Goal: Transaction & Acquisition: Purchase product/service

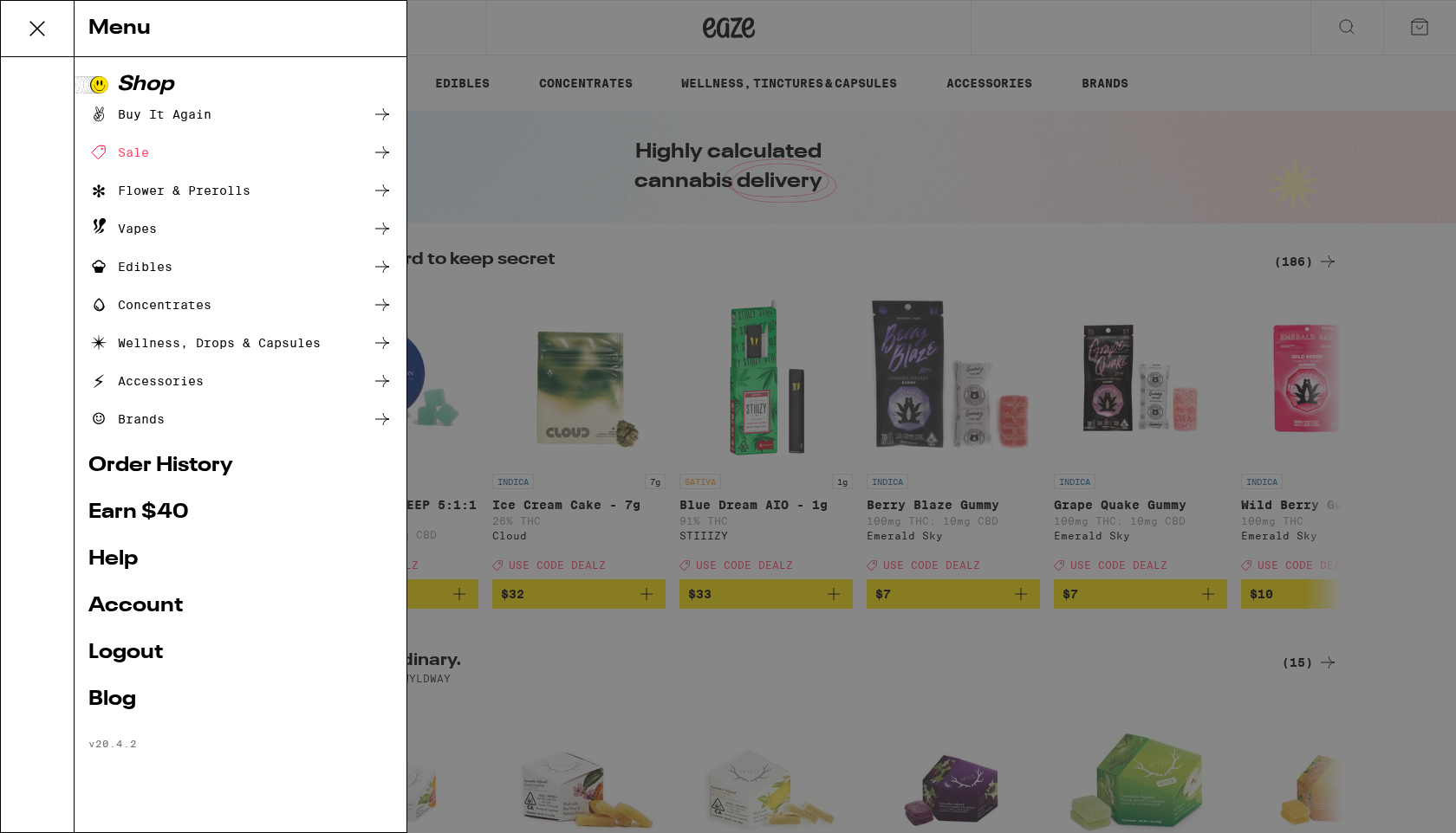
click at [1302, 264] on div "Menu Shop Buy It Again Sale Flower & Prerolls Vapes Edibles Concentrates Wellne…" at bounding box center [728, 416] width 1456 height 833
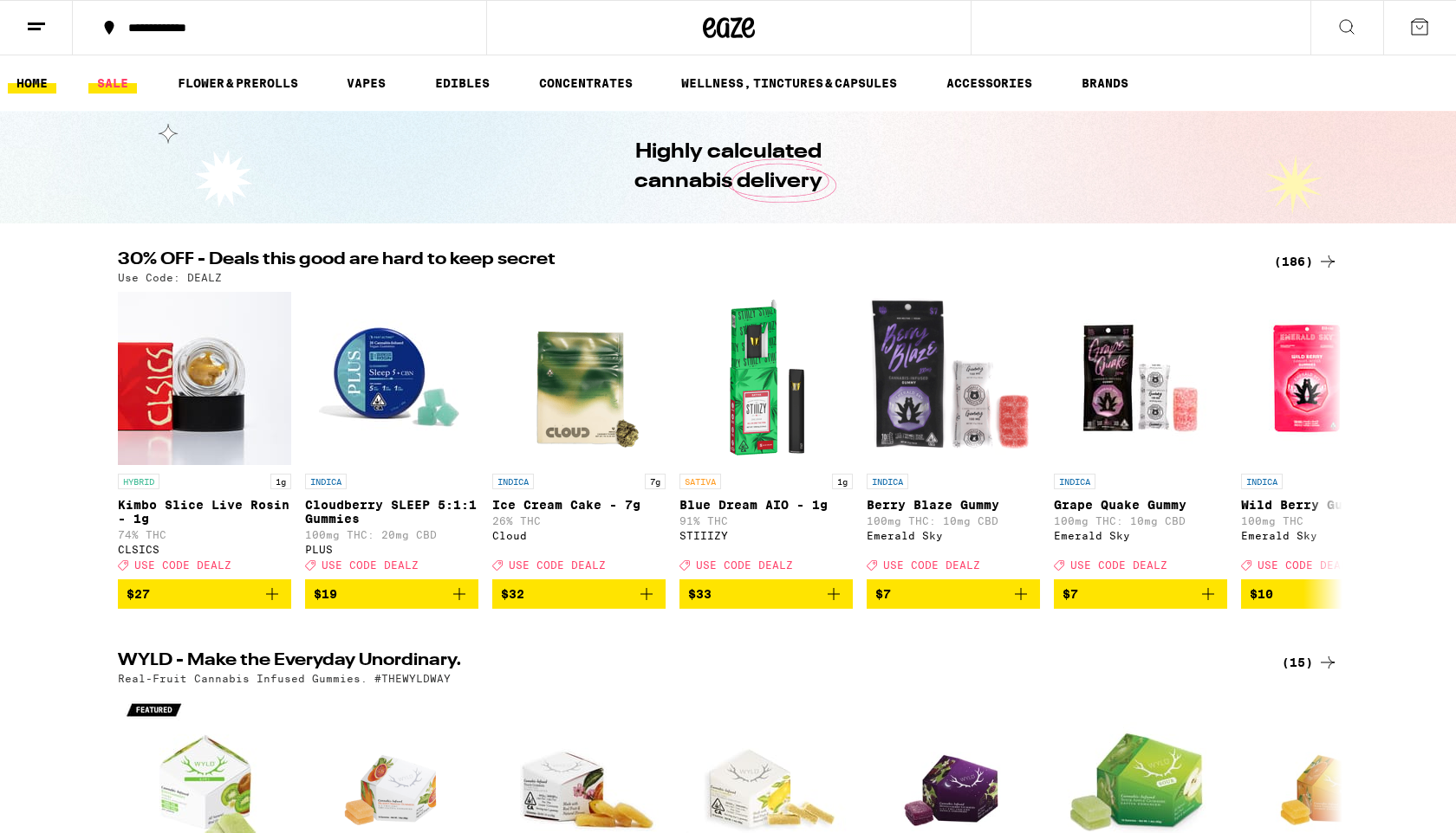
click at [118, 85] on link "SALE" at bounding box center [112, 83] width 49 height 21
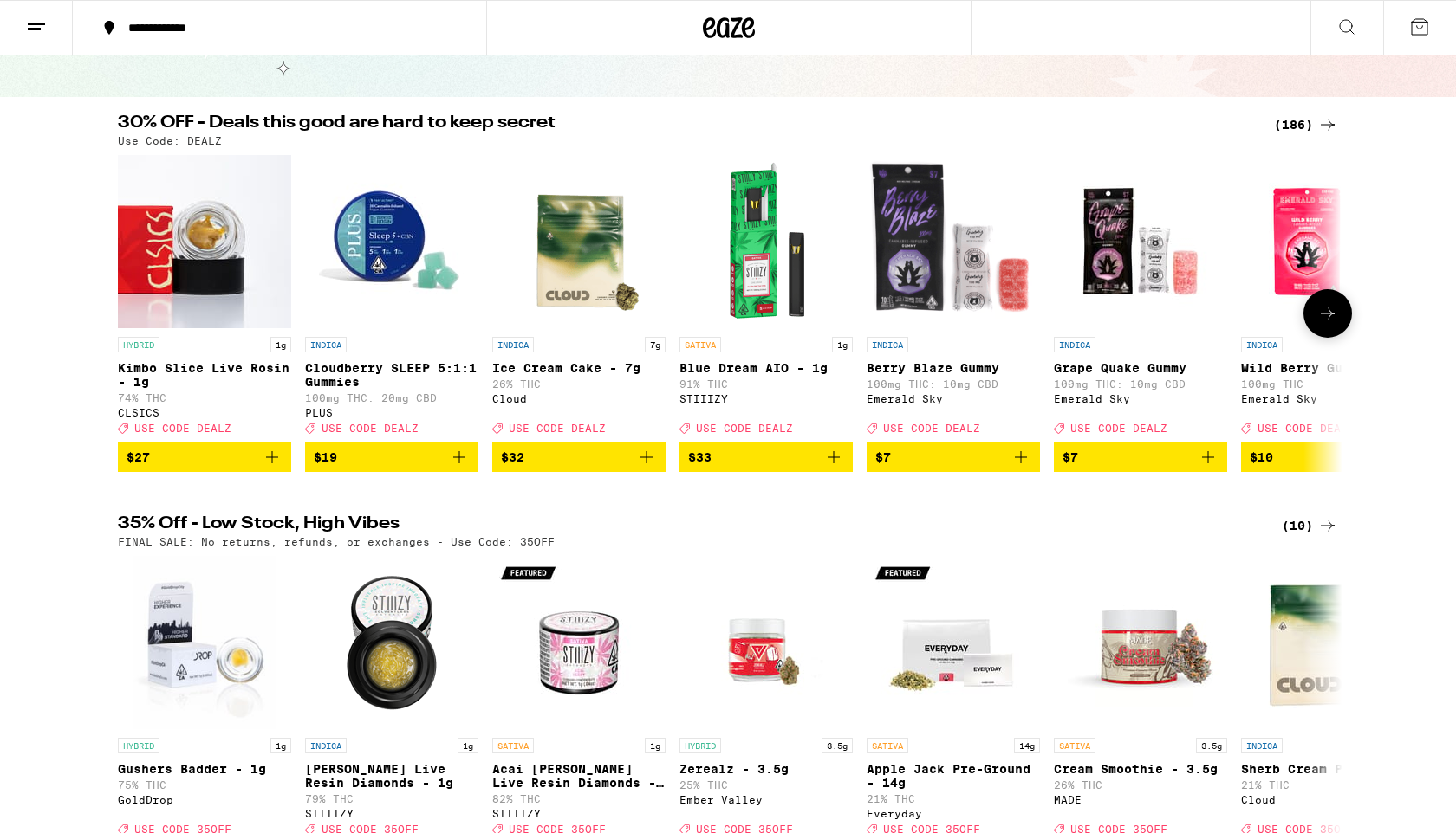
scroll to position [258, 0]
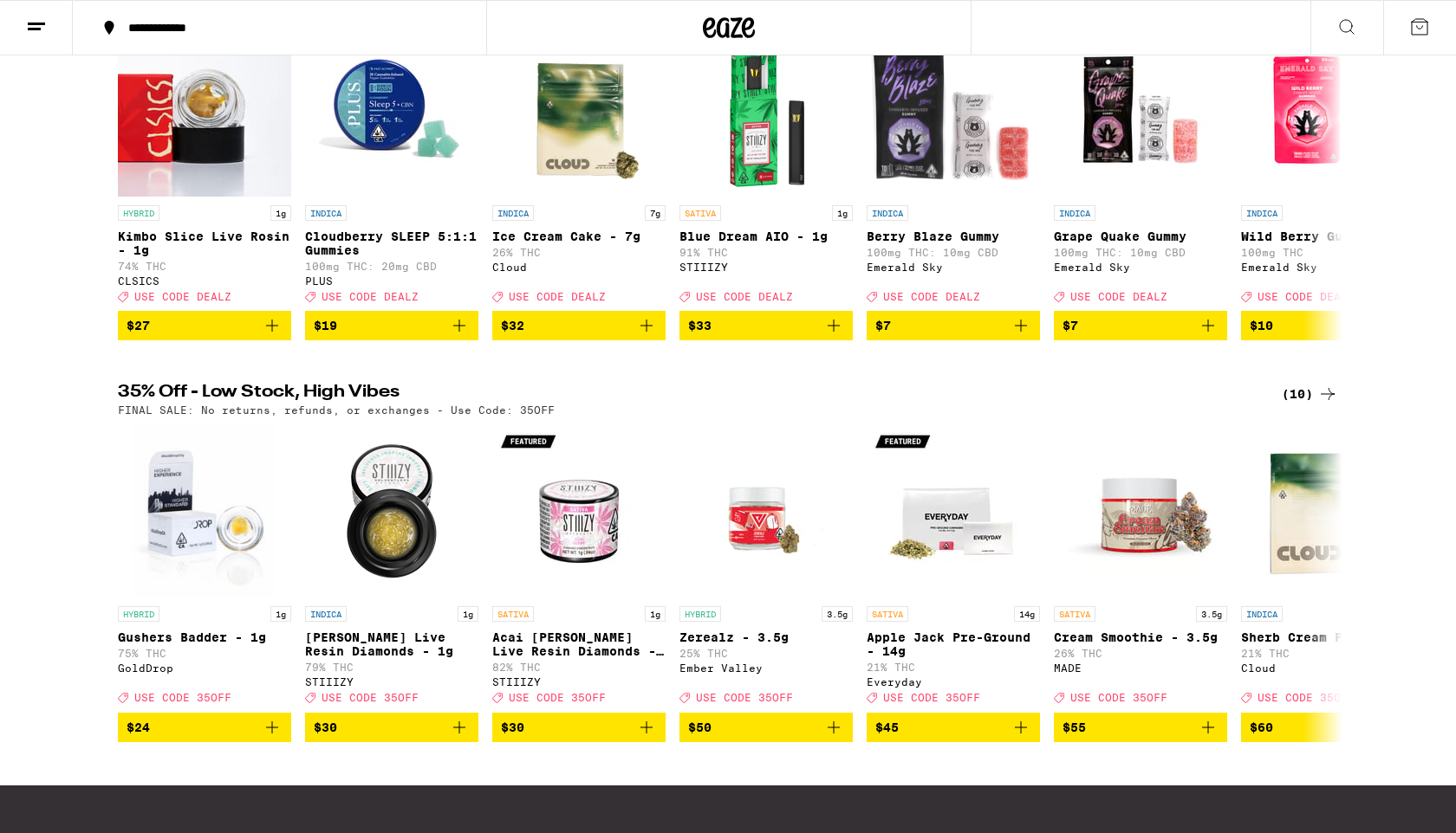
click at [1299, 405] on div "(10)" at bounding box center [1309, 394] width 57 height 21
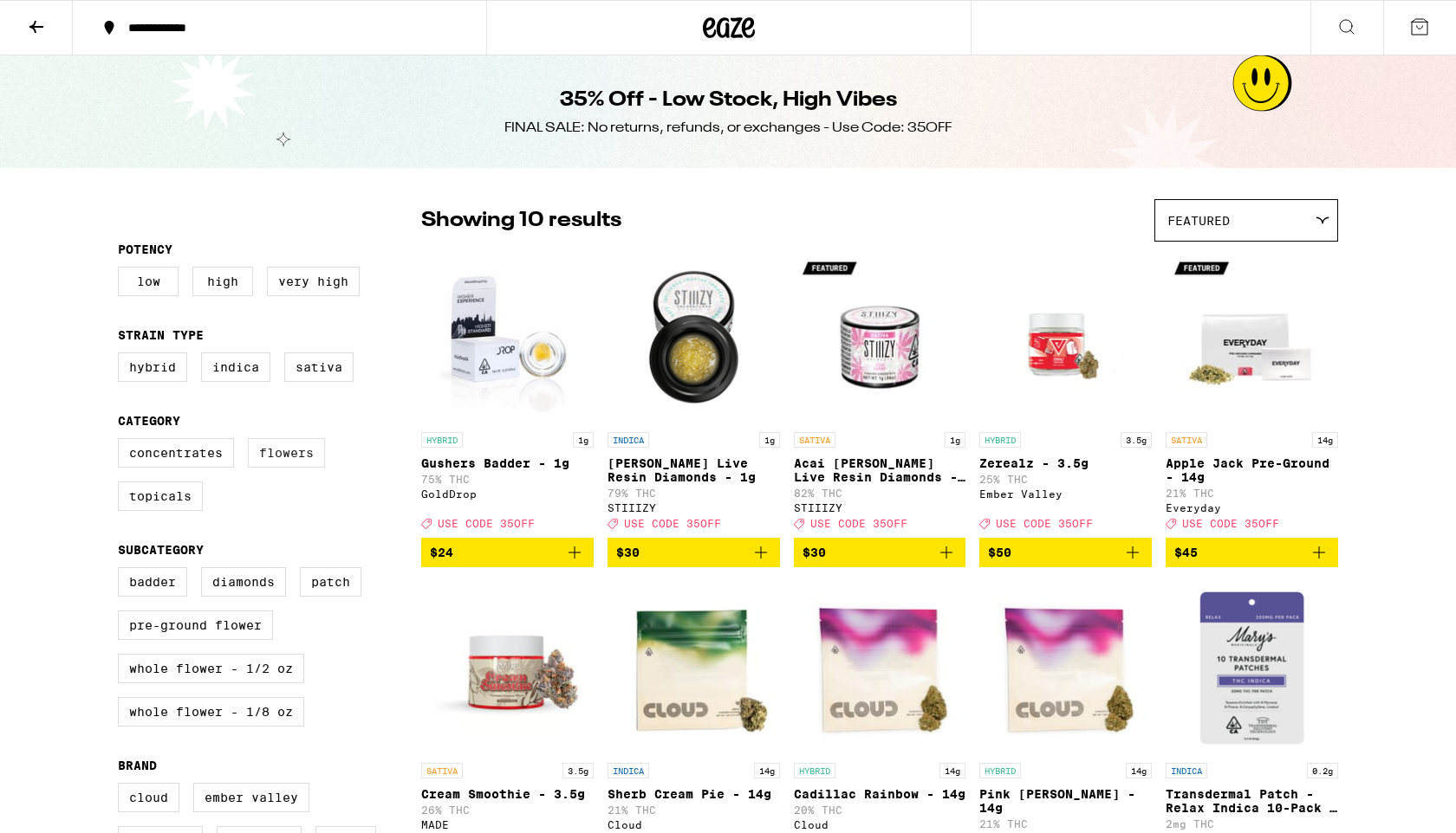
click at [276, 464] on label "Flowers" at bounding box center [286, 452] width 77 height 30
click at [122, 442] on input "Flowers" at bounding box center [121, 441] width 1 height 1
checkbox input "true"
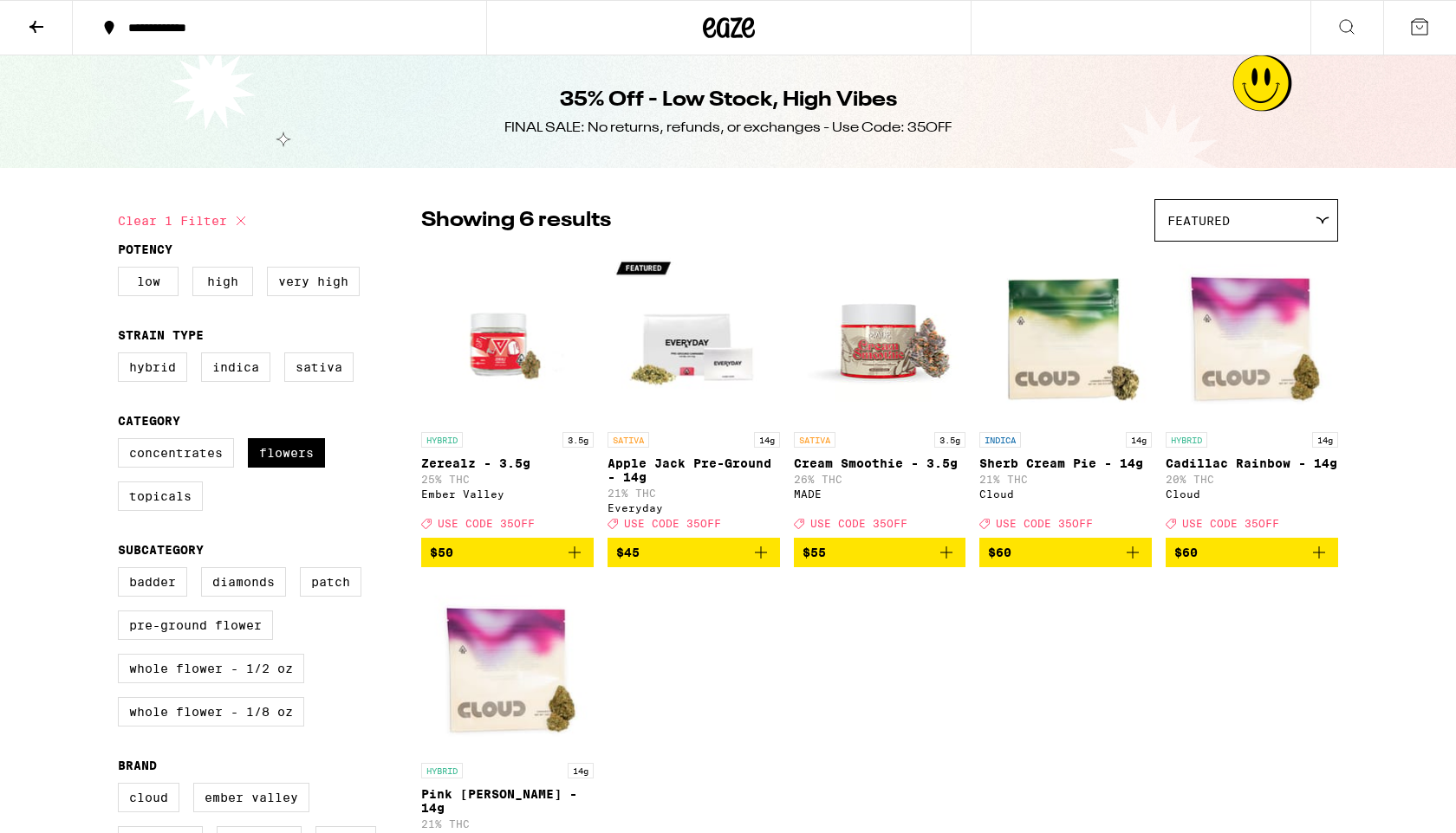
click at [30, 22] on icon at bounding box center [36, 26] width 21 height 21
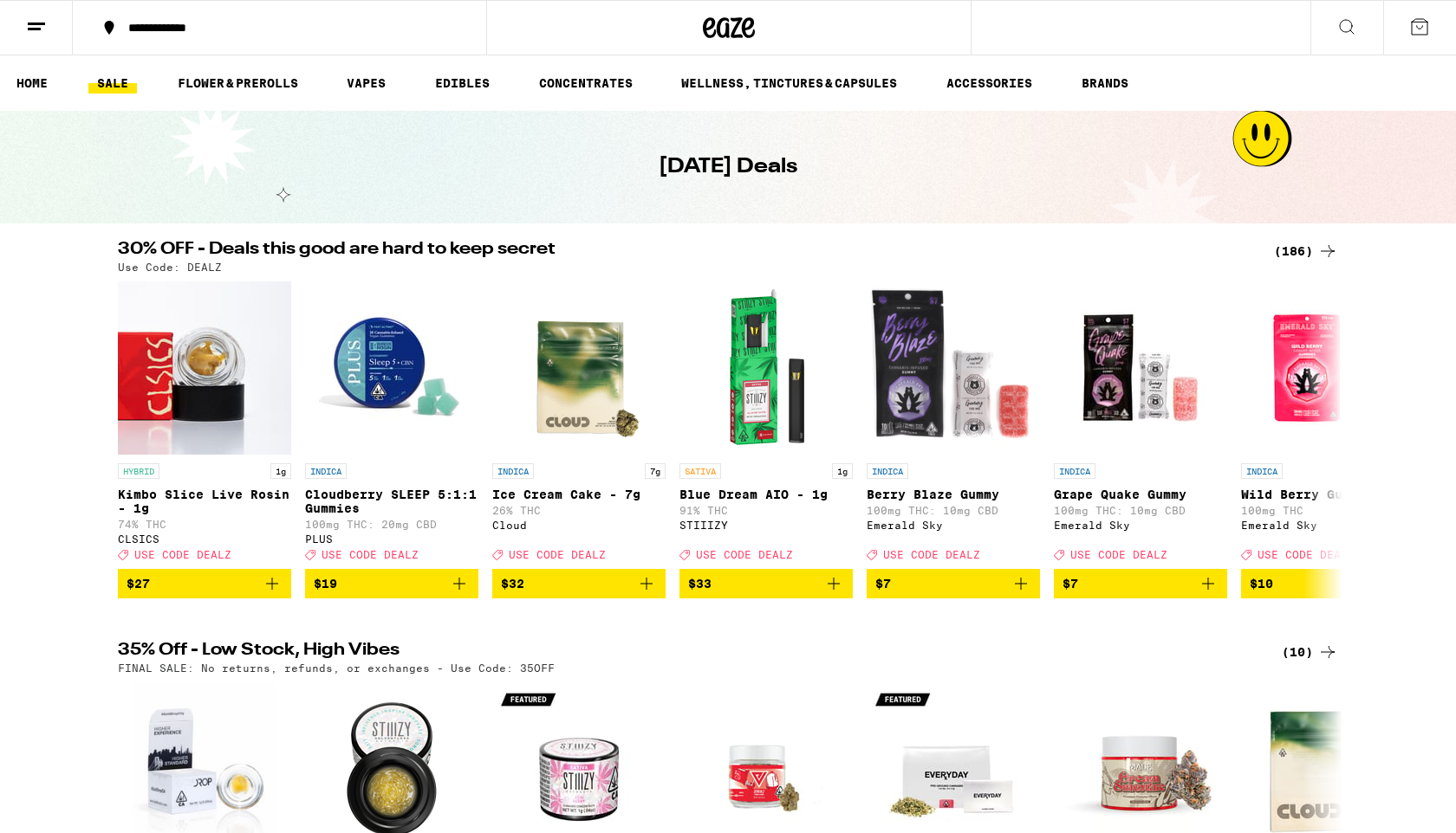
click at [1301, 244] on div "(186)" at bounding box center [1305, 251] width 64 height 21
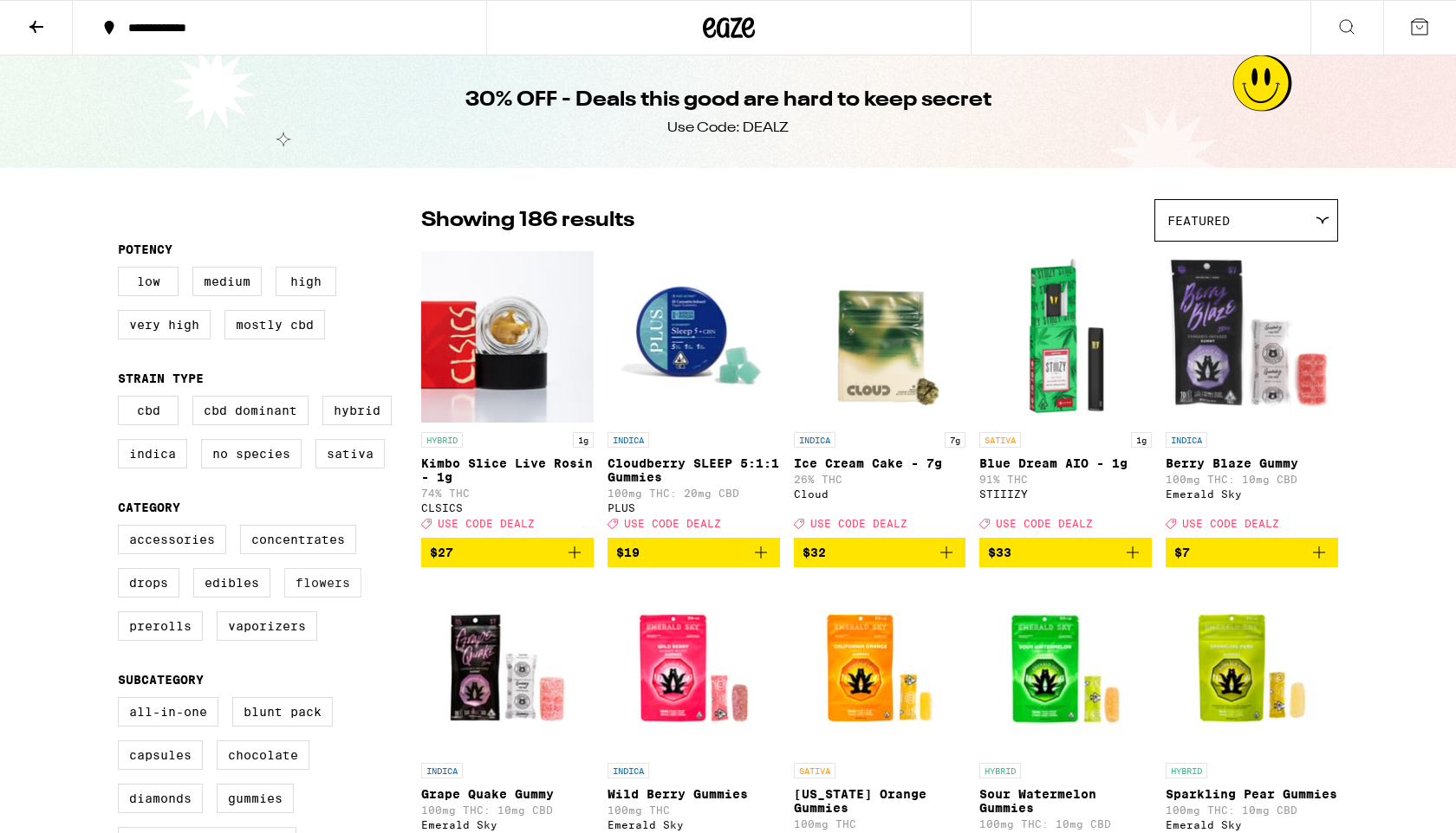
click at [307, 597] on label "Flowers" at bounding box center [323, 583] width 77 height 30
click at [122, 528] on input "Flowers" at bounding box center [121, 527] width 1 height 1
checkbox input "true"
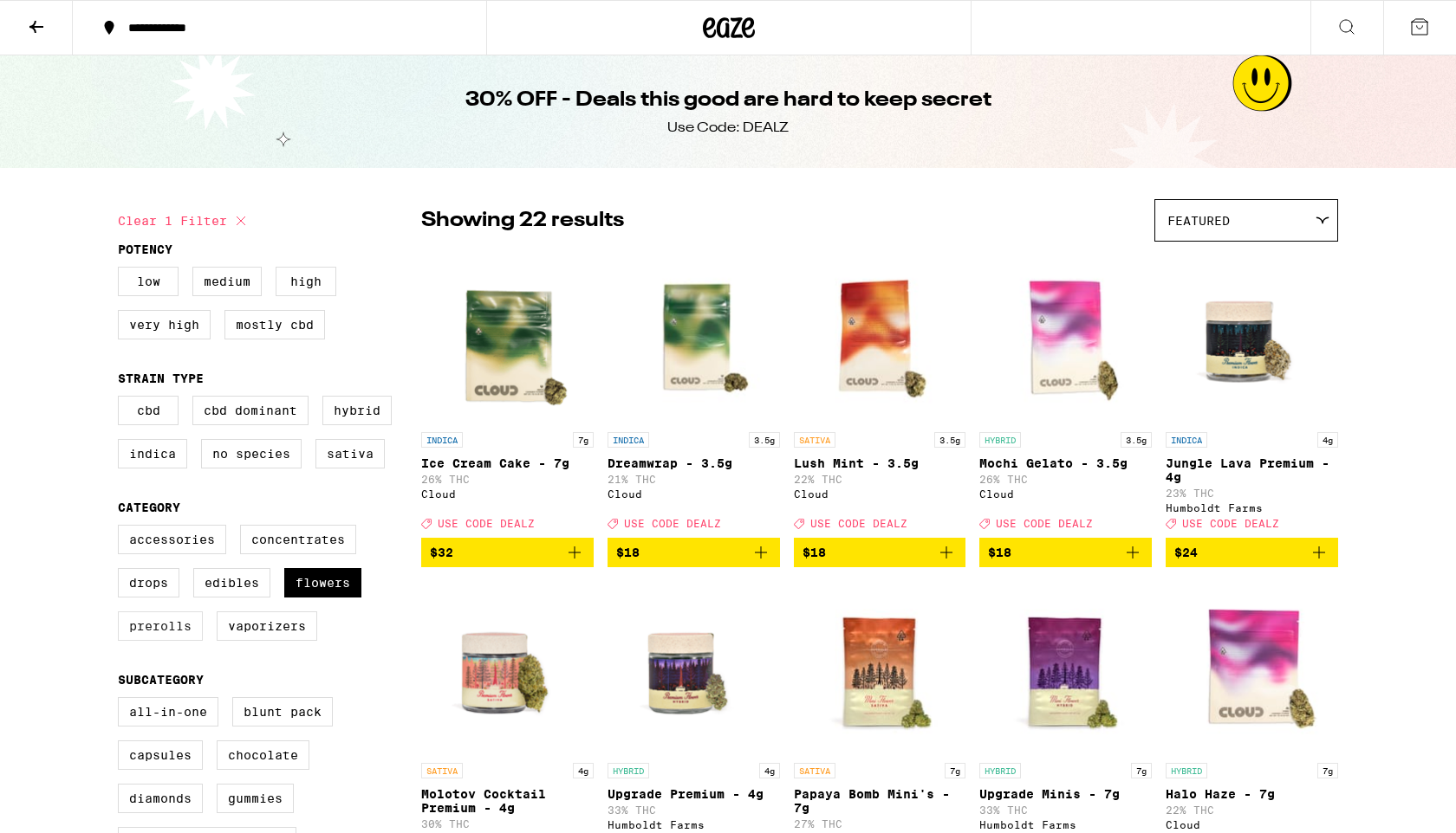
click at [143, 641] on label "Prerolls" at bounding box center [160, 626] width 85 height 30
click at [122, 528] on input "Prerolls" at bounding box center [121, 527] width 1 height 1
checkbox input "true"
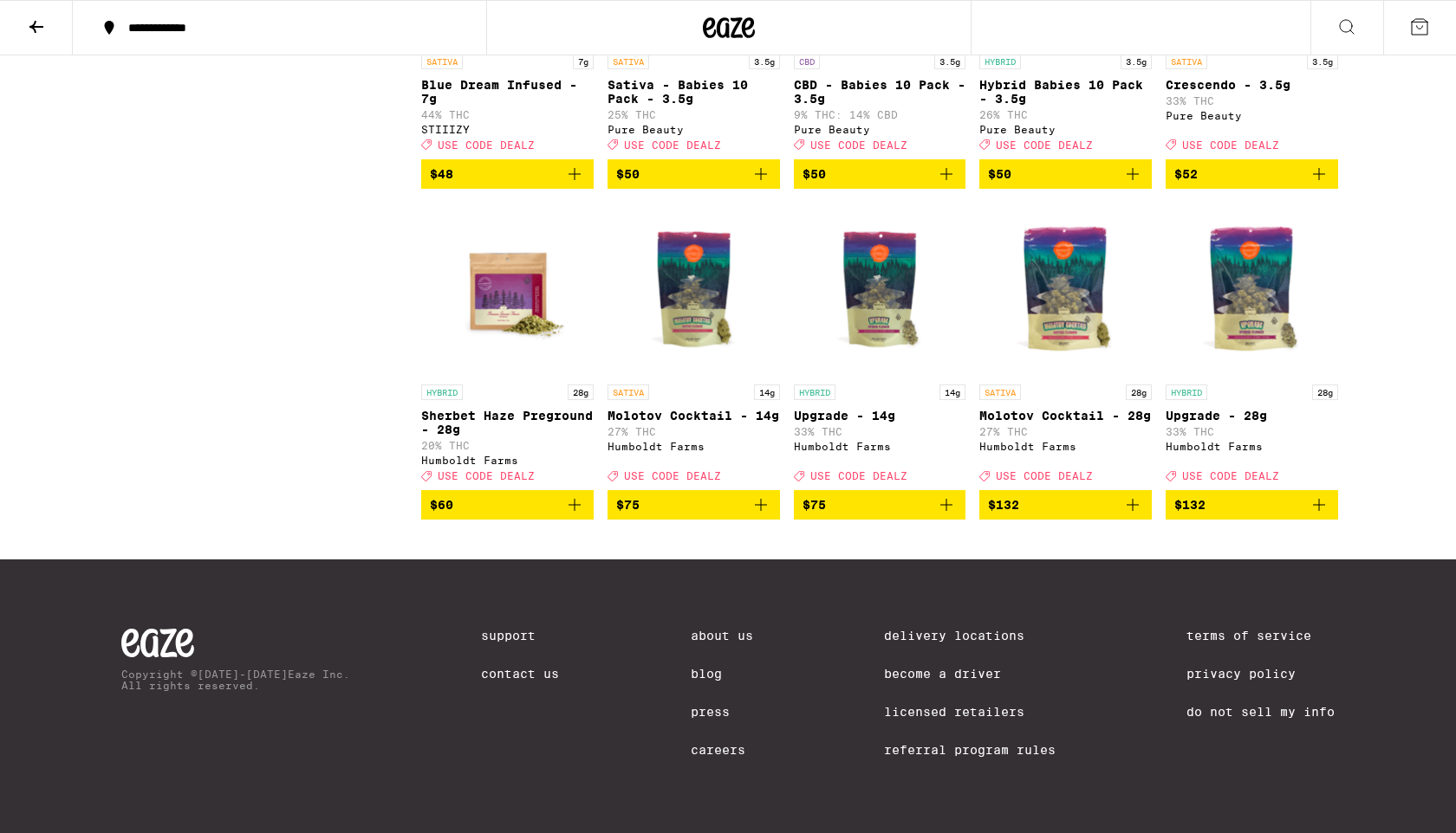
scroll to position [3775, 0]
click at [506, 436] on p "Sherbet Haze Preground - 28g" at bounding box center [508, 422] width 173 height 28
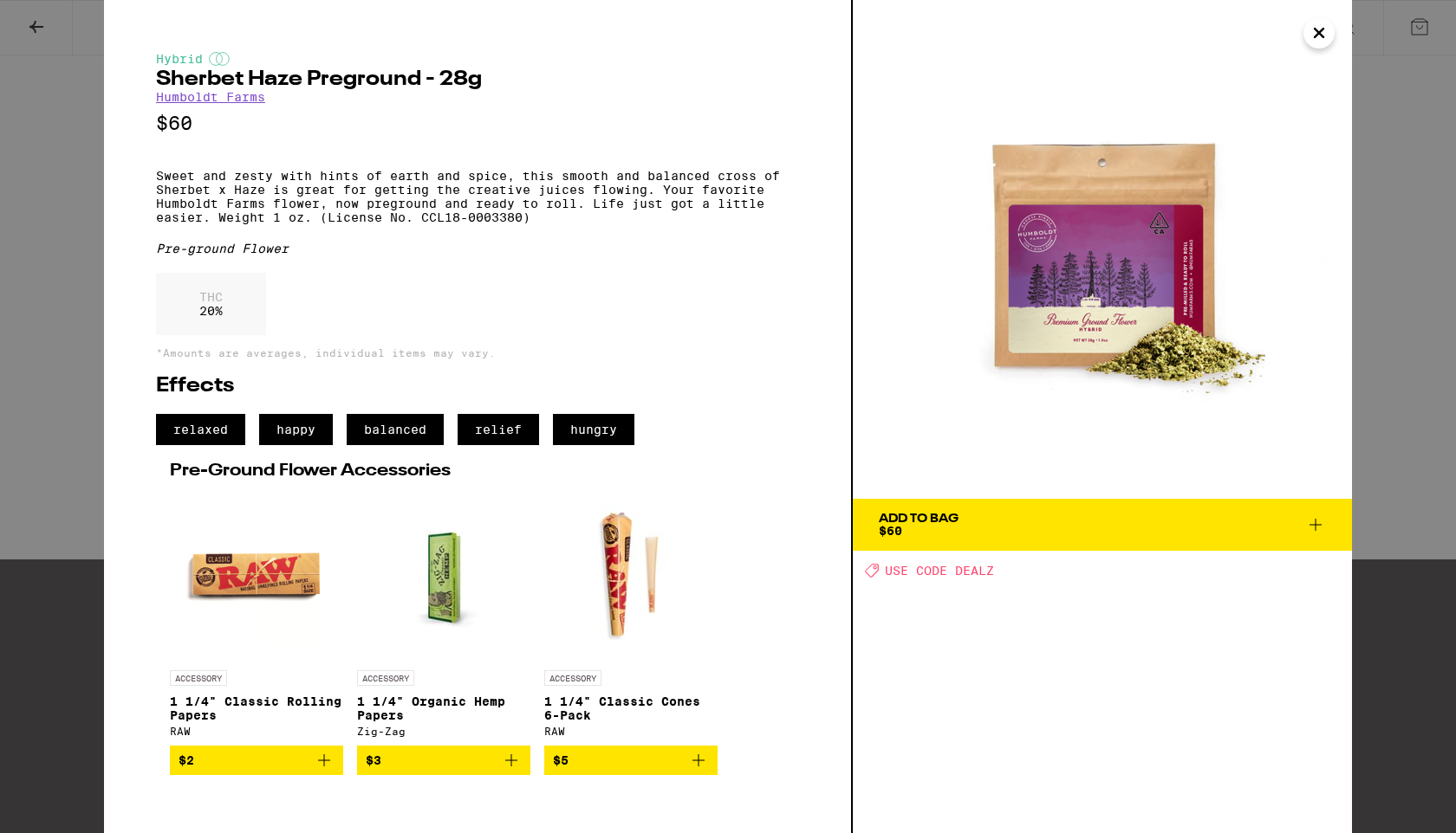
click at [1317, 34] on icon "Close" at bounding box center [1319, 33] width 9 height 9
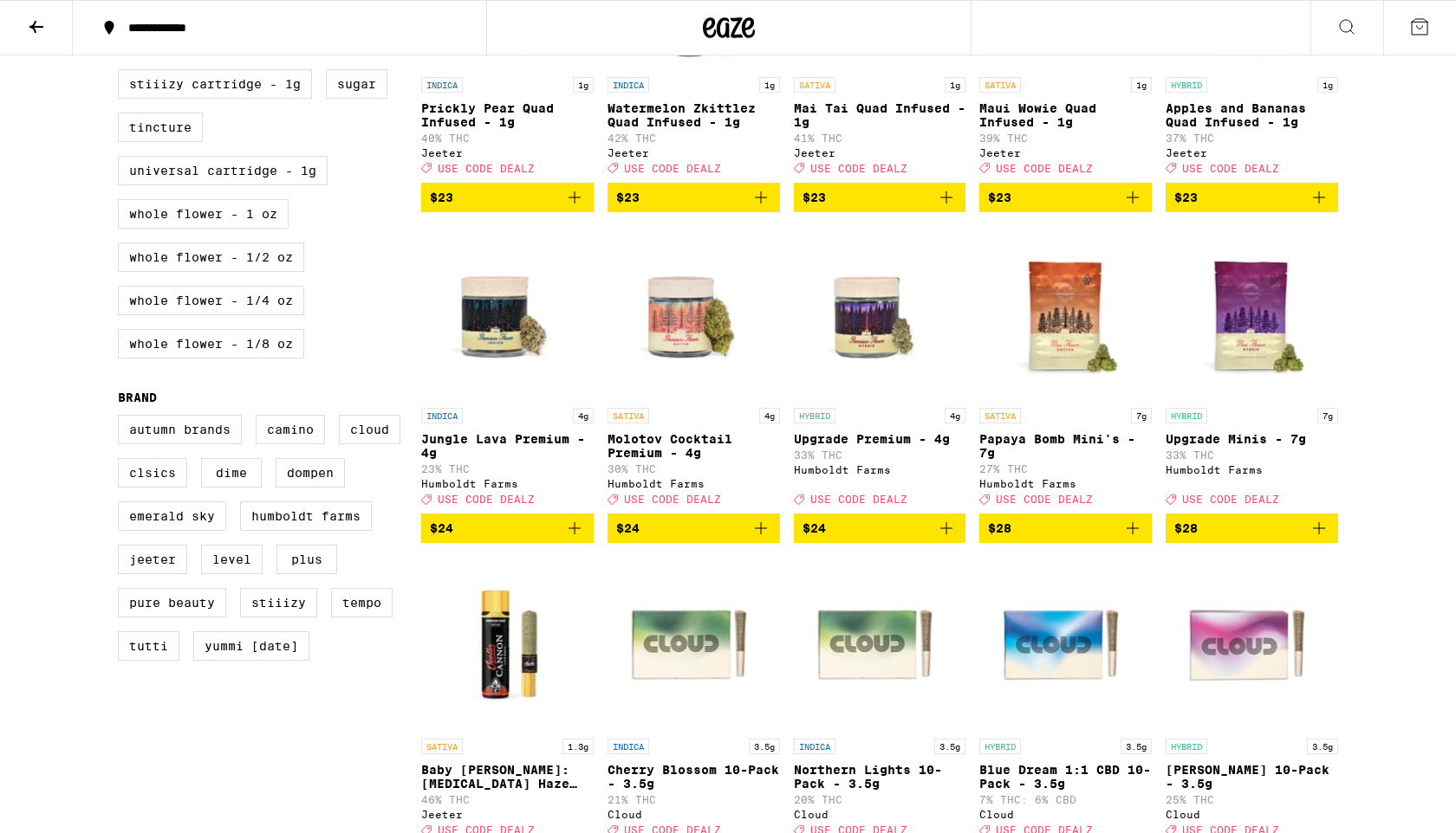
scroll to position [1014, 0]
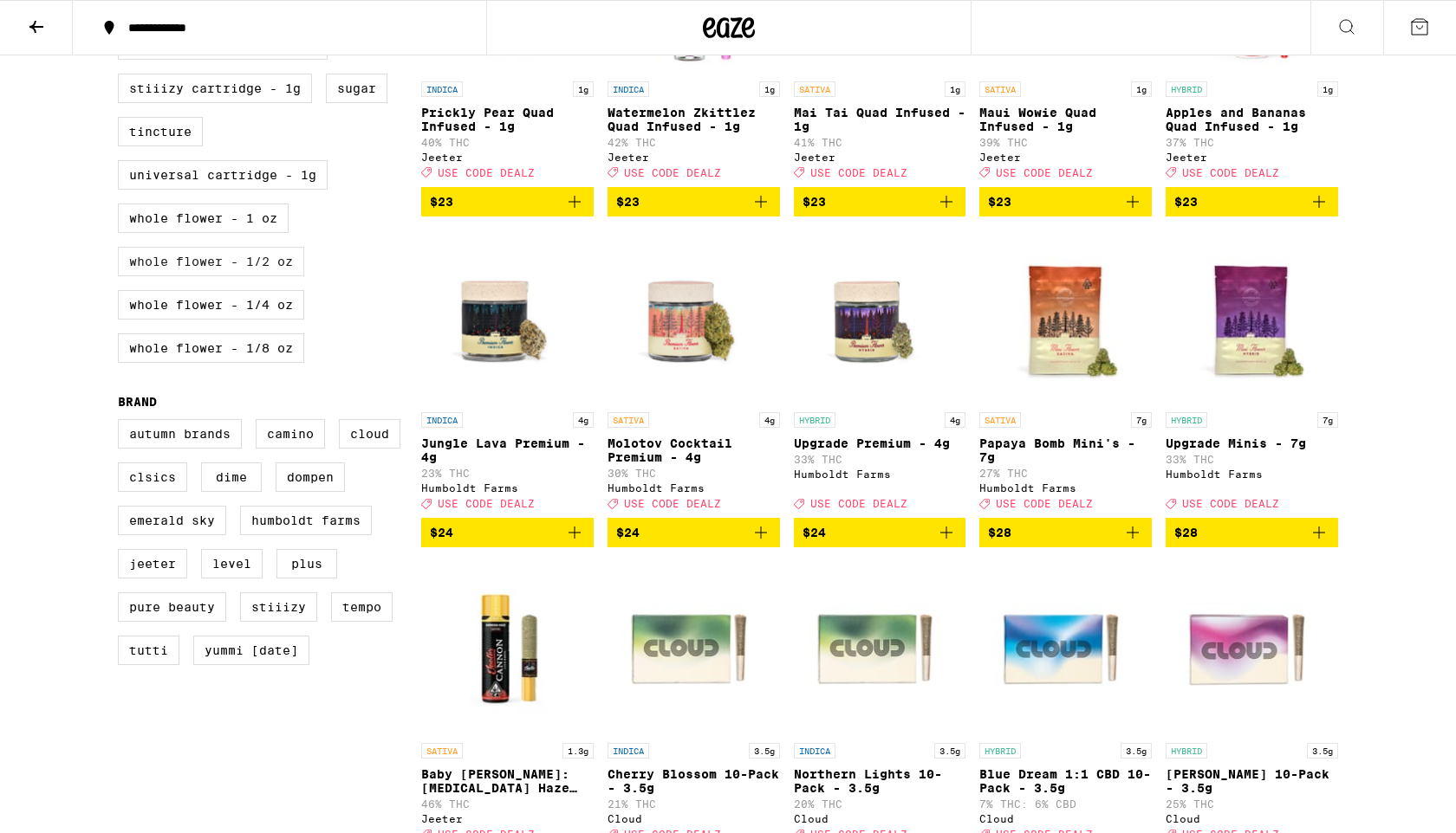
click at [246, 276] on label "Whole Flower - 1/2 oz" at bounding box center [211, 261] width 186 height 30
checkbox input "true"
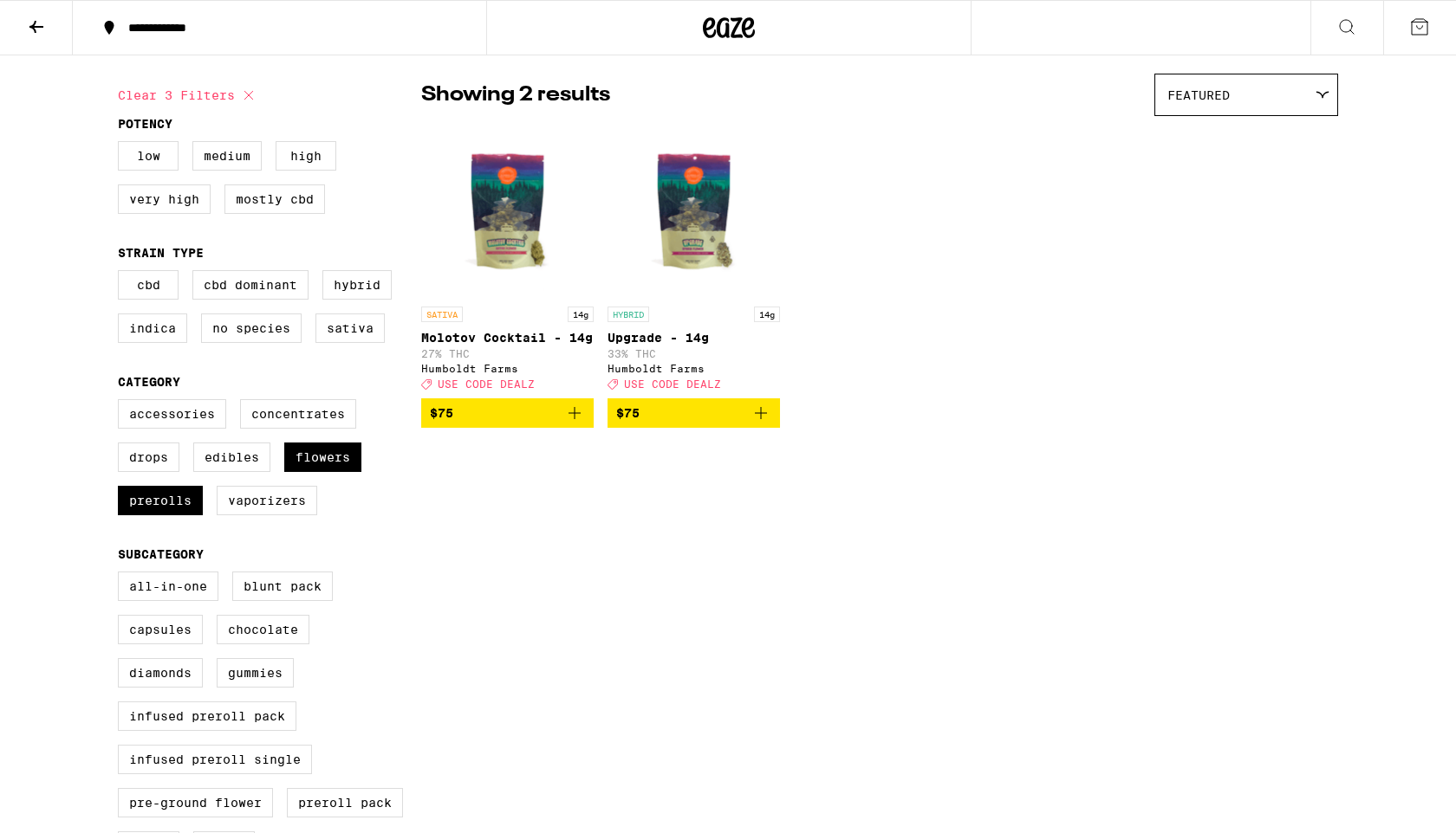
scroll to position [86, 0]
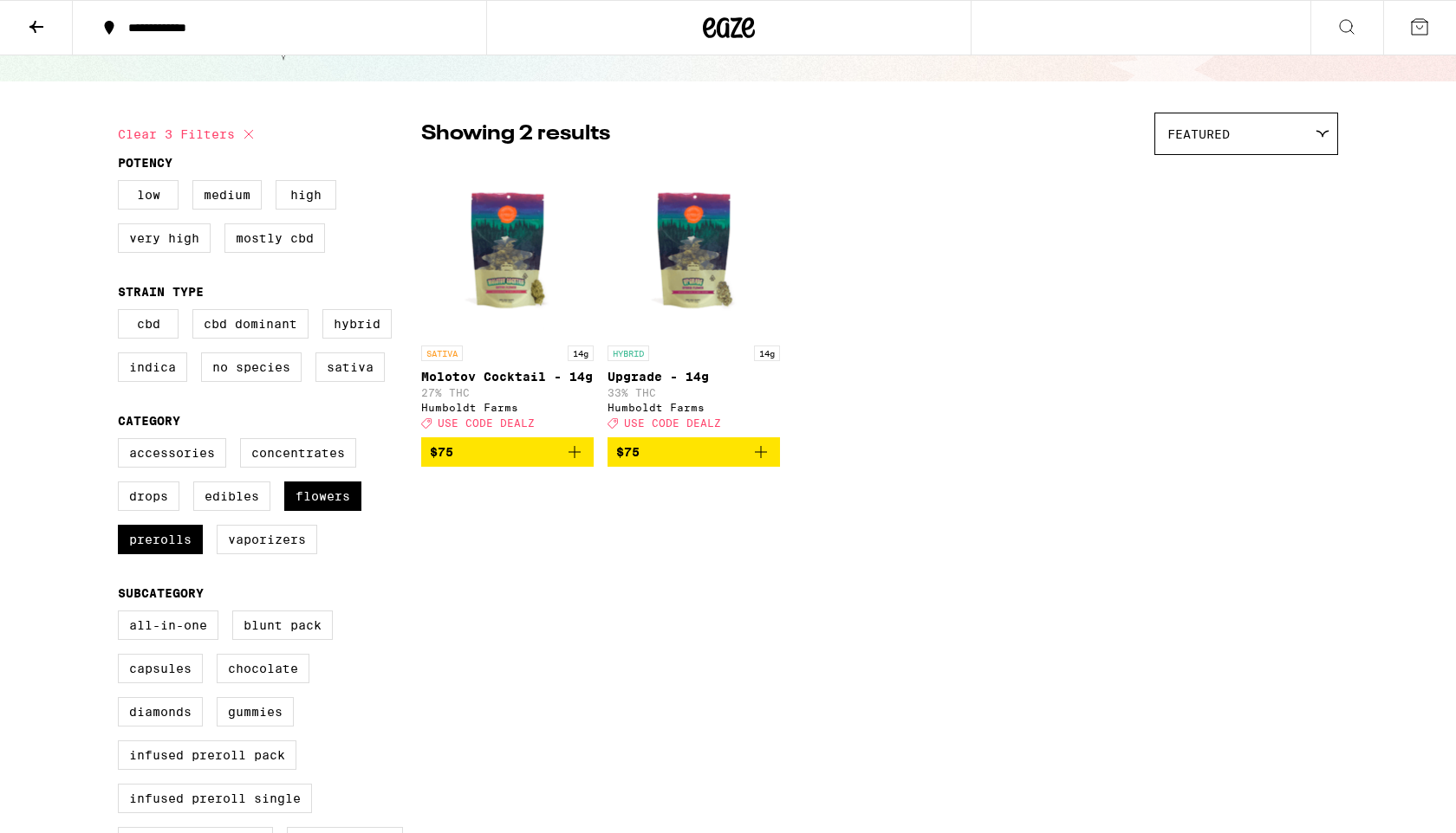
click at [571, 462] on icon "Add to bag" at bounding box center [574, 452] width 21 height 21
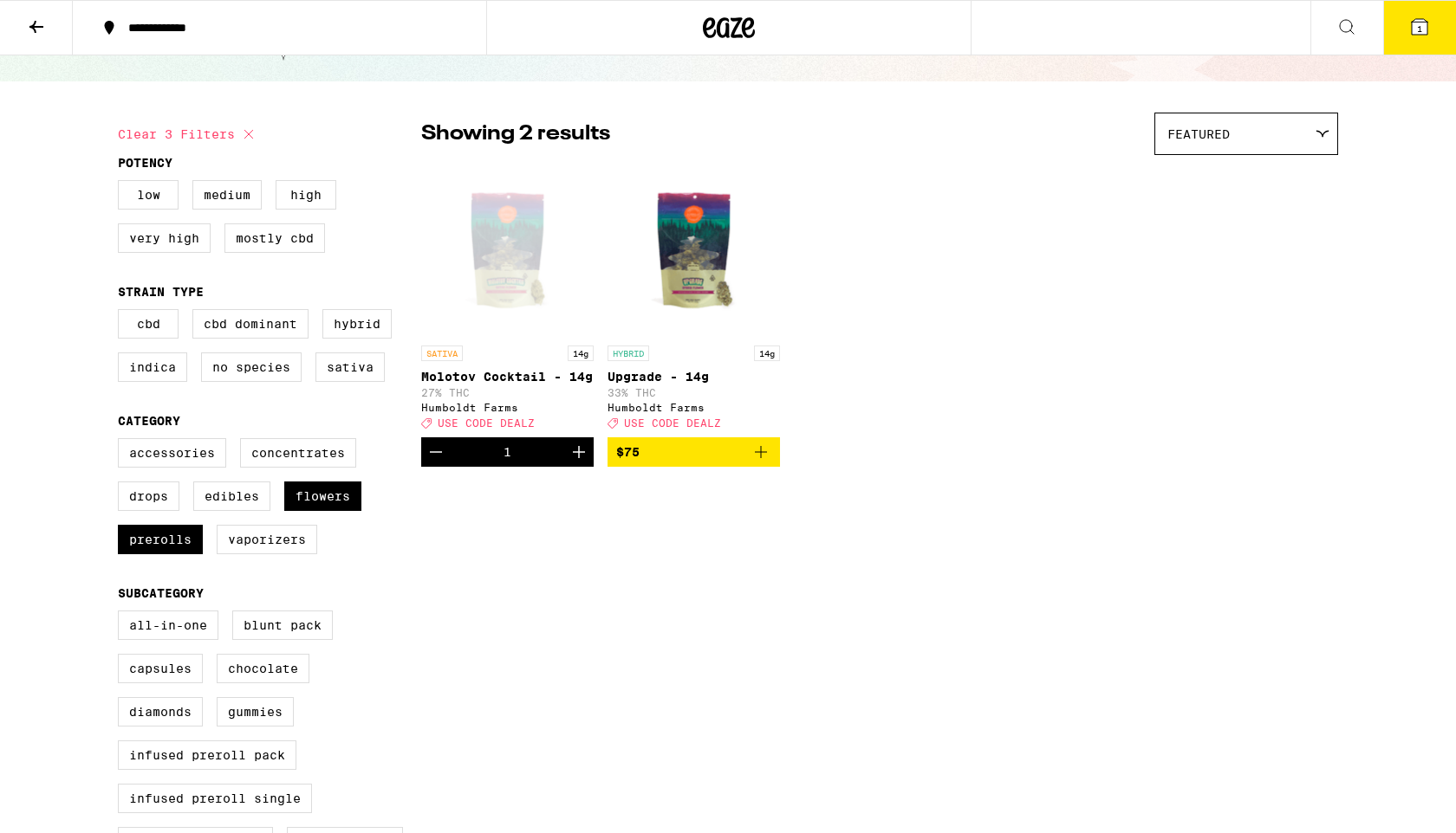
click at [36, 31] on icon at bounding box center [36, 26] width 21 height 21
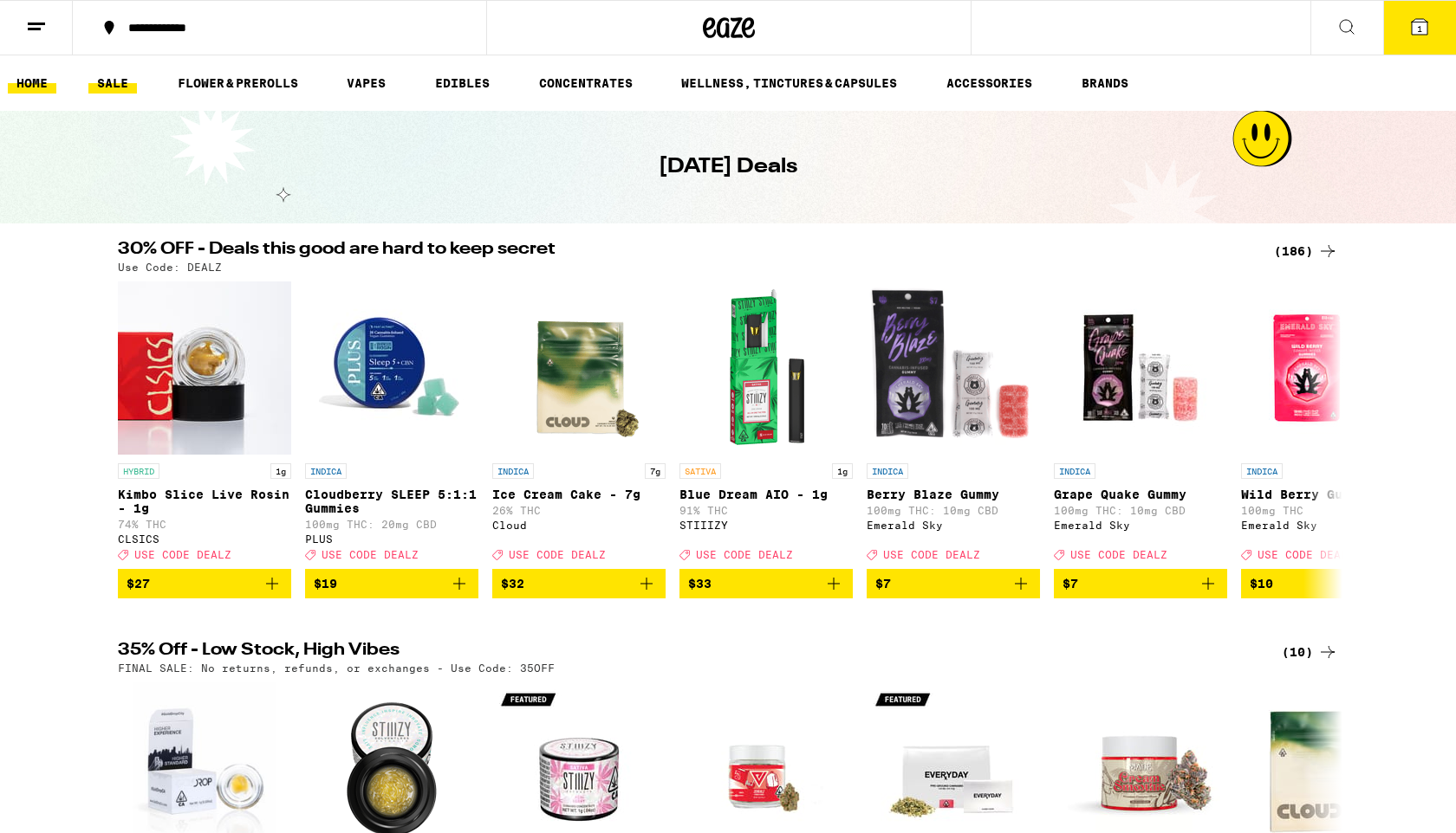
click at [33, 88] on link "HOME" at bounding box center [32, 83] width 49 height 21
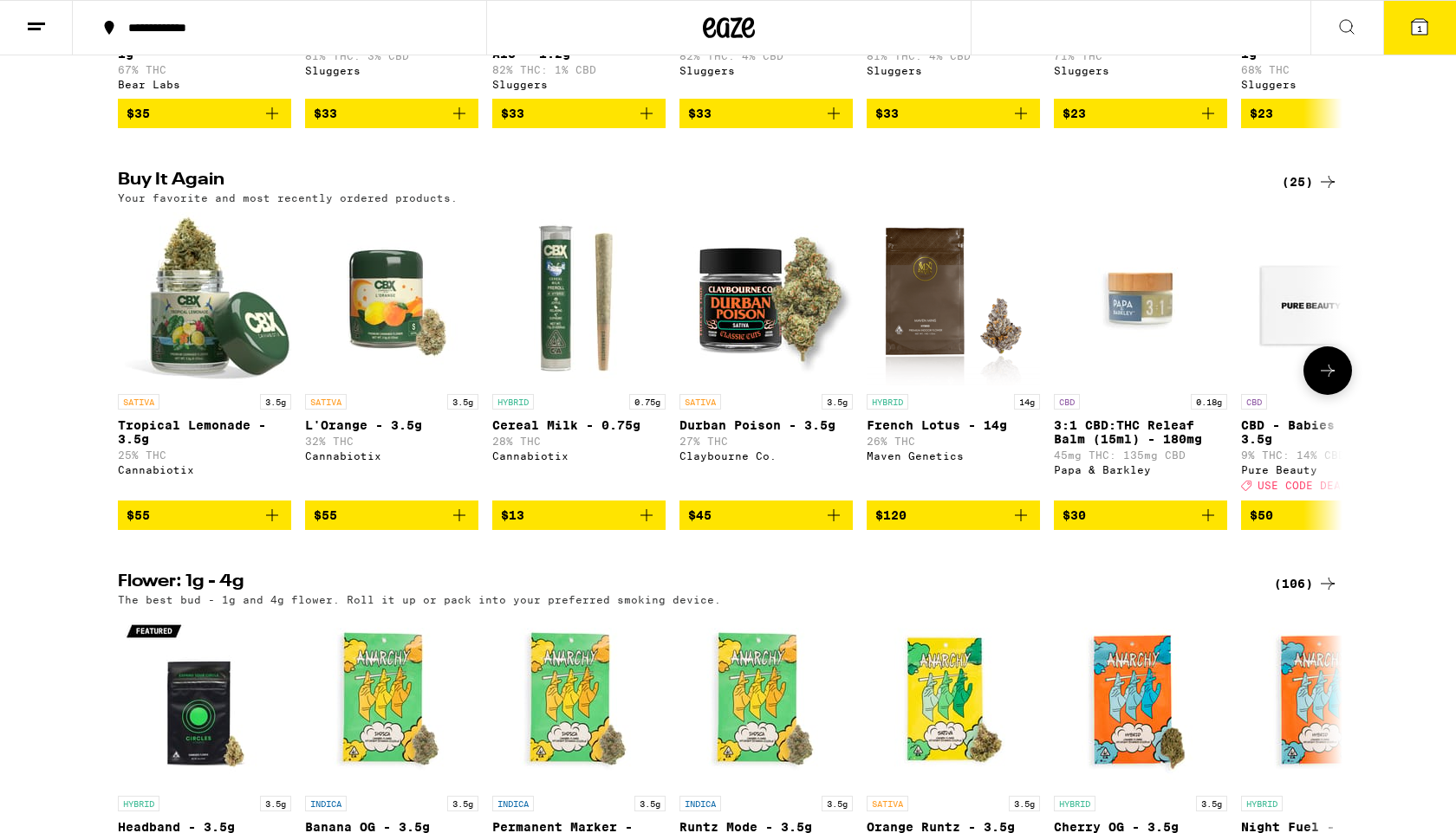
scroll to position [1644, 0]
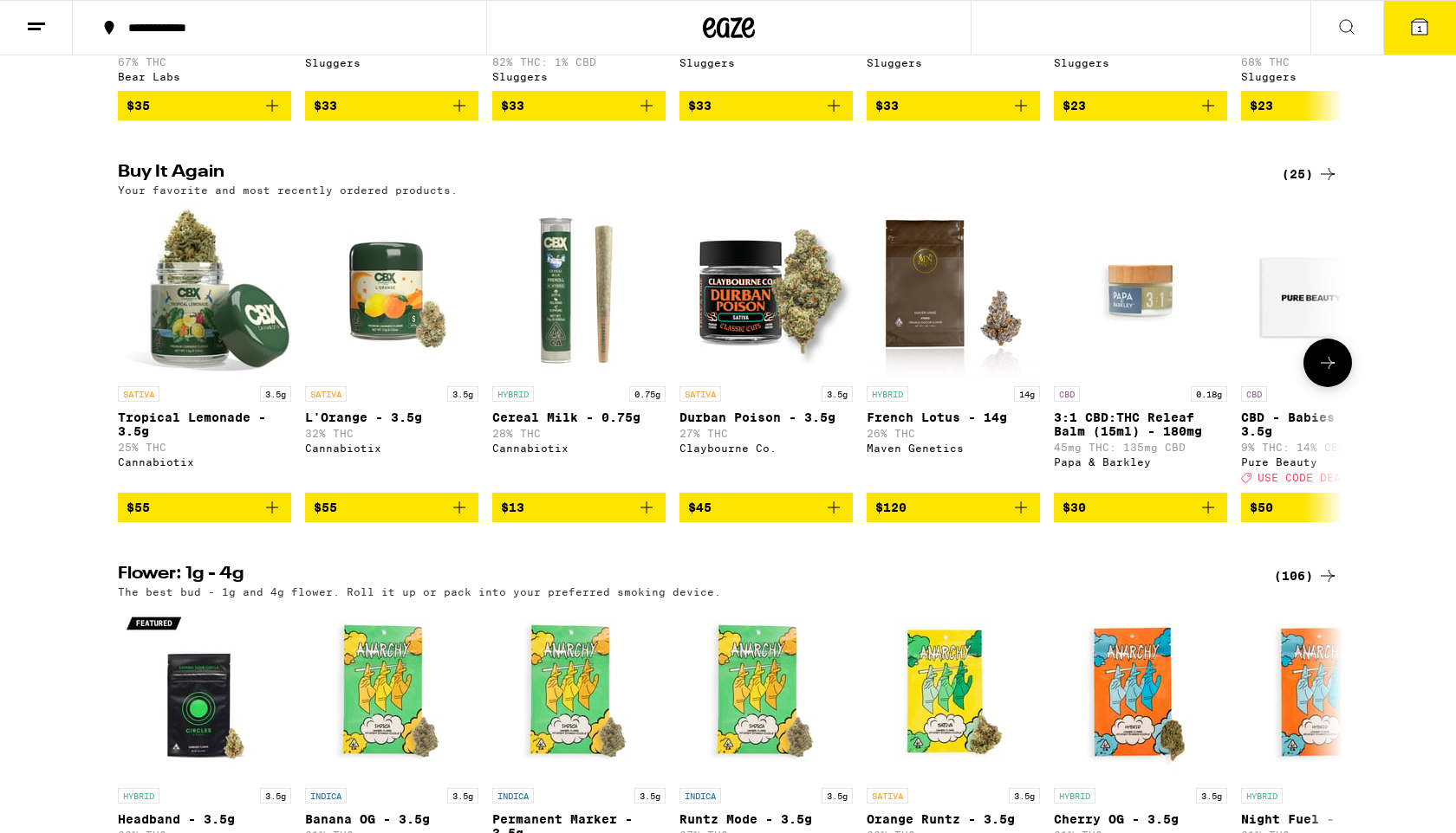
click at [640, 518] on icon "Add to bag" at bounding box center [646, 507] width 21 height 21
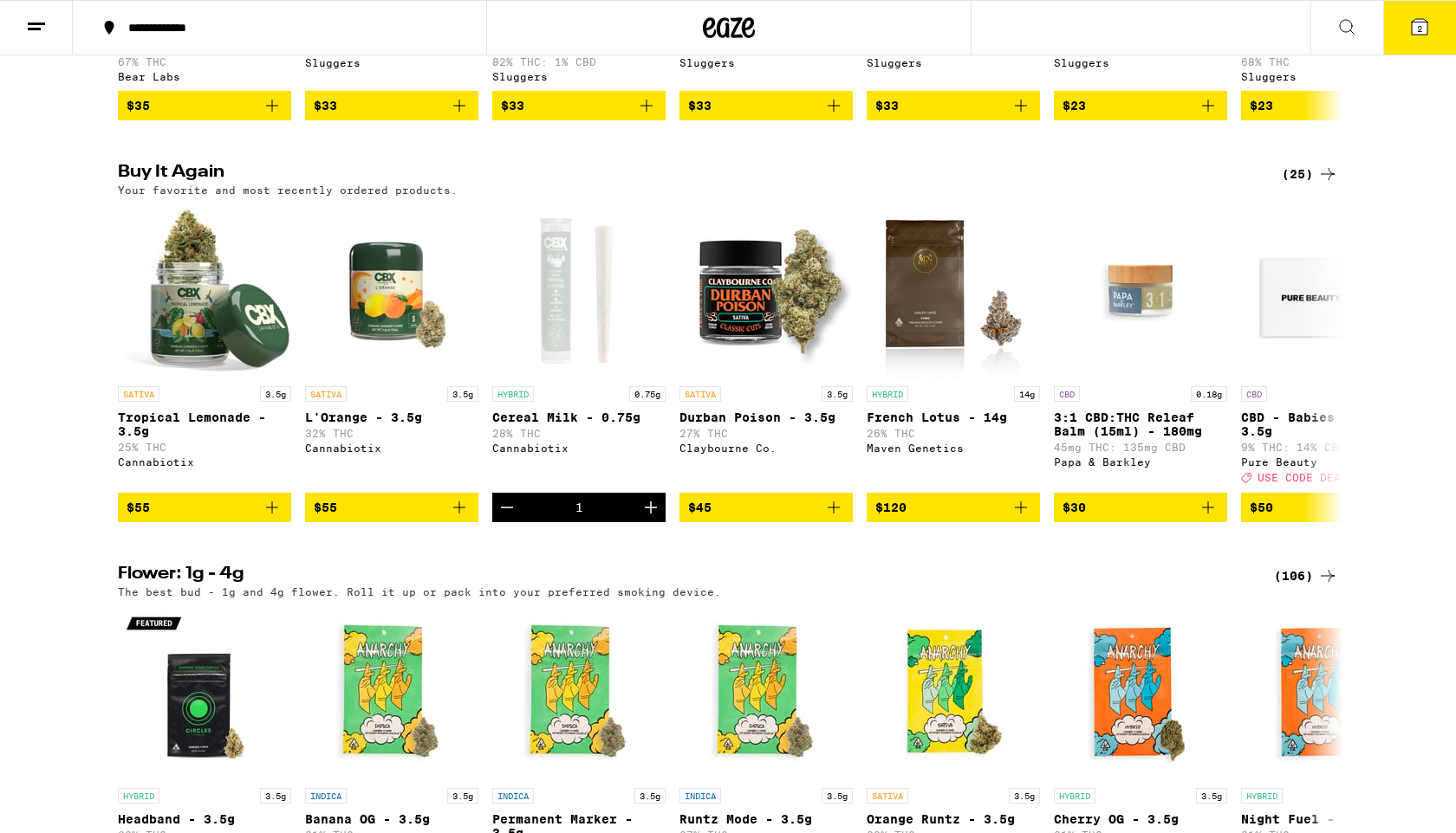
click at [1411, 33] on icon at bounding box center [1418, 26] width 15 height 15
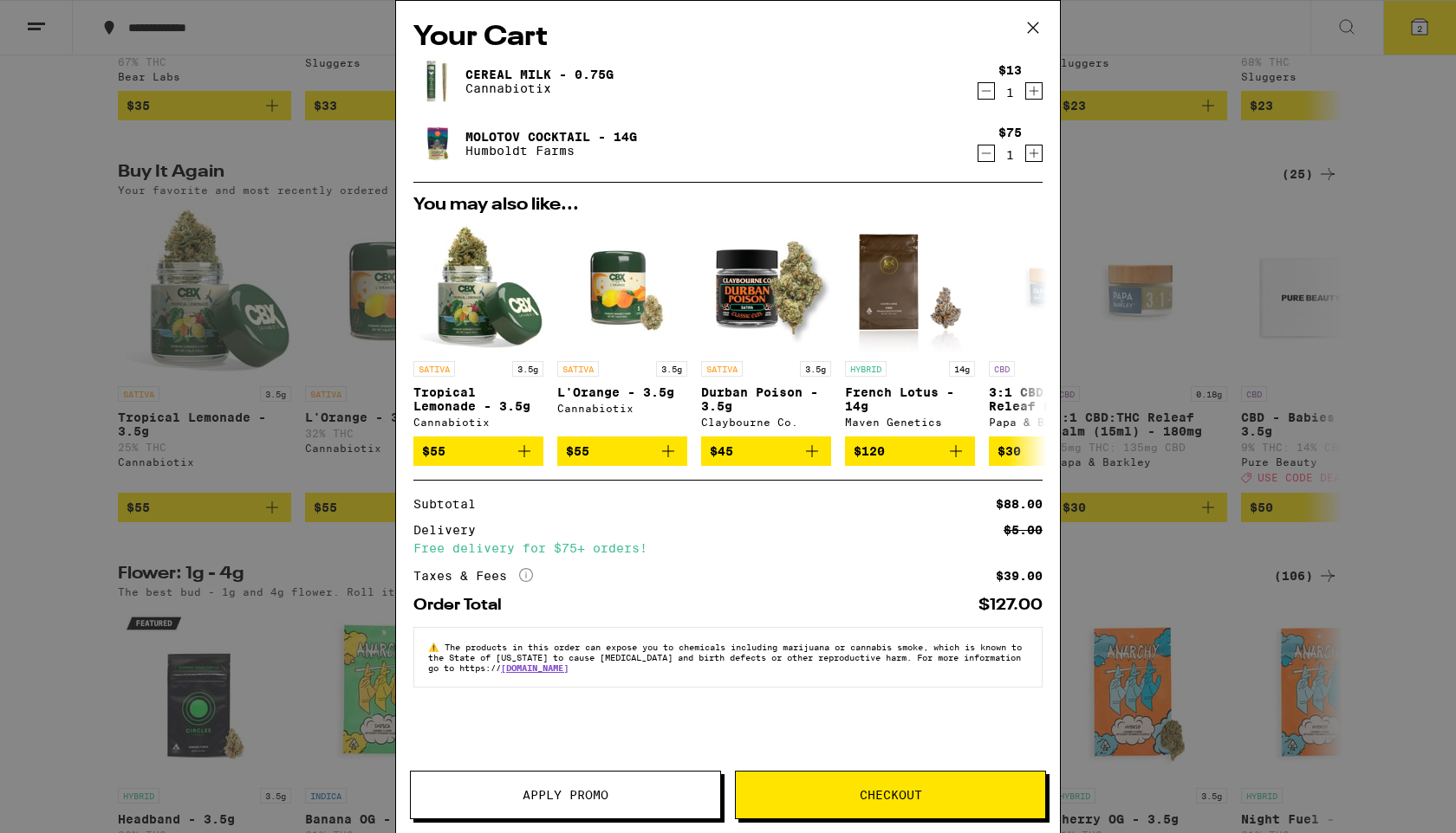
click at [584, 797] on span "Apply Promo" at bounding box center [565, 794] width 85 height 12
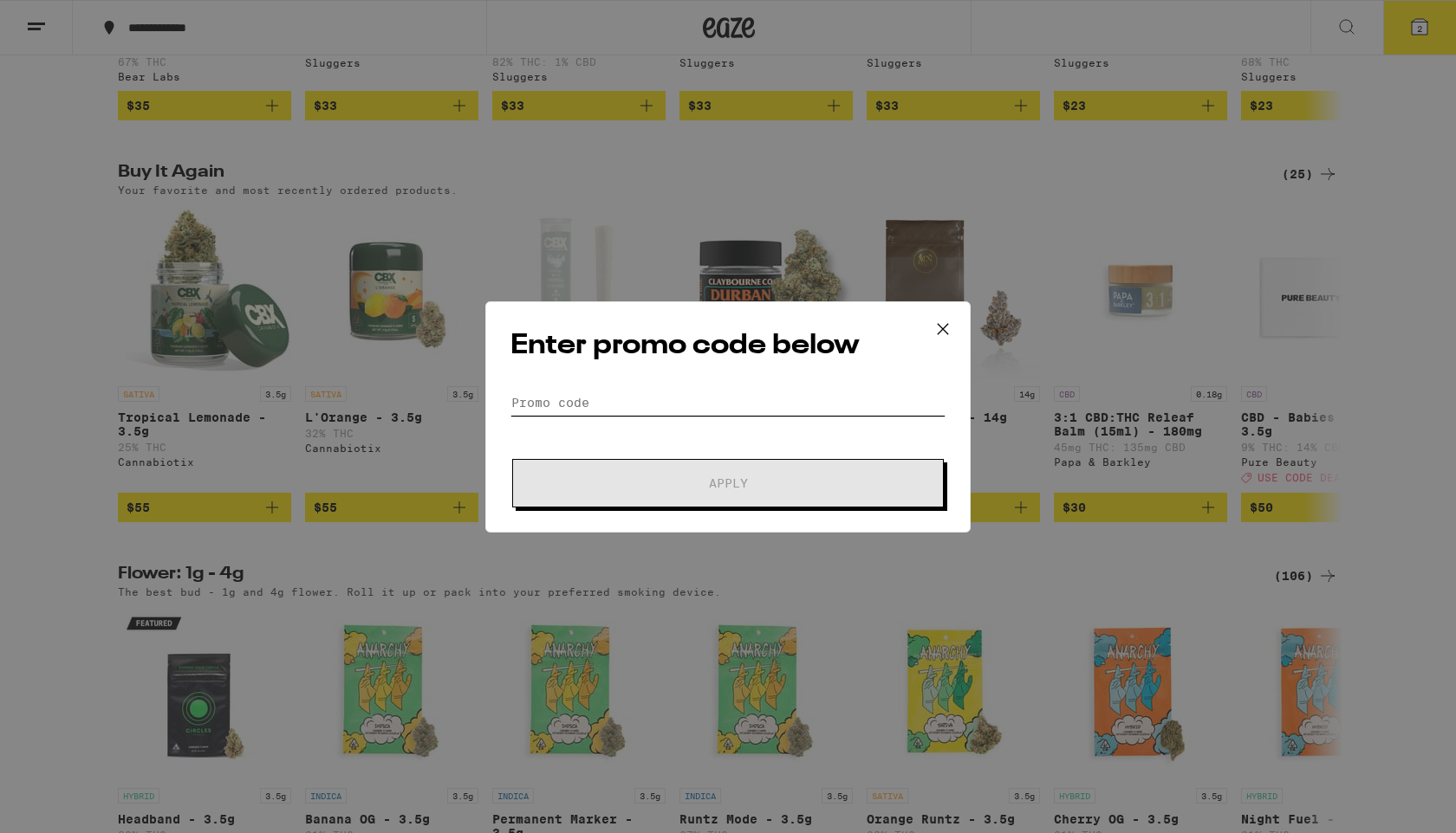
click at [569, 396] on input "Promo Code" at bounding box center [727, 402] width 435 height 26
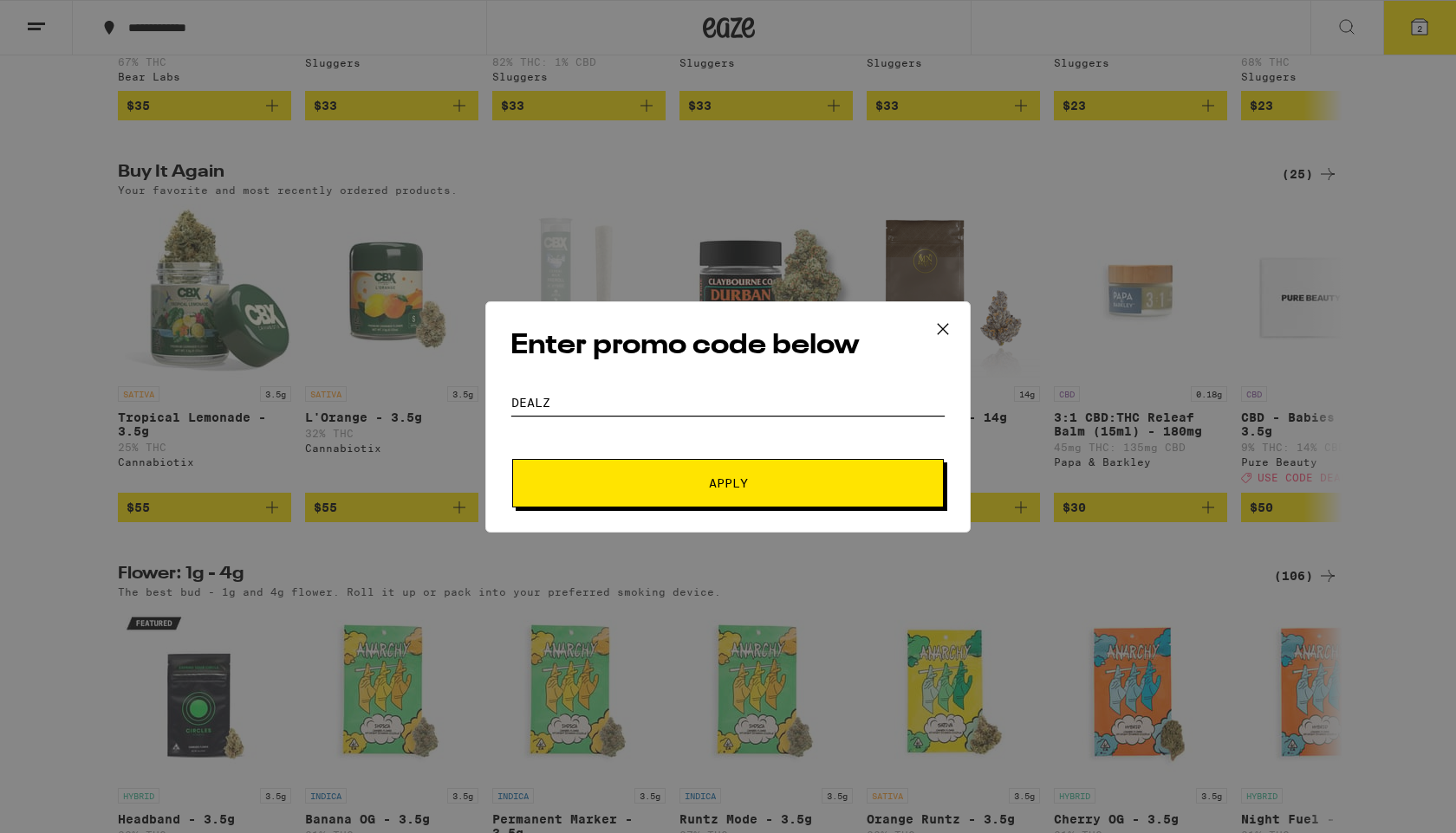
type input "DEALZ"
click at [576, 488] on span "Apply" at bounding box center [727, 483] width 312 height 12
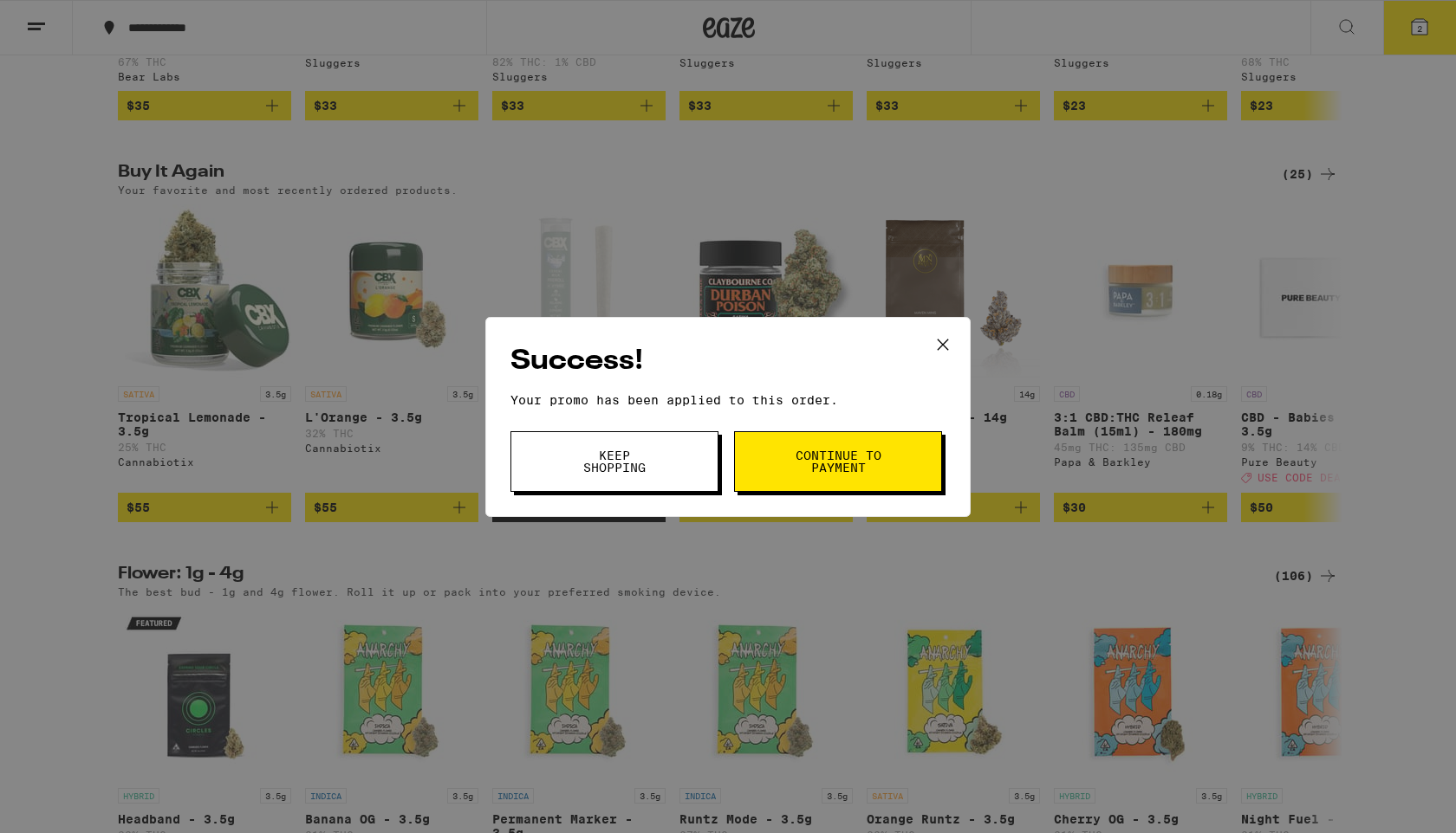
click at [602, 462] on span "Keep Shopping" at bounding box center [615, 461] width 88 height 24
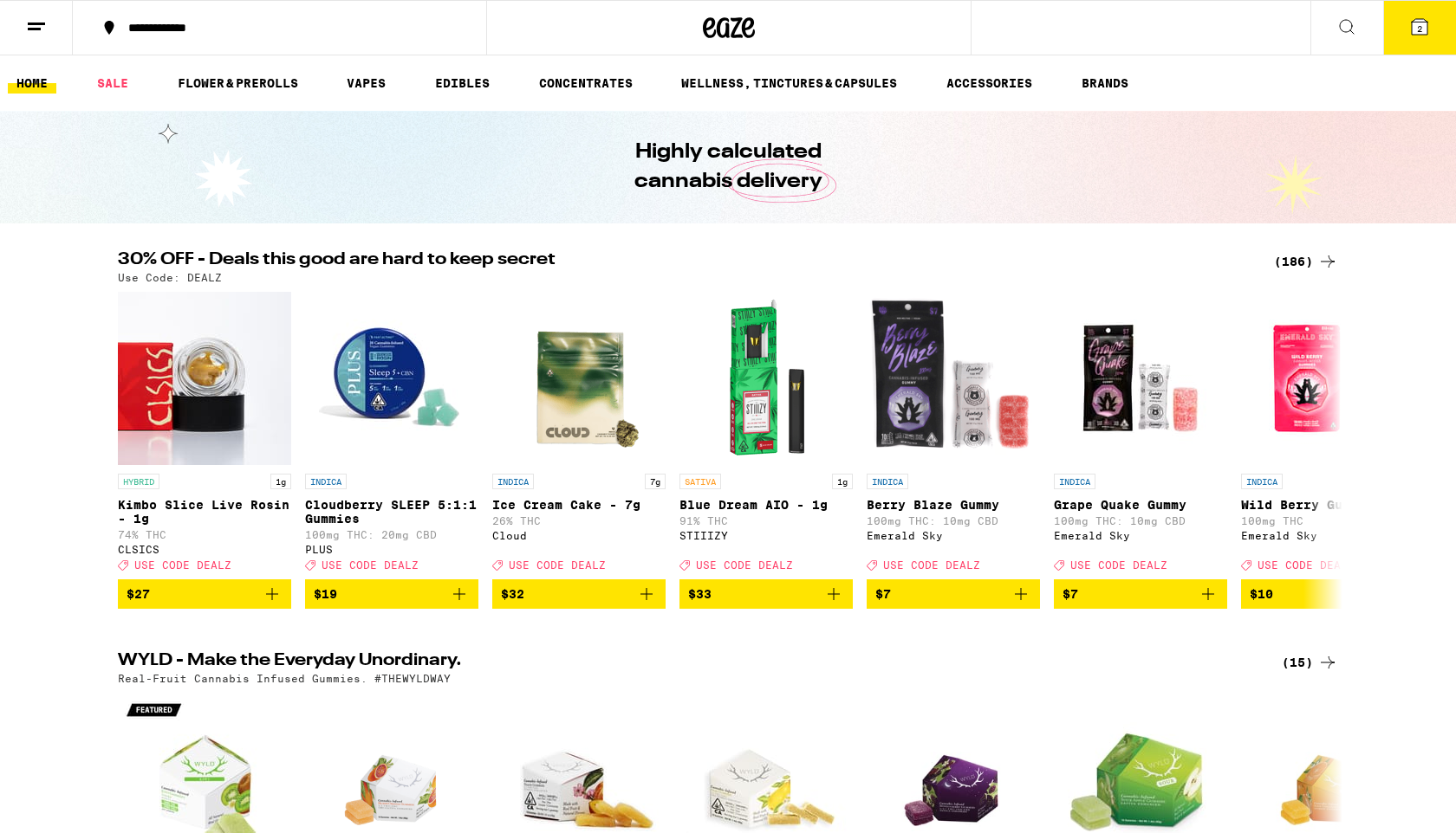
click at [1300, 257] on div "(186)" at bounding box center [1305, 261] width 64 height 21
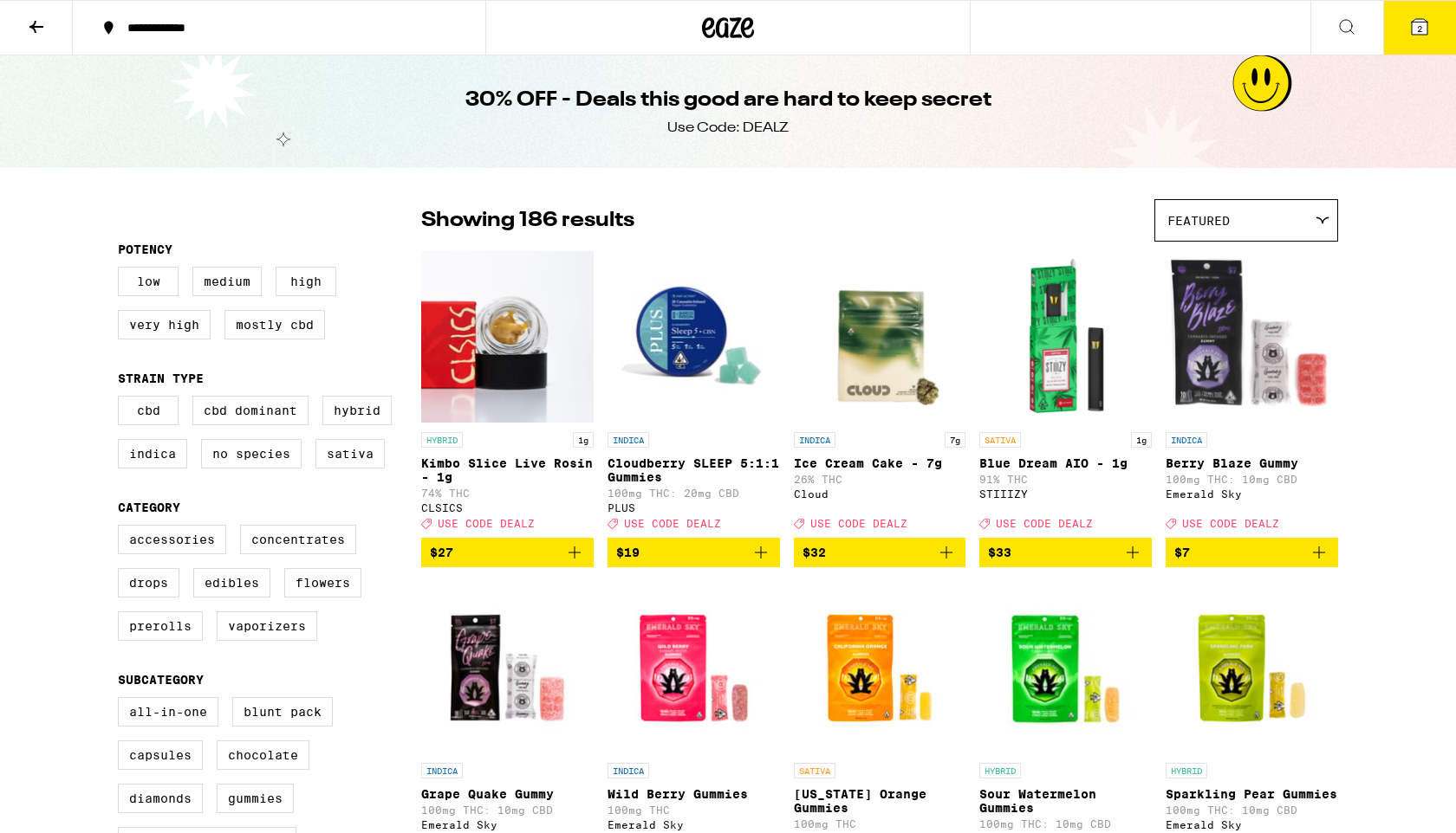
click at [1297, 256] on img "Open page for Berry Blaze Gummy from Emerald Sky" at bounding box center [1252, 336] width 173 height 174
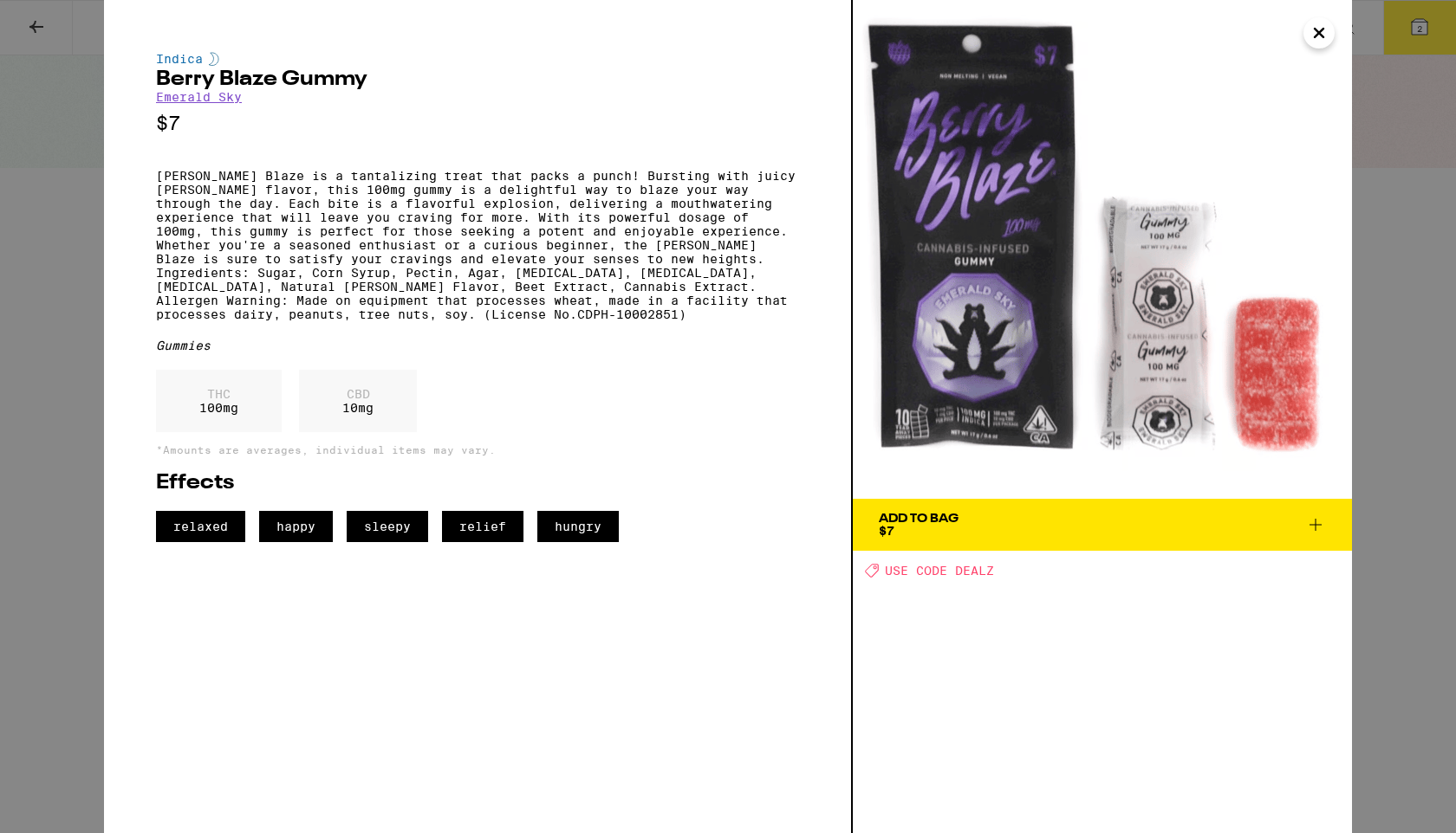
click at [1318, 33] on icon "Close" at bounding box center [1319, 33] width 9 height 9
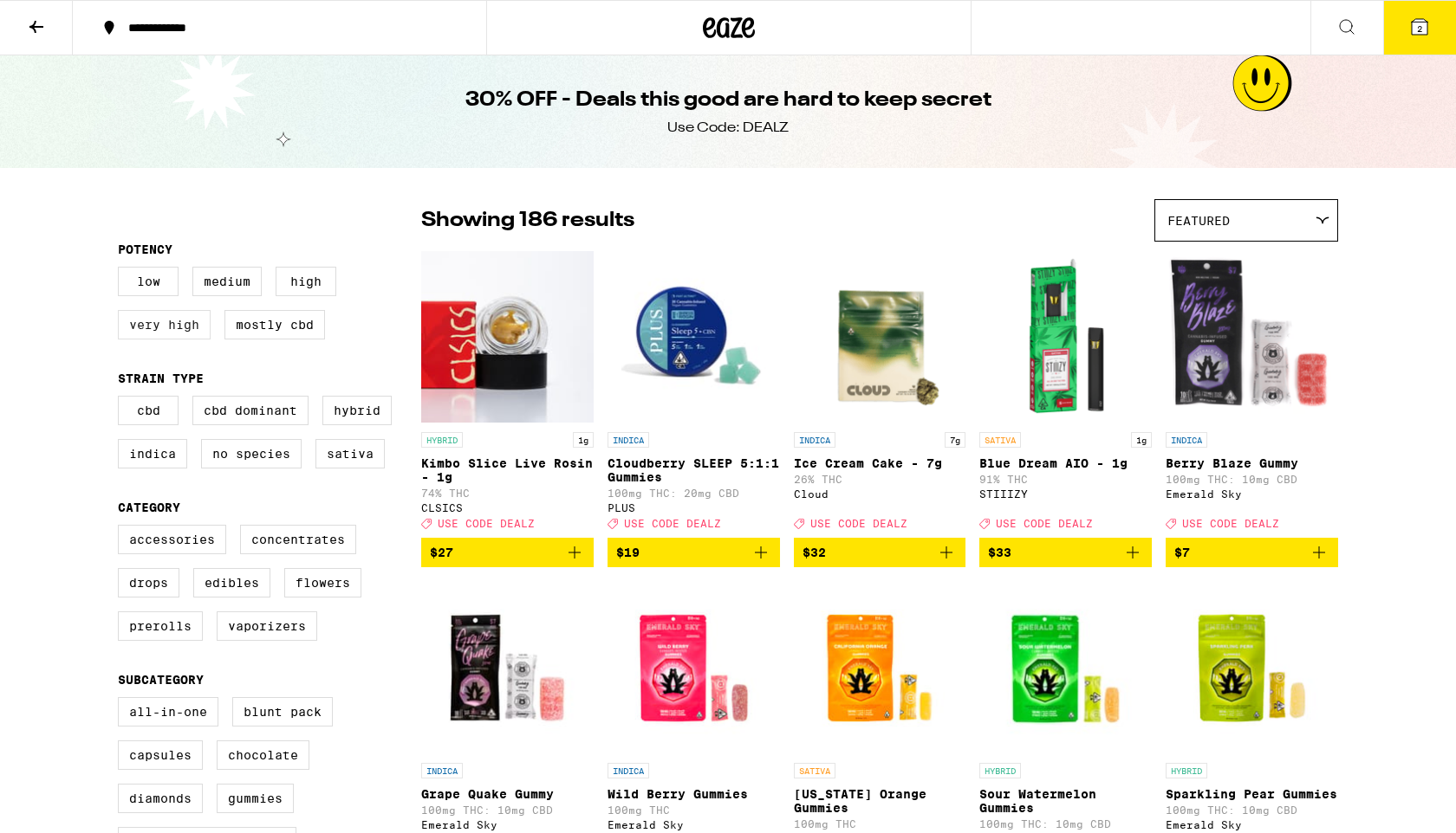
click at [162, 330] on label "Very High" at bounding box center [164, 325] width 93 height 30
click at [122, 270] on input "Very High" at bounding box center [121, 269] width 1 height 1
checkbox input "true"
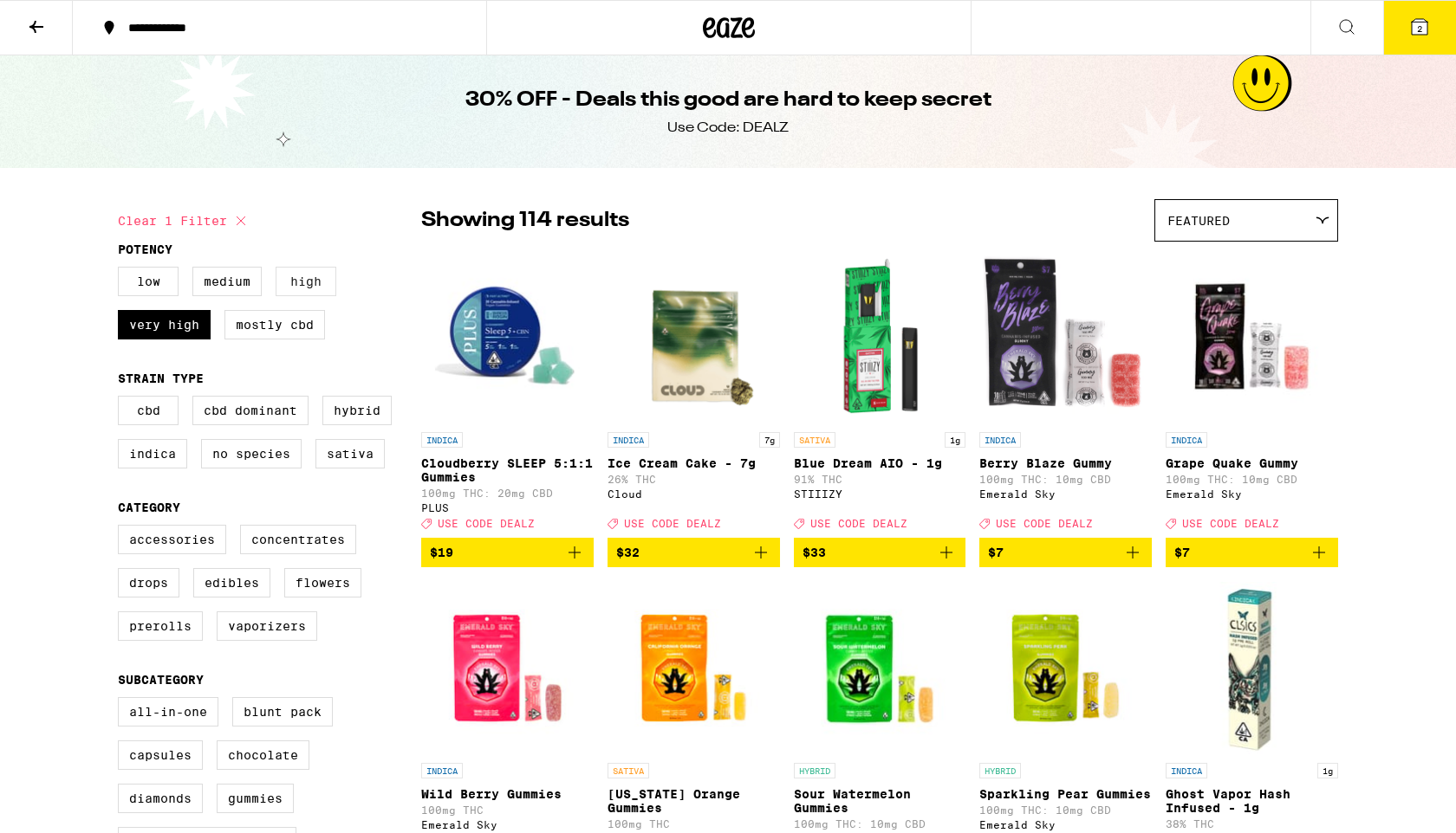
click at [297, 282] on label "High" at bounding box center [305, 282] width 60 height 30
click at [122, 270] on input "High" at bounding box center [121, 269] width 1 height 1
checkbox input "true"
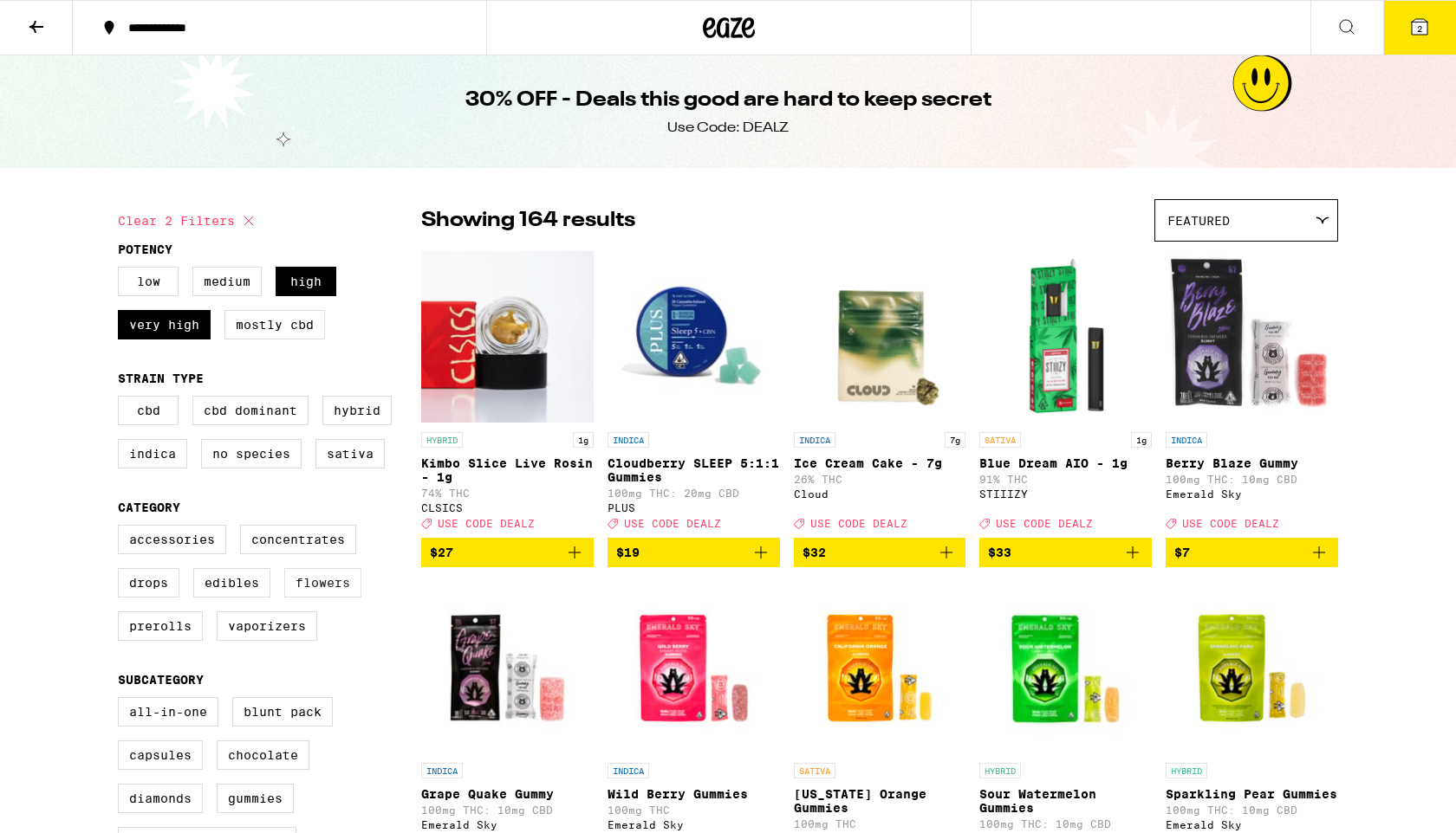
click at [316, 597] on label "Flowers" at bounding box center [323, 583] width 77 height 30
click at [122, 528] on input "Flowers" at bounding box center [121, 527] width 1 height 1
checkbox input "true"
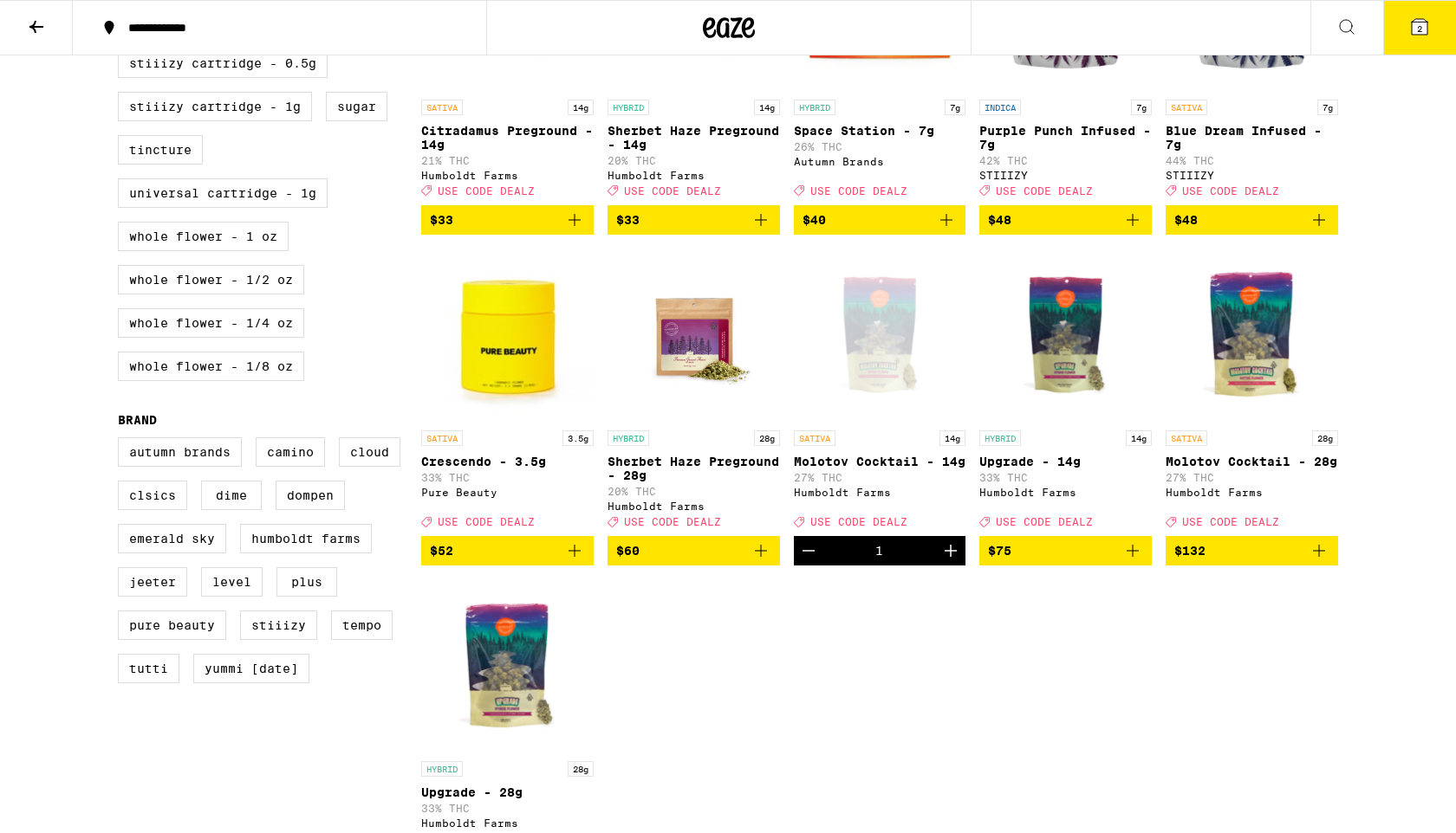
scroll to position [998, 0]
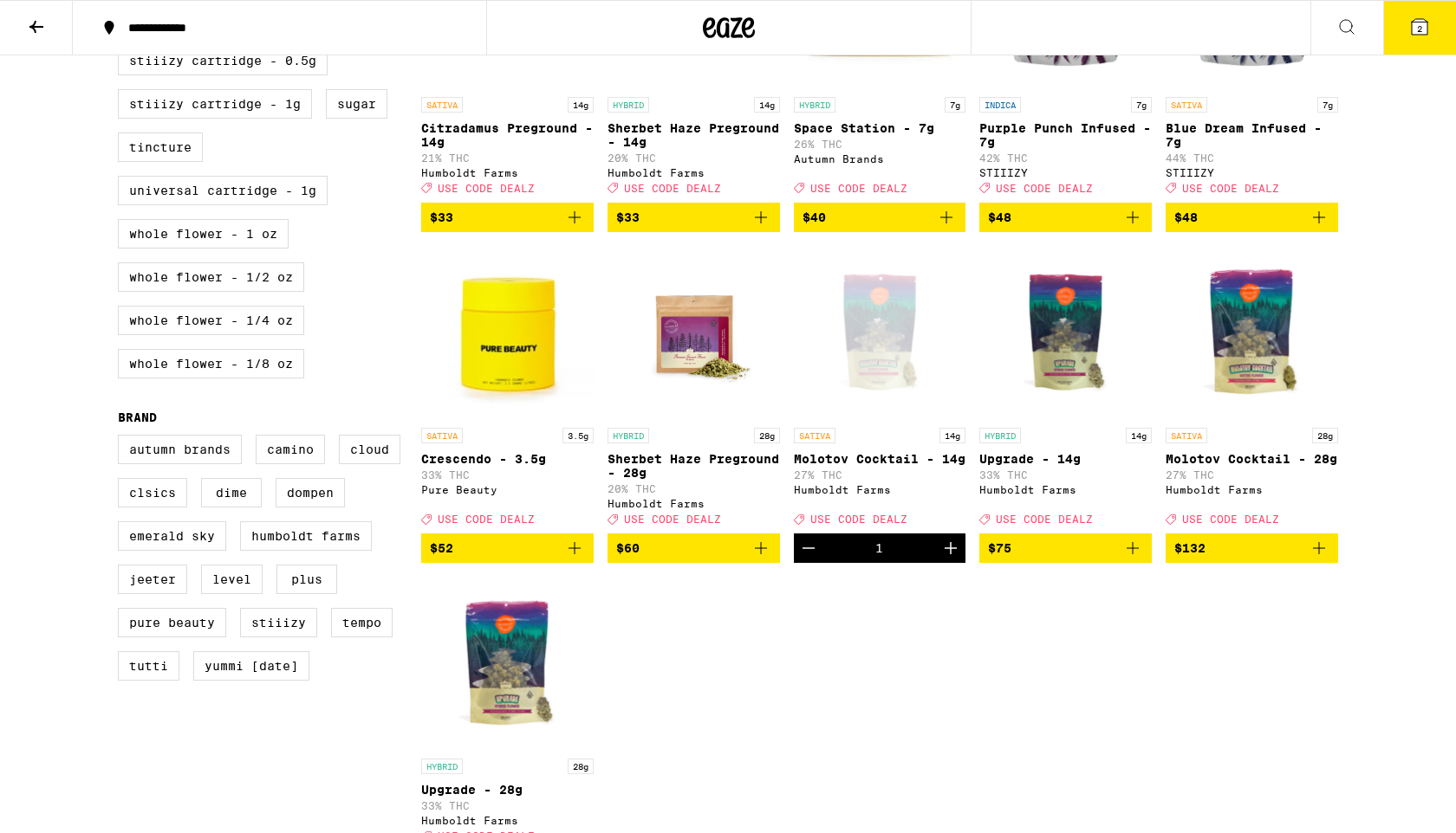
click at [571, 559] on icon "Add to bag" at bounding box center [574, 548] width 21 height 21
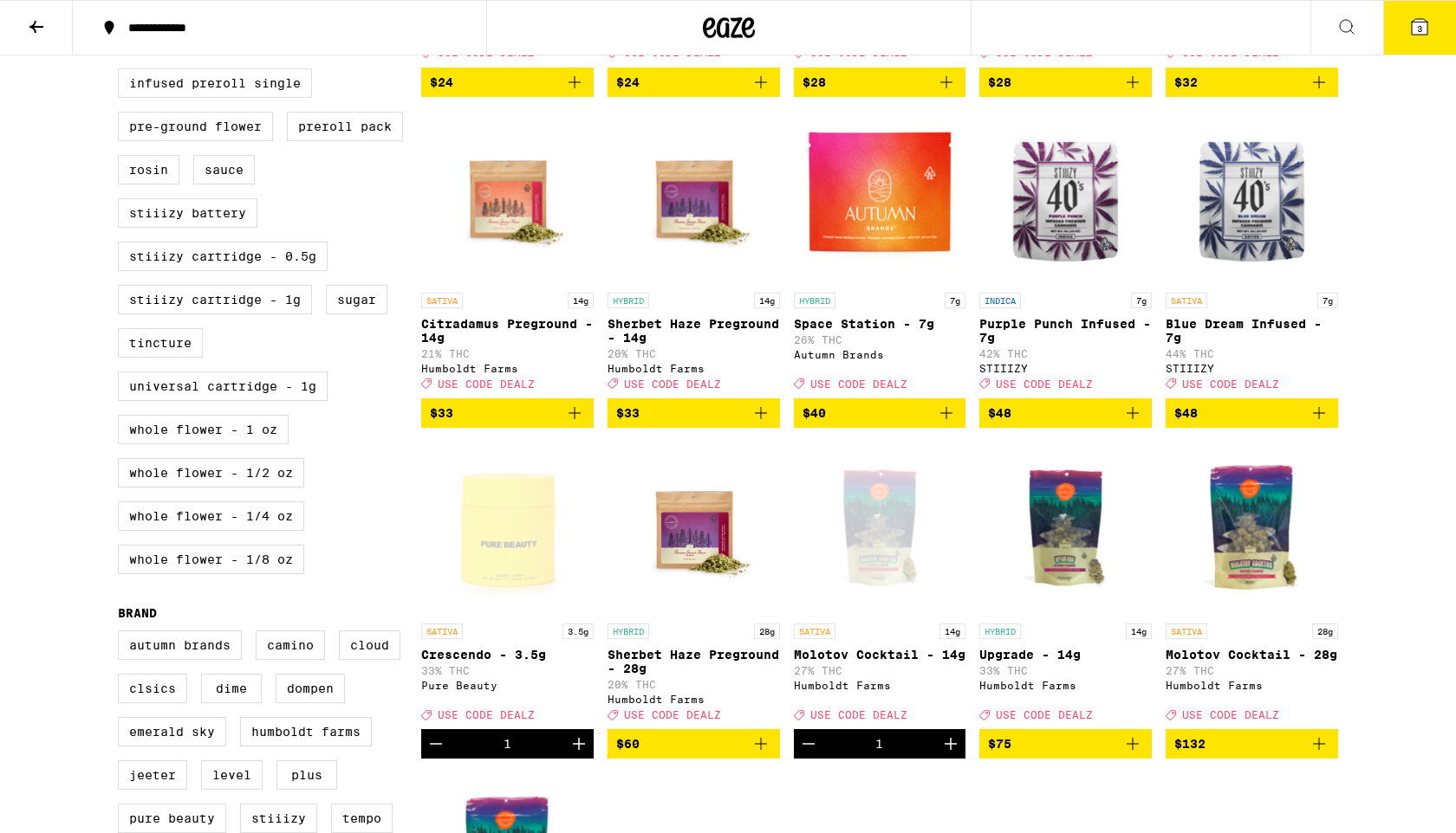
scroll to position [795, 0]
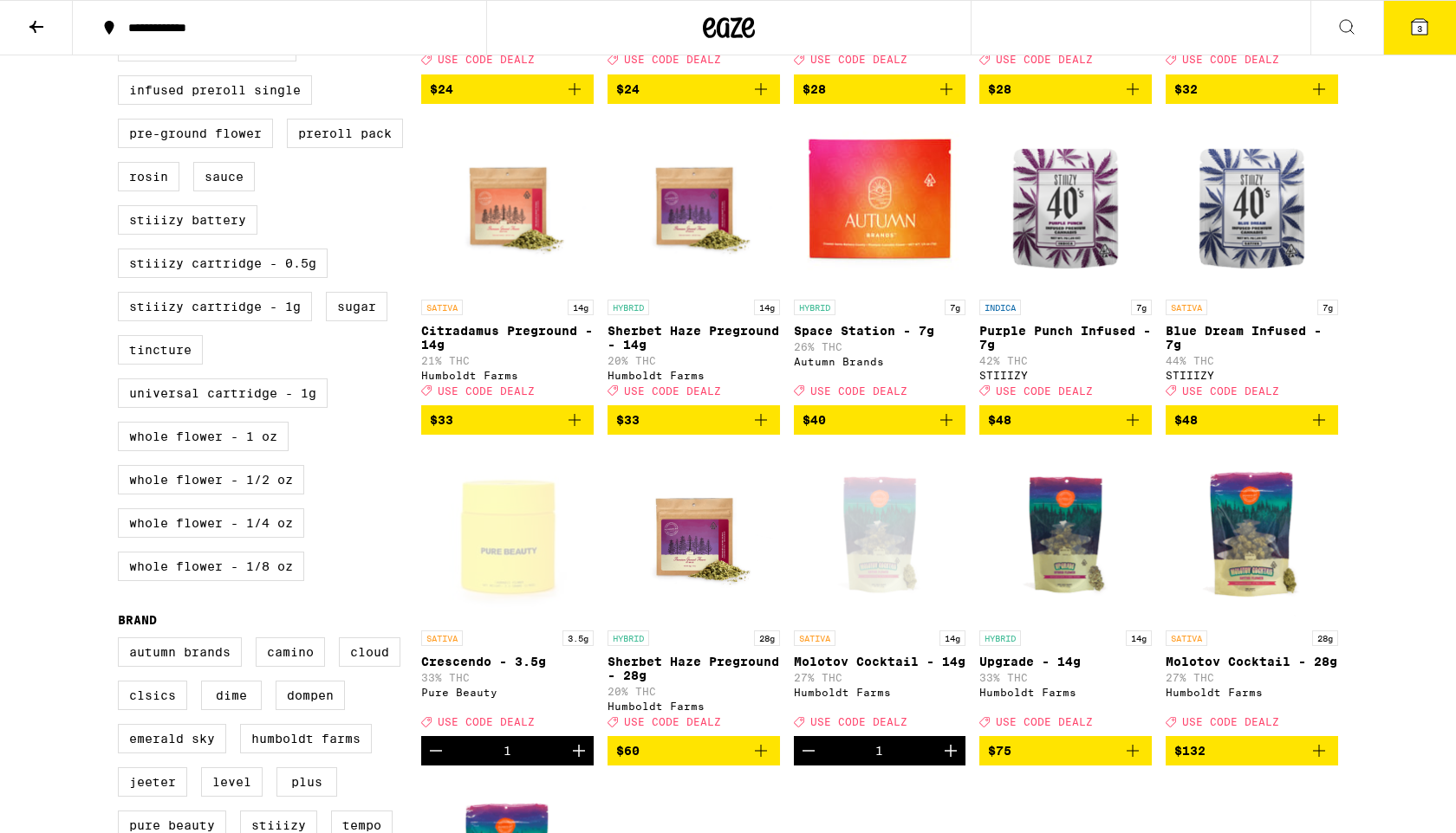
click at [578, 757] on icon "Increment" at bounding box center [578, 750] width 12 height 12
click at [764, 426] on icon "Add to bag" at bounding box center [760, 419] width 12 height 12
click at [1422, 22] on icon at bounding box center [1418, 26] width 15 height 15
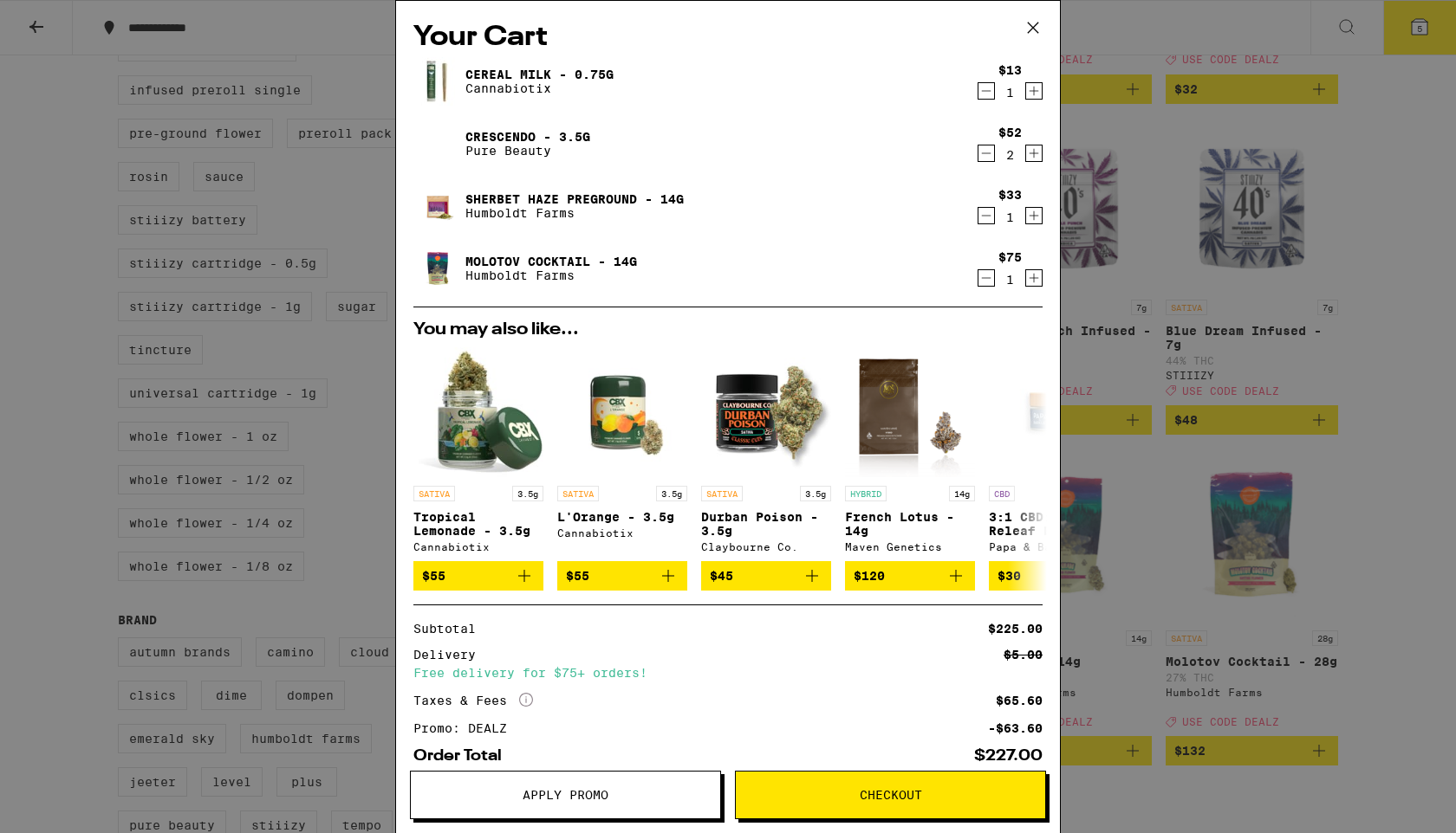
click at [984, 151] on icon "Decrement" at bounding box center [985, 153] width 15 height 21
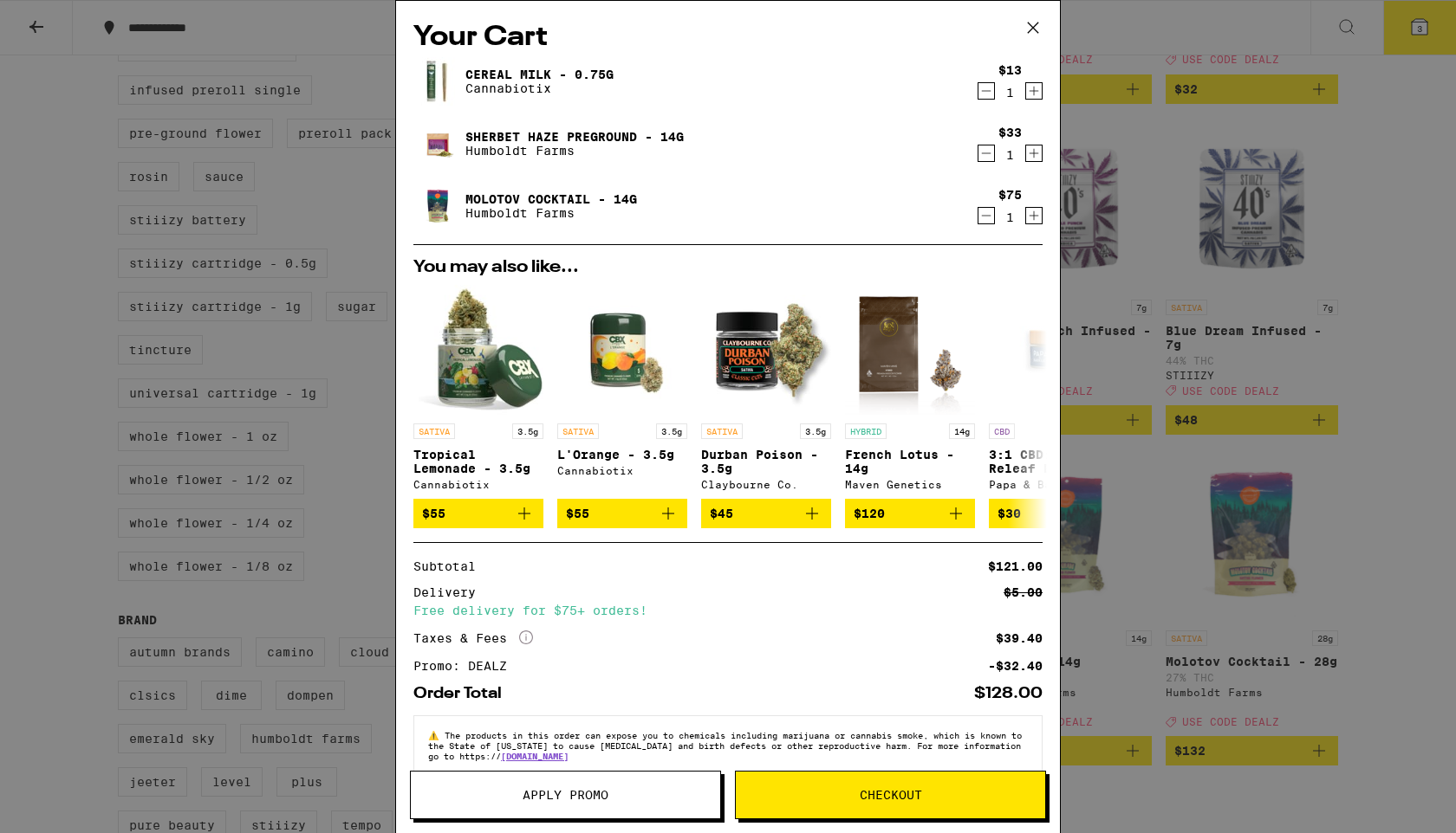
click at [801, 797] on span "Checkout" at bounding box center [890, 794] width 310 height 12
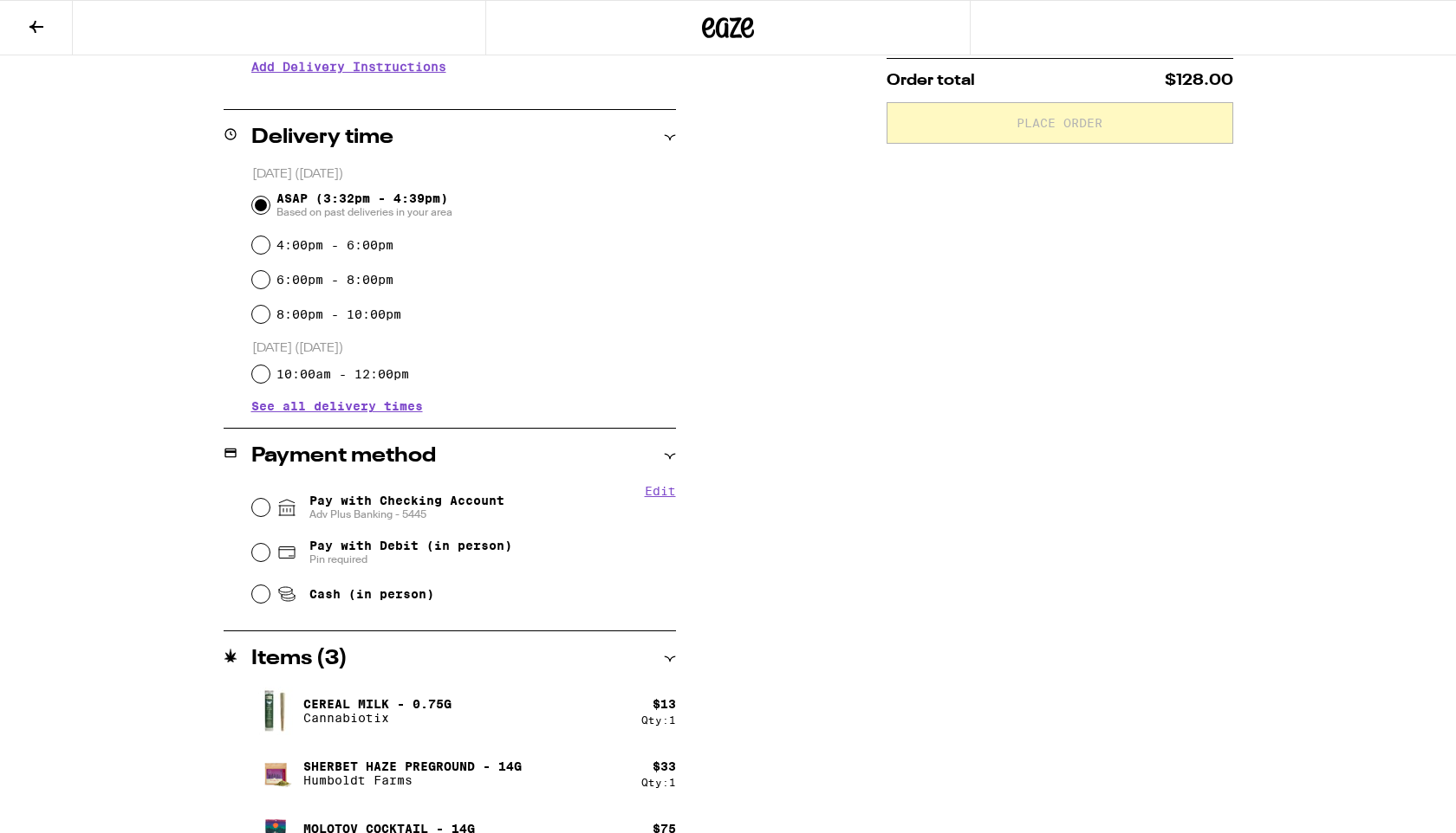
scroll to position [392, 0]
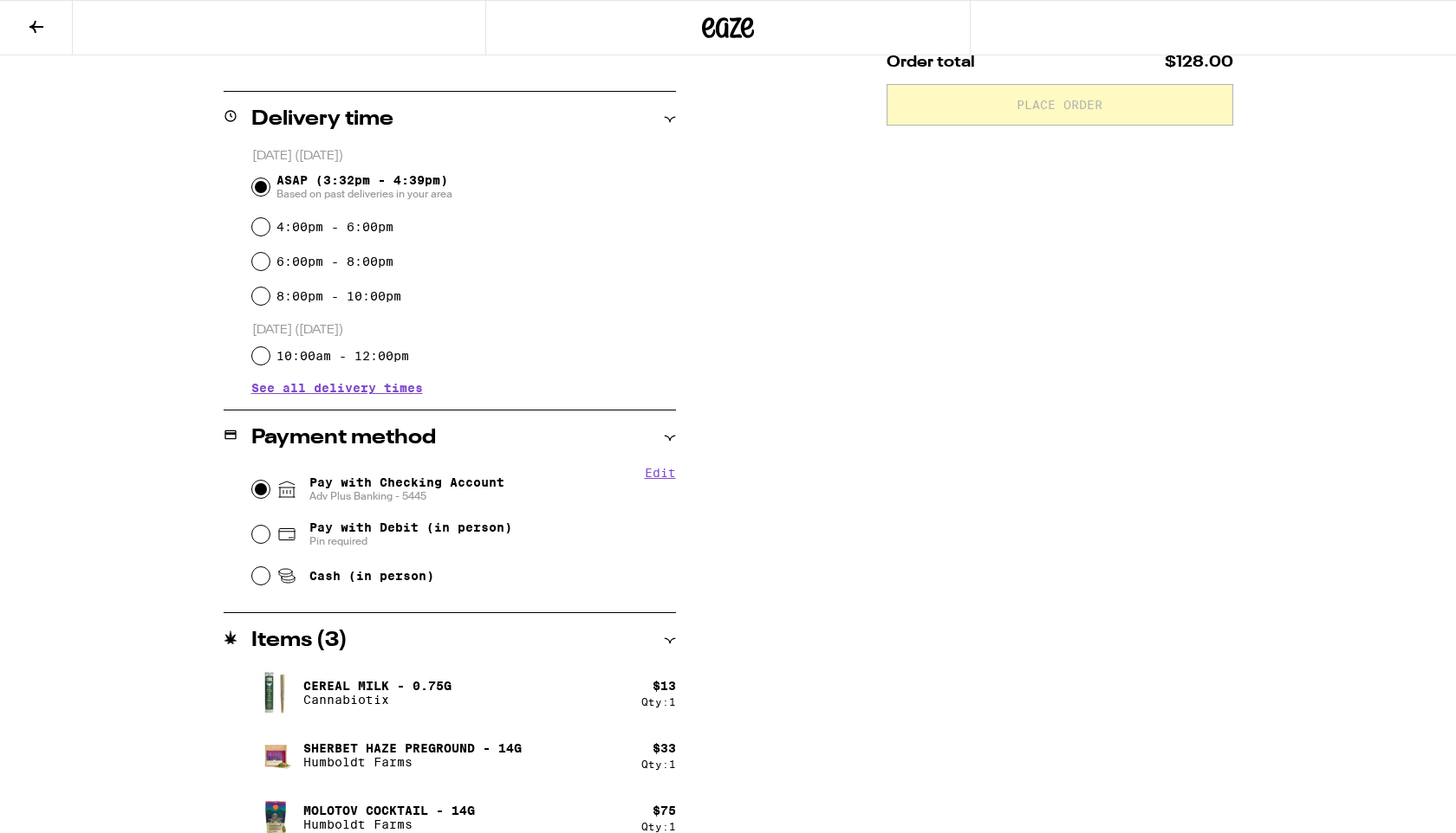
click at [267, 489] on input "Pay with Checking Account Adv Plus Banking - 5445" at bounding box center [260, 488] width 17 height 17
radio input "true"
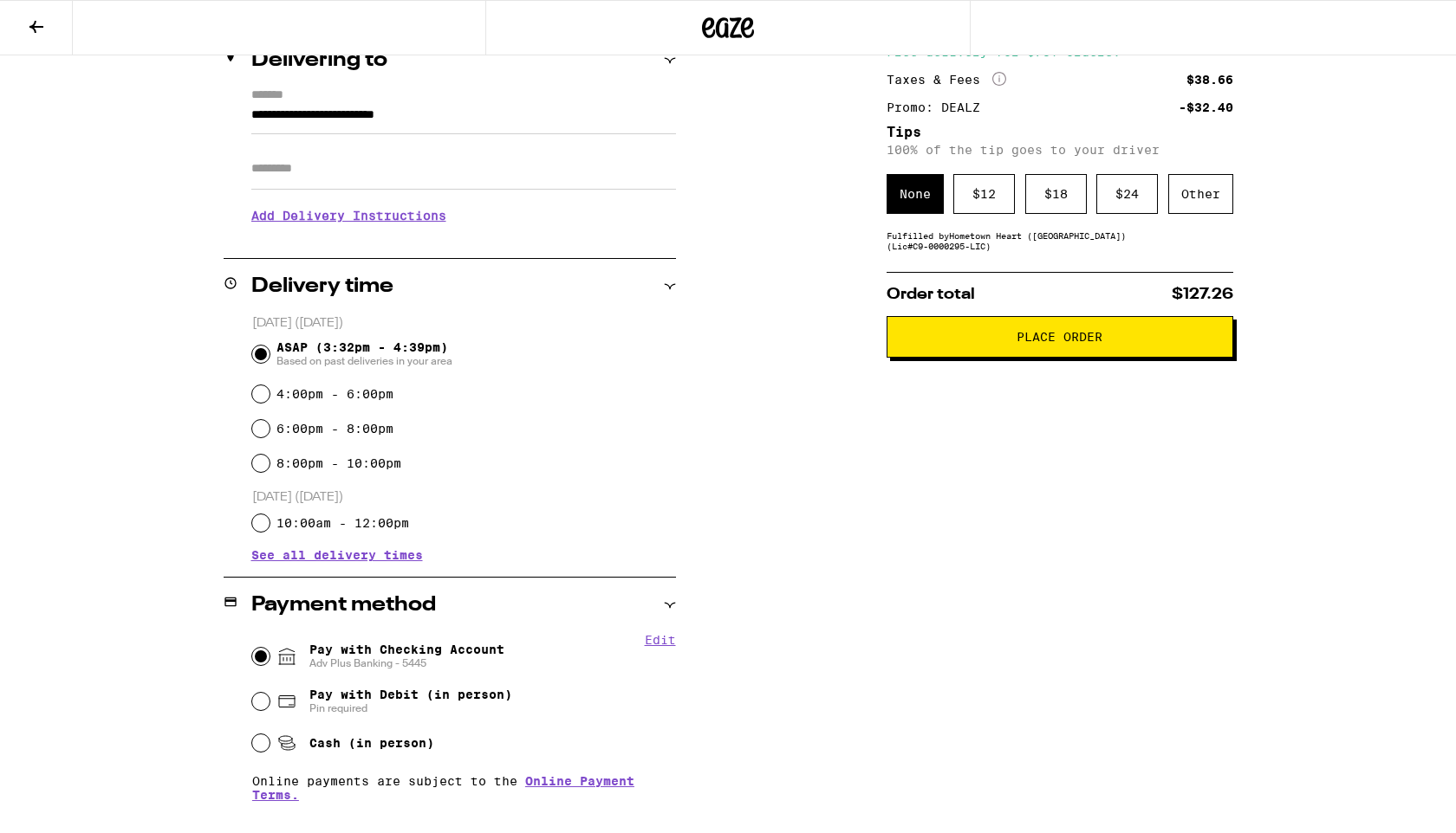
scroll to position [191, 0]
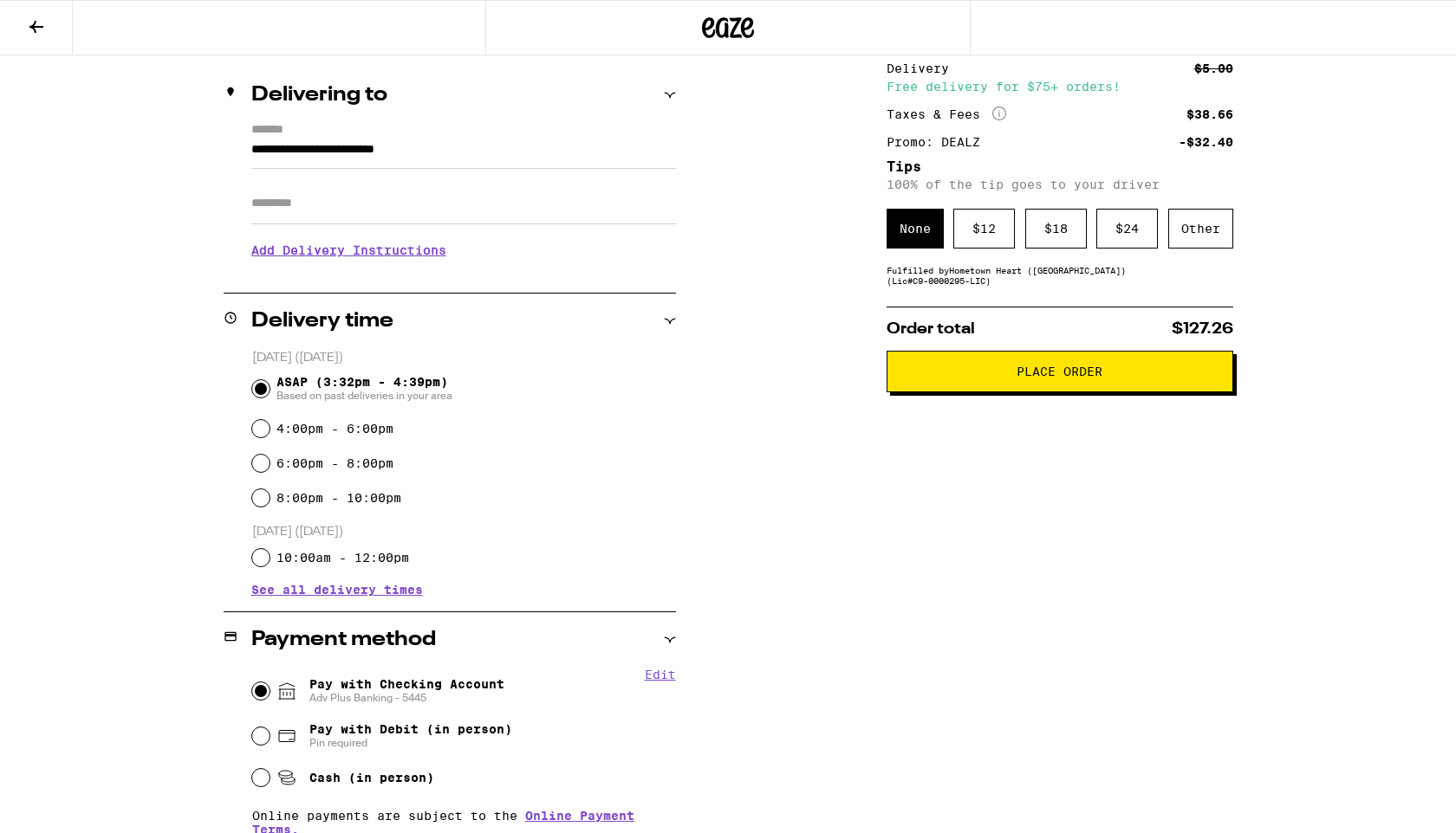
click at [1017, 374] on span "Place Order" at bounding box center [1058, 371] width 85 height 12
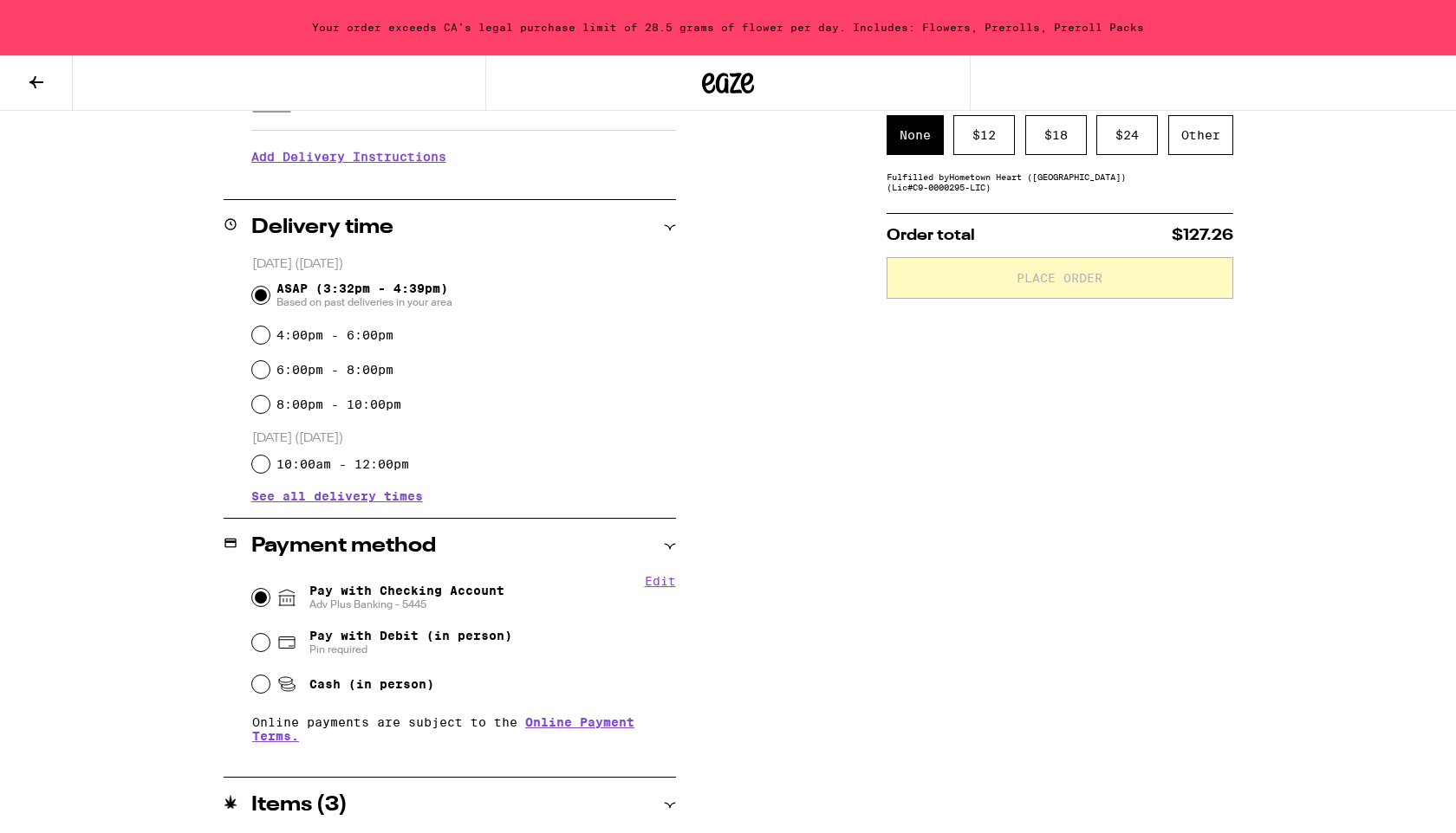
scroll to position [294, 0]
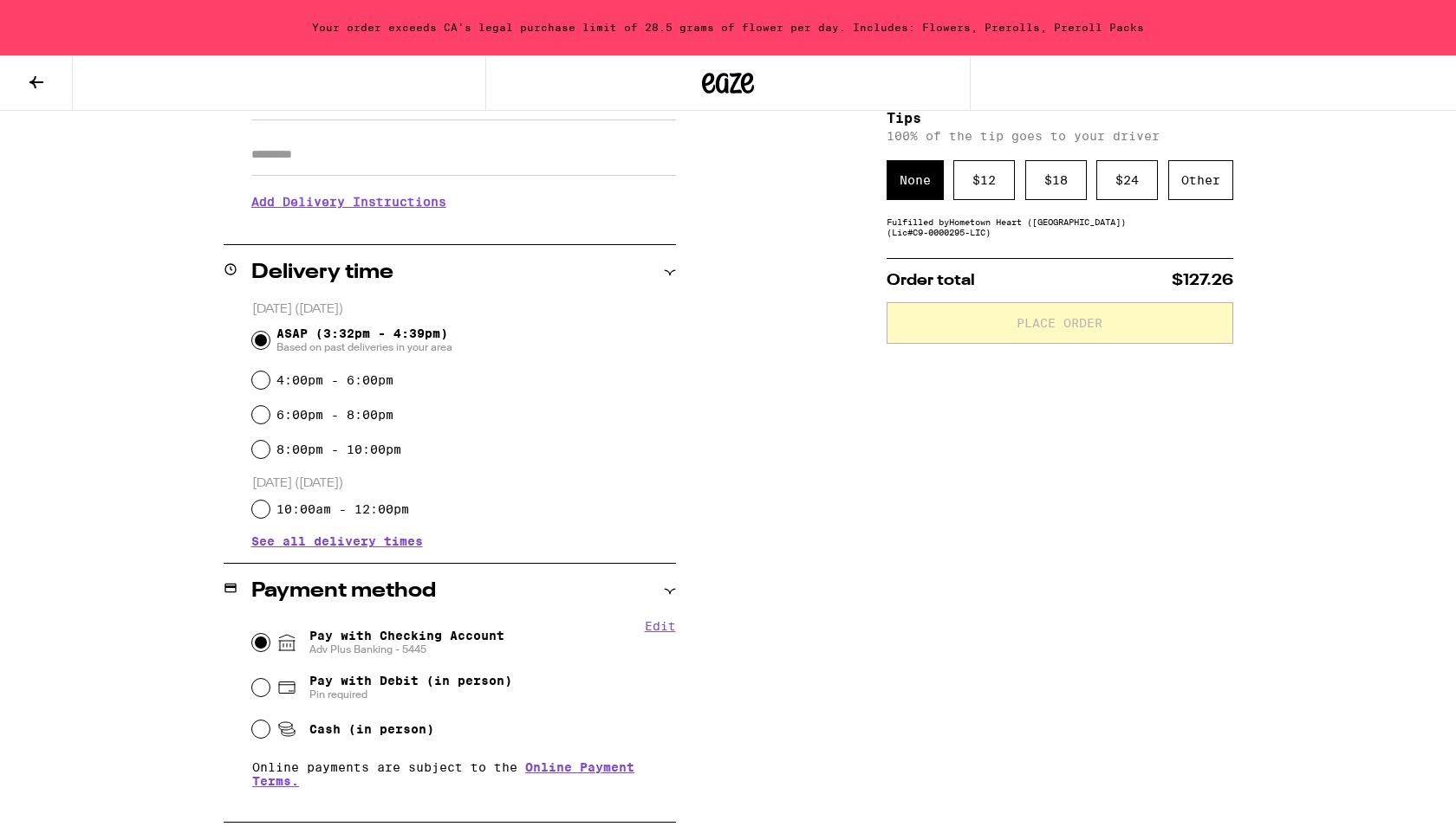
click at [31, 82] on icon at bounding box center [36, 82] width 13 height 12
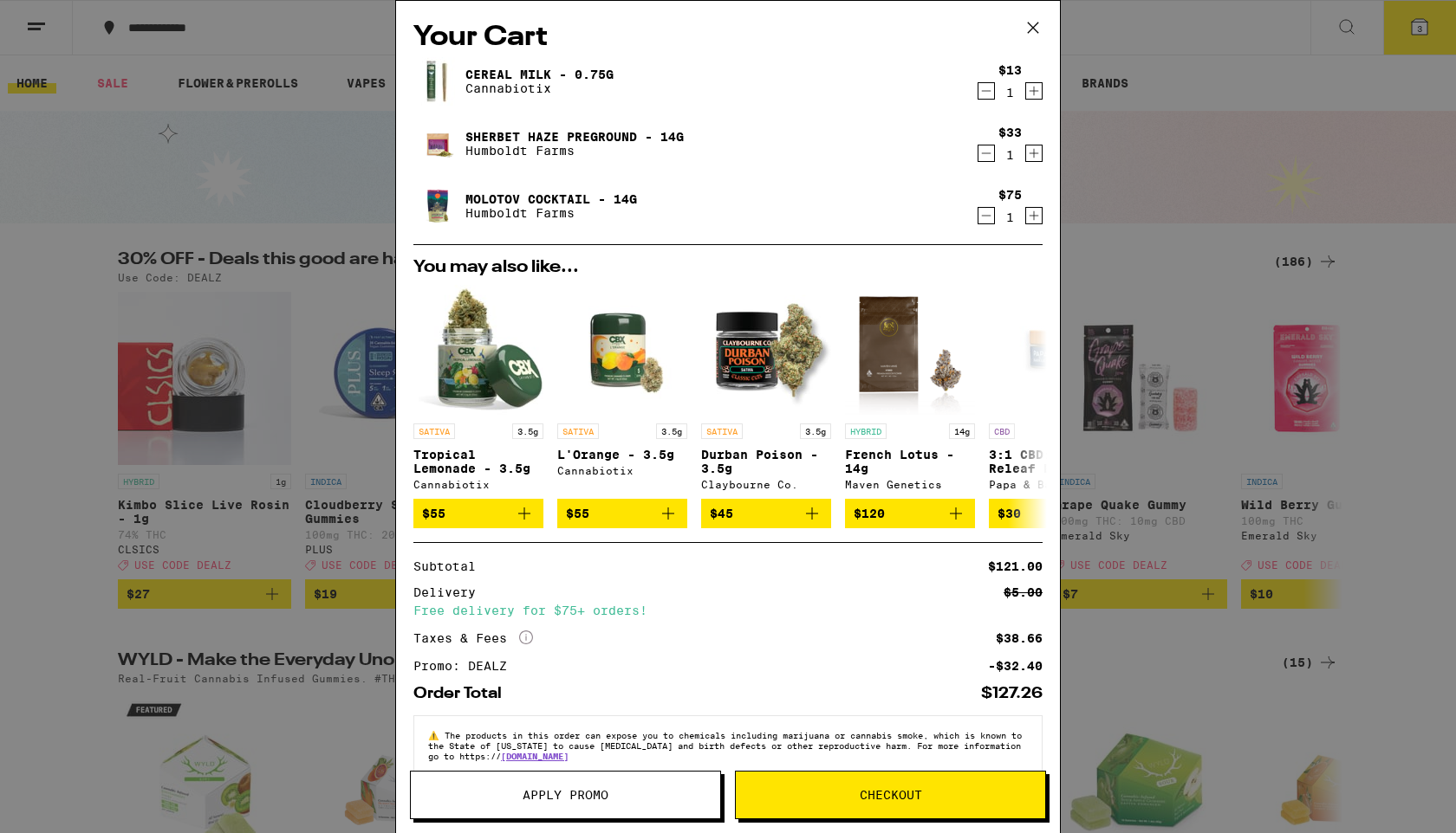
click at [984, 154] on icon "Decrement" at bounding box center [985, 153] width 15 height 21
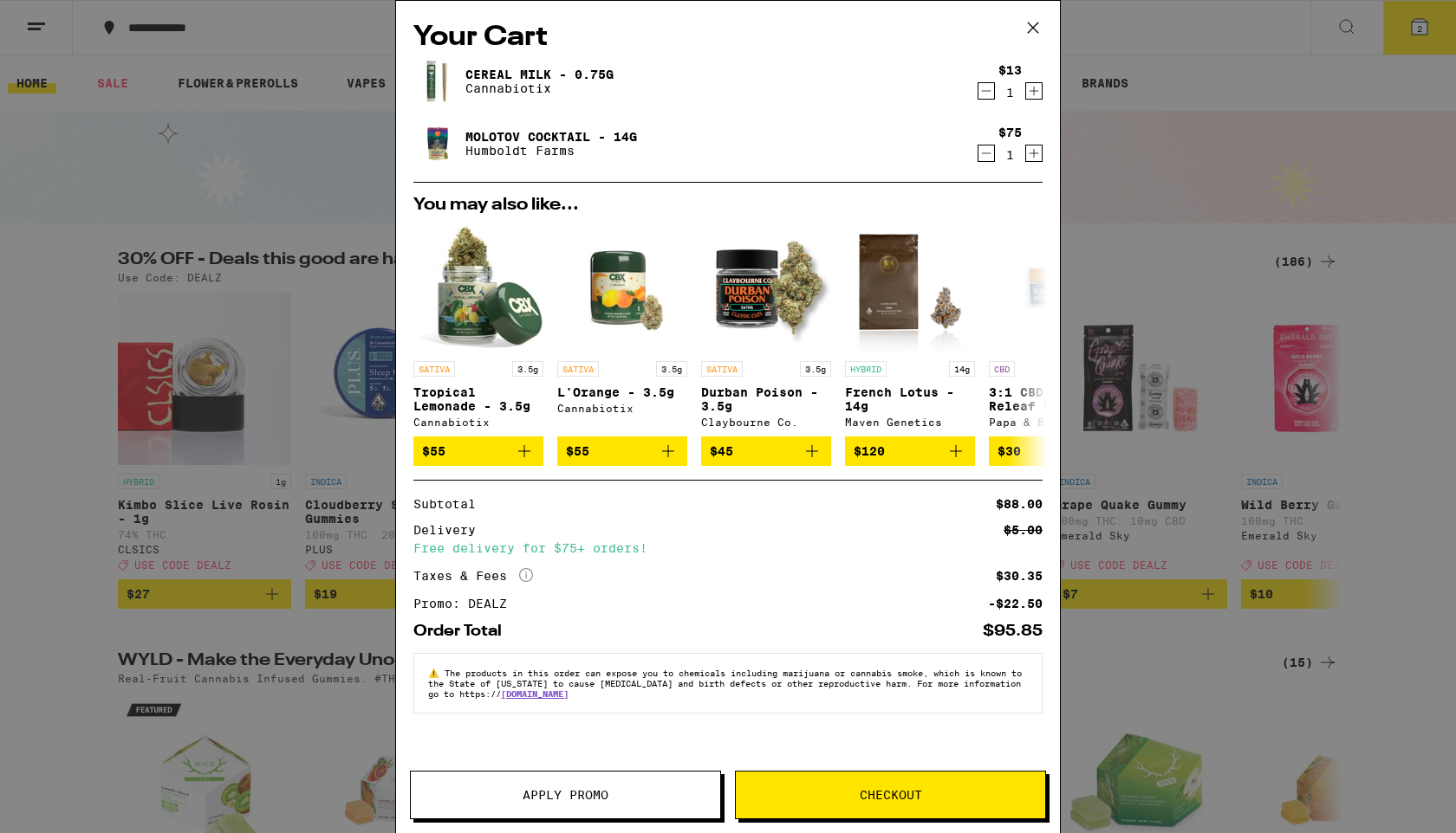
click at [880, 797] on span "Checkout" at bounding box center [890, 794] width 62 height 12
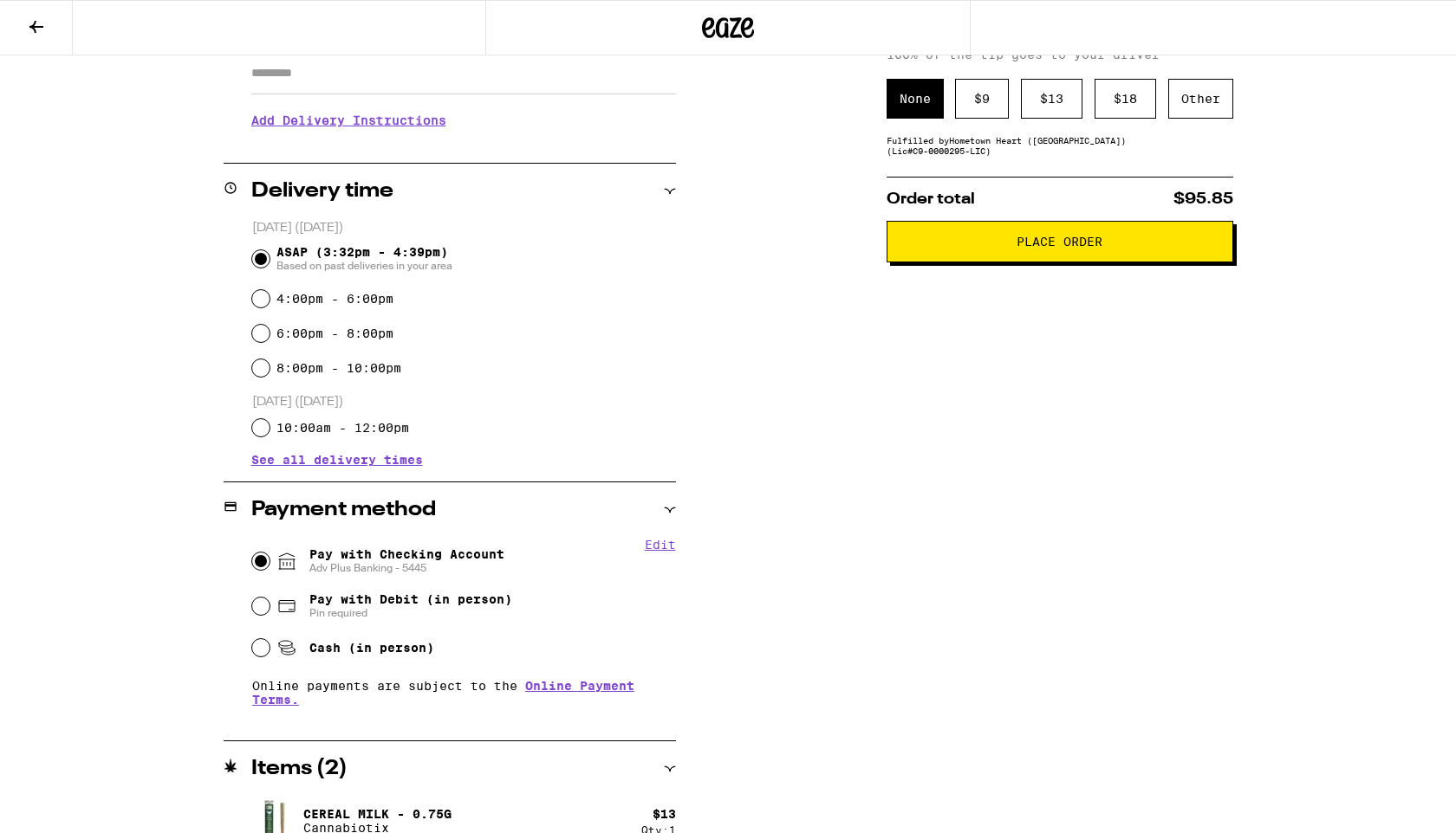
scroll to position [409, 0]
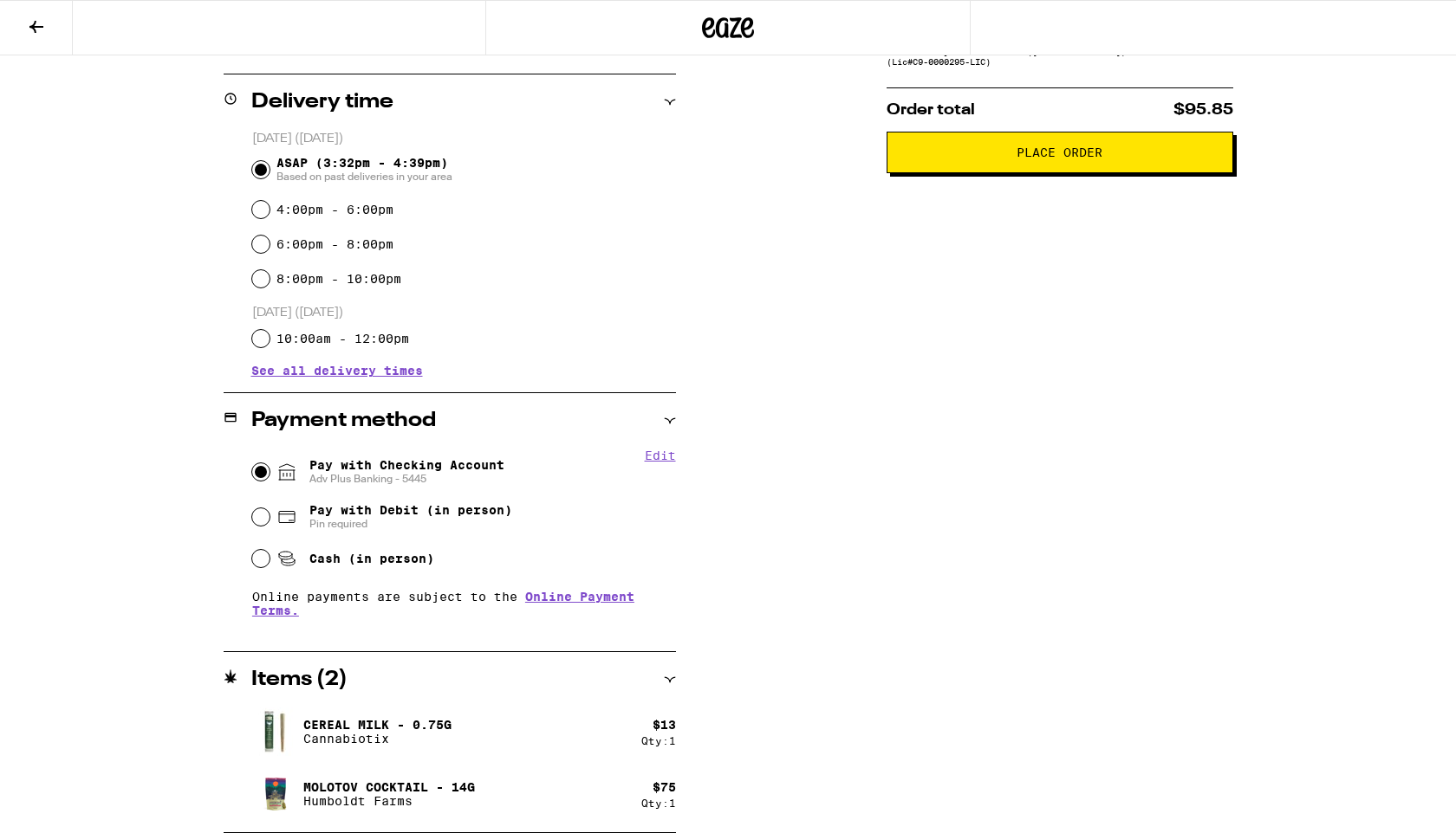
click at [58, 34] on button at bounding box center [36, 28] width 73 height 55
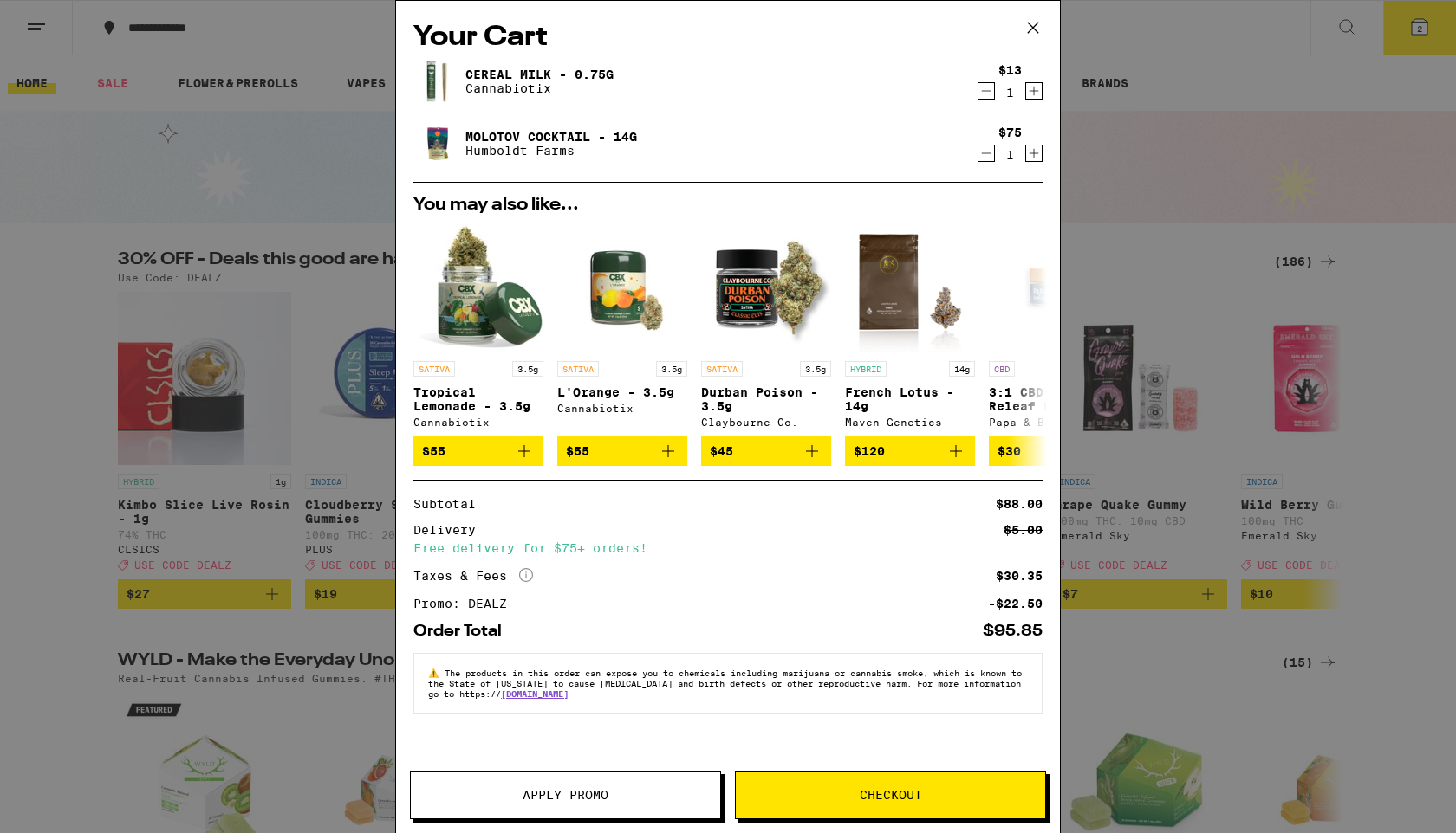
click at [1033, 29] on icon at bounding box center [1033, 28] width 11 height 11
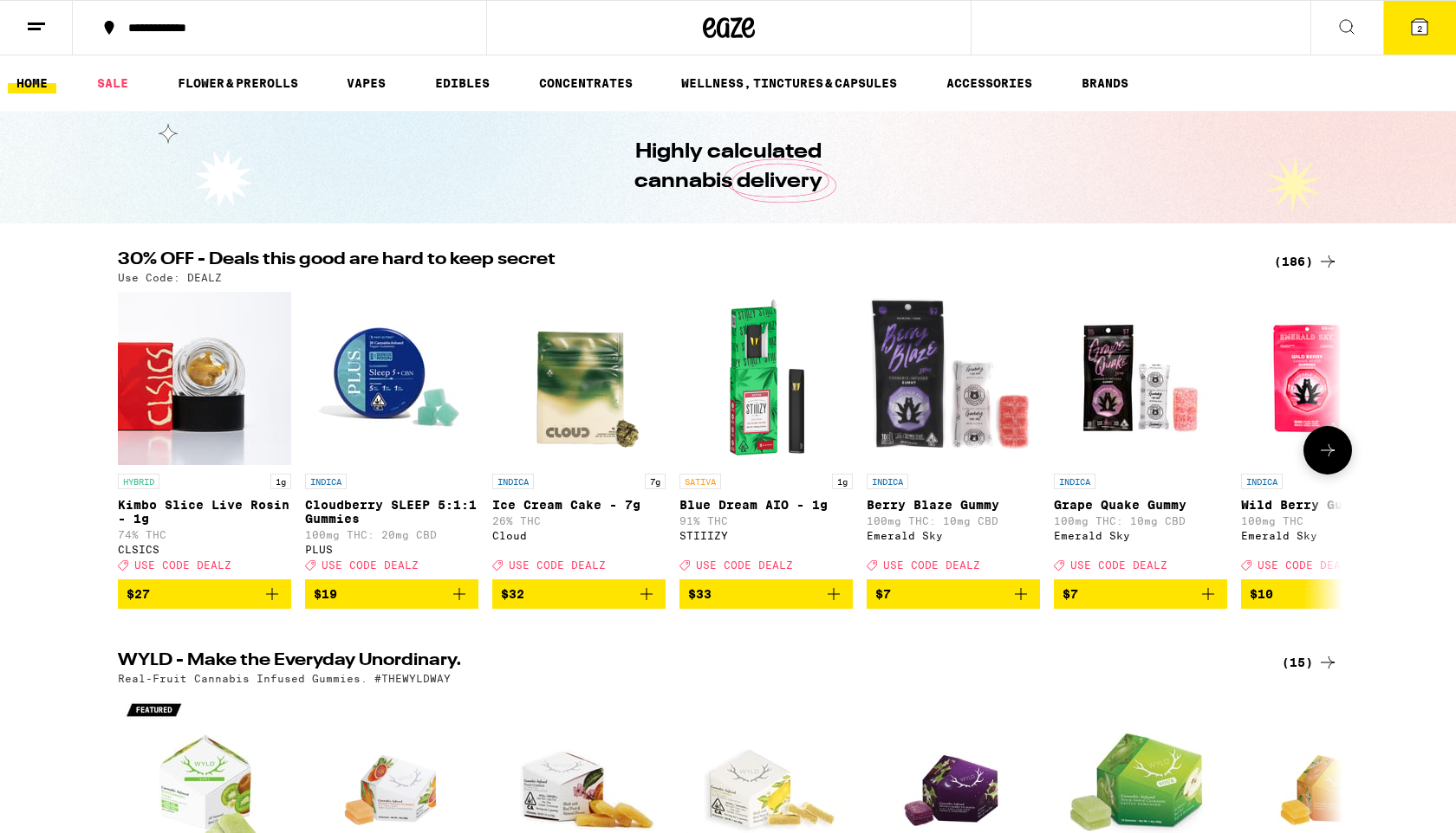
scroll to position [8, 0]
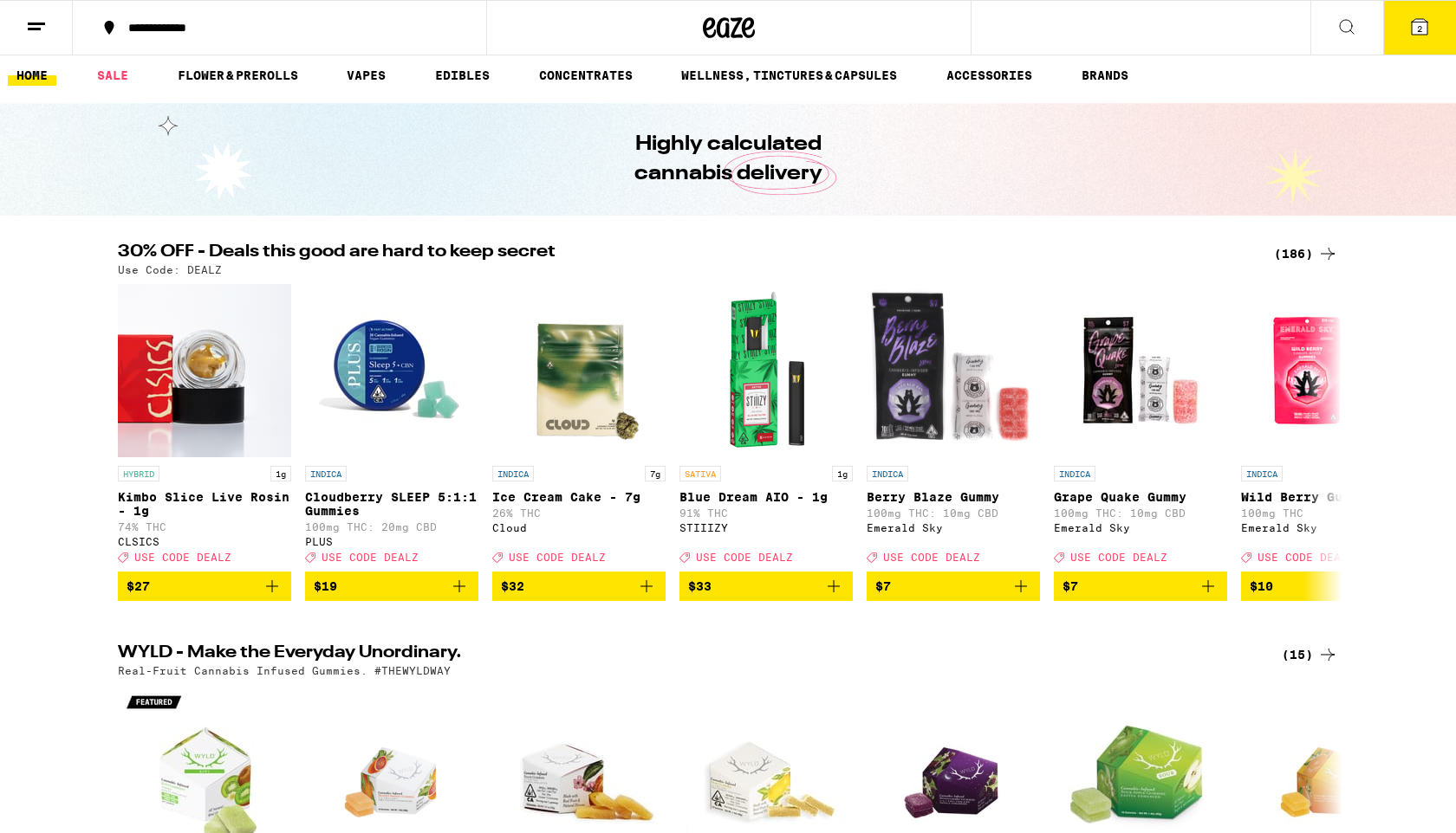
click at [1299, 257] on div "(186)" at bounding box center [1305, 254] width 64 height 21
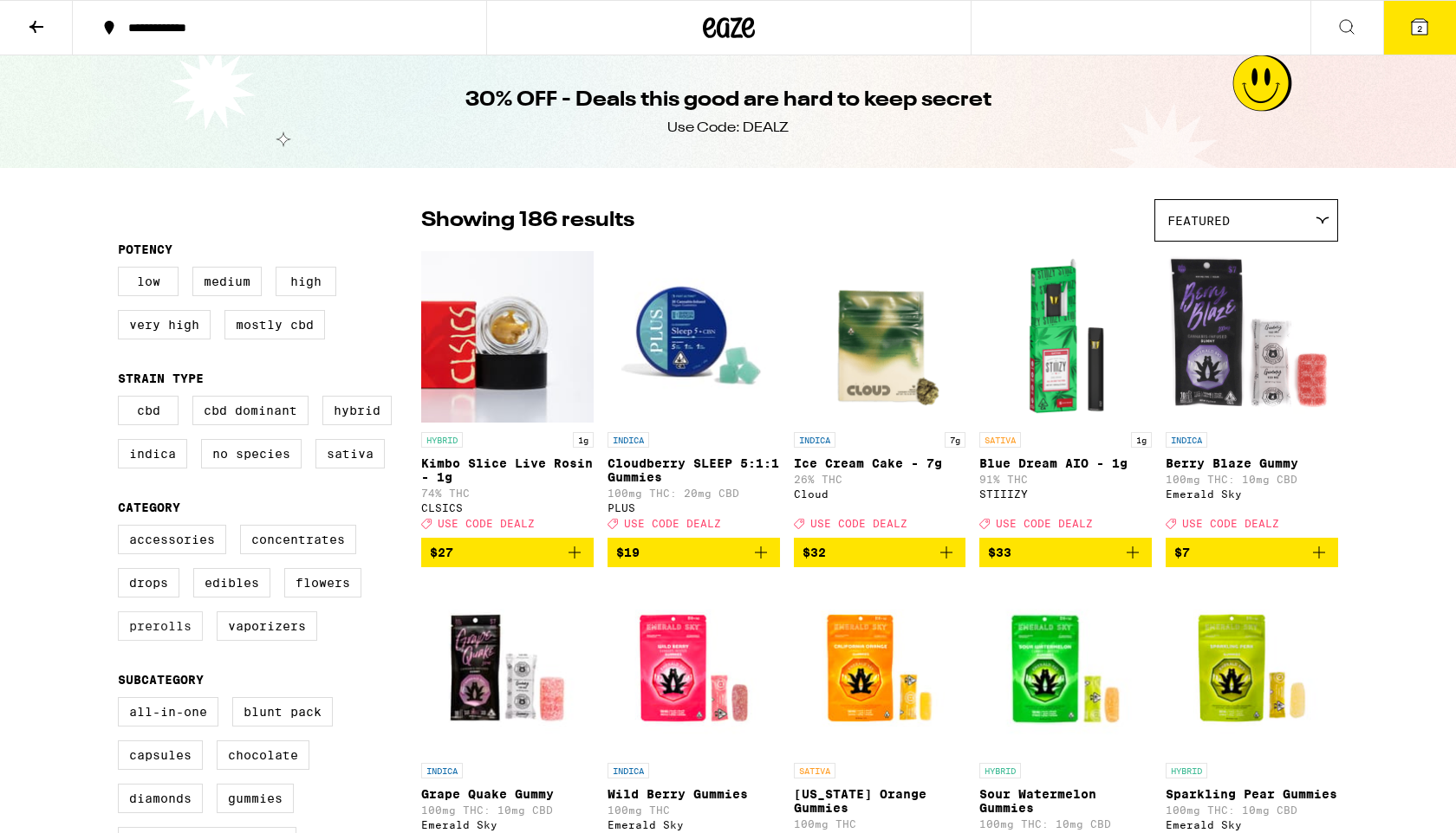
click at [166, 641] on label "Prerolls" at bounding box center [160, 626] width 85 height 30
click at [122, 528] on input "Prerolls" at bounding box center [121, 527] width 1 height 1
checkbox input "true"
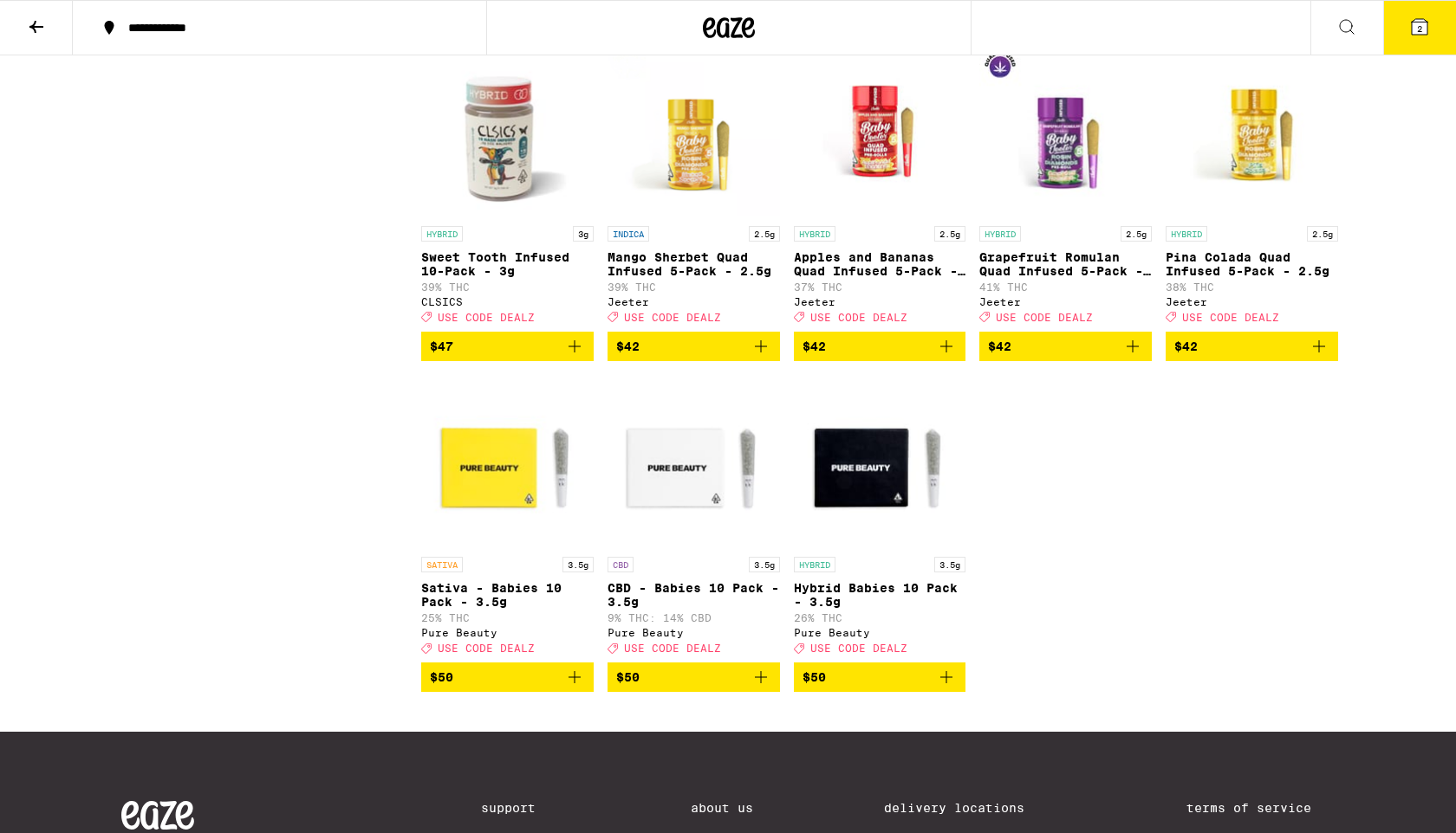
scroll to position [2195, 0]
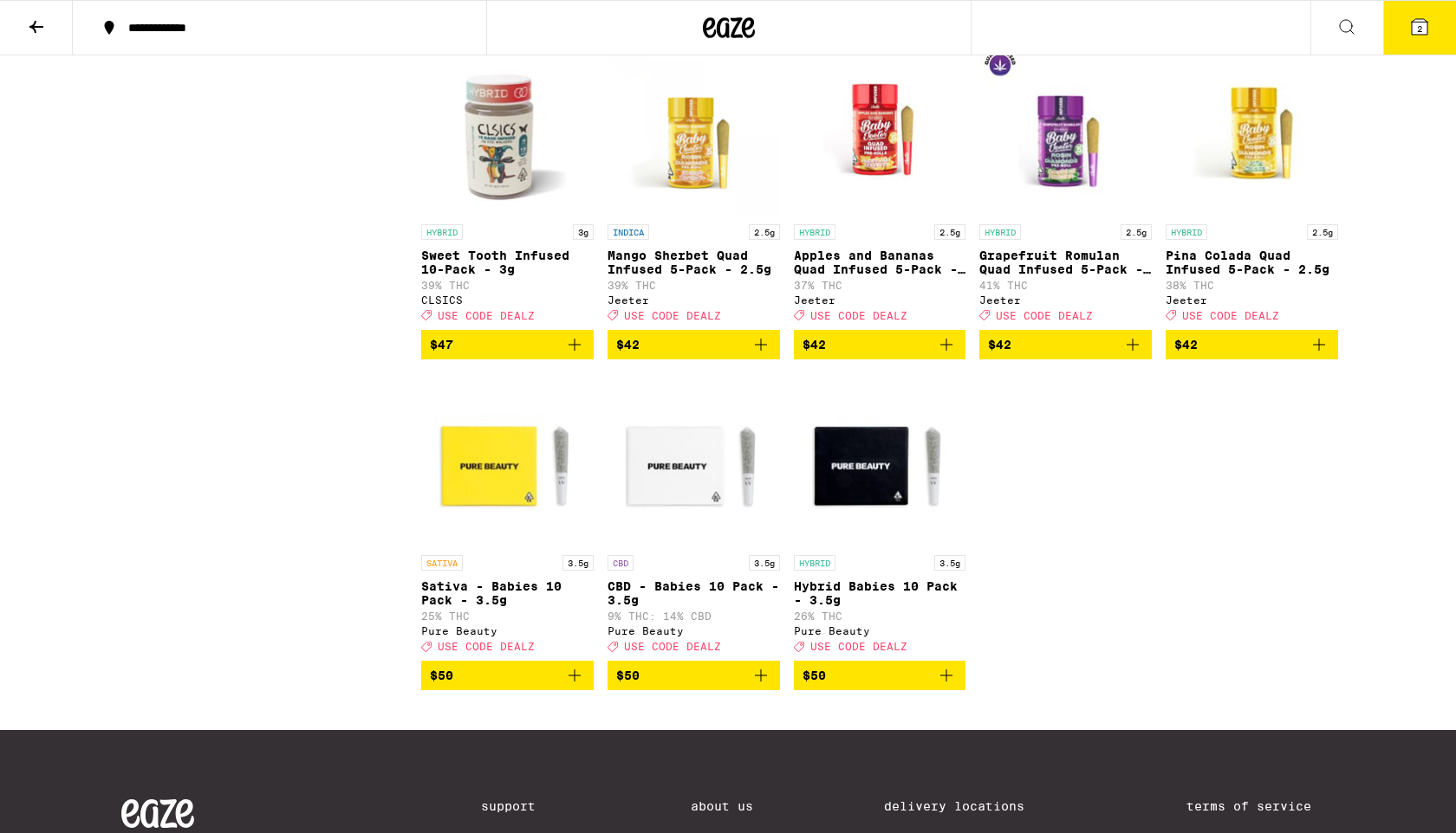
click at [503, 686] on span "$50" at bounding box center [508, 675] width 155 height 21
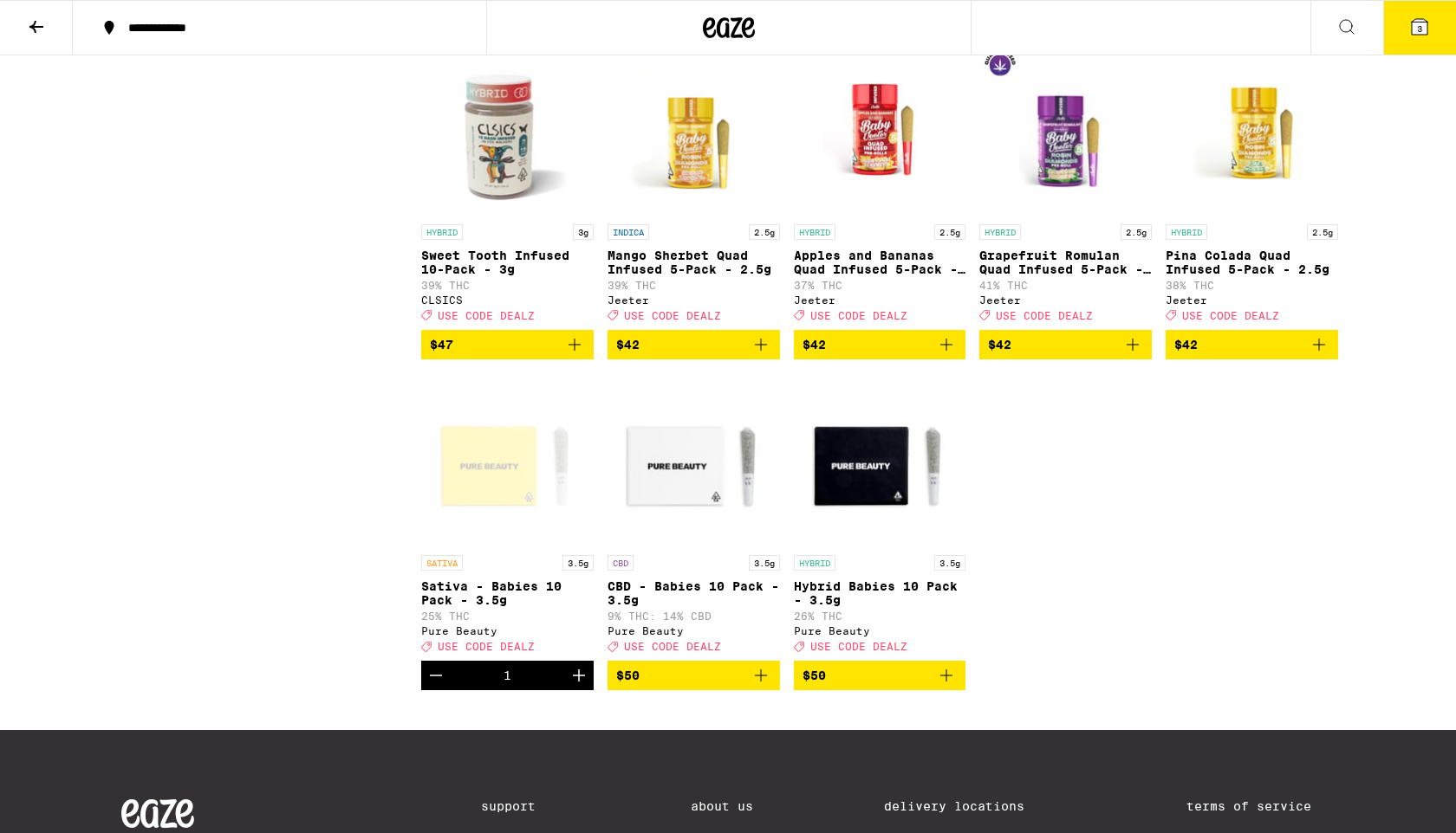
click at [1416, 30] on span "3" at bounding box center [1419, 29] width 5 height 11
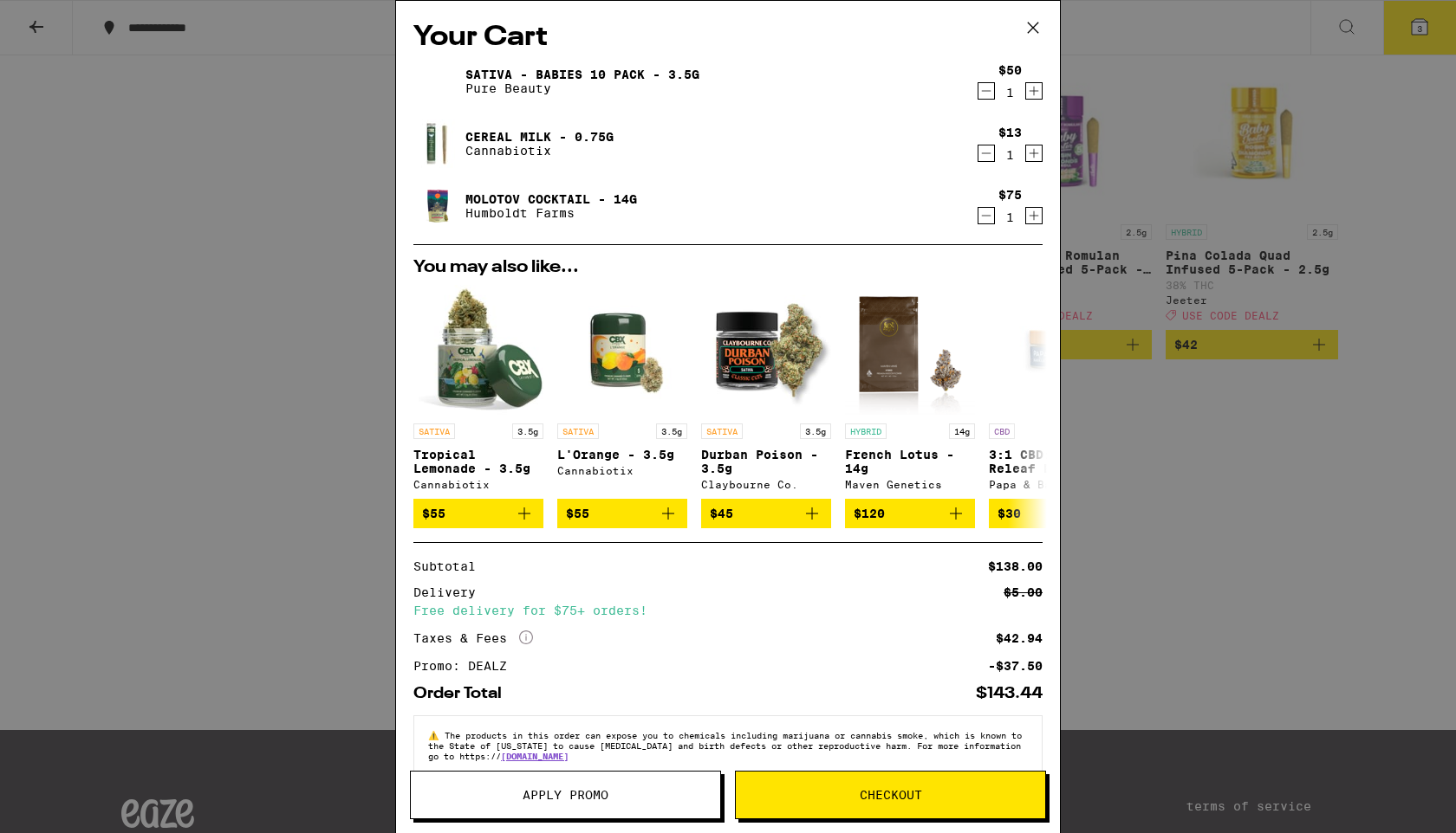
click at [983, 92] on icon "Decrement" at bounding box center [985, 91] width 15 height 21
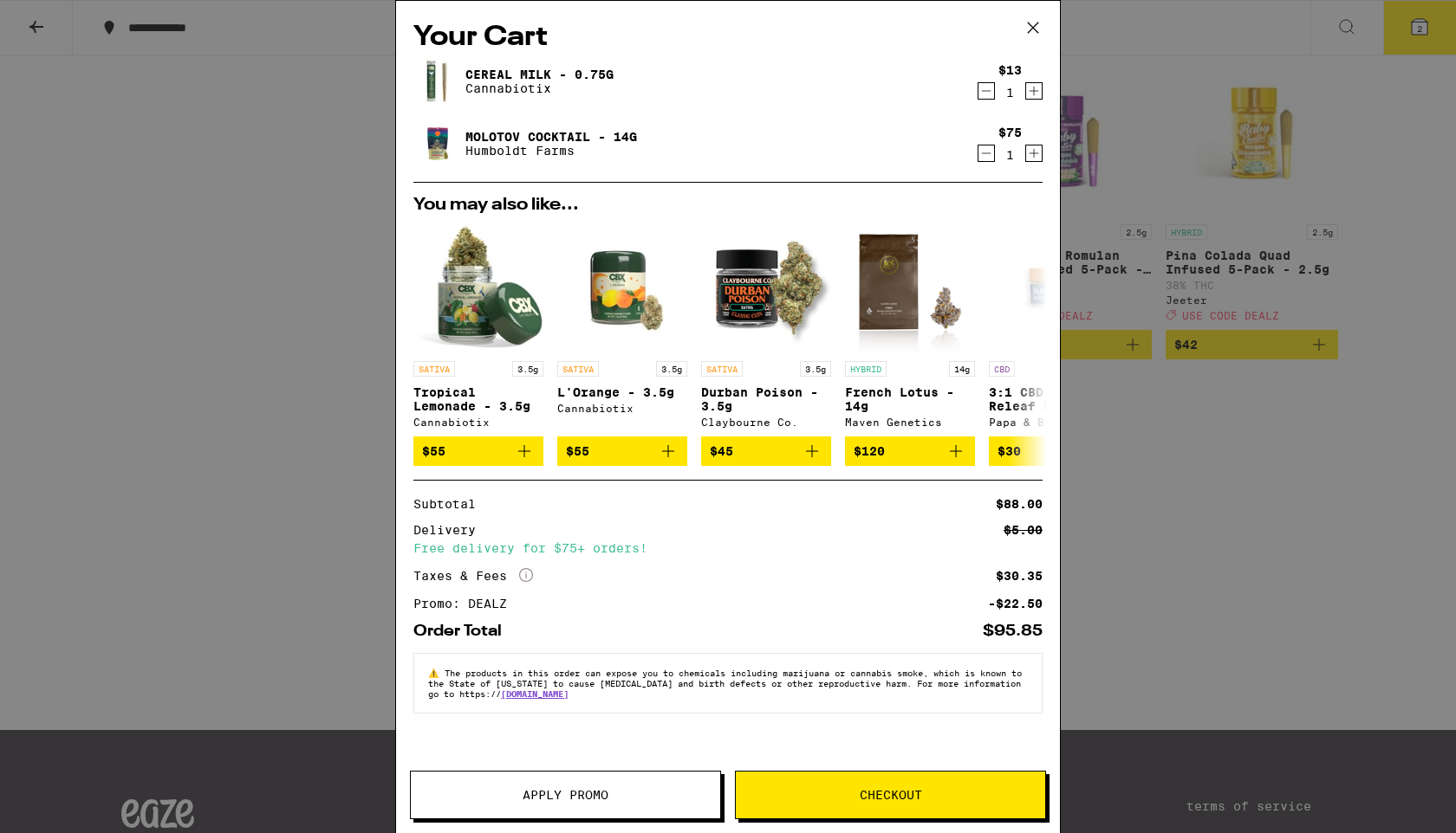
click at [928, 801] on span "Checkout" at bounding box center [890, 794] width 310 height 12
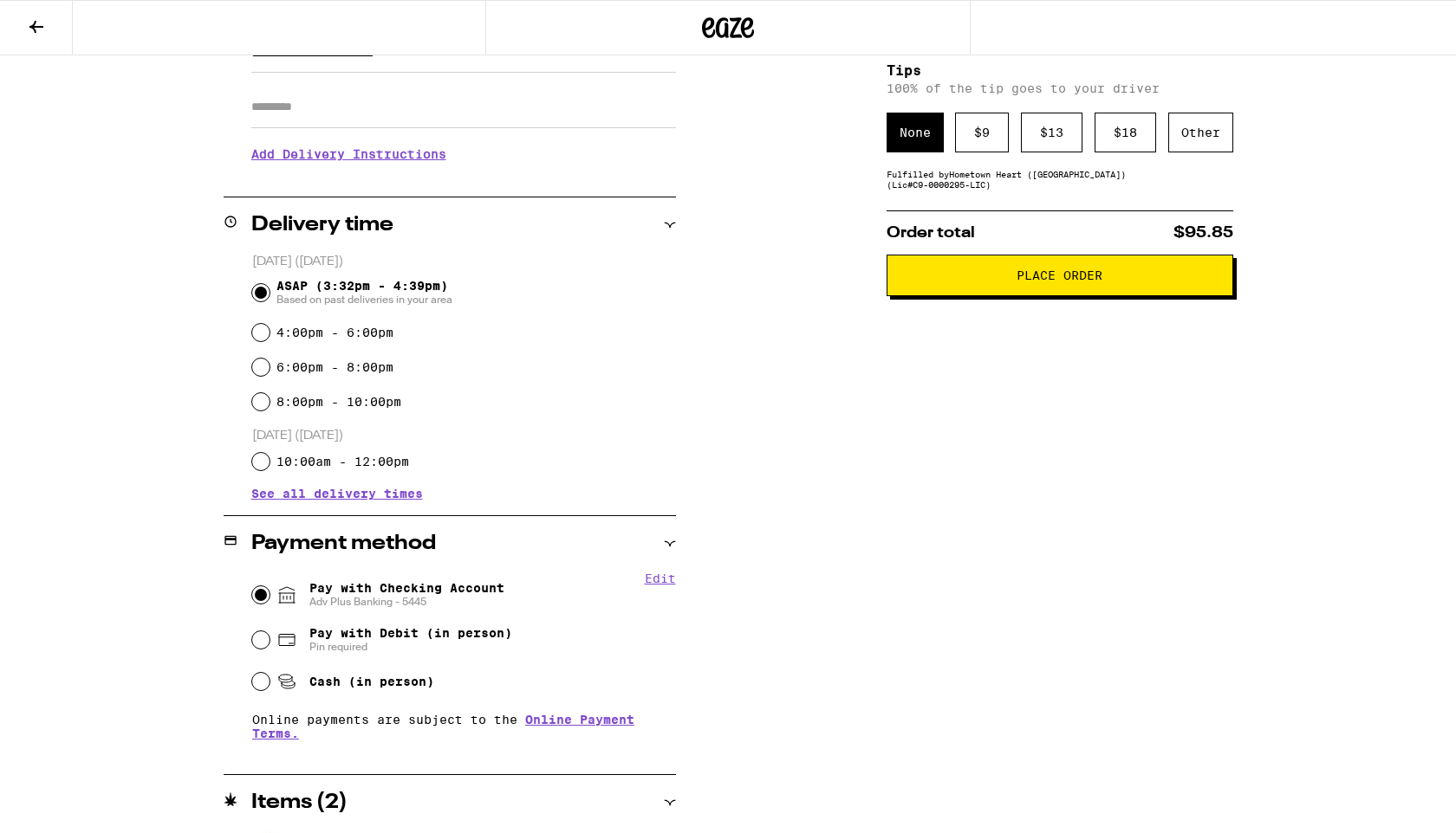
scroll to position [294, 0]
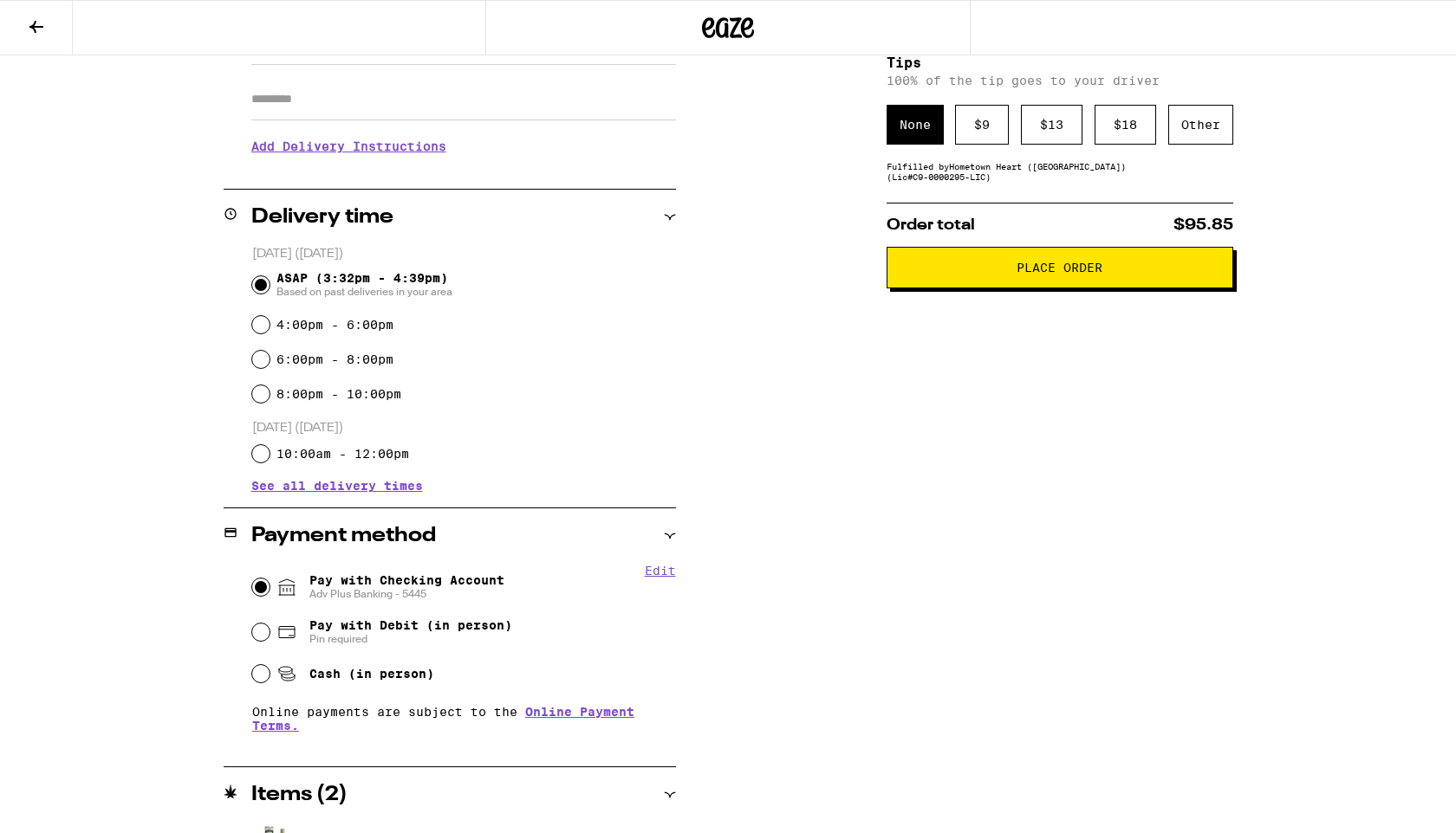
click at [980, 267] on button "Place Order" at bounding box center [1059, 267] width 346 height 41
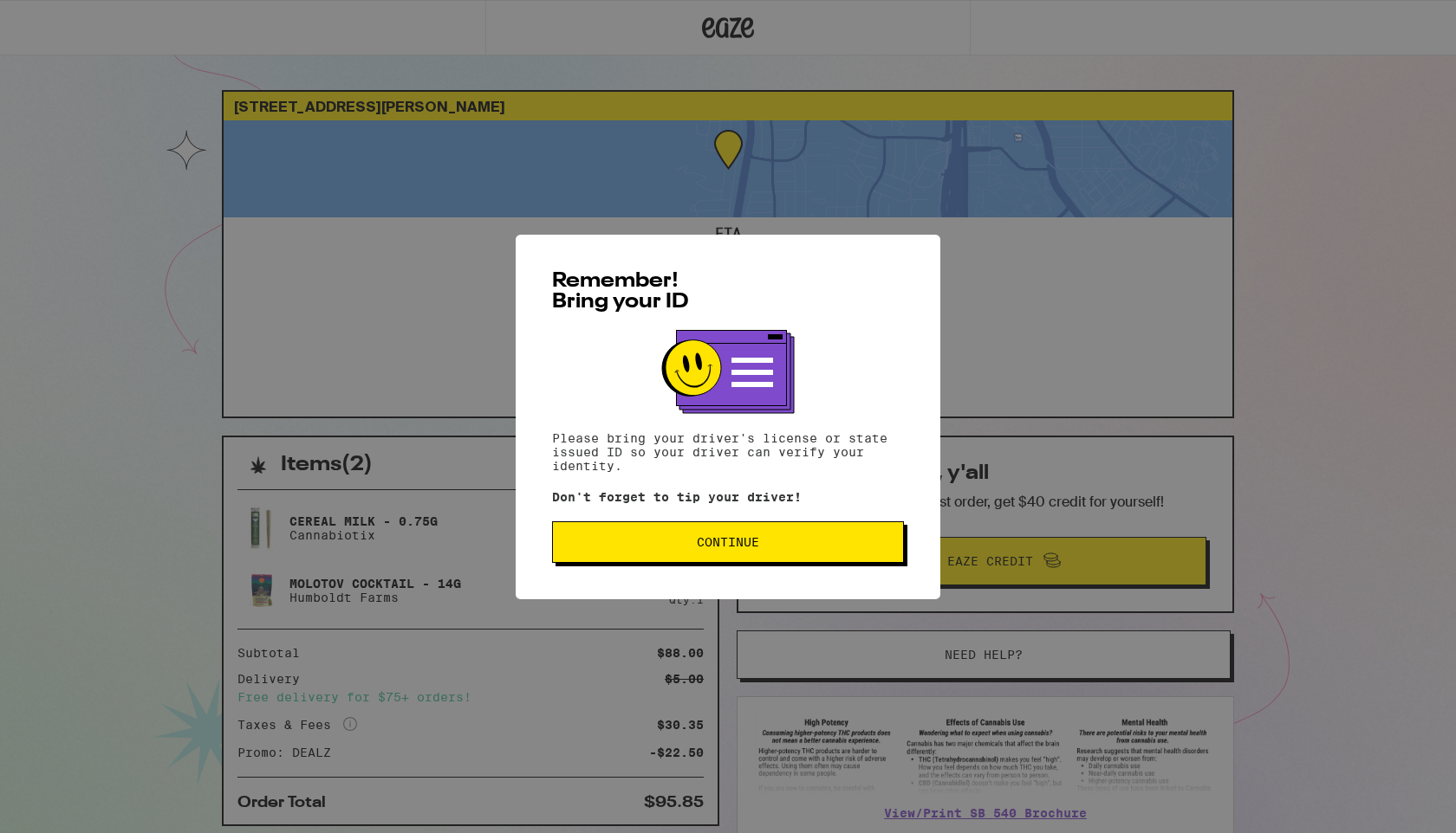
click at [802, 542] on span "Continue" at bounding box center [728, 542] width 322 height 12
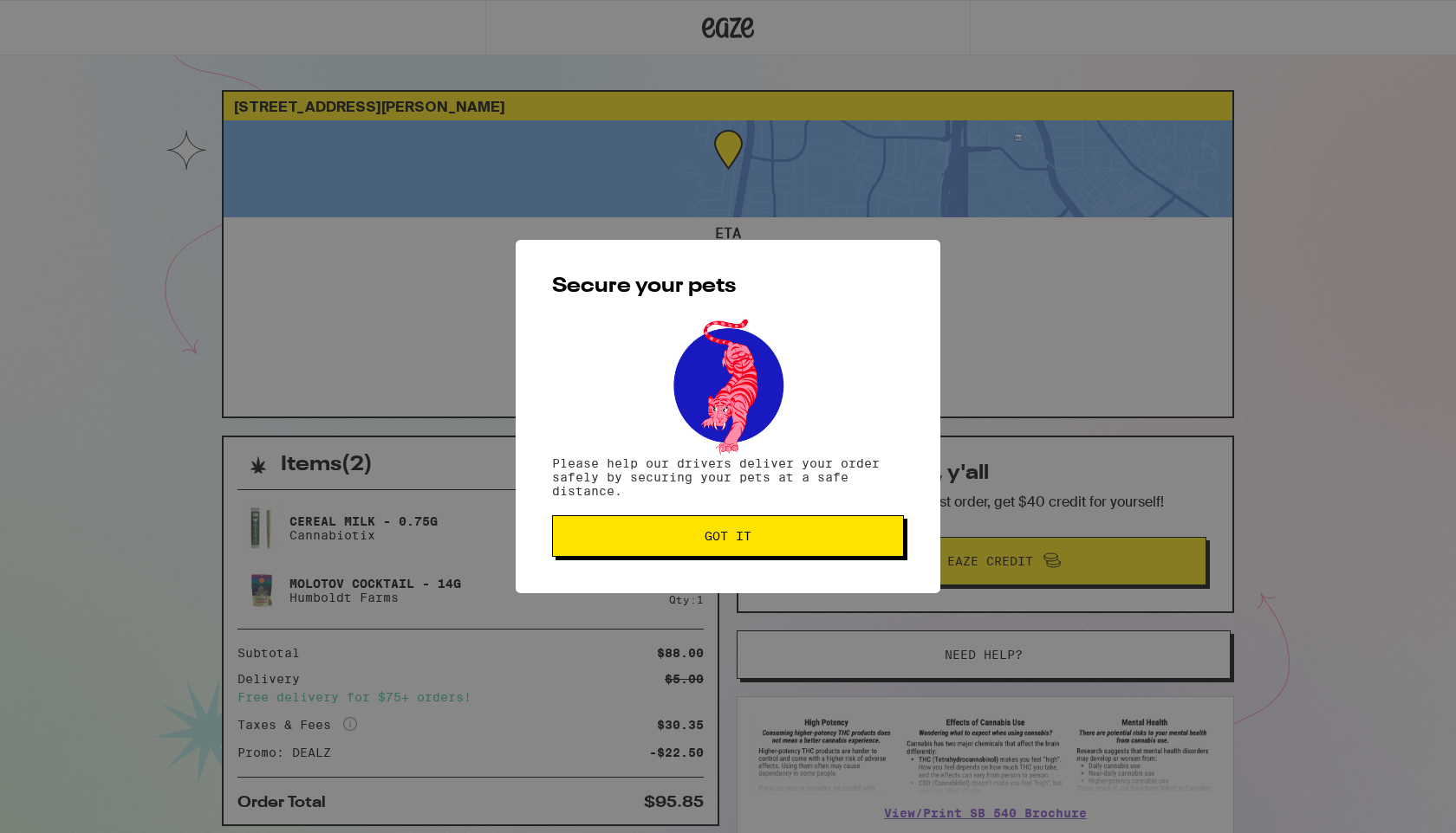
click at [802, 542] on span "Got it" at bounding box center [728, 535] width 322 height 12
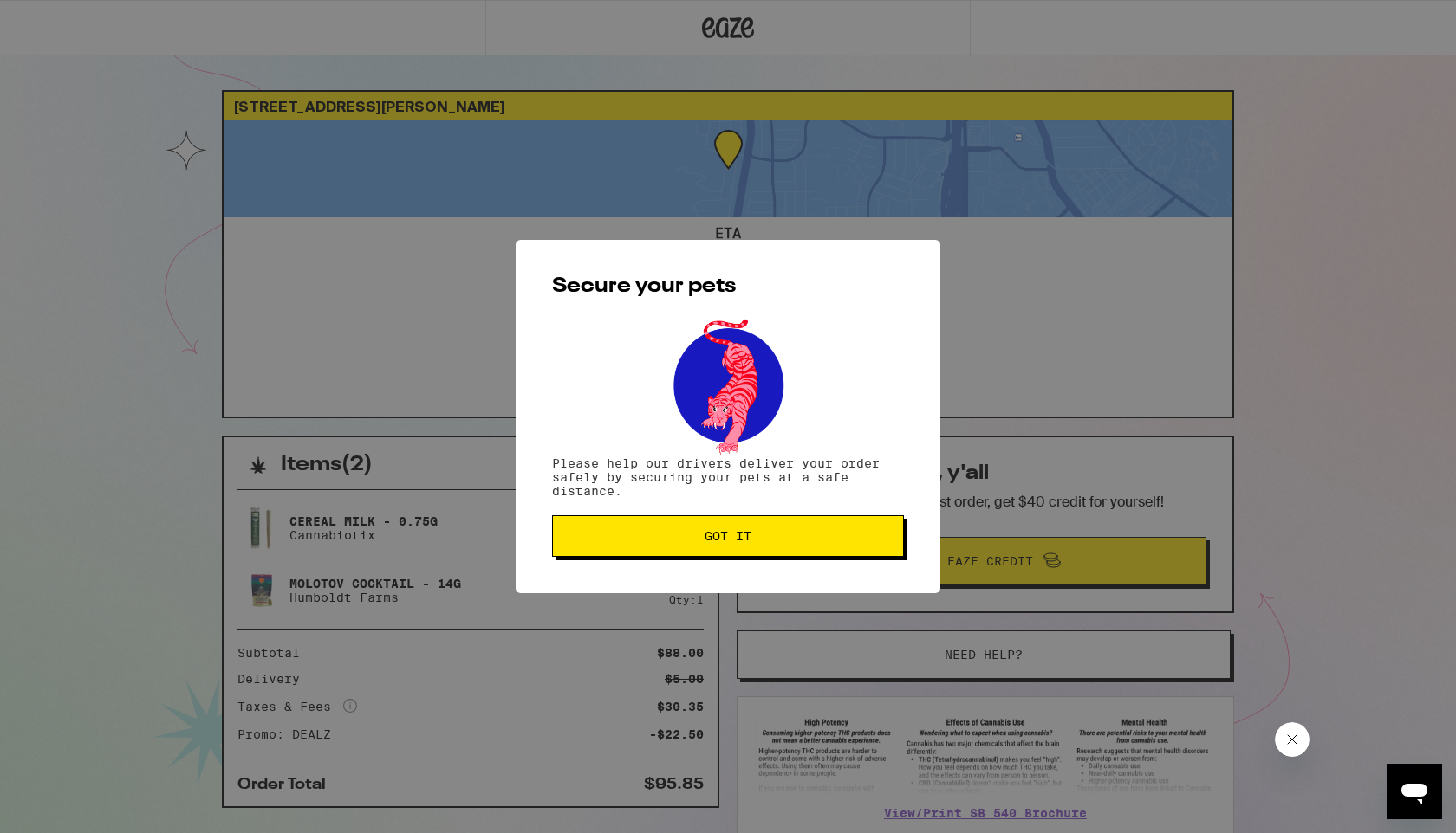
click at [554, 540] on button "Got it" at bounding box center [727, 536] width 352 height 41
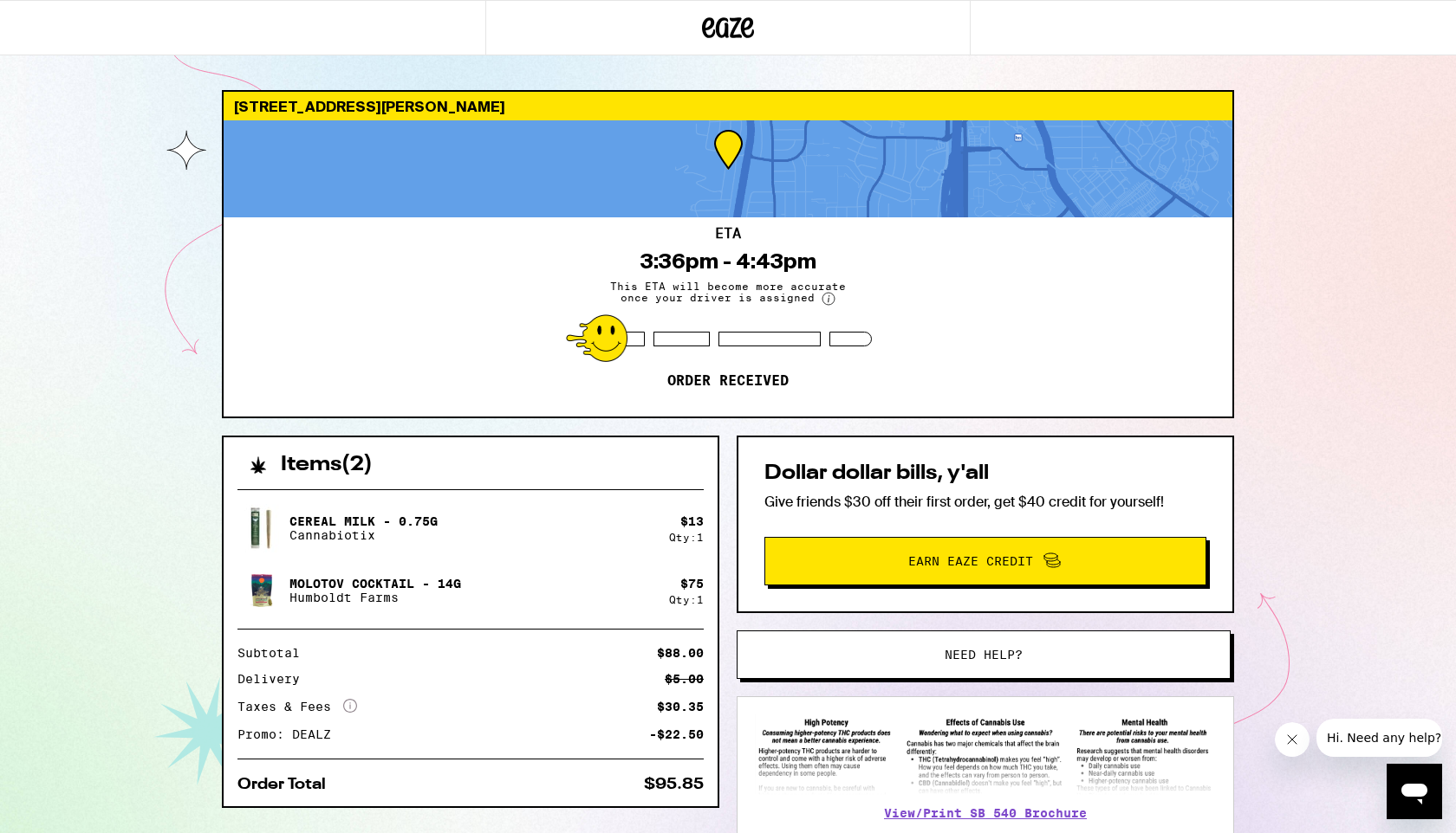
click at [966, 646] on button "Need help?" at bounding box center [983, 655] width 494 height 49
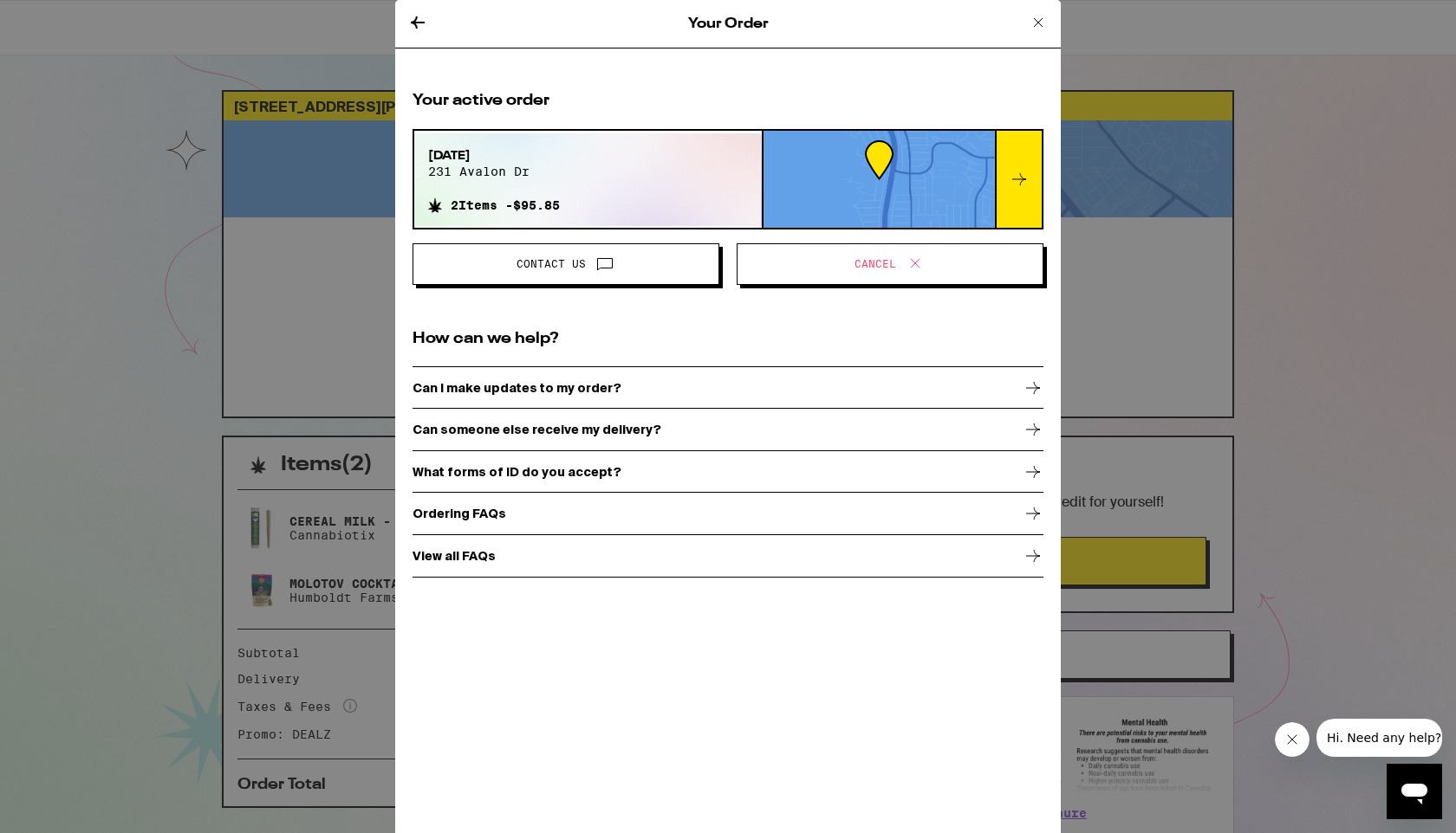
click at [591, 268] on span at bounding box center [600, 264] width 30 height 22
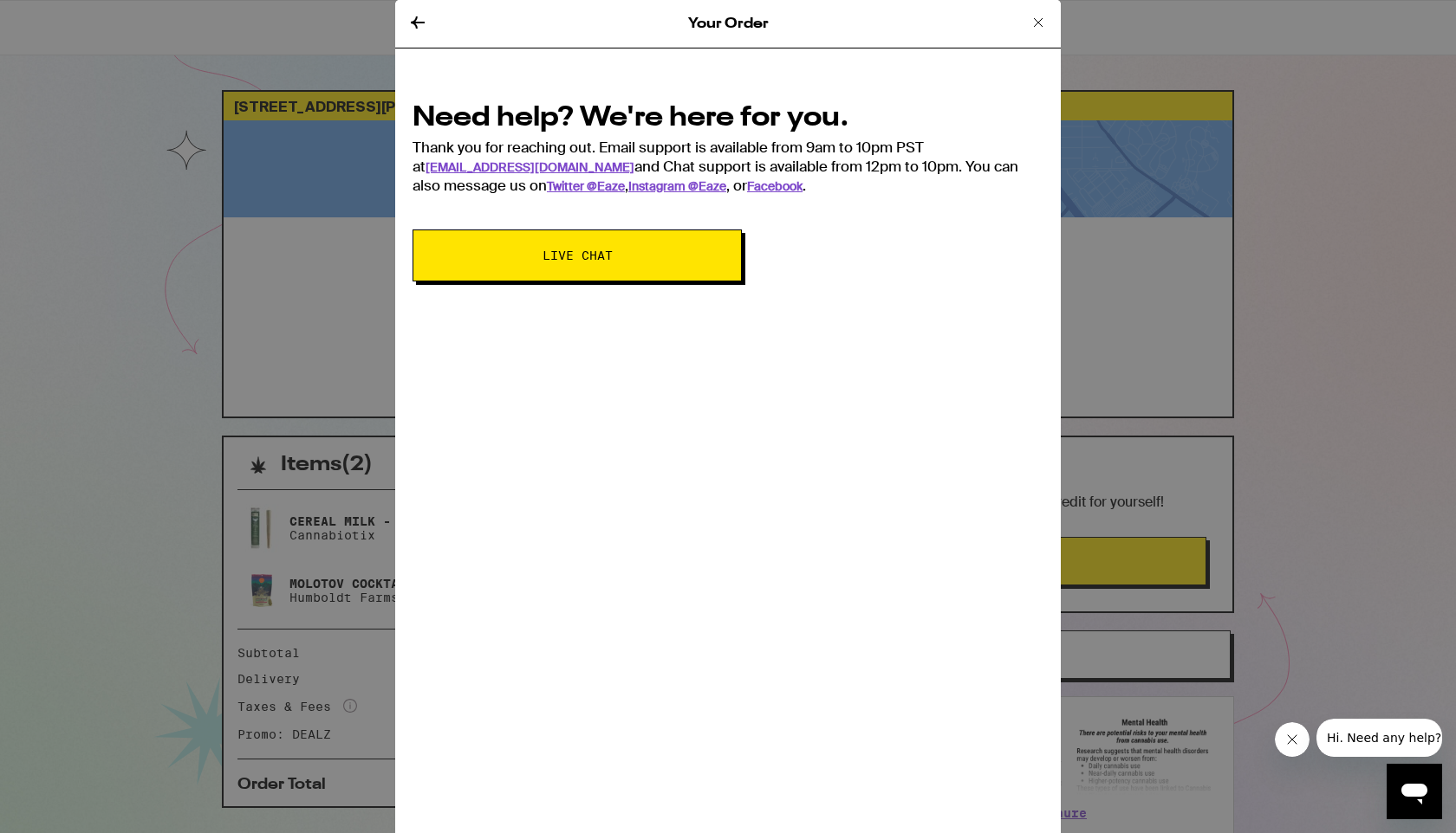
click at [591, 268] on button "Live Chat" at bounding box center [577, 255] width 329 height 52
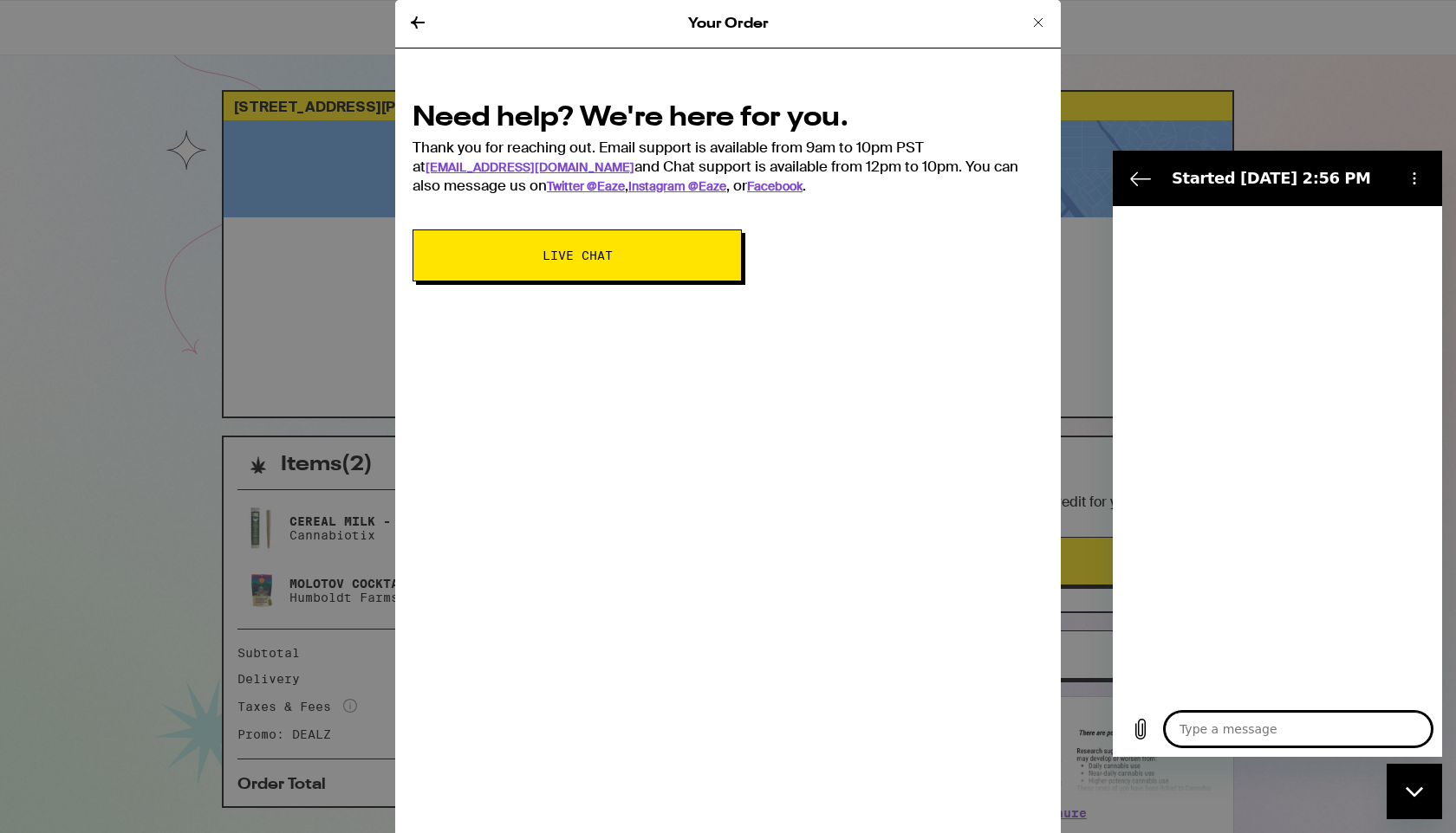
type textarea "x"
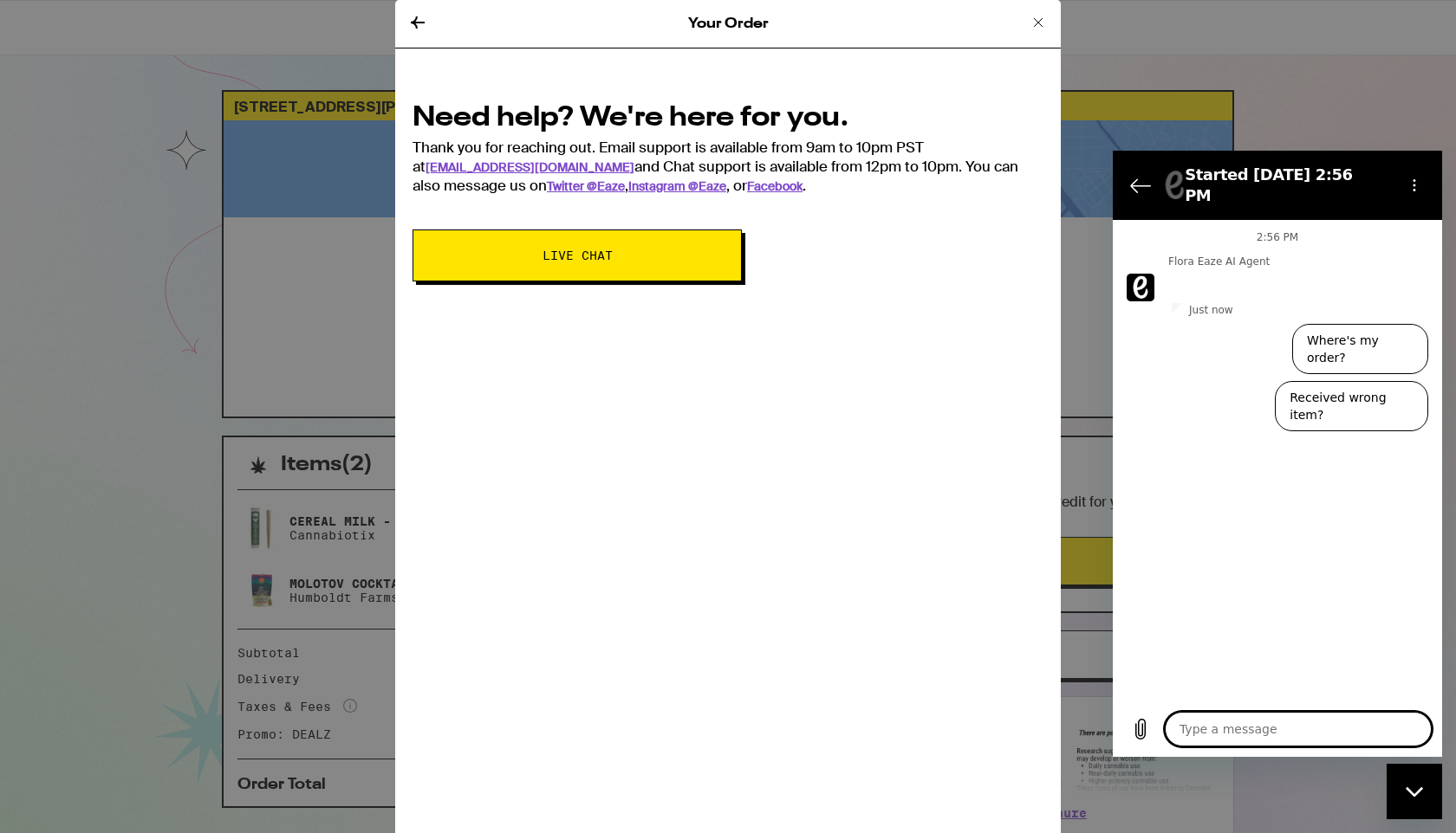
type textarea "d"
type textarea "x"
type textarea "do"
type textarea "x"
type textarea "do"
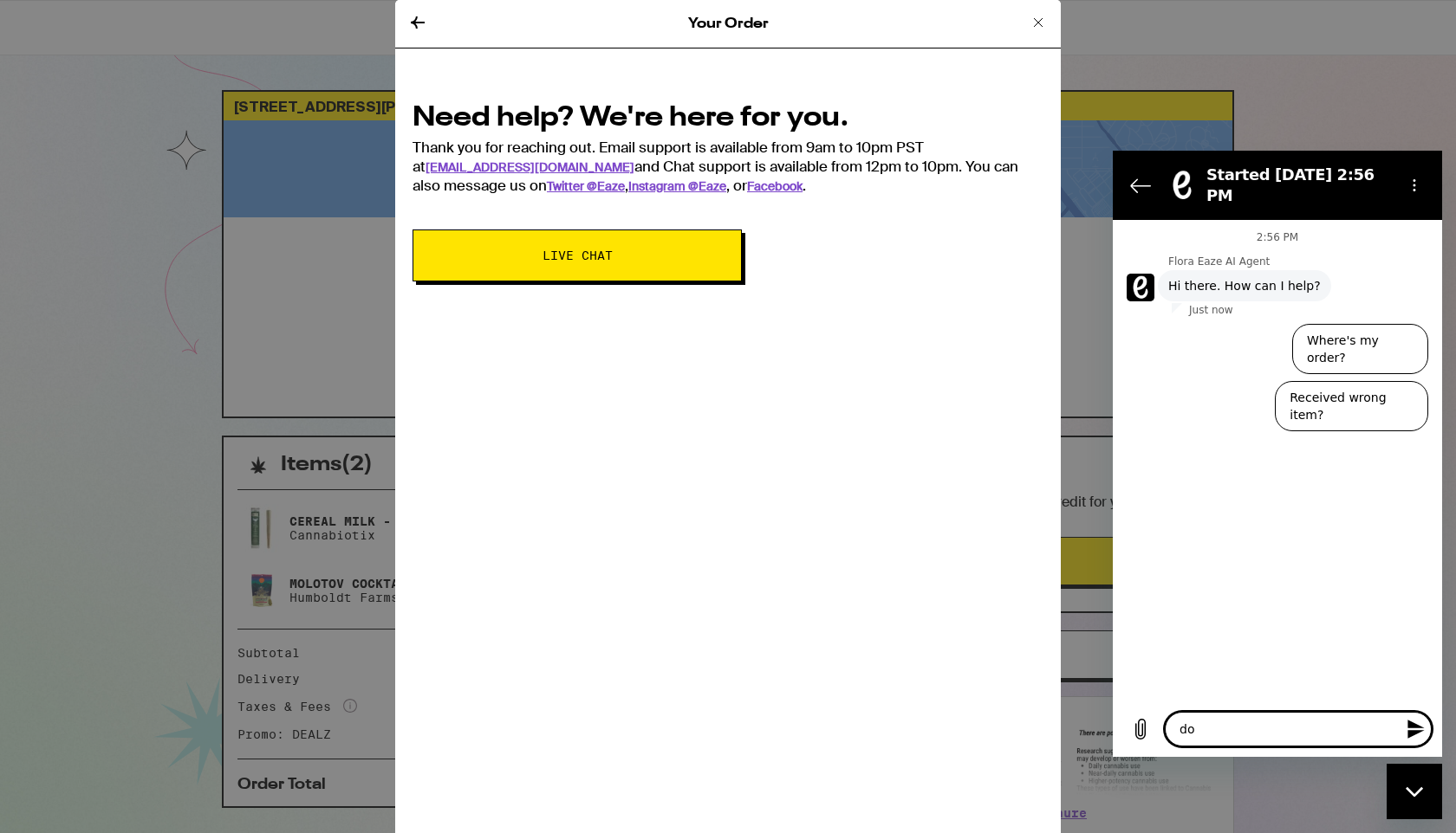
type textarea "x"
type textarea "do y"
type textarea "x"
type textarea "do yo"
type textarea "x"
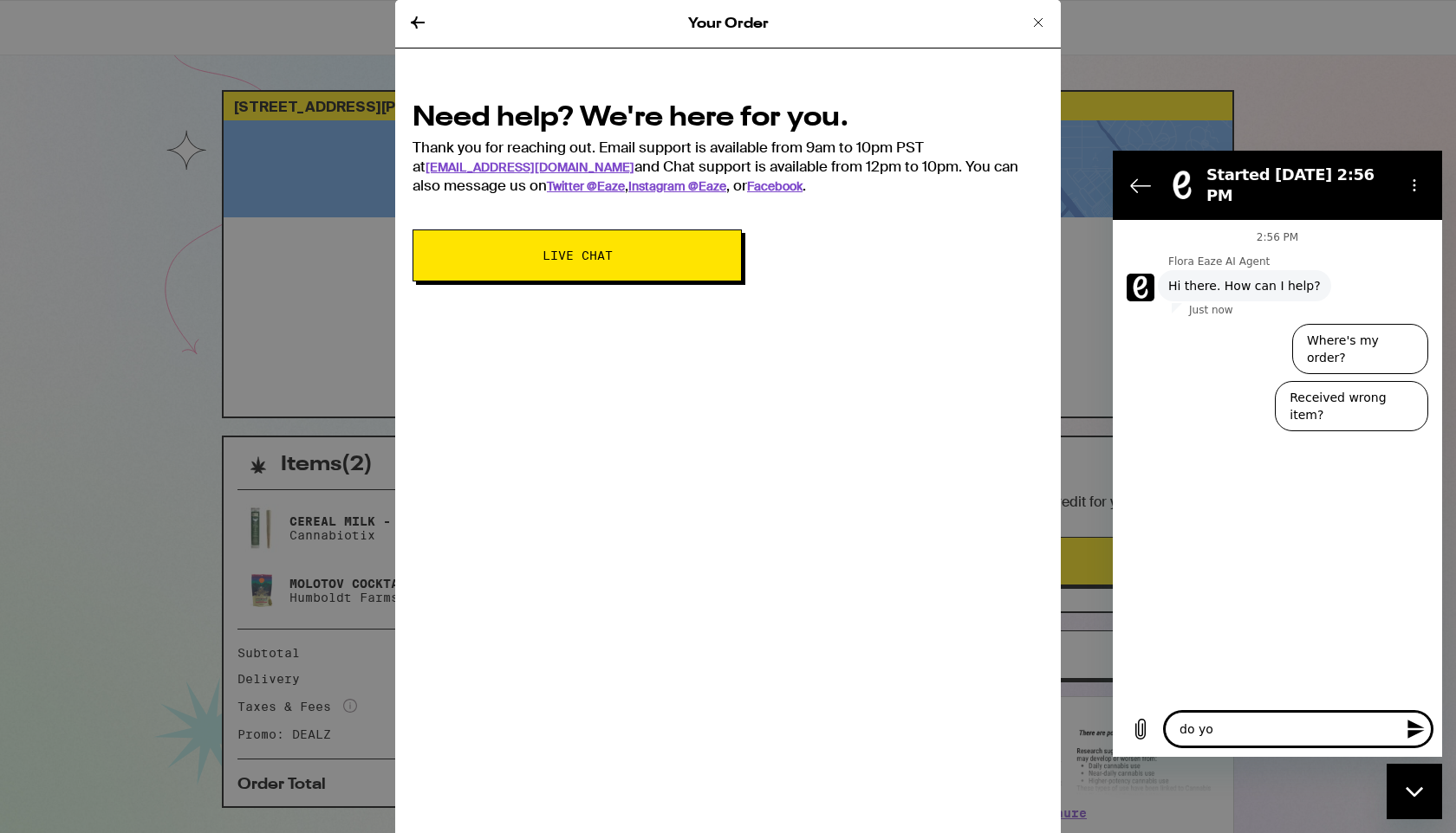
type textarea "do you"
type textarea "x"
type textarea "do you"
type textarea "x"
type textarea "do you e"
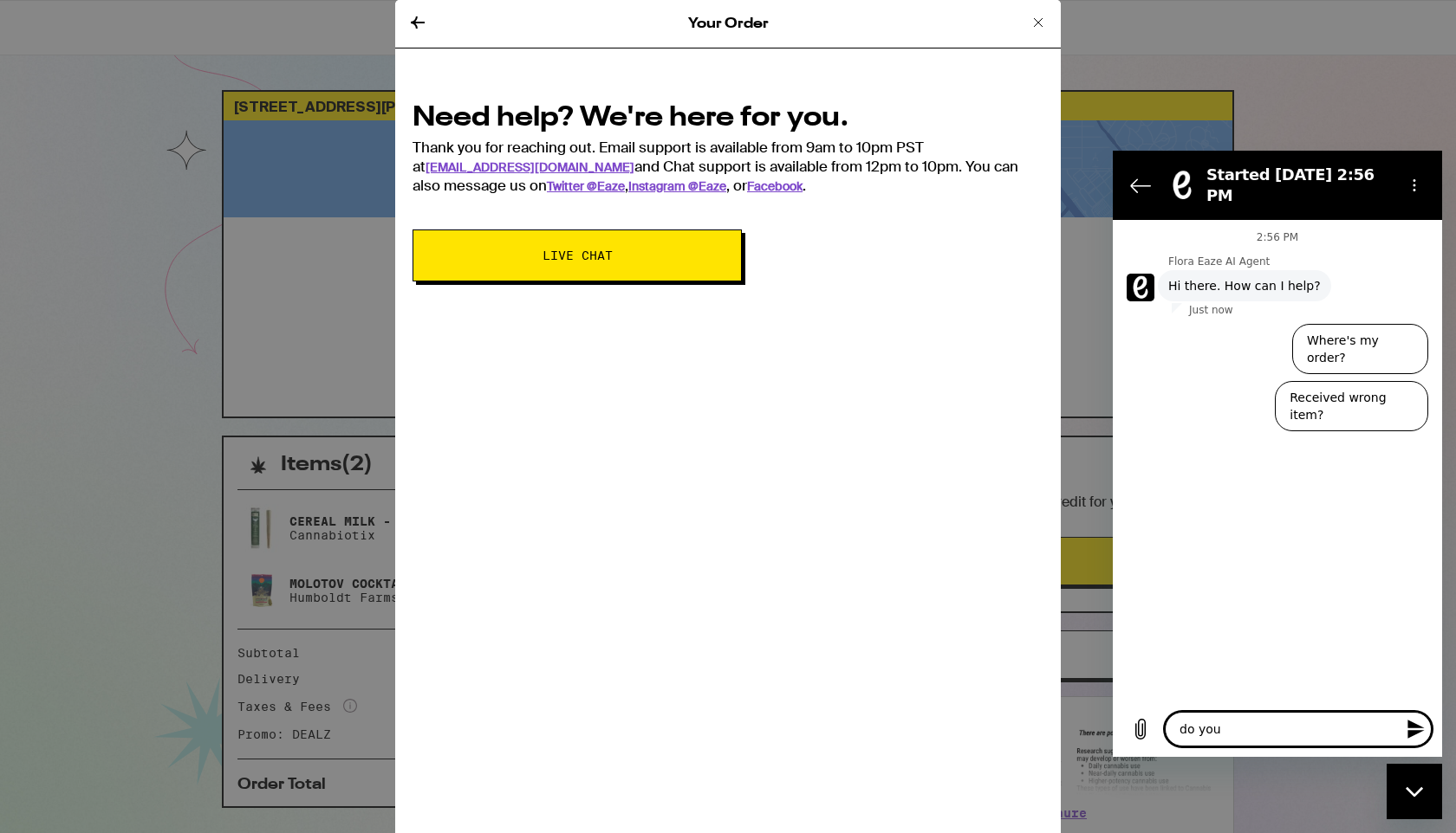
type textarea "x"
type textarea "do you ev"
type textarea "x"
type textarea "do you eve"
type textarea "x"
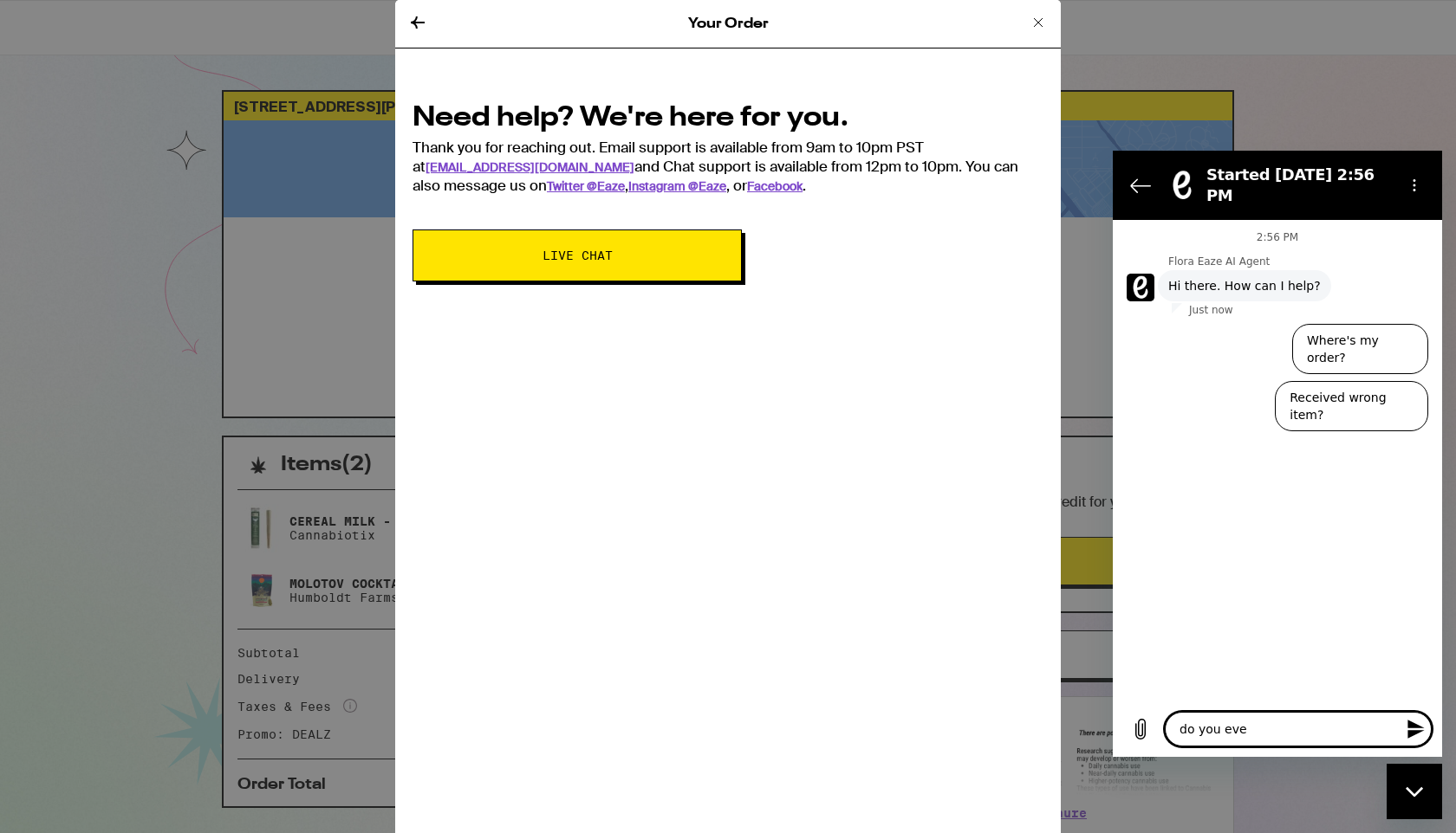
type textarea "do you ever"
type textarea "x"
type textarea "do you ever"
type textarea "x"
type textarea "do you ever g"
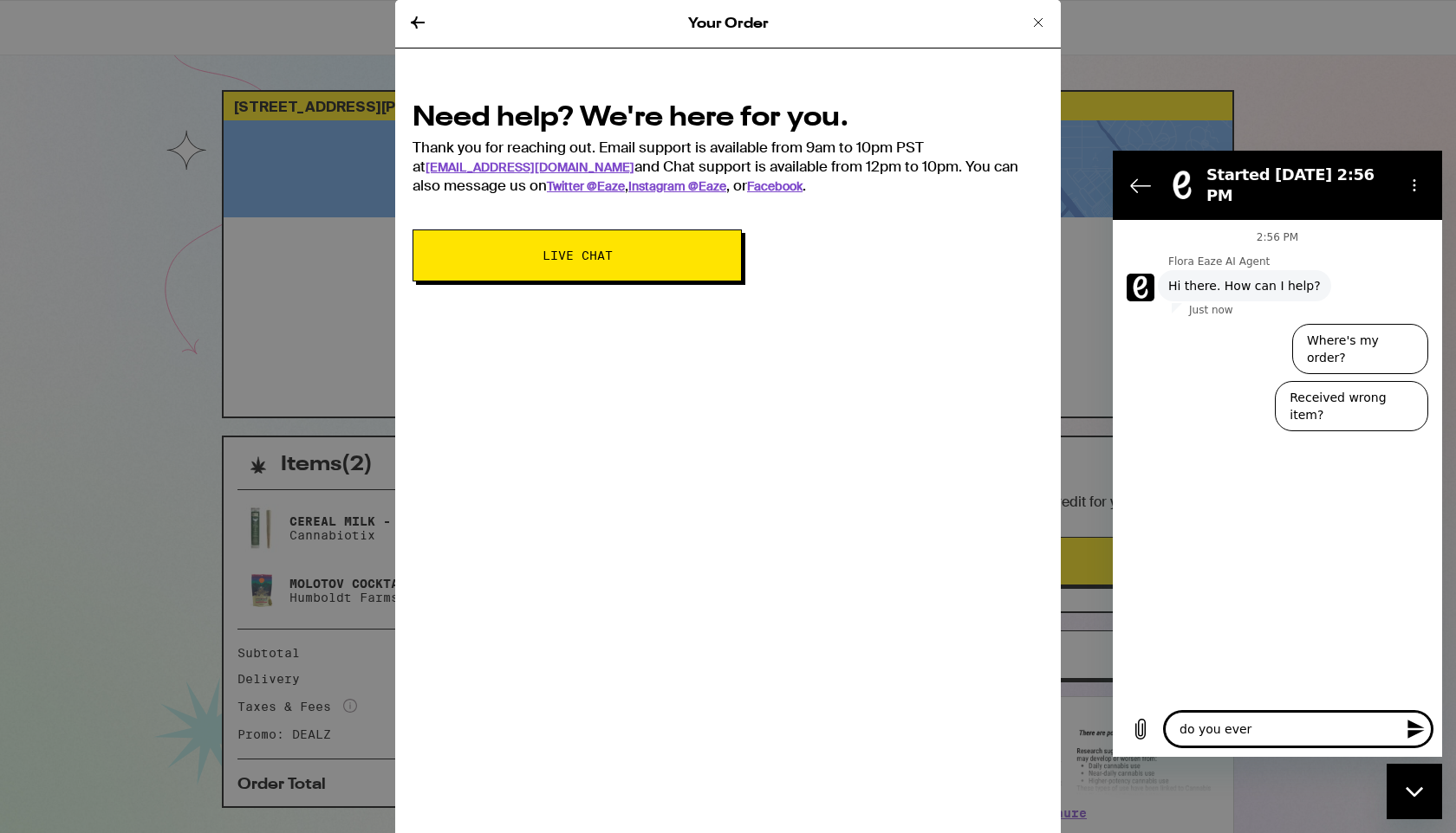
type textarea "x"
type textarea "do you ever gi"
type textarea "x"
type textarea "do you ever giv"
type textarea "x"
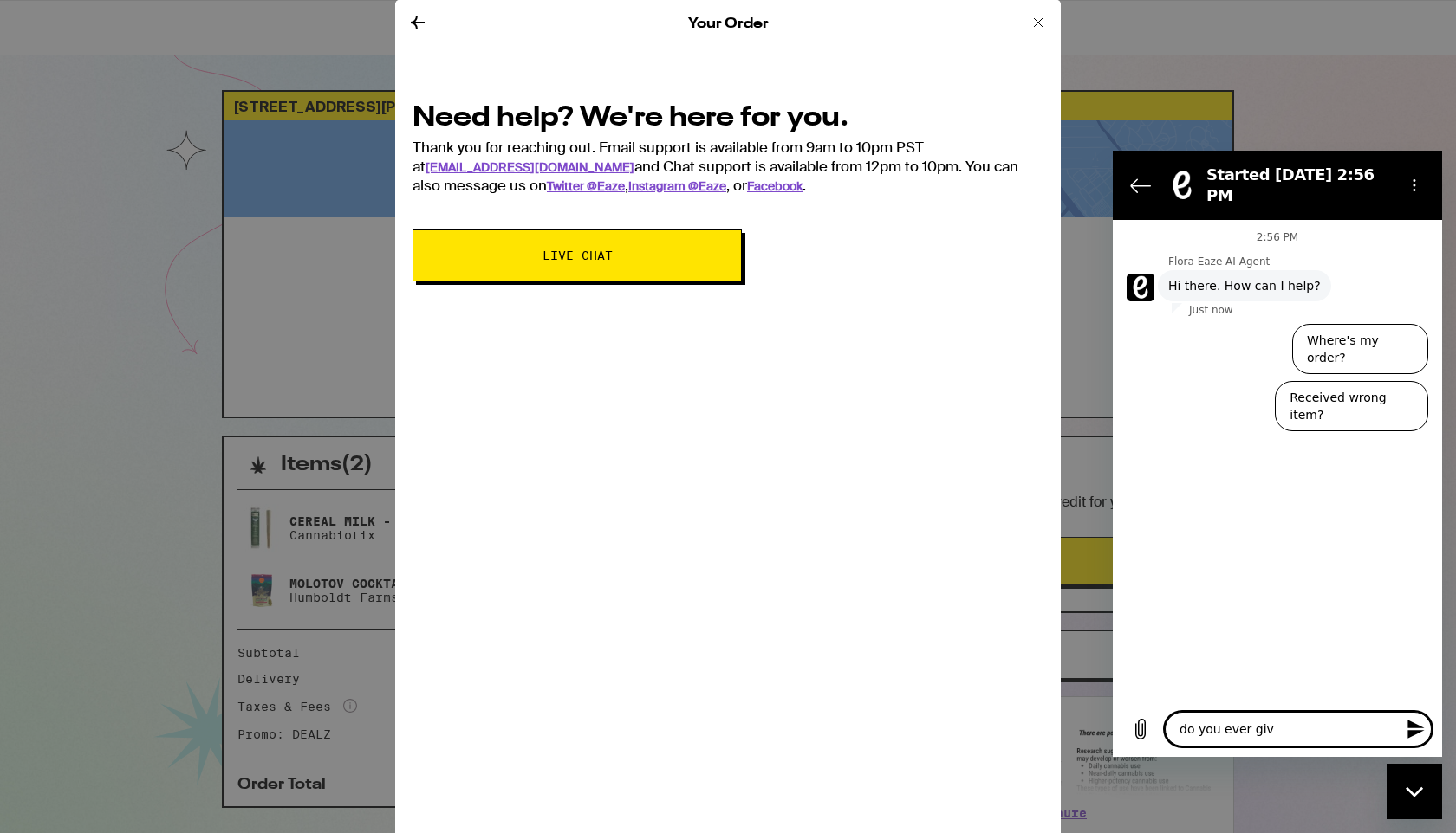
type textarea "do you ever give"
type textarea "x"
type textarea "do you ever give"
type textarea "x"
type textarea "do you ever give a"
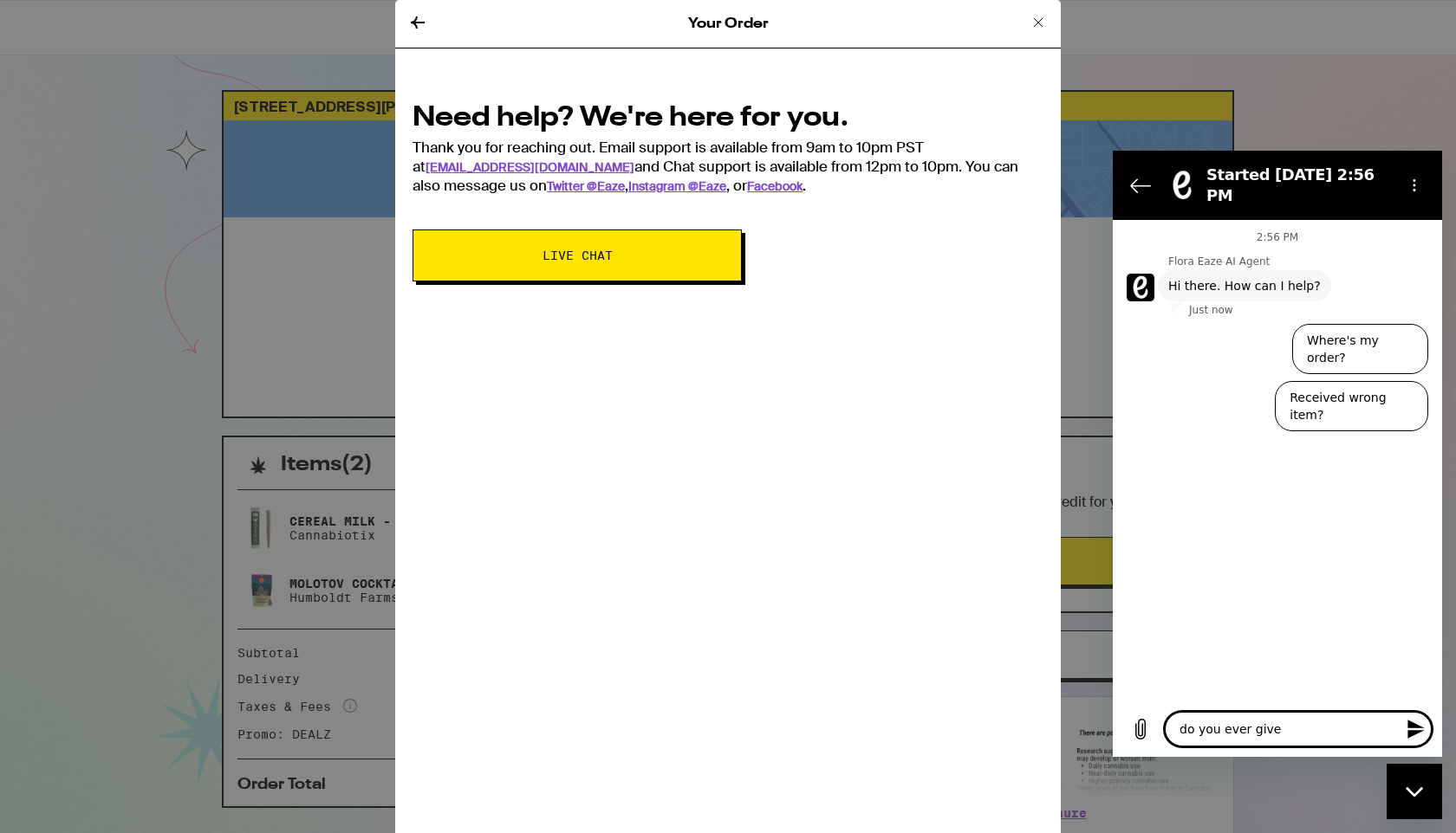
type textarea "x"
type textarea "do you ever give an"
type textarea "x"
type textarea "do you ever give any"
type textarea "x"
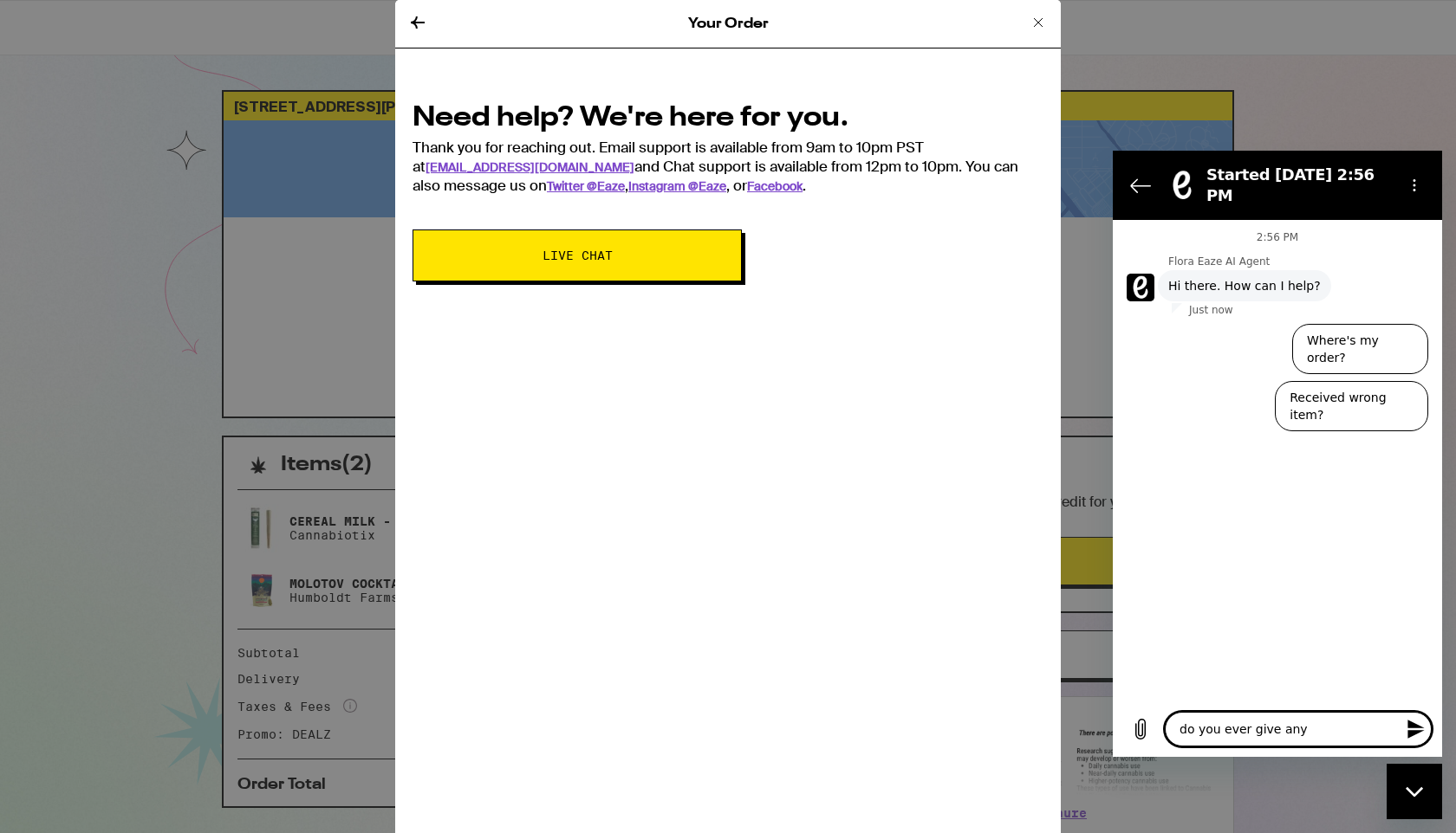
type textarea "do you ever give anyt"
type textarea "x"
type textarea "do you ever give anyth"
type textarea "x"
type textarea "do you ever give anythi"
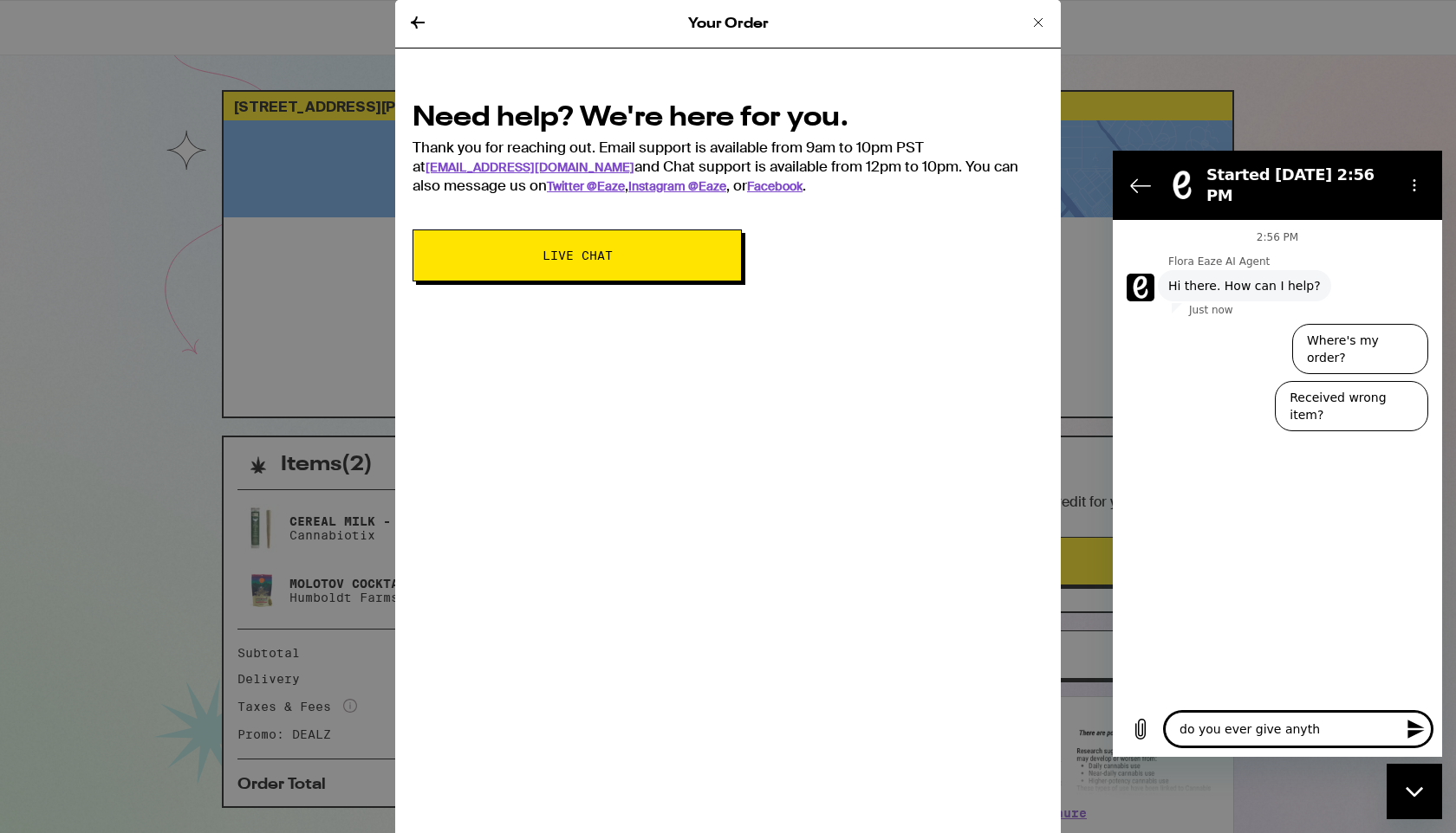
type textarea "x"
type textarea "do you ever give anythin"
type textarea "x"
type textarea "do you ever give anything"
type textarea "x"
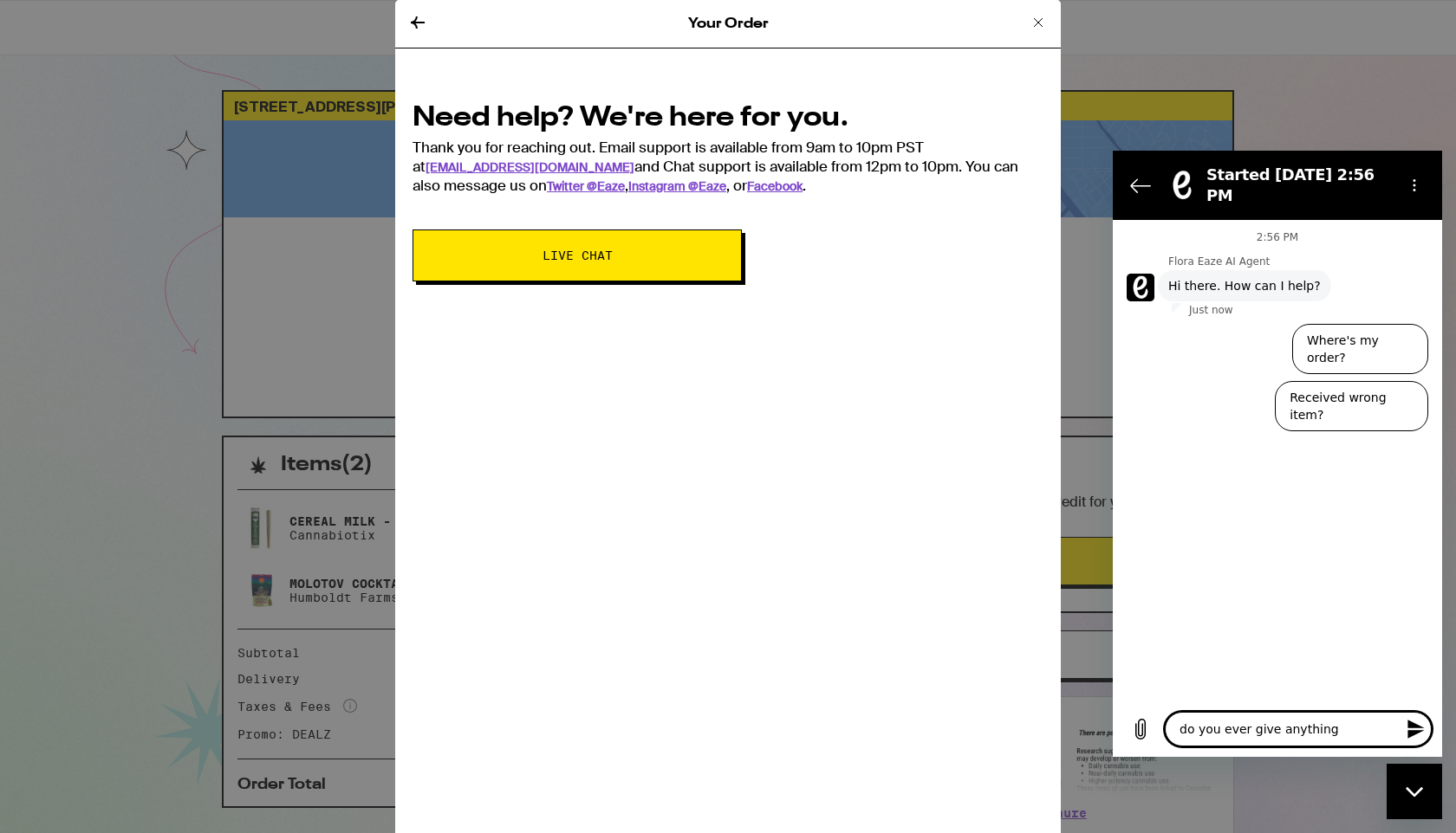
type textarea "do you ever give anything"
type textarea "x"
type textarea "do you ever give anything f"
type textarea "x"
type textarea "do you ever give anything fo"
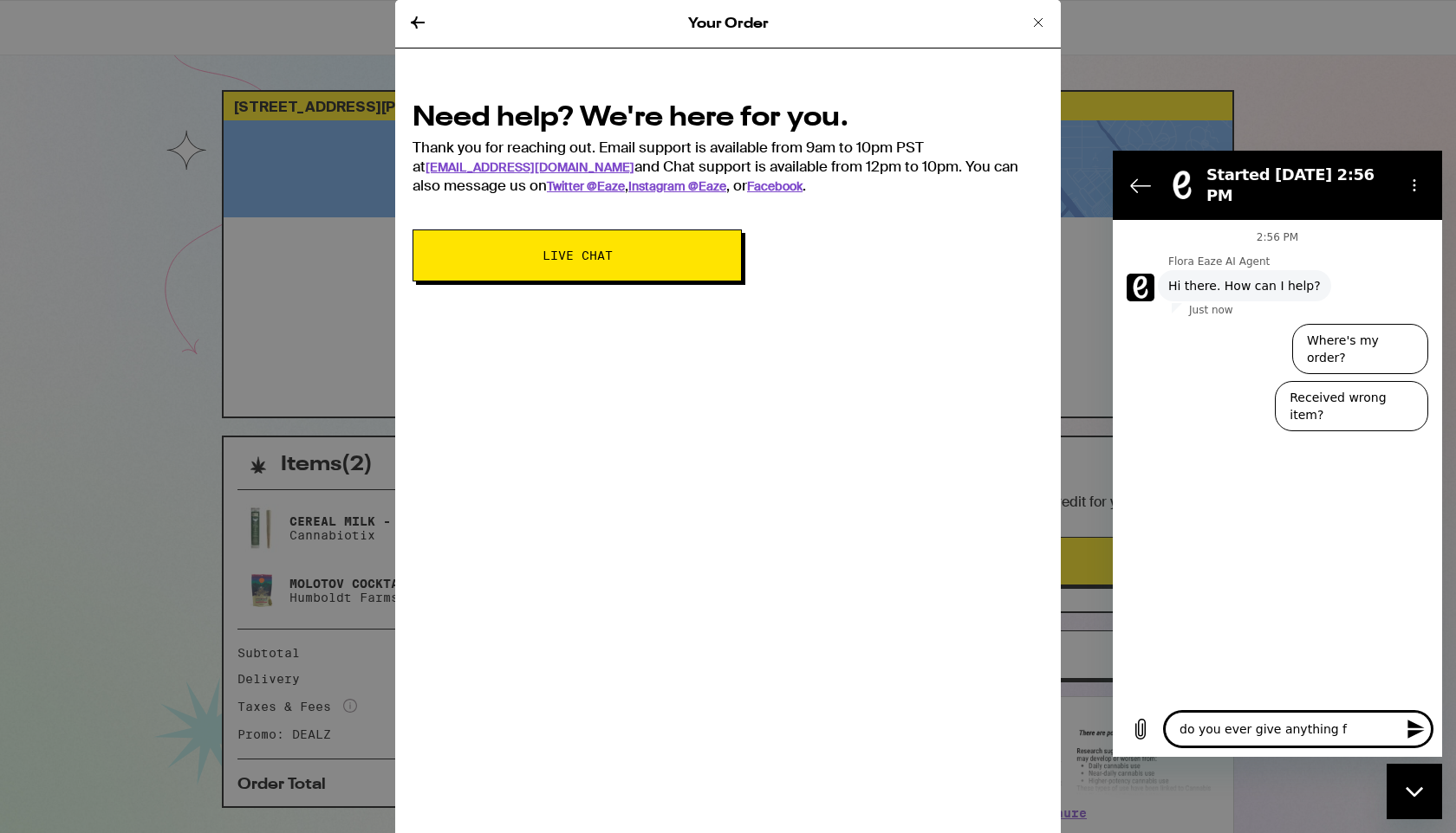
type textarea "x"
type textarea "do you ever give anything for"
type textarea "x"
type textarea "do you ever give anything for"
type textarea "x"
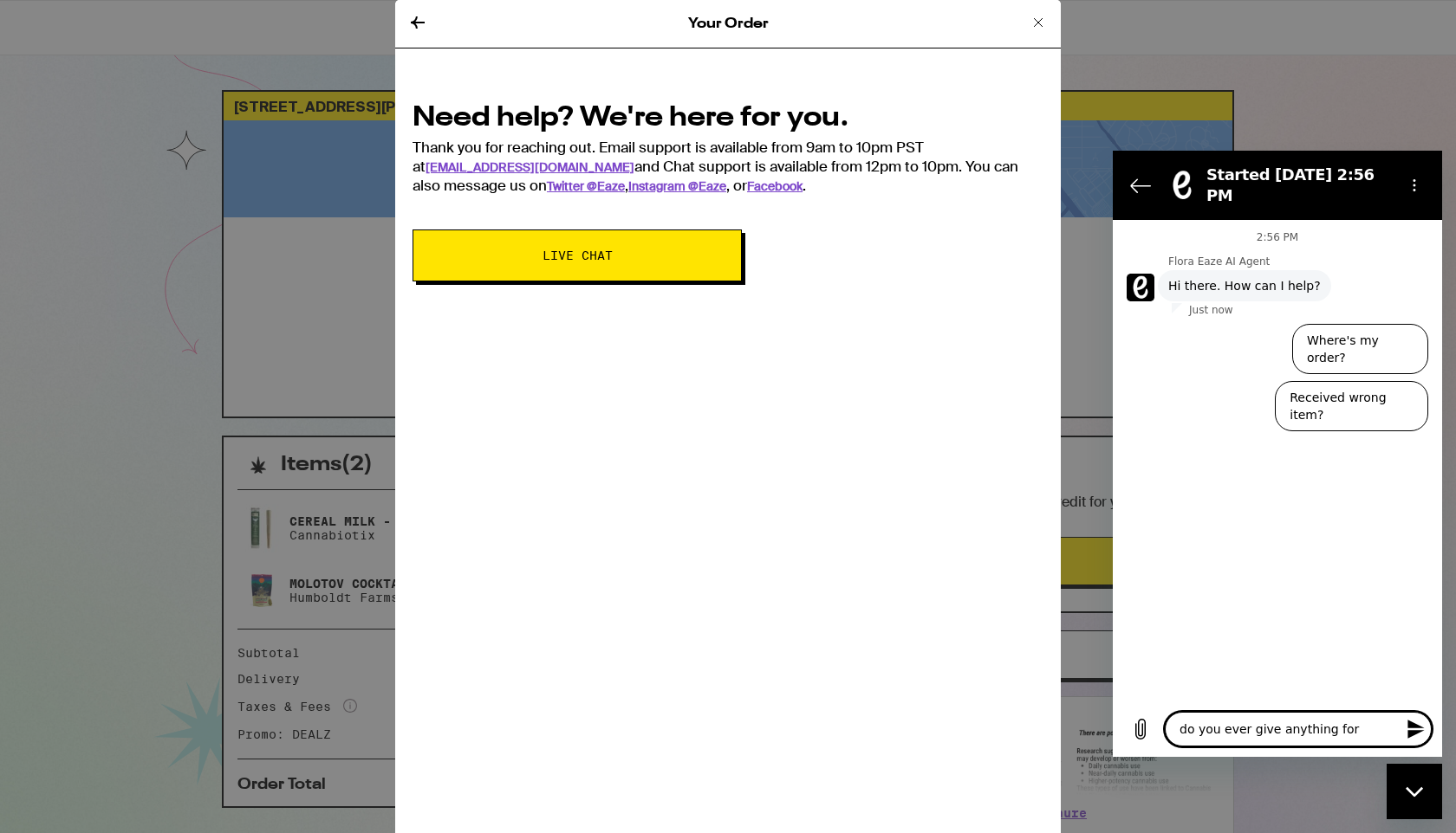
type textarea "do you ever give anything for b"
type textarea "x"
type textarea "do you ever give anything for bi"
type textarea "x"
type textarea "do you ever give anything for bir"
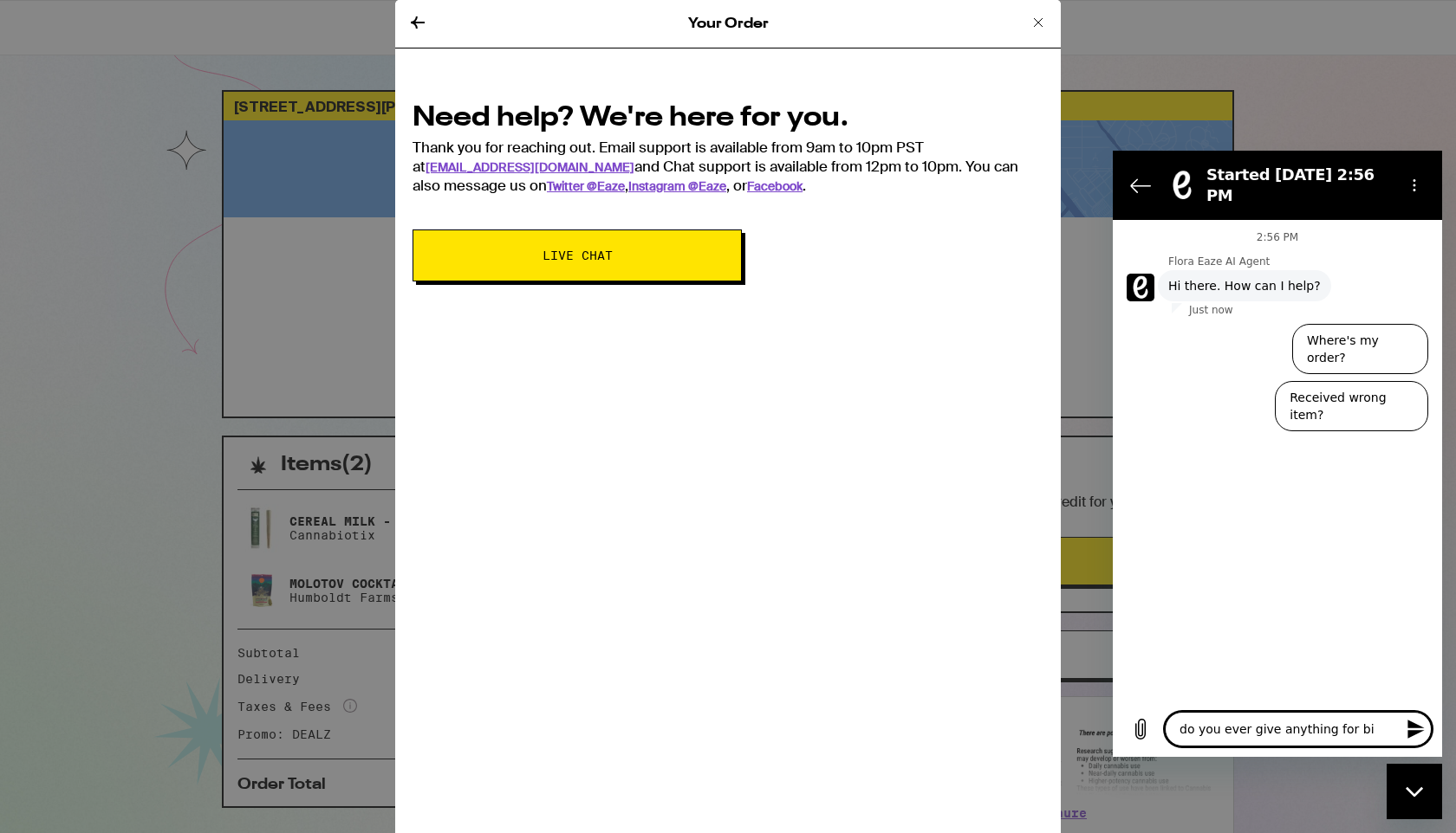
type textarea "x"
type textarea "do you ever give anything for birt"
type textarea "x"
type textarea "do you ever give anything for birth"
type textarea "x"
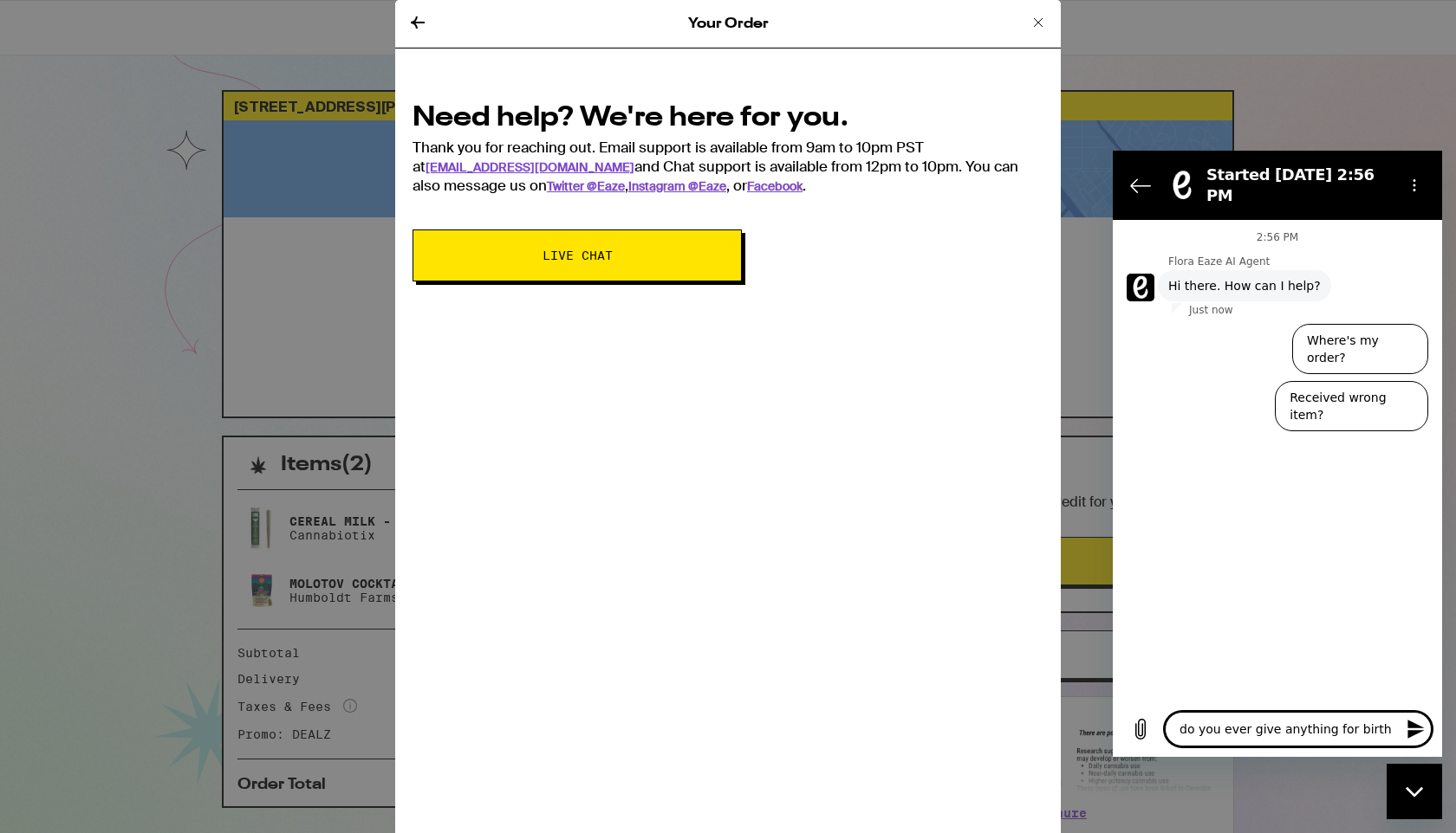
type textarea "do you ever give anything for birthd"
type textarea "x"
type textarea "do you ever give anything for birthda"
type textarea "x"
type textarea "do you ever give anything for birthday"
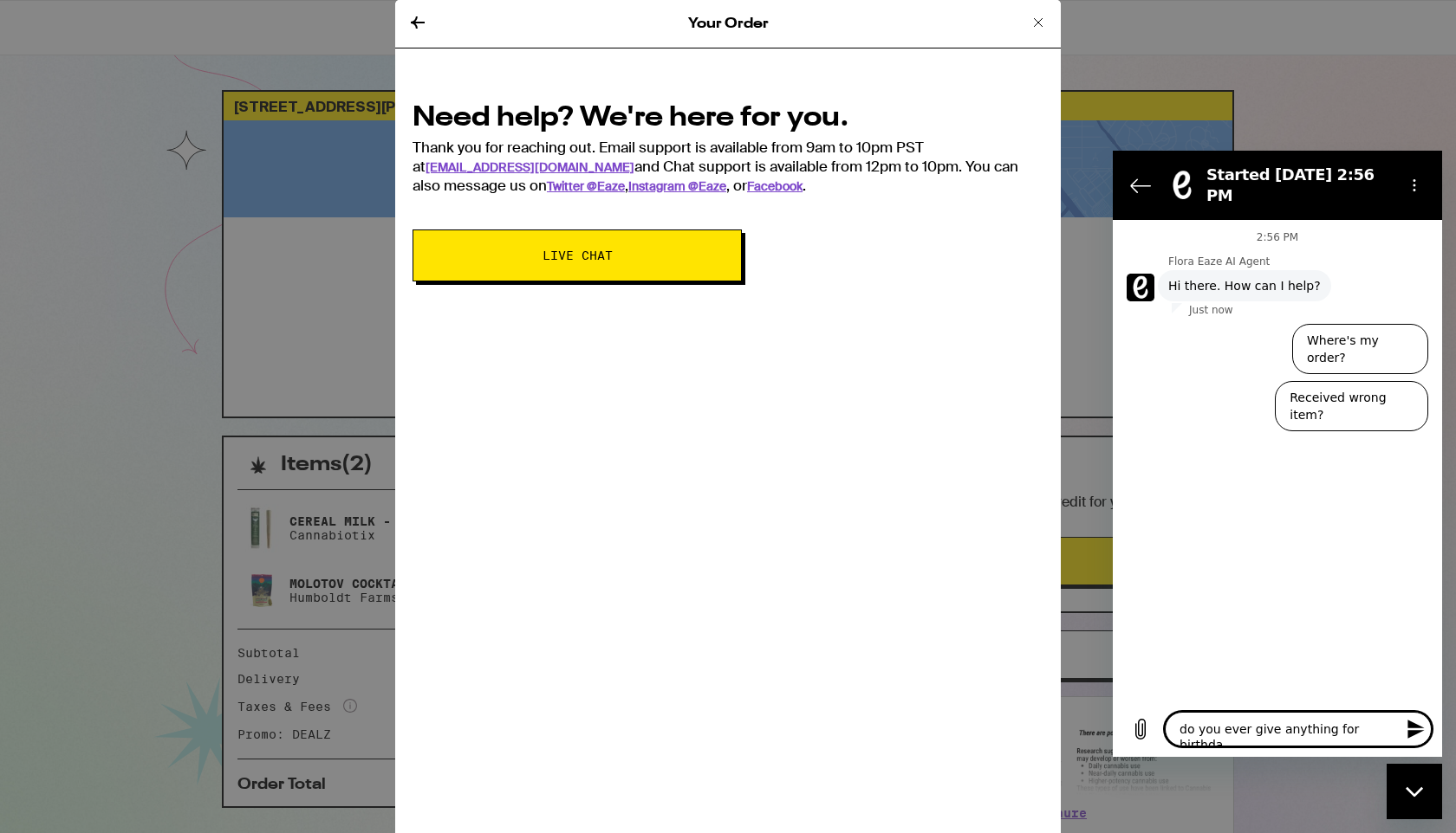
type textarea "x"
type textarea "do you ever give anything for birthdays"
type textarea "x"
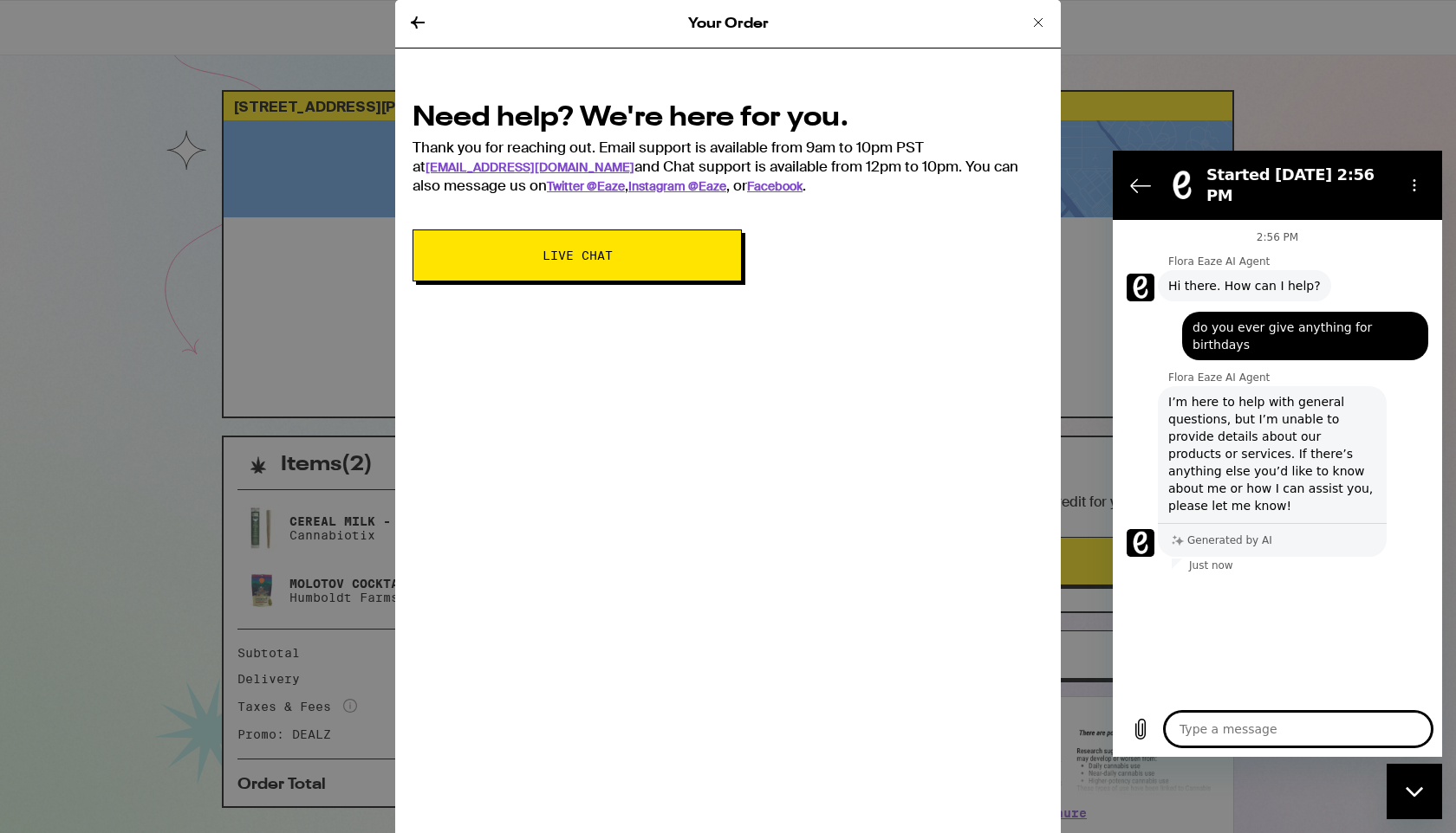
type textarea "x"
click at [1198, 751] on div "Type a message x" at bounding box center [1277, 730] width 329 height 56
click at [1194, 732] on textarea at bounding box center [1298, 729] width 267 height 35
type textarea "a"
type textarea "x"
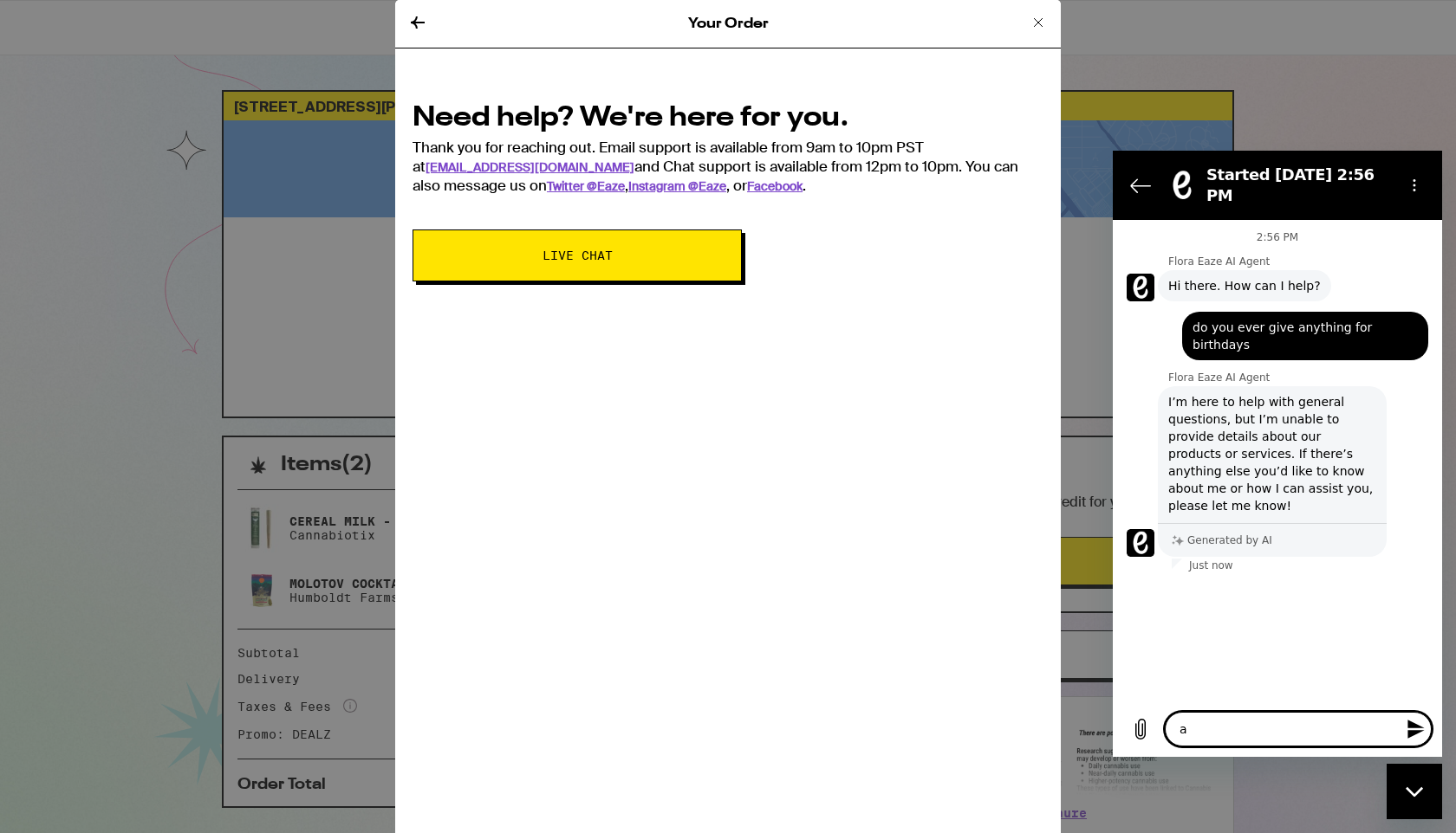
type textarea "ag"
type textarea "x"
type textarea "age"
type textarea "x"
type textarea "agen"
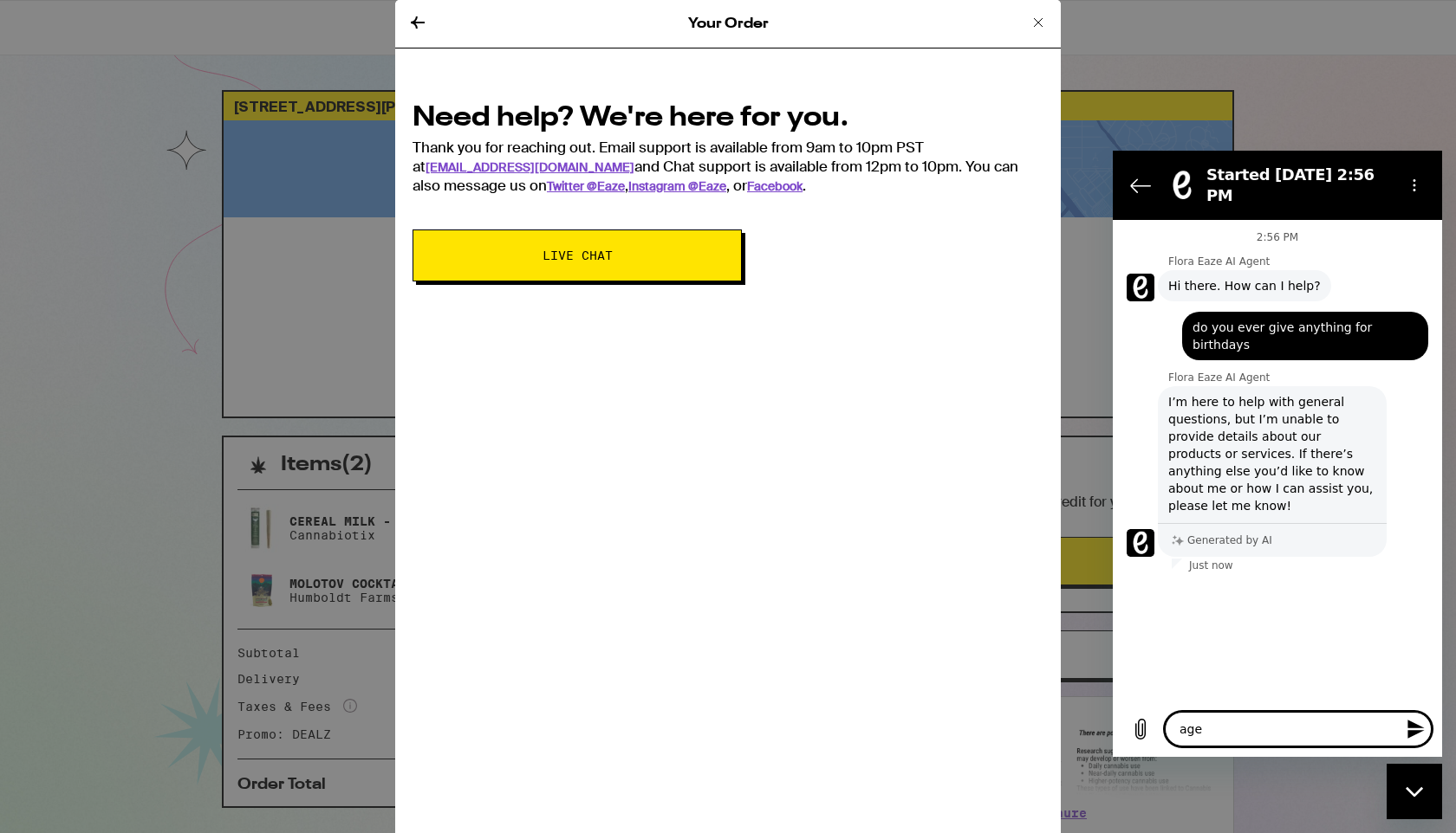
type textarea "x"
type textarea "agent"
type textarea "x"
type textarea "agent"
type textarea "x"
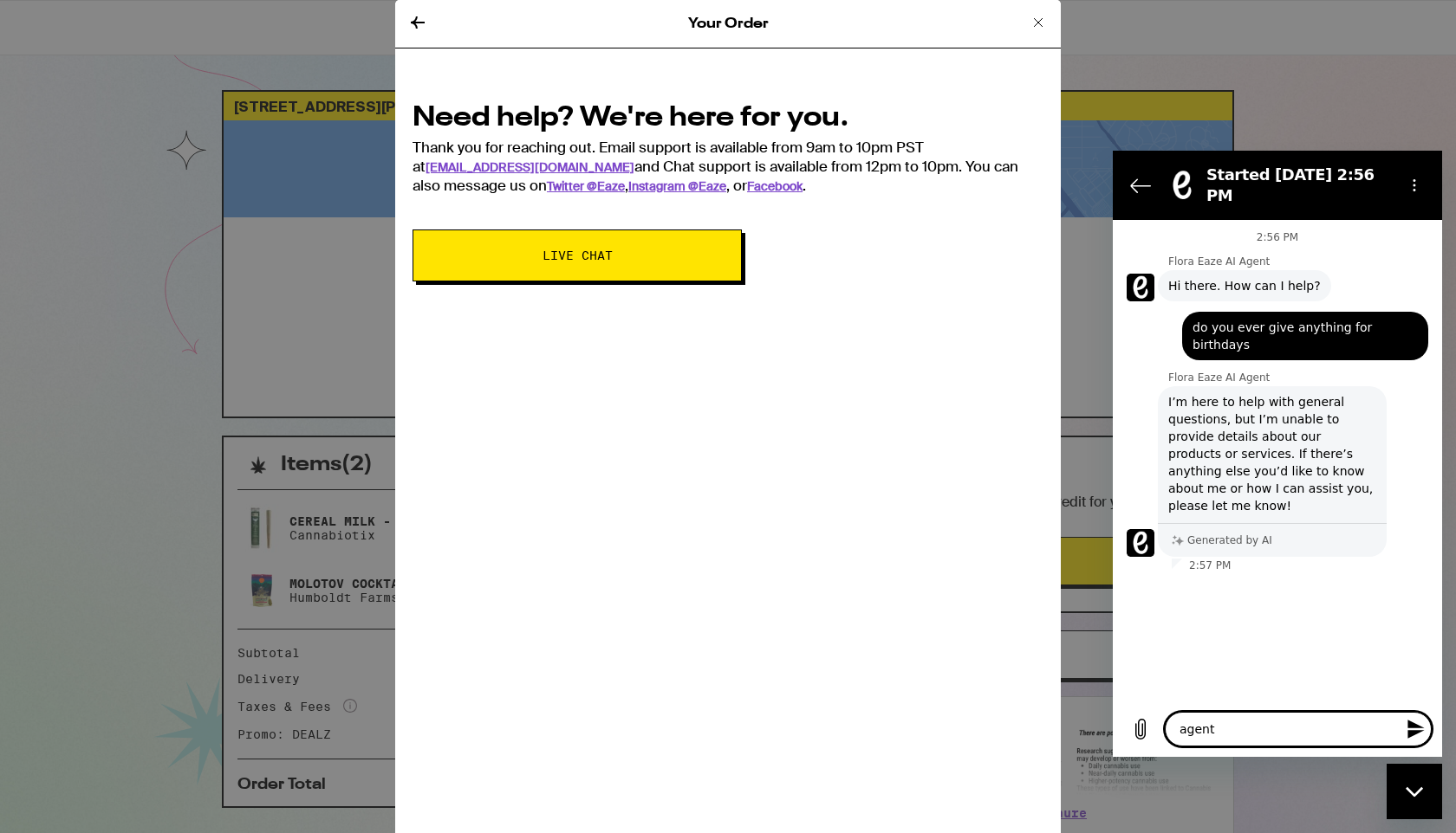
click at [1037, 17] on icon at bounding box center [1038, 22] width 21 height 21
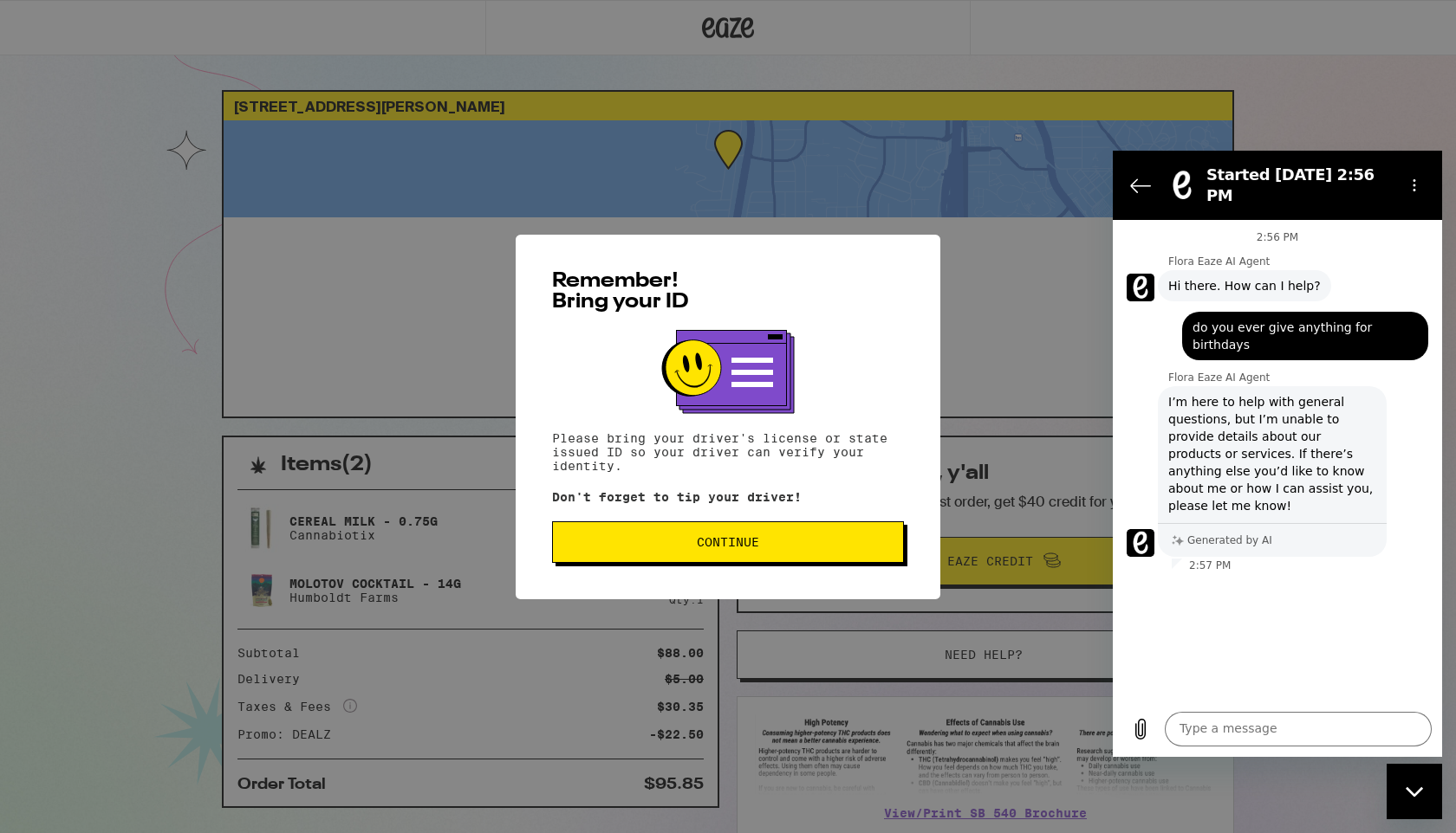
click at [787, 552] on button "Continue" at bounding box center [727, 542] width 352 height 41
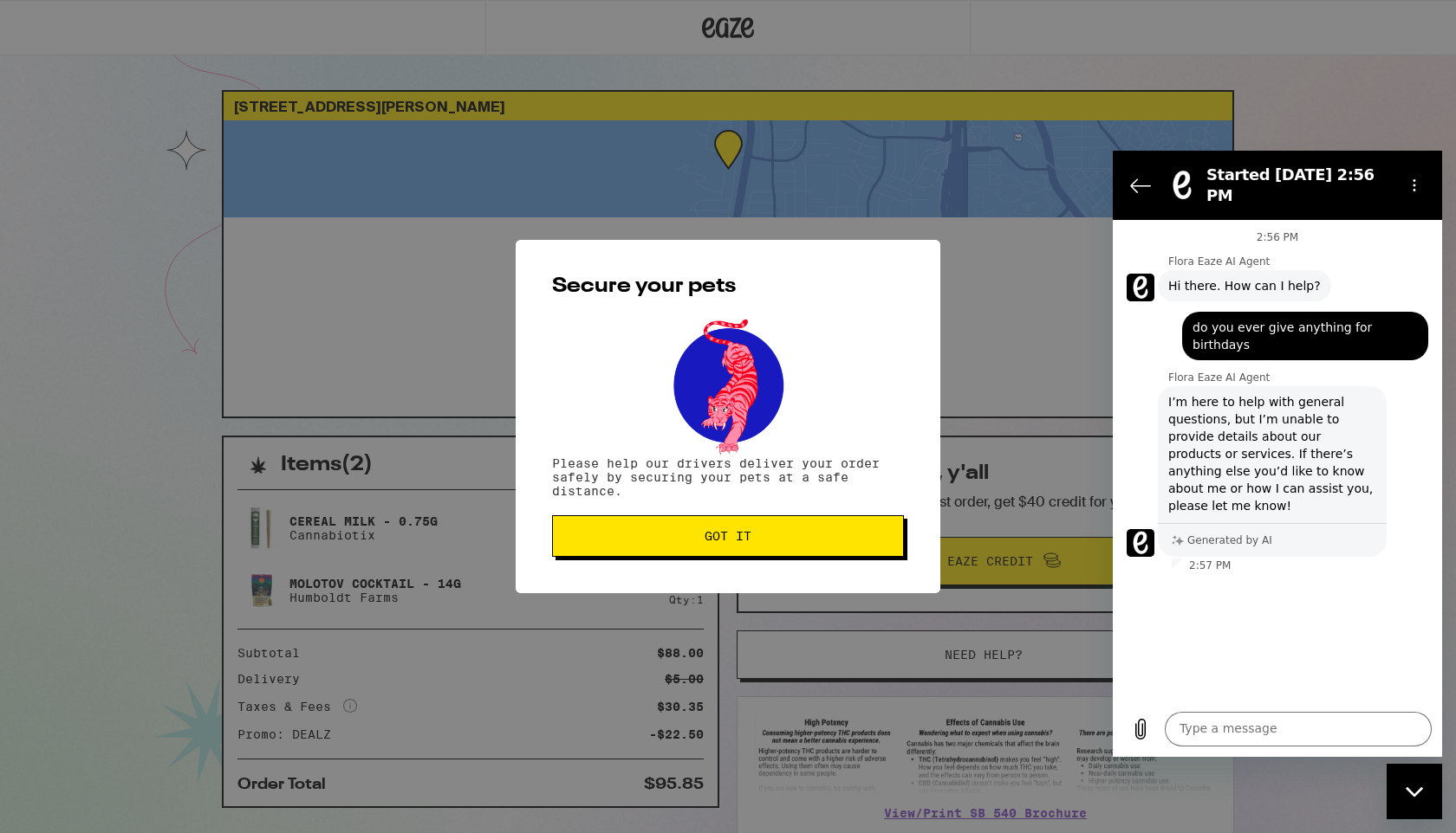
click at [774, 549] on button "Got it" at bounding box center [727, 536] width 352 height 41
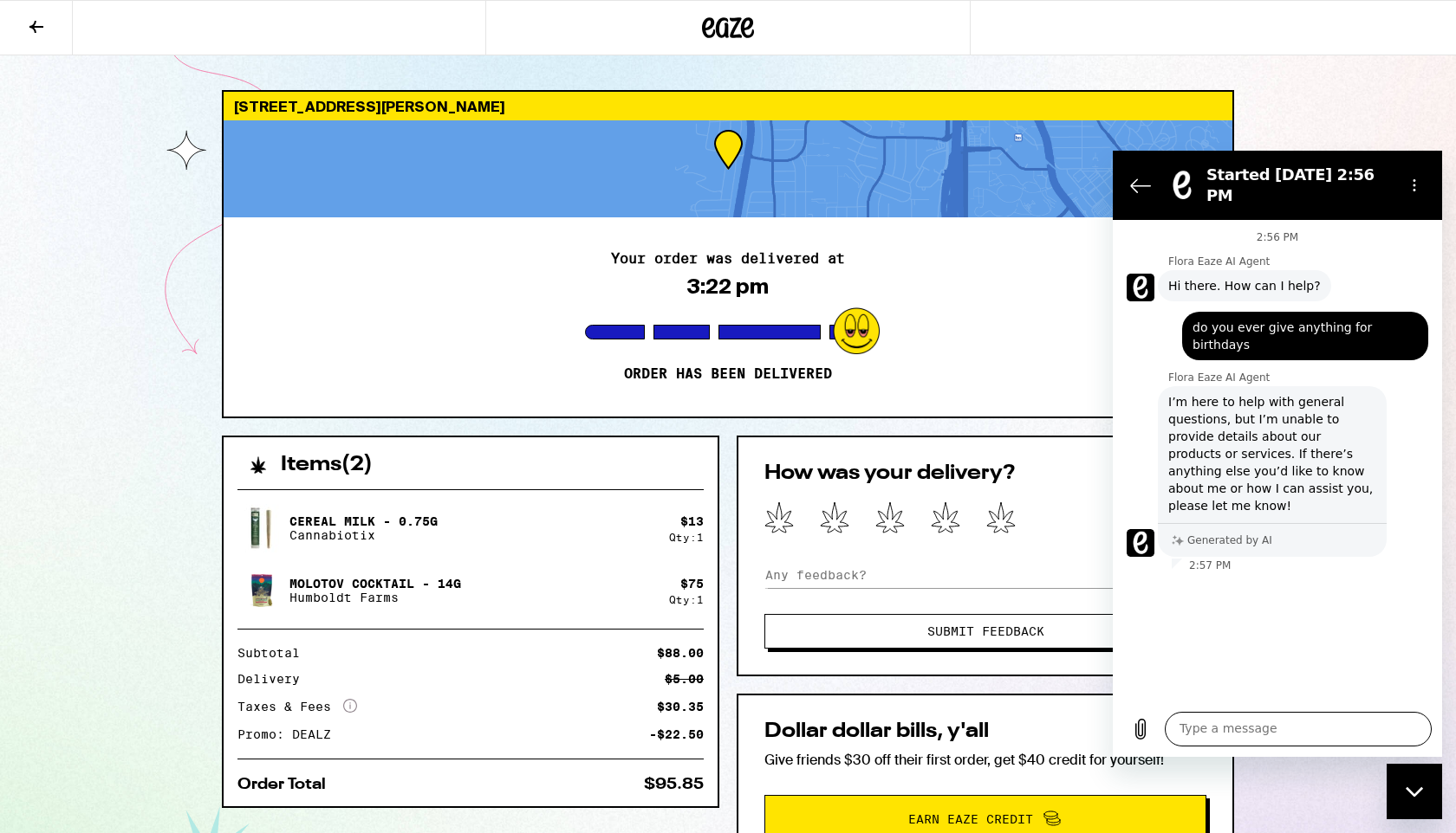
click at [1215, 732] on textarea at bounding box center [1298, 729] width 267 height 35
type textarea "agent please"
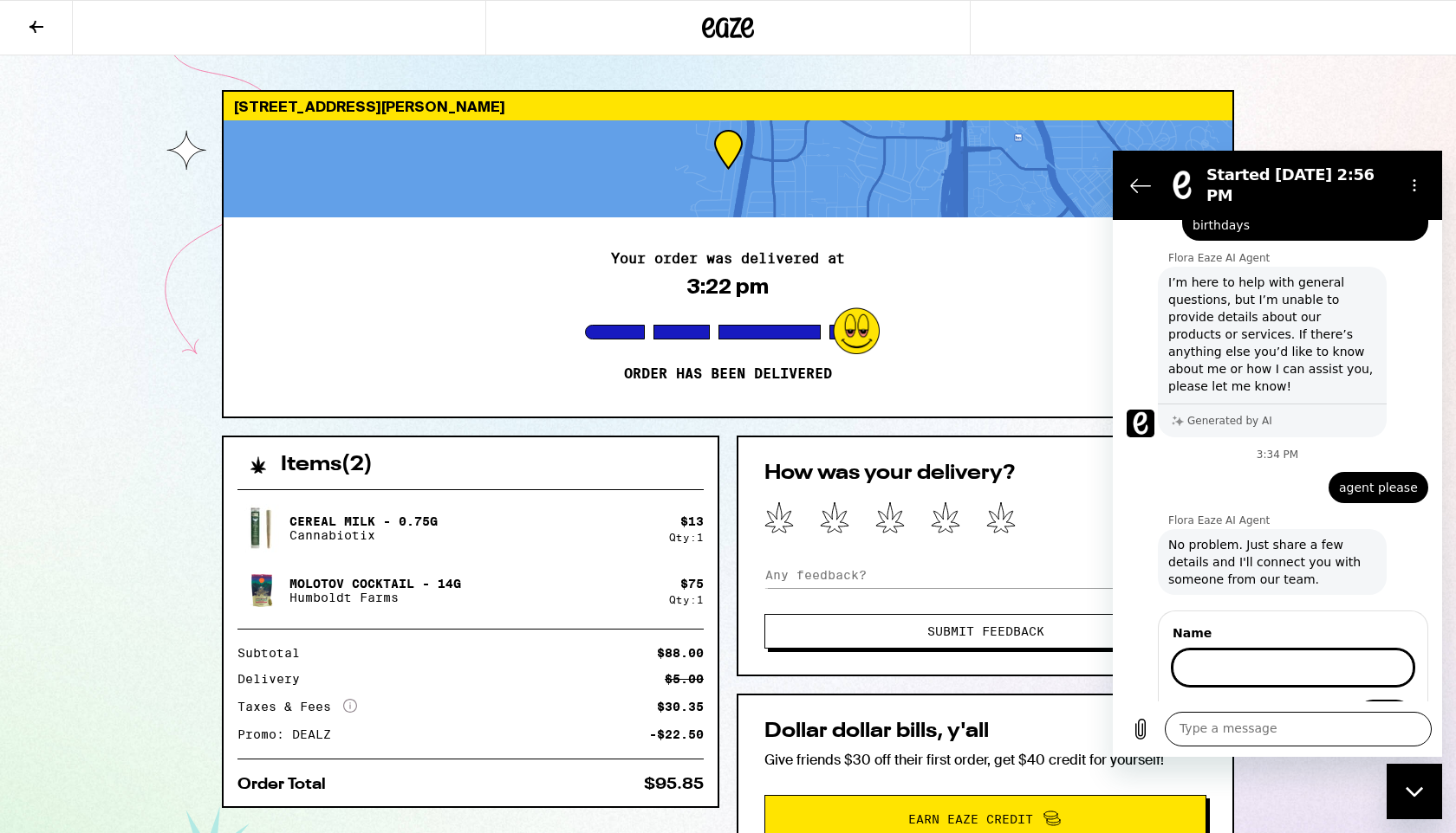
scroll to position [118, 0]
type input "Alexandra"
click at [1380, 707] on span "Next" at bounding box center [1384, 717] width 29 height 21
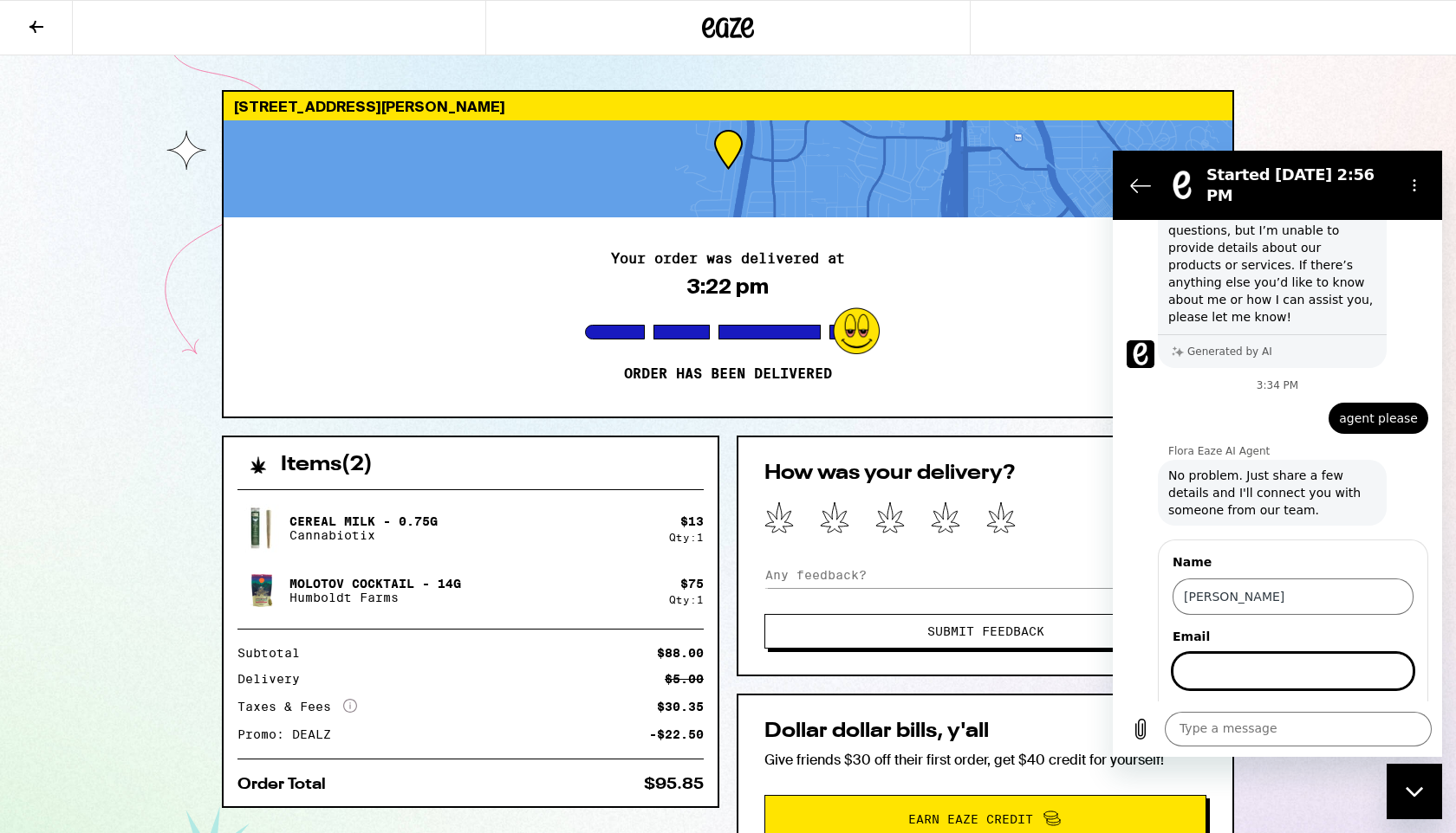
scroll to position [193, 0]
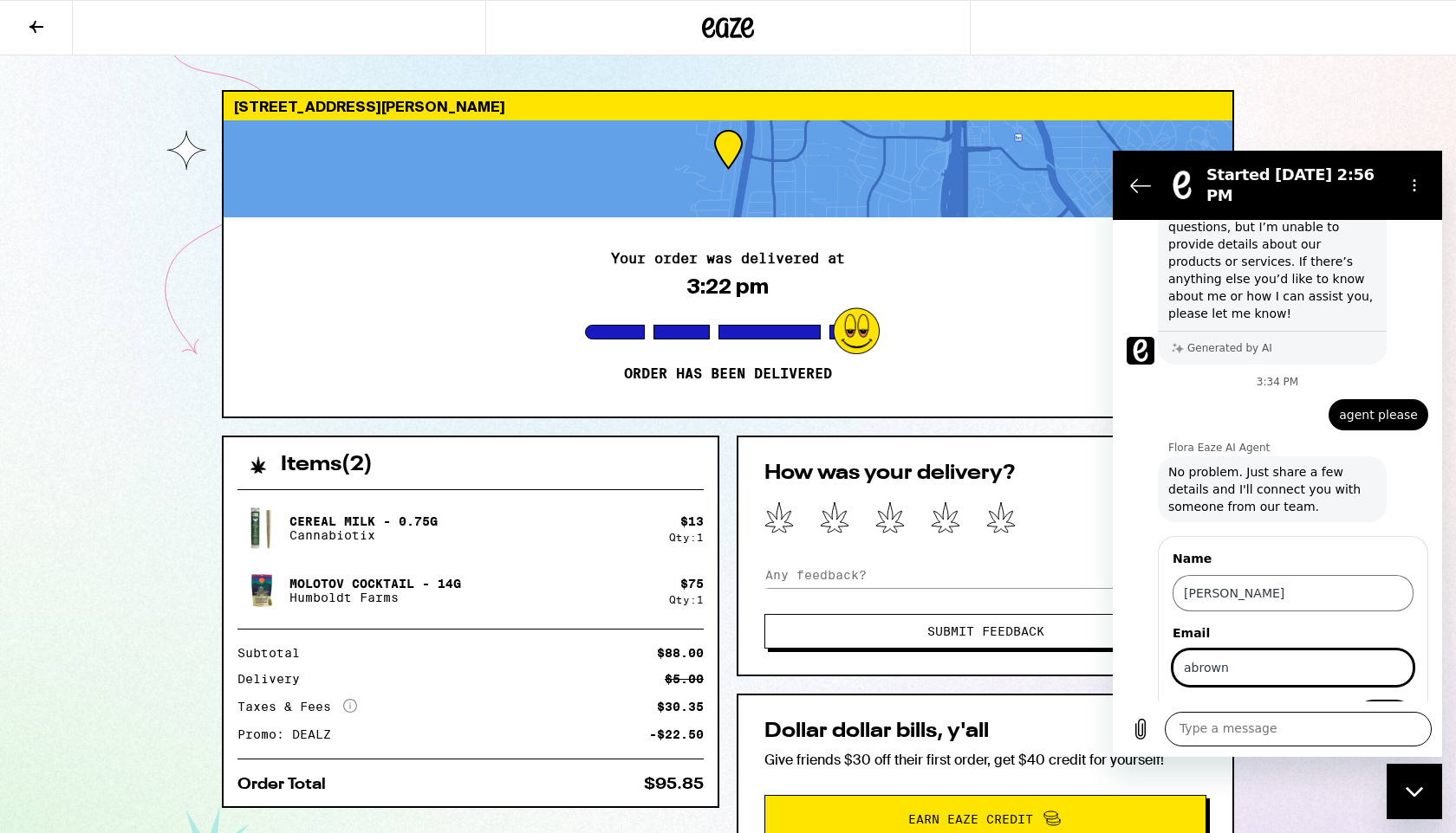
type input "abrownmullin@gmail.com"
click at [1383, 707] on span "Next" at bounding box center [1384, 717] width 29 height 21
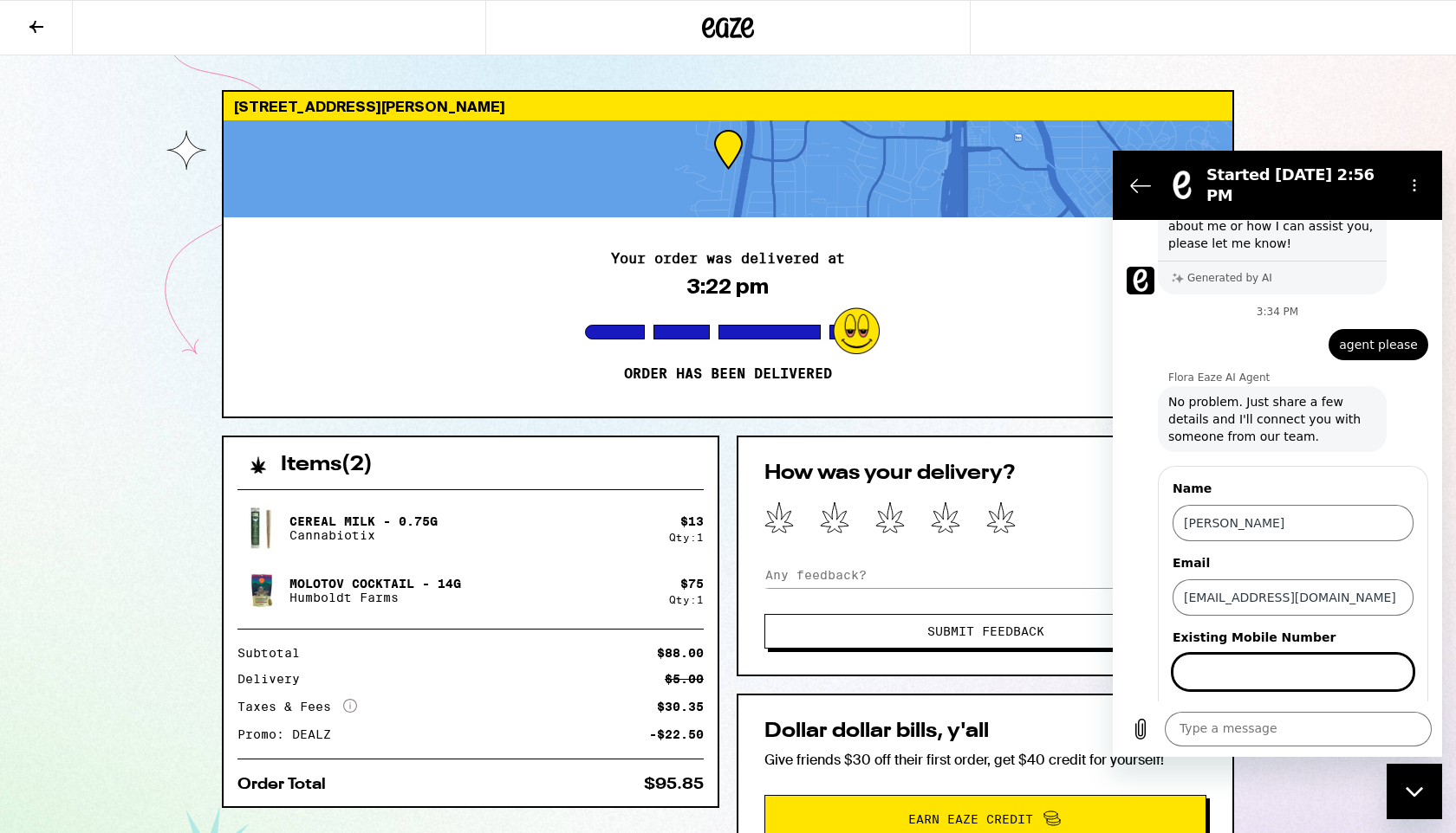
scroll to position [267, 0]
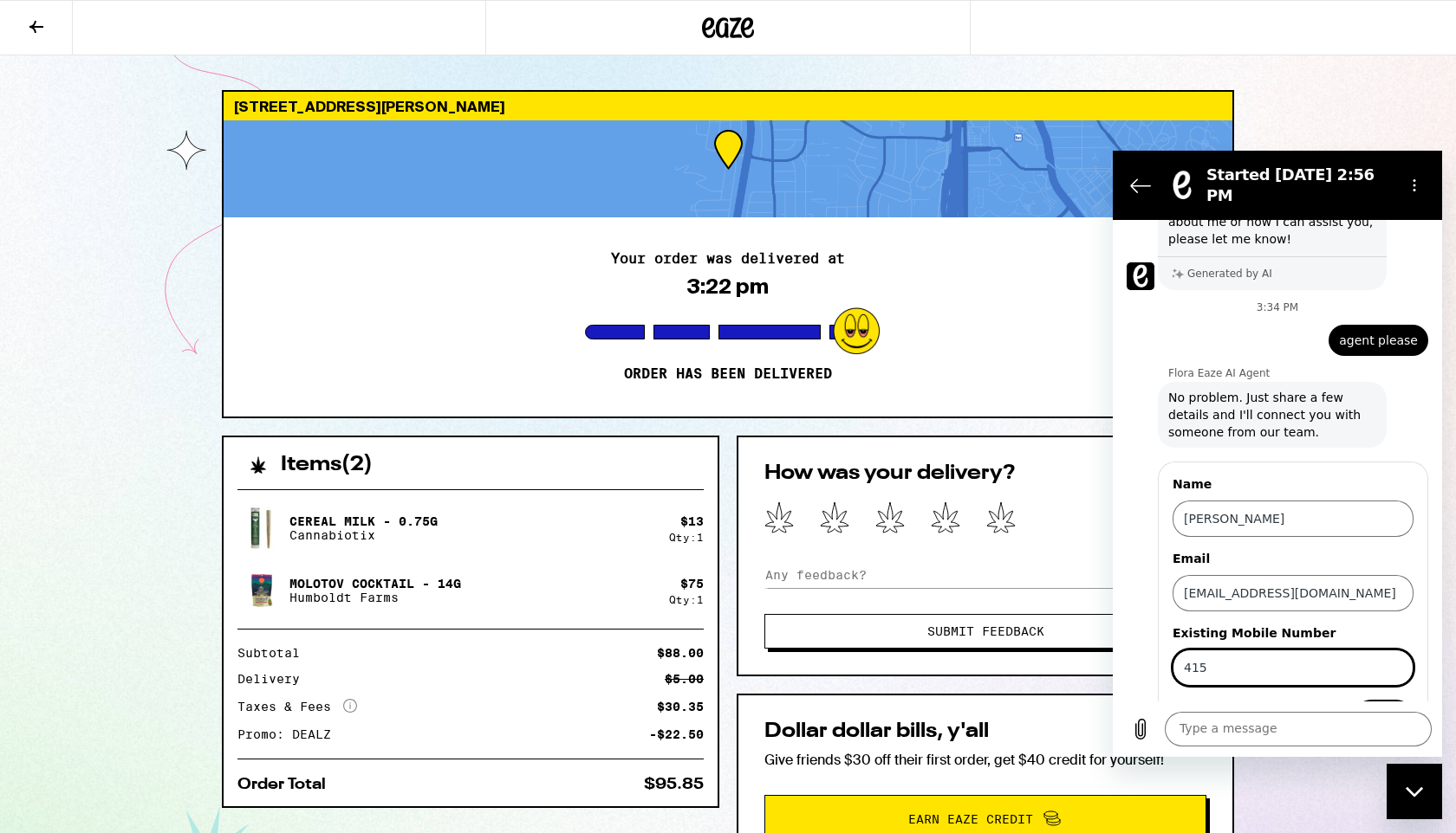
type input "4159946358"
click at [1389, 707] on span "Send" at bounding box center [1383, 717] width 31 height 21
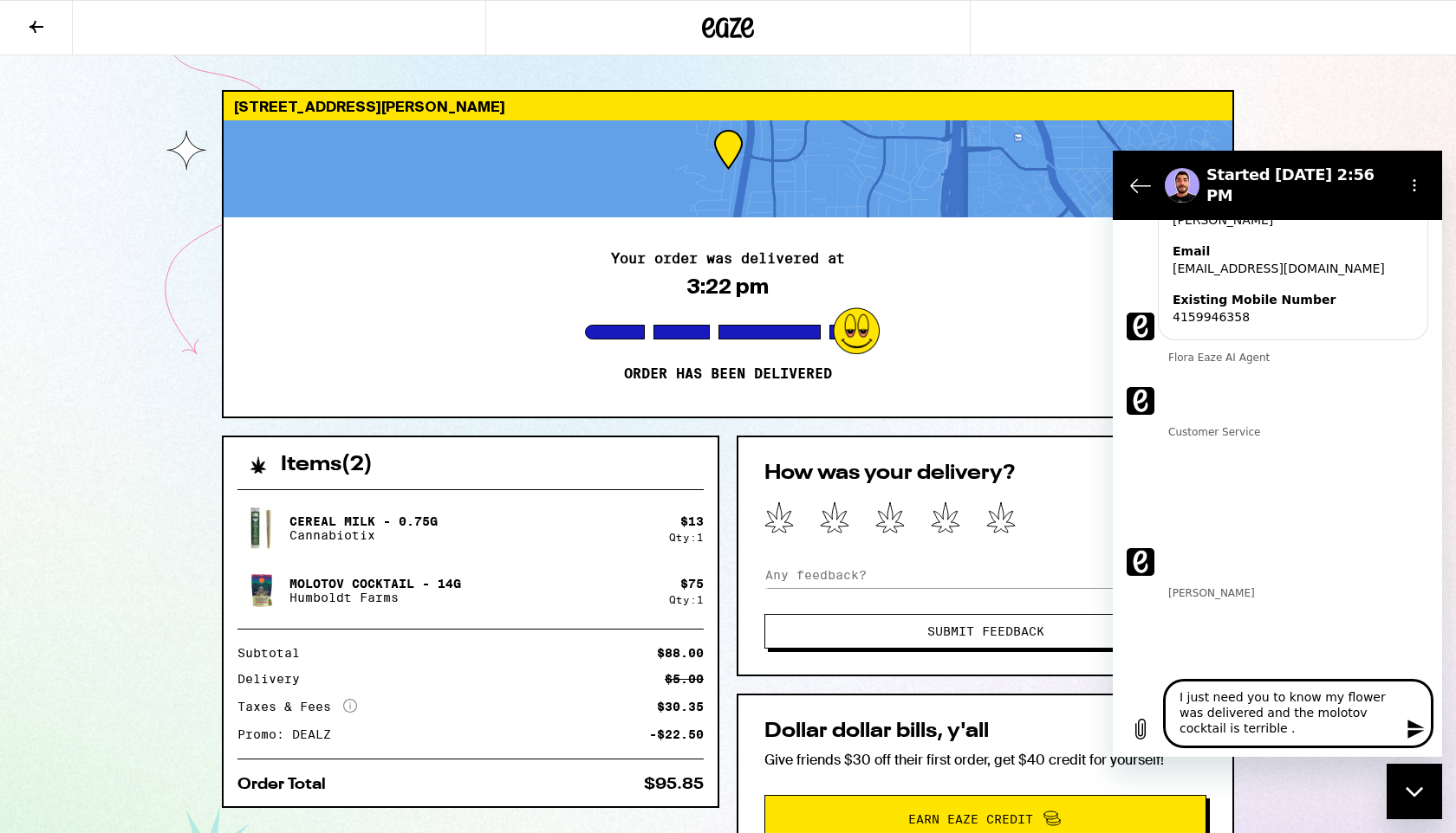
scroll to position [567, 0]
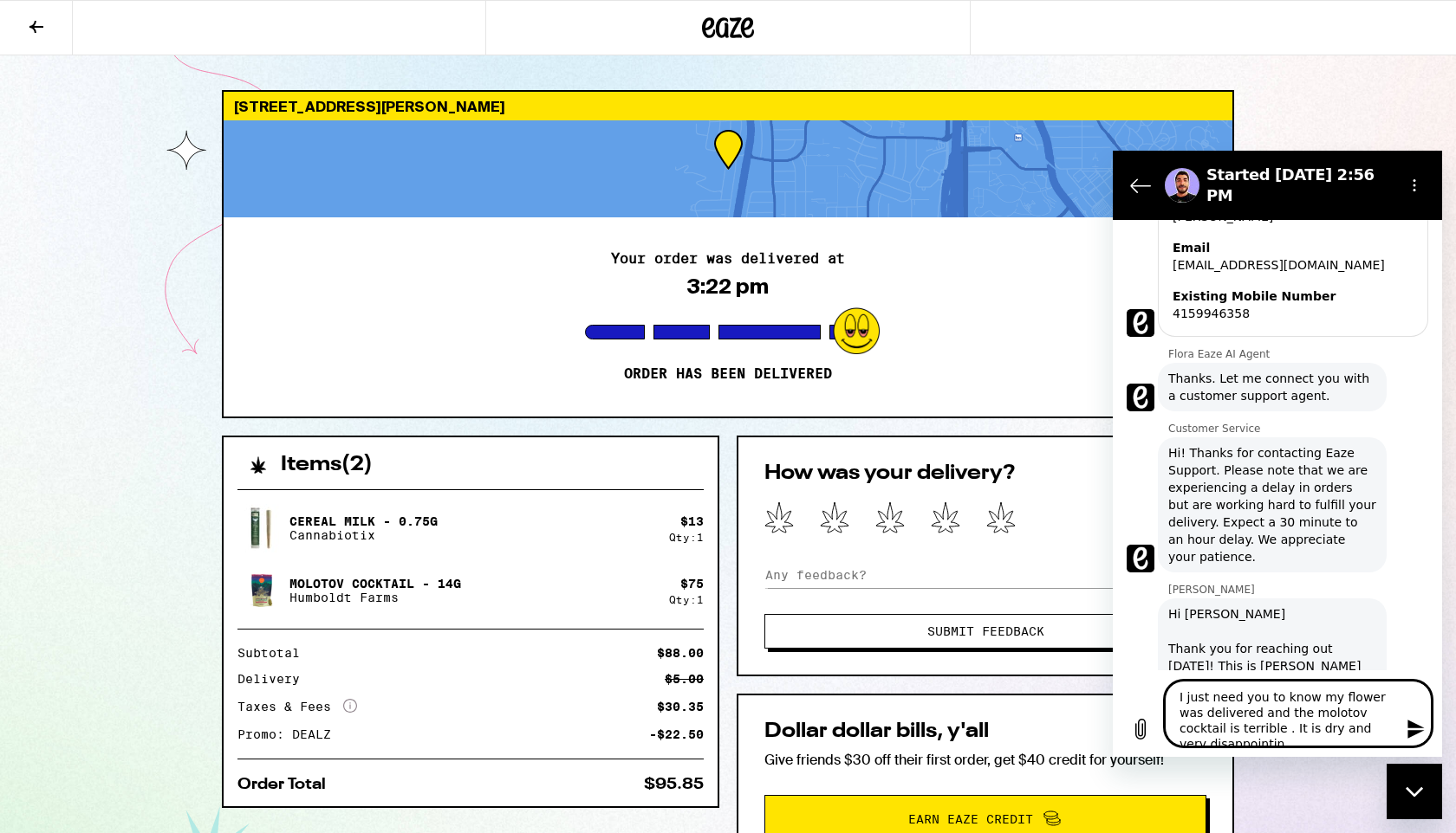
type textarea "I just need you to know my flower was delivered and the molotov cocktail is ter…"
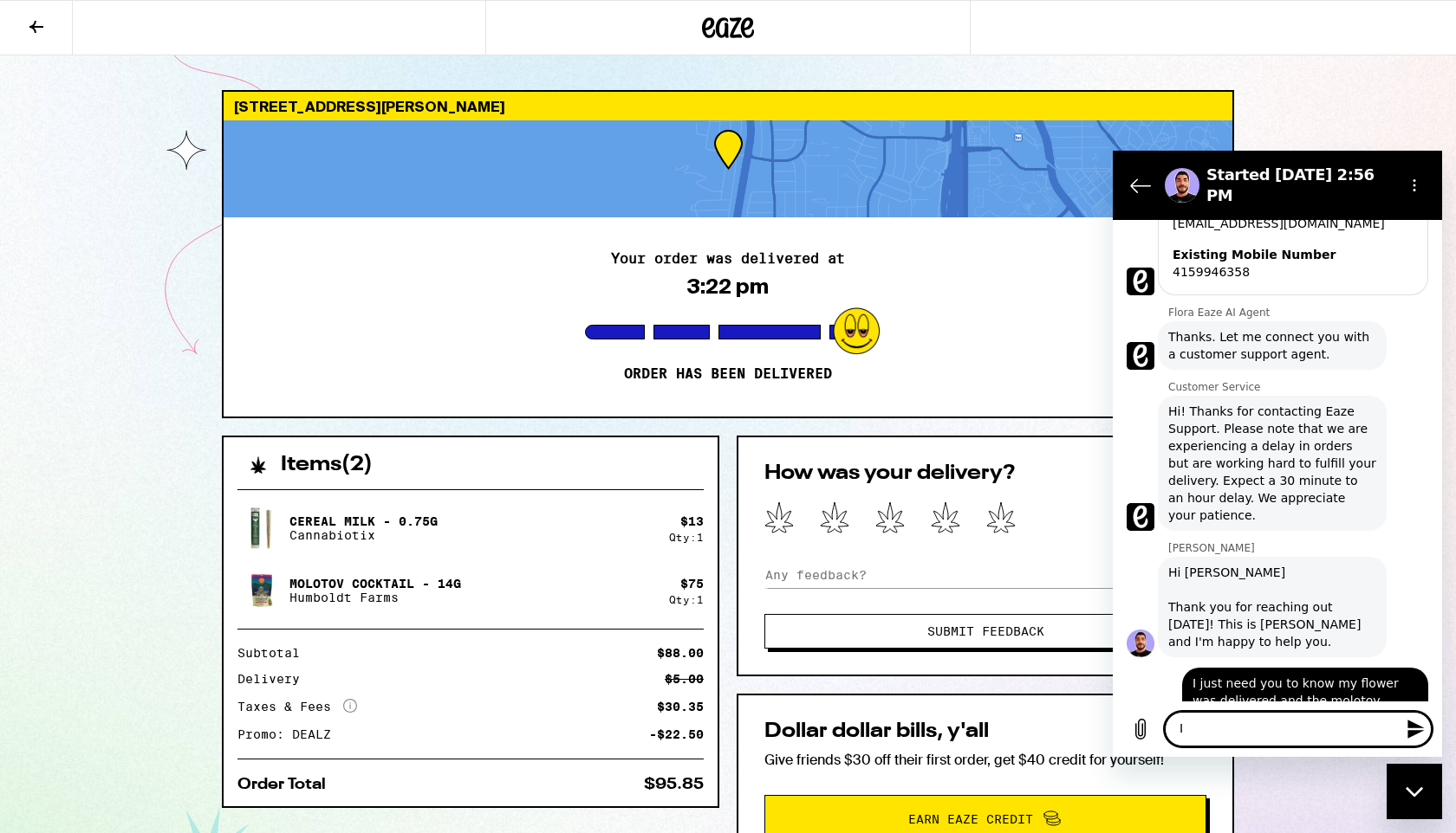
scroll to position [612, 0]
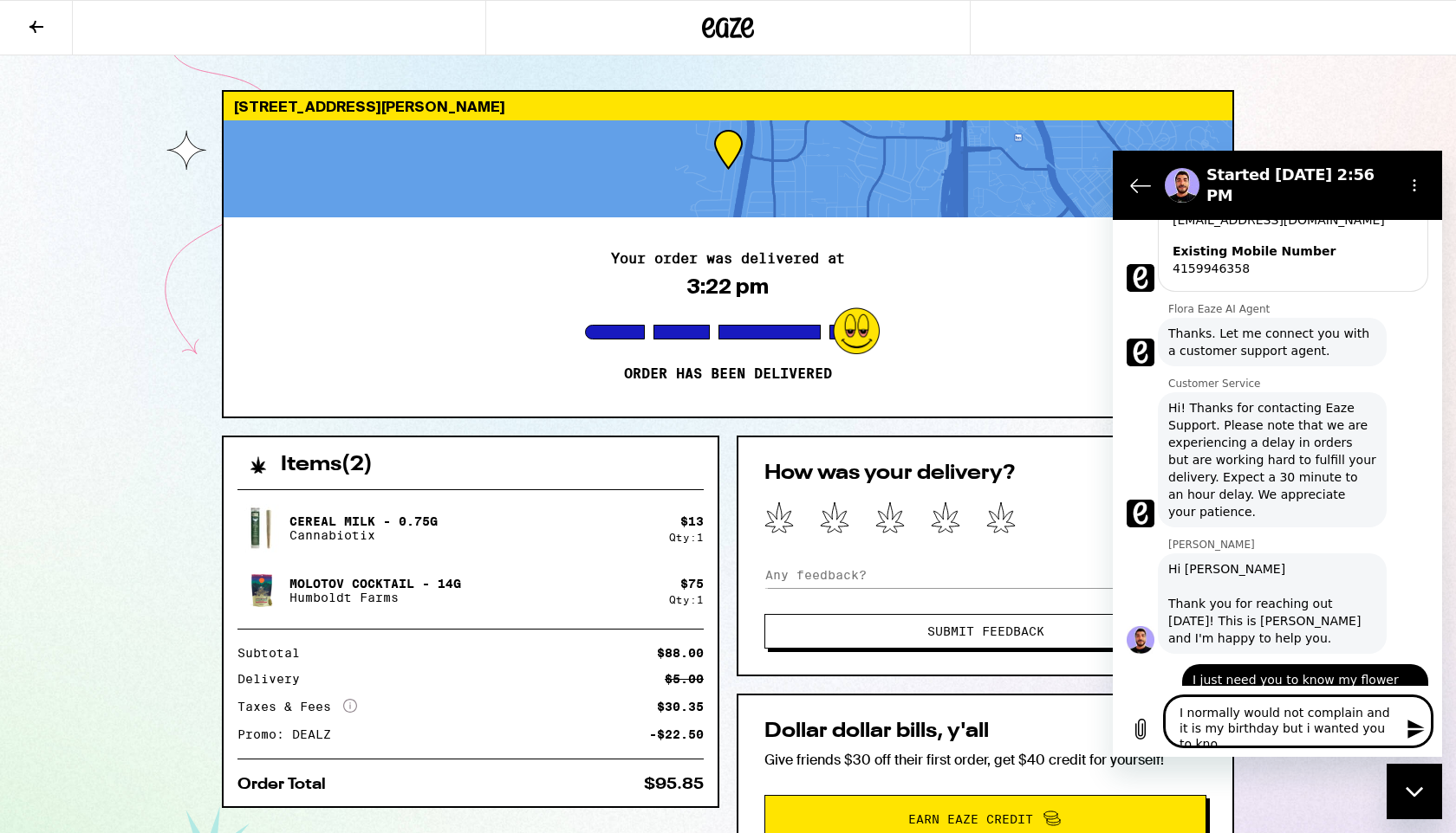
type textarea "I normally would not complain and it is my birthday but i wanted you to know"
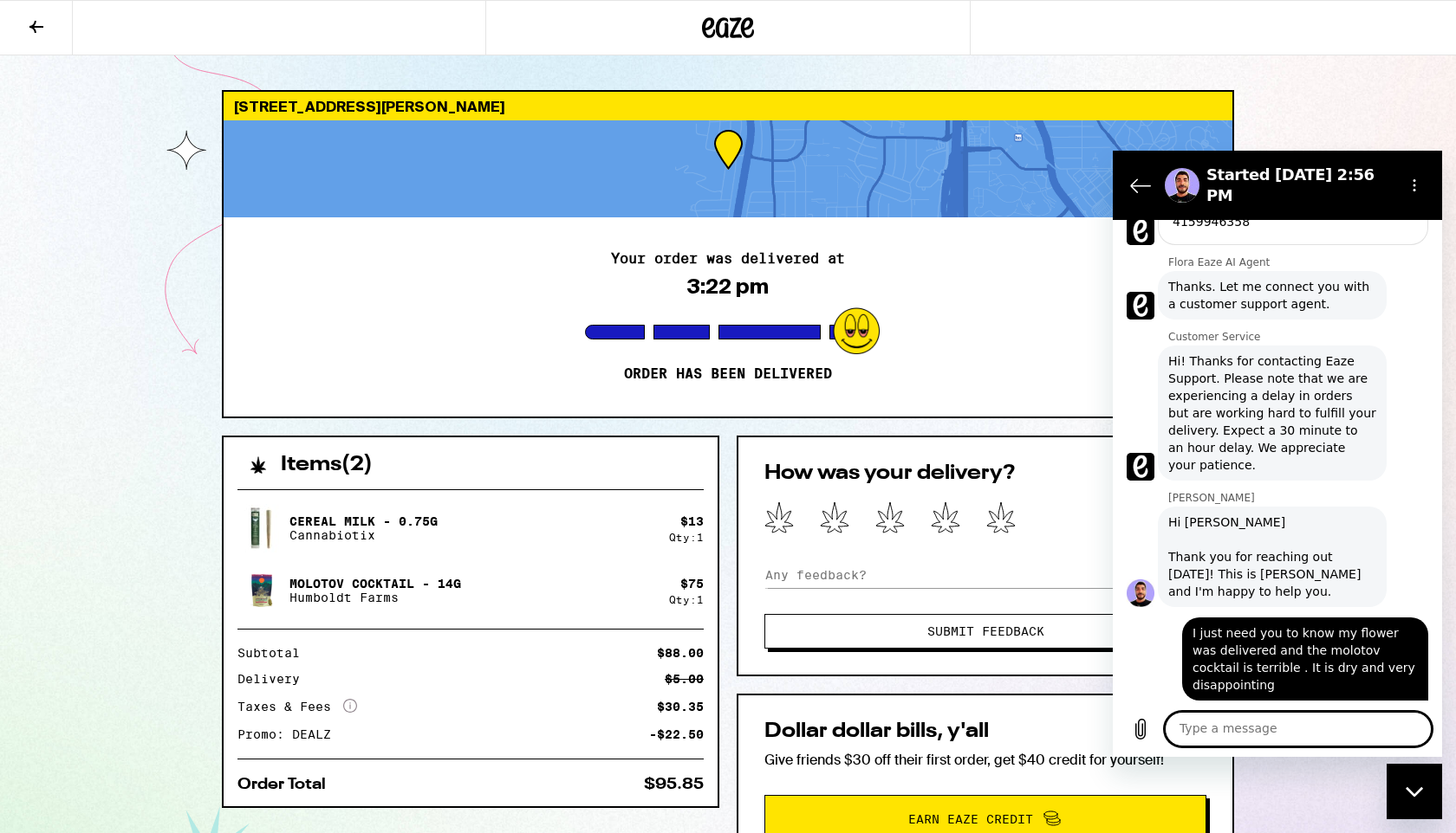
scroll to position [662, 0]
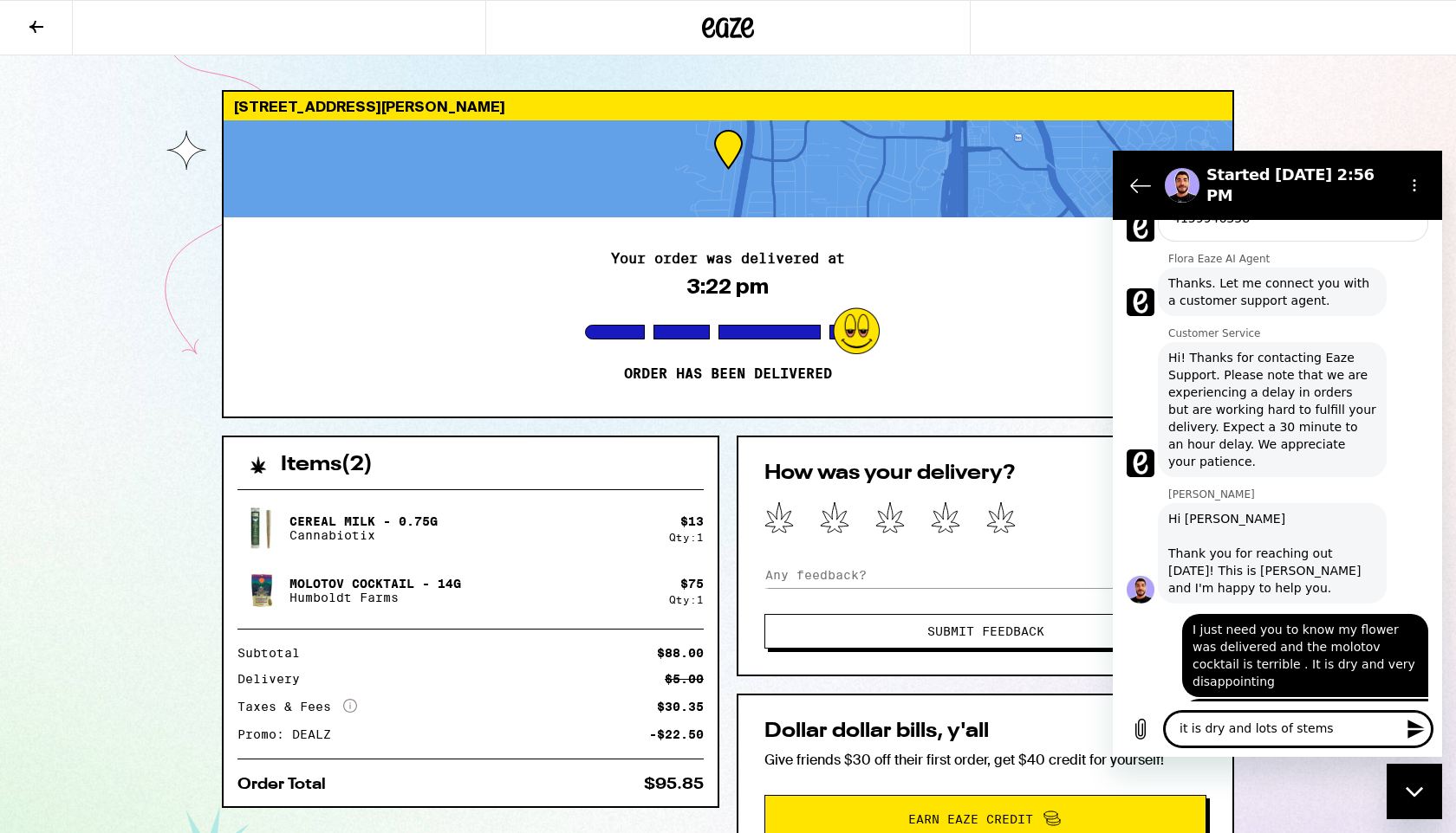
type textarea "it is dry and lots of stems."
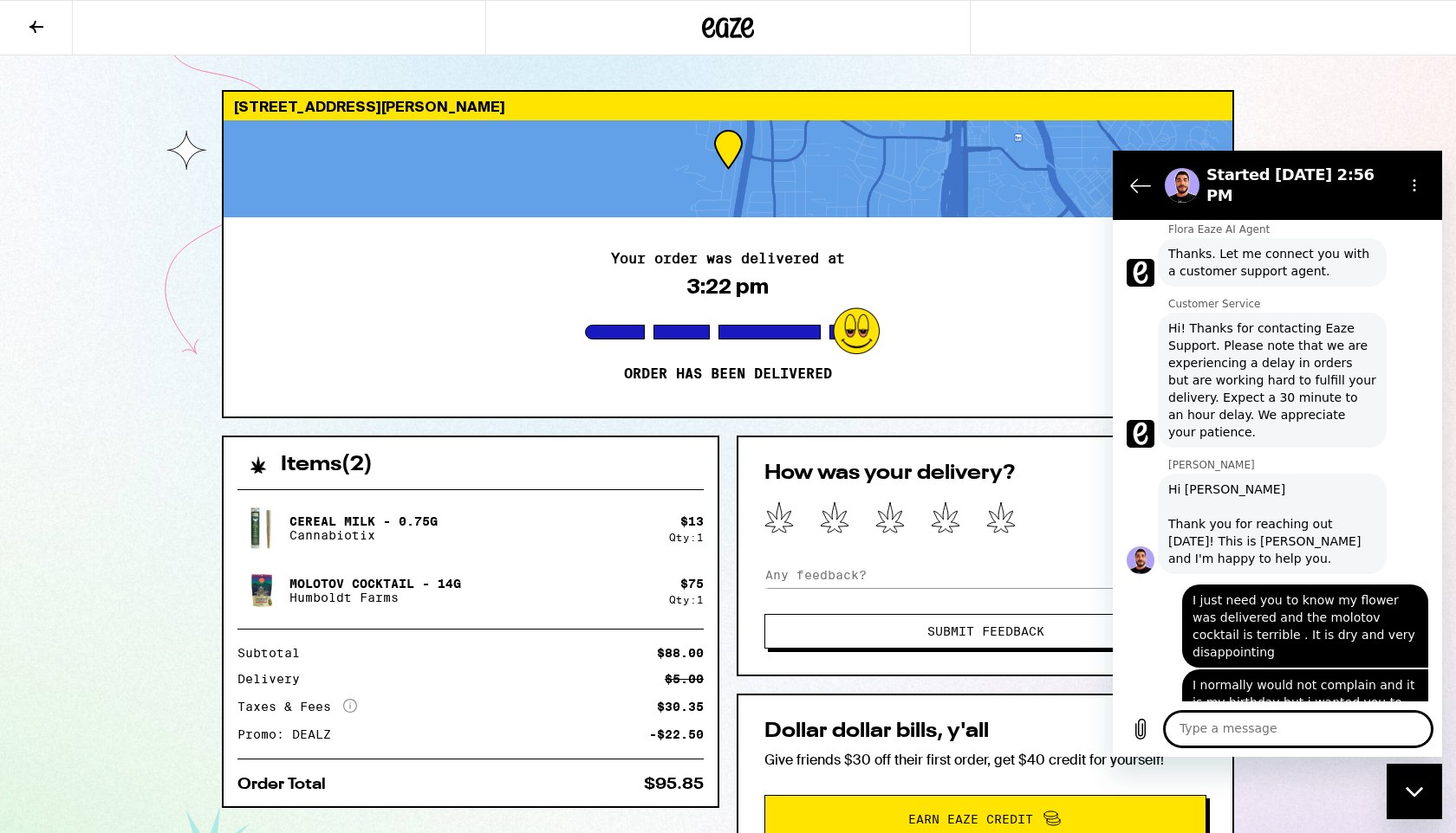
scroll to position [694, 0]
type textarea "I"
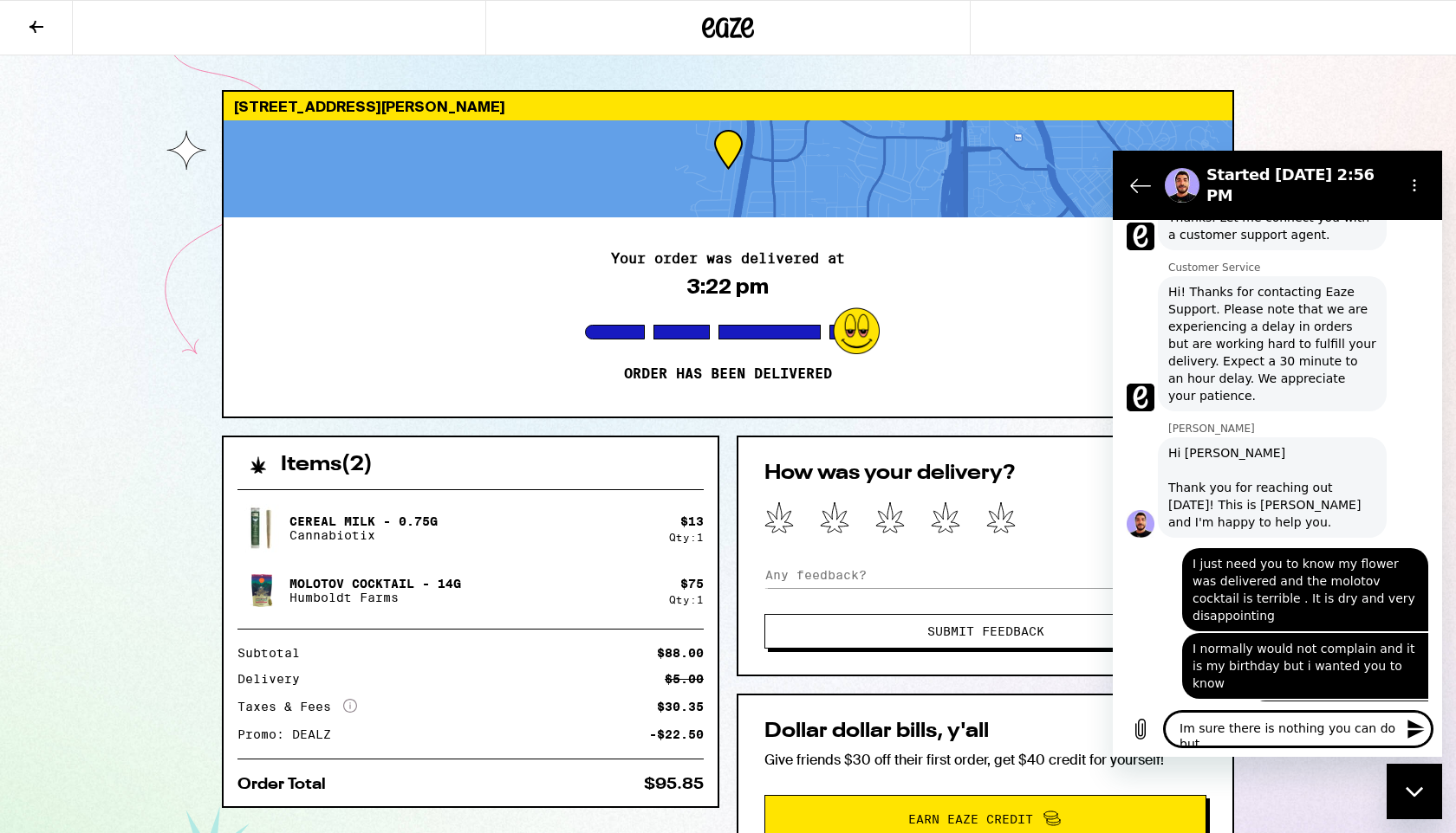
scroll to position [730, 0]
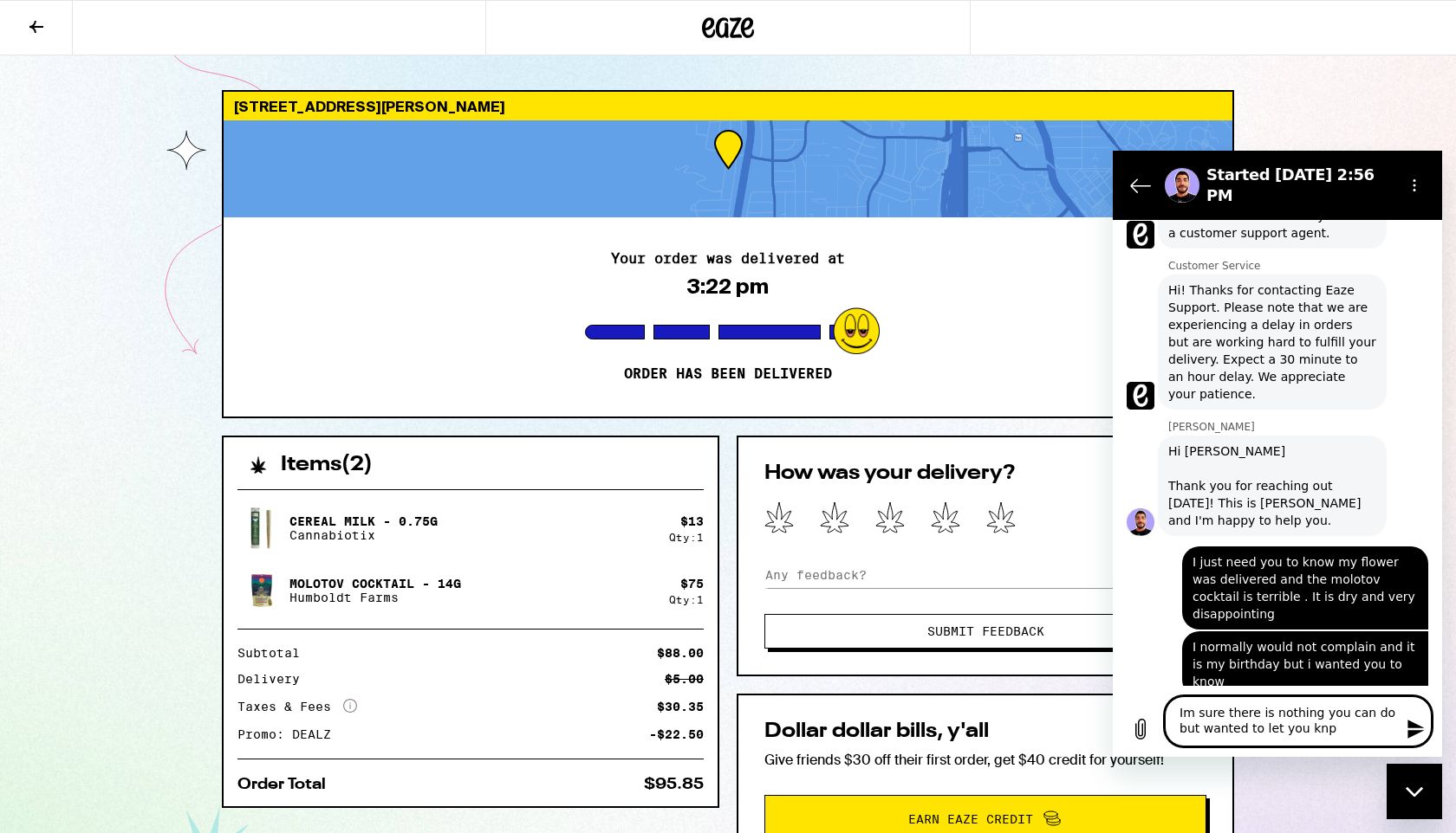
type textarea "Im sure there is nothing you can do but wanted to let you knpw"
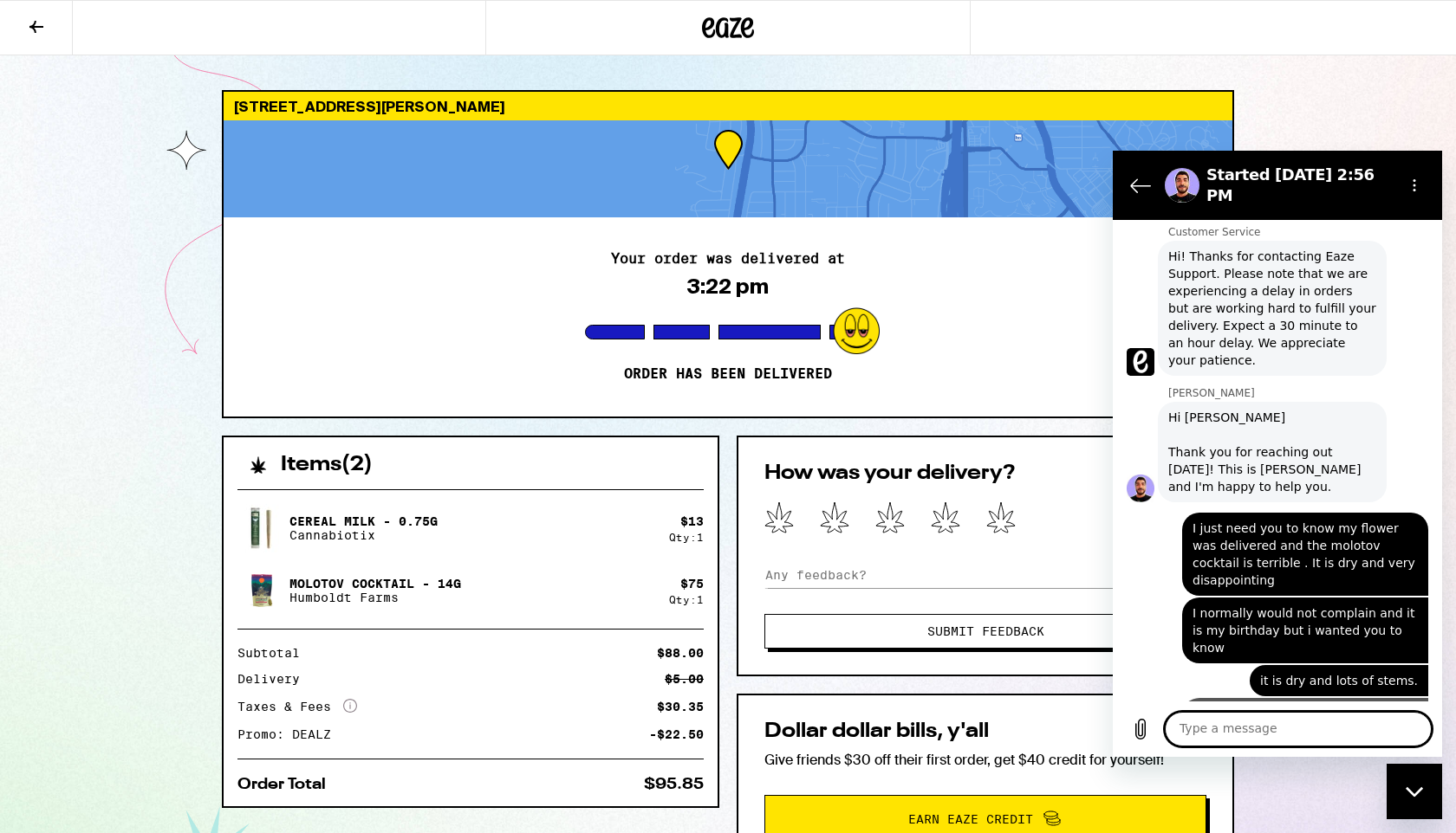
scroll to position [778, 0]
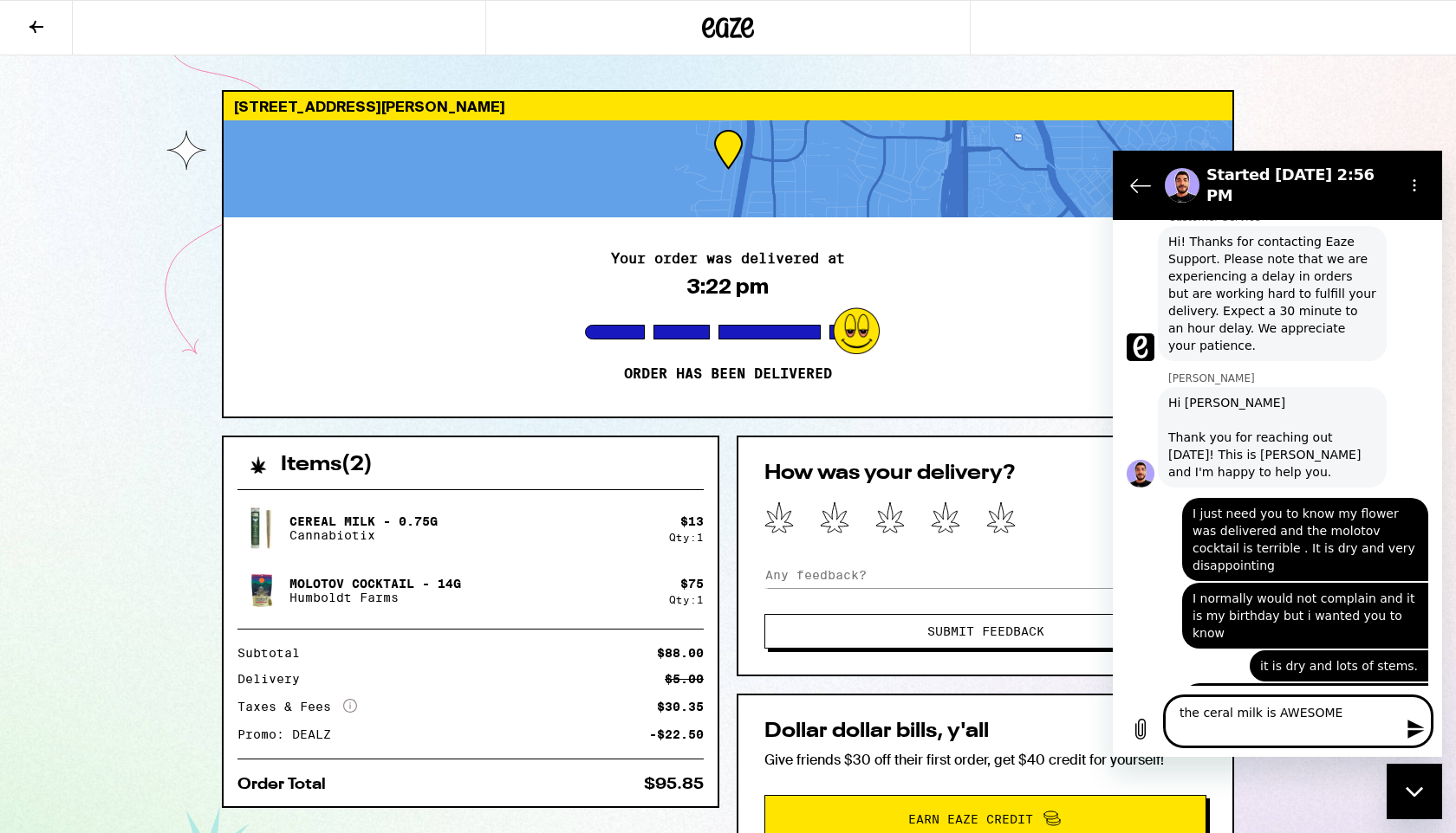
click at [1218, 718] on textarea "the ceral milk is AWESOME" at bounding box center [1298, 721] width 267 height 50
click at [1359, 707] on textarea "the cereal milk is AWESOME" at bounding box center [1298, 721] width 267 height 50
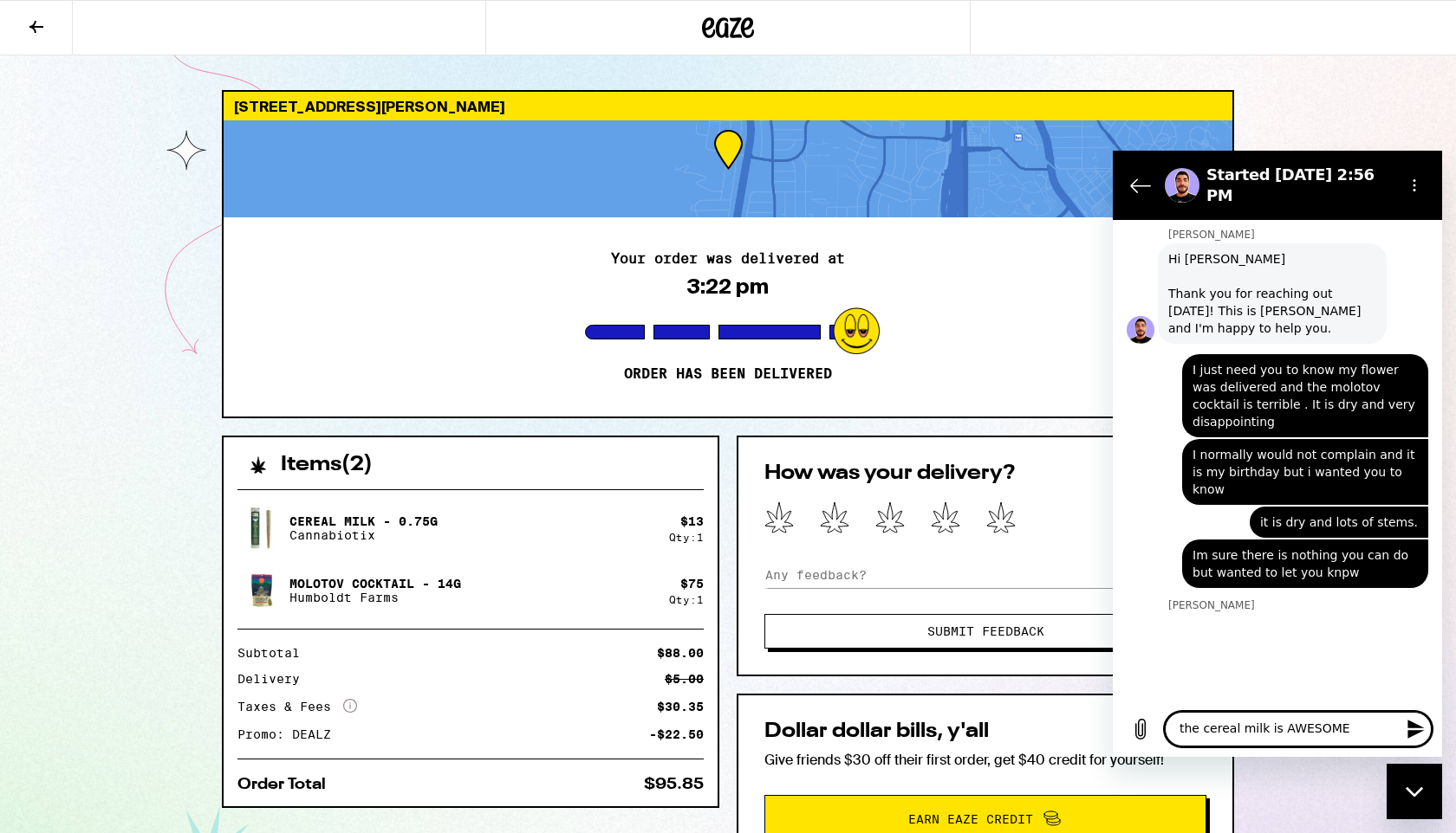
scroll to position [906, 0]
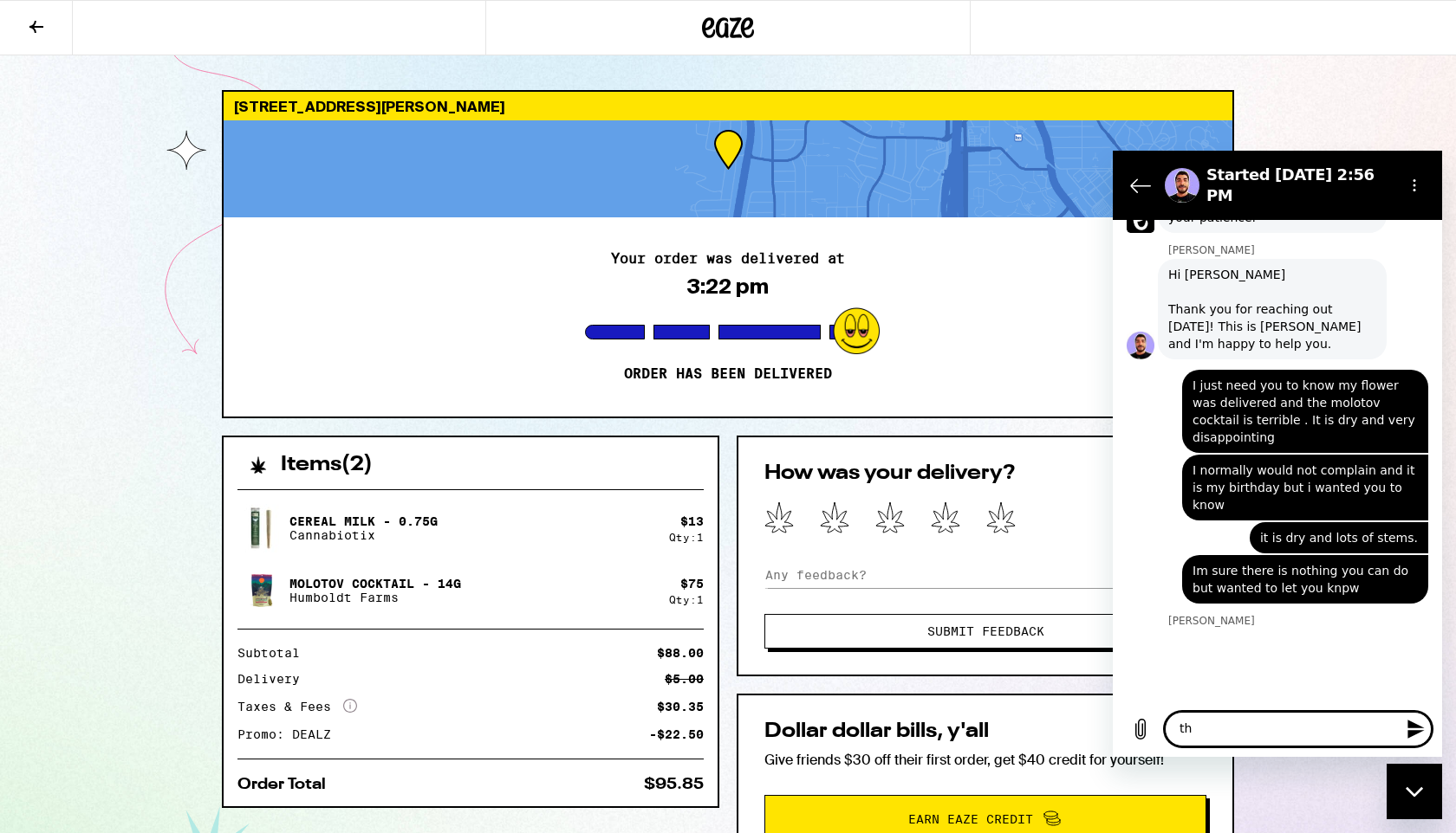
type textarea "t"
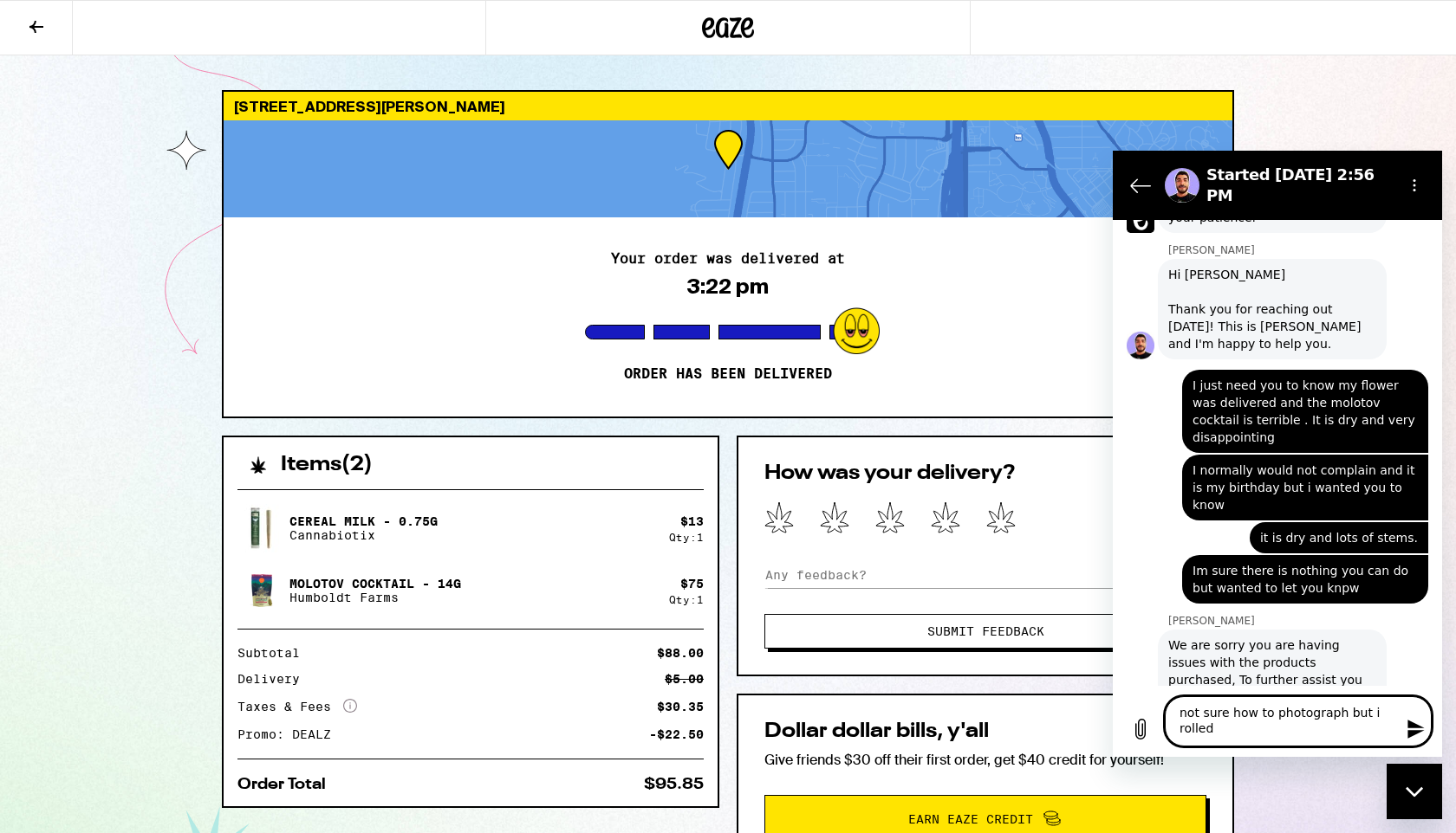
scroll to position [921, 0]
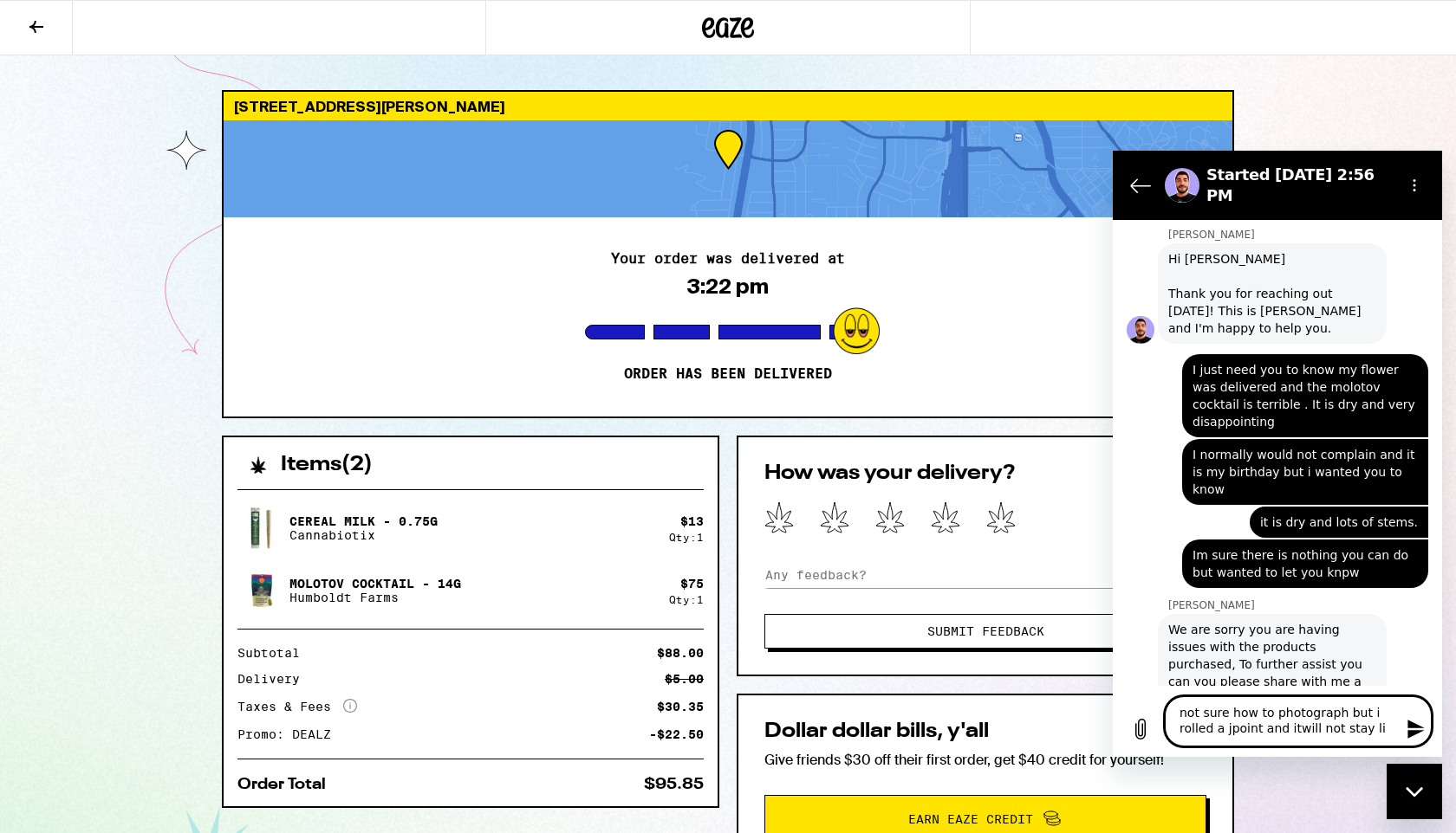
type textarea "not sure how to photograph but i rolled a jpoint and itwill not stay lit"
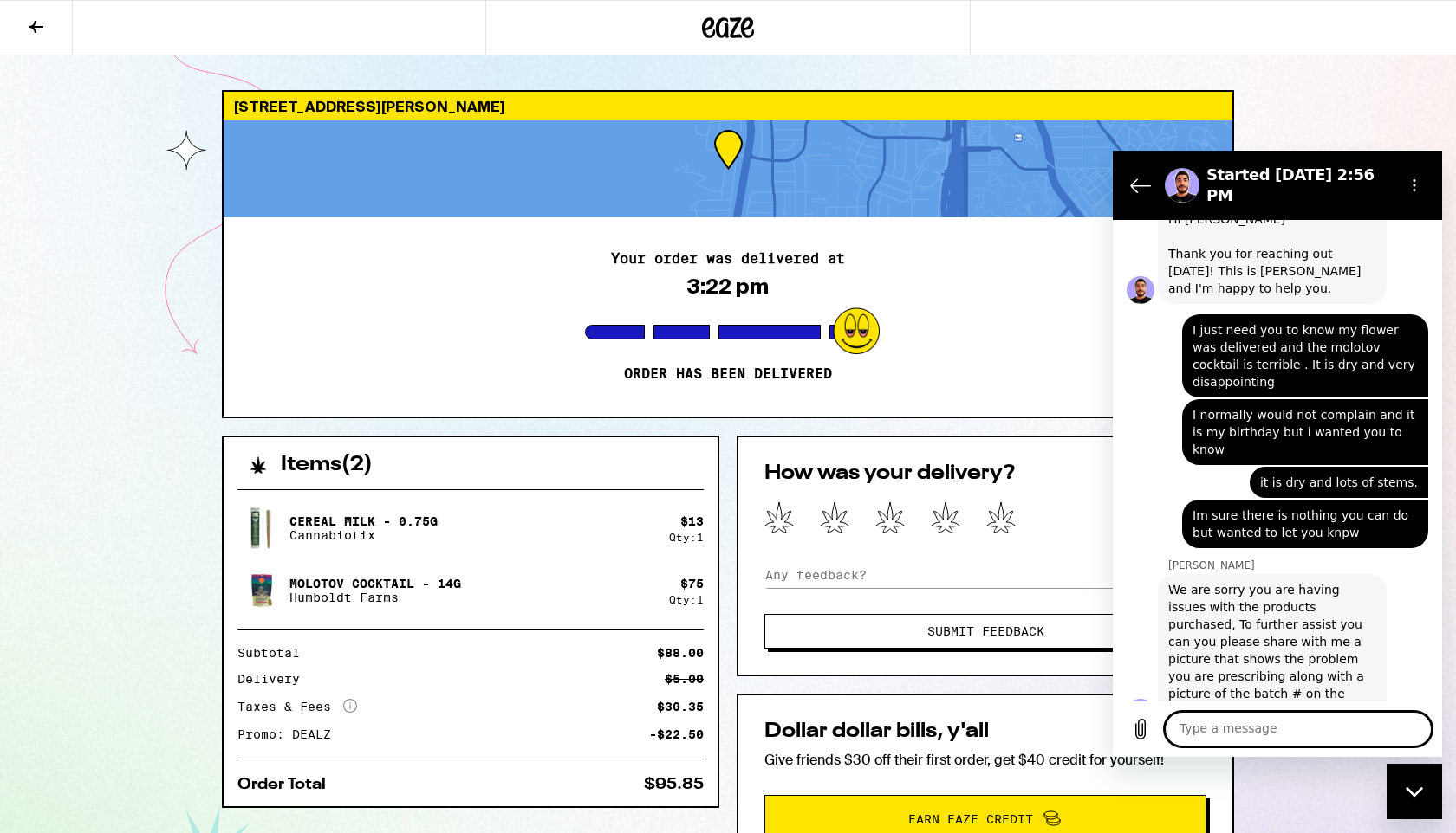
scroll to position [965, 0]
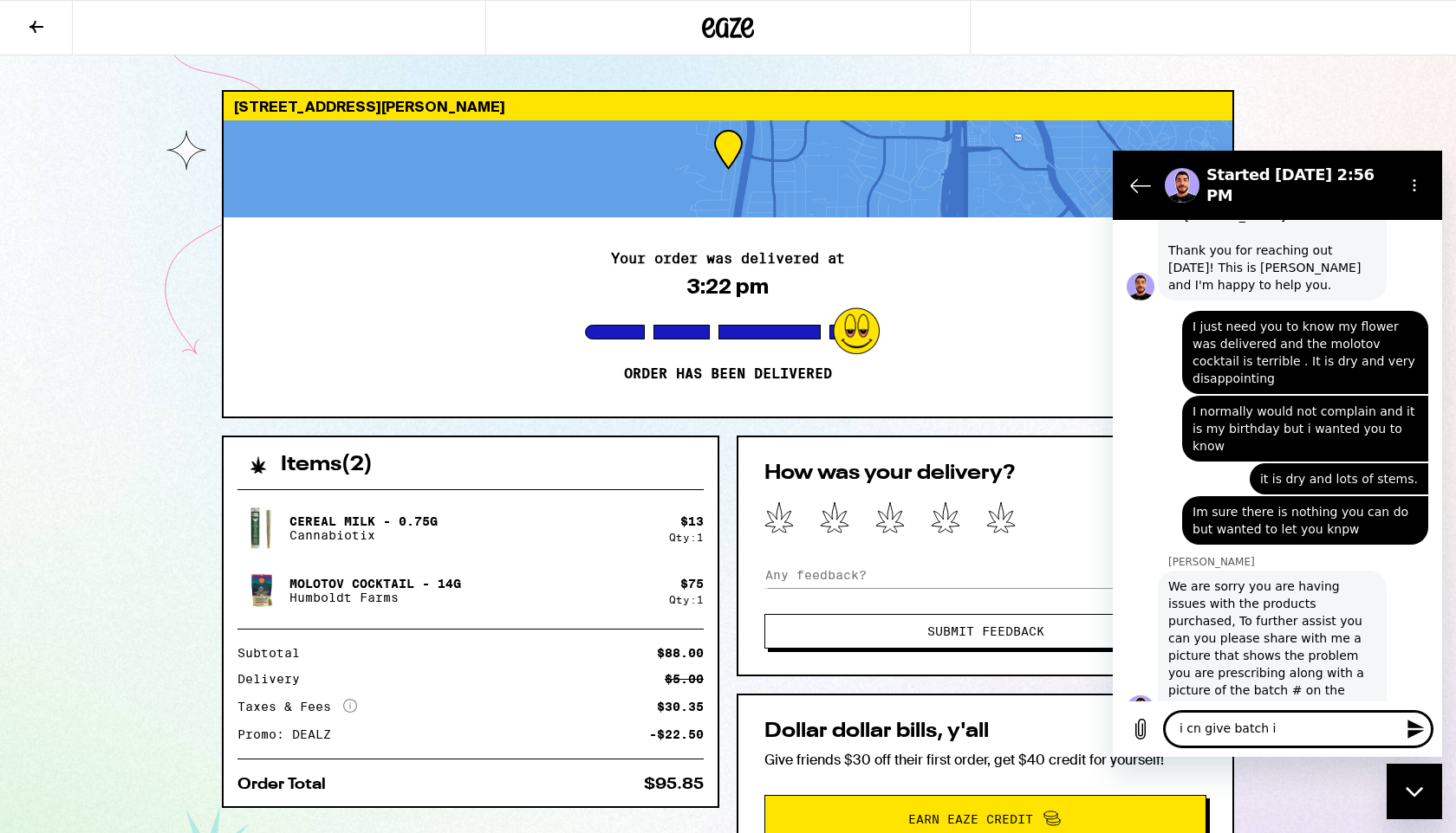
type textarea "i cn give batch id"
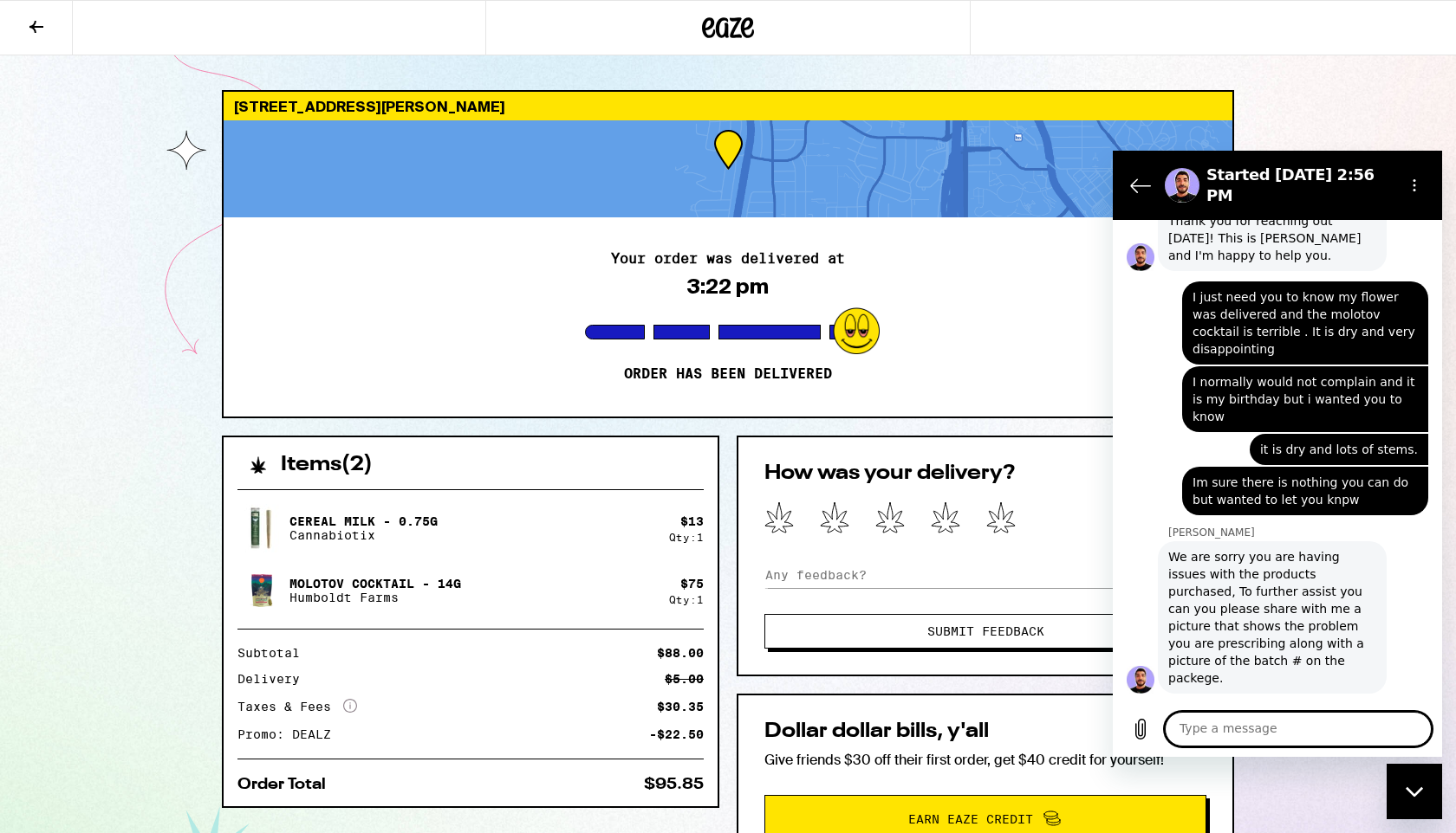
scroll to position [998, 0]
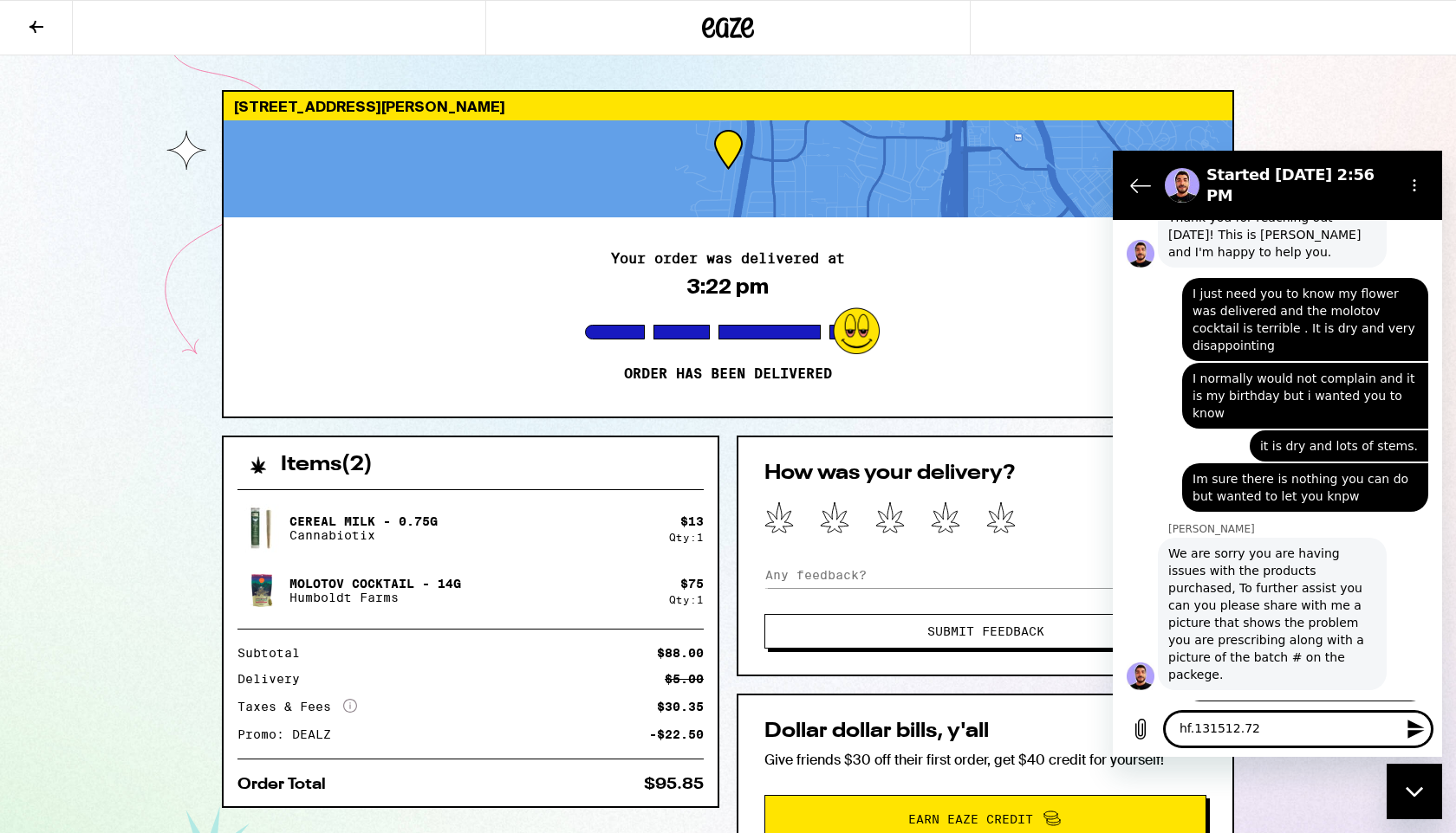
type textarea "hf.131512.725"
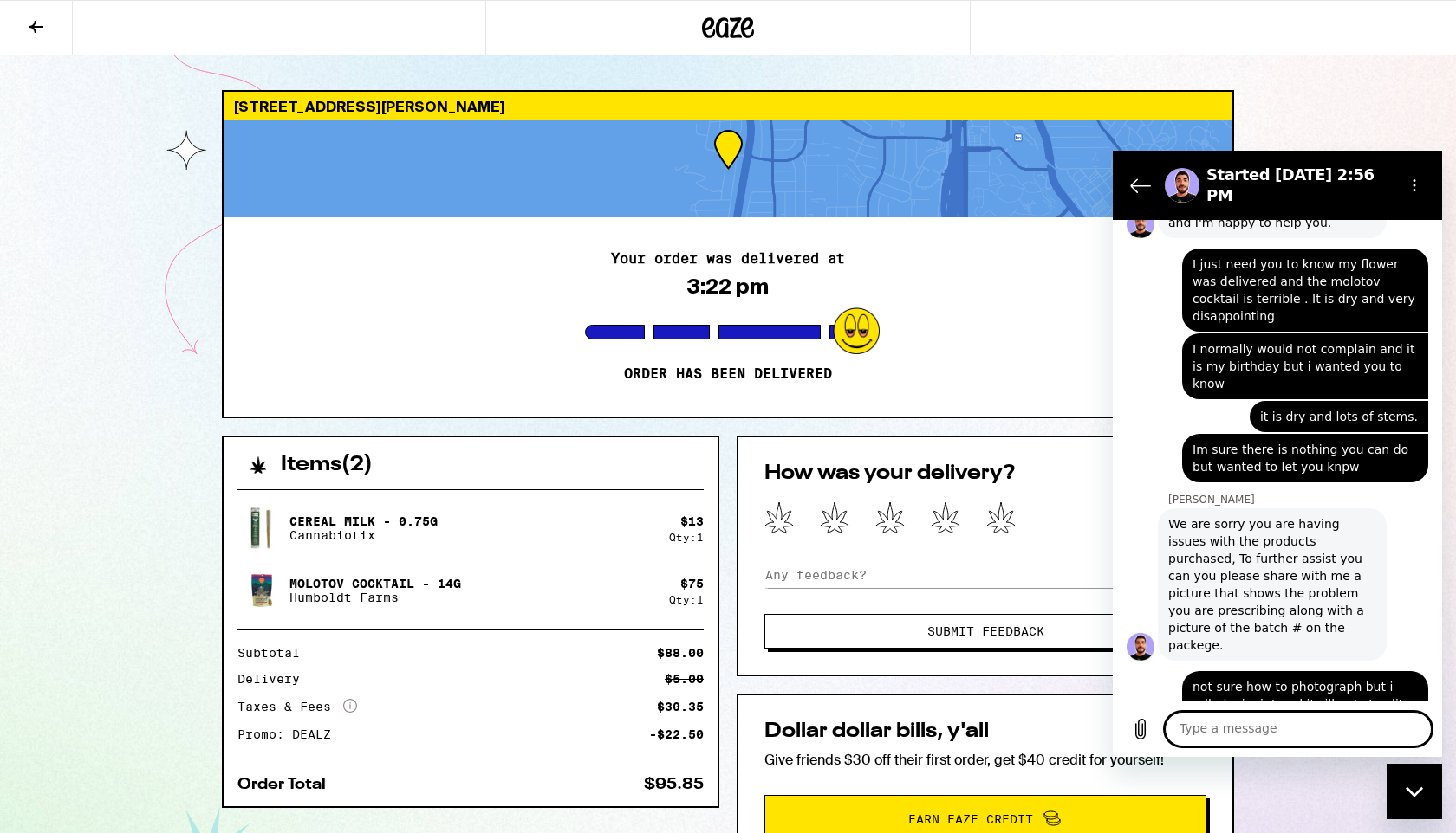
scroll to position [1031, 0]
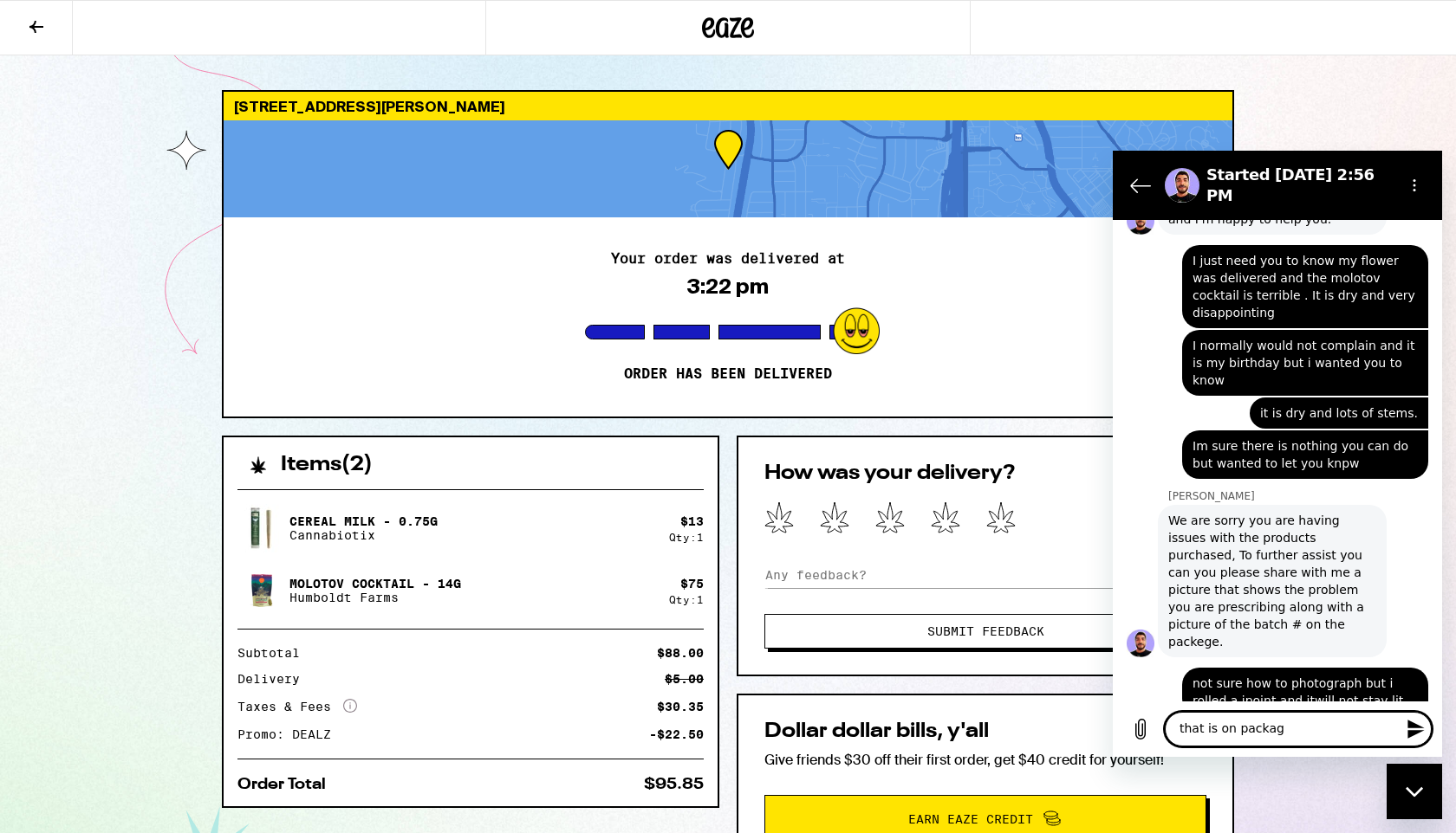
type textarea "that is on package"
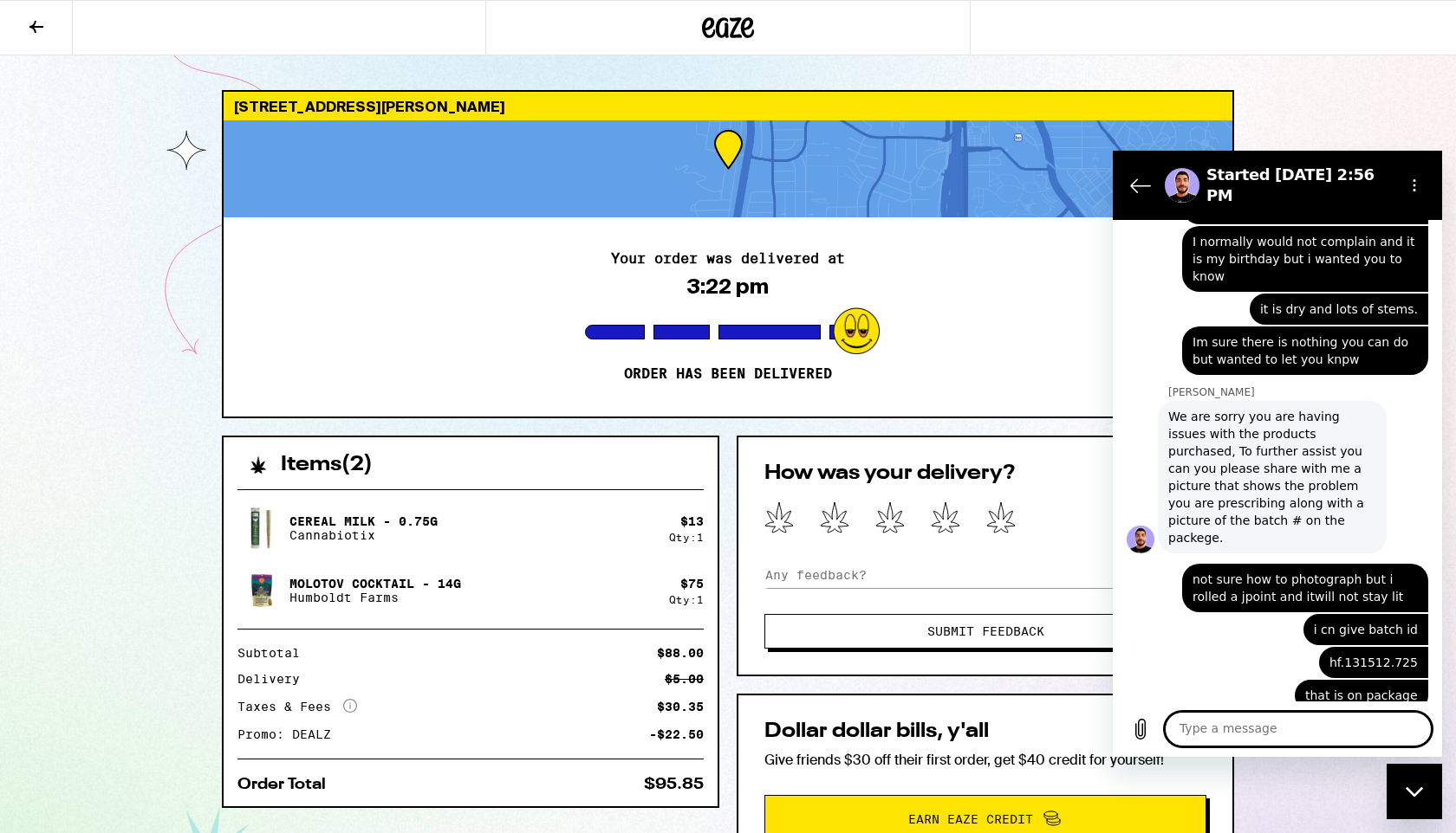
scroll to position [1138, 0]
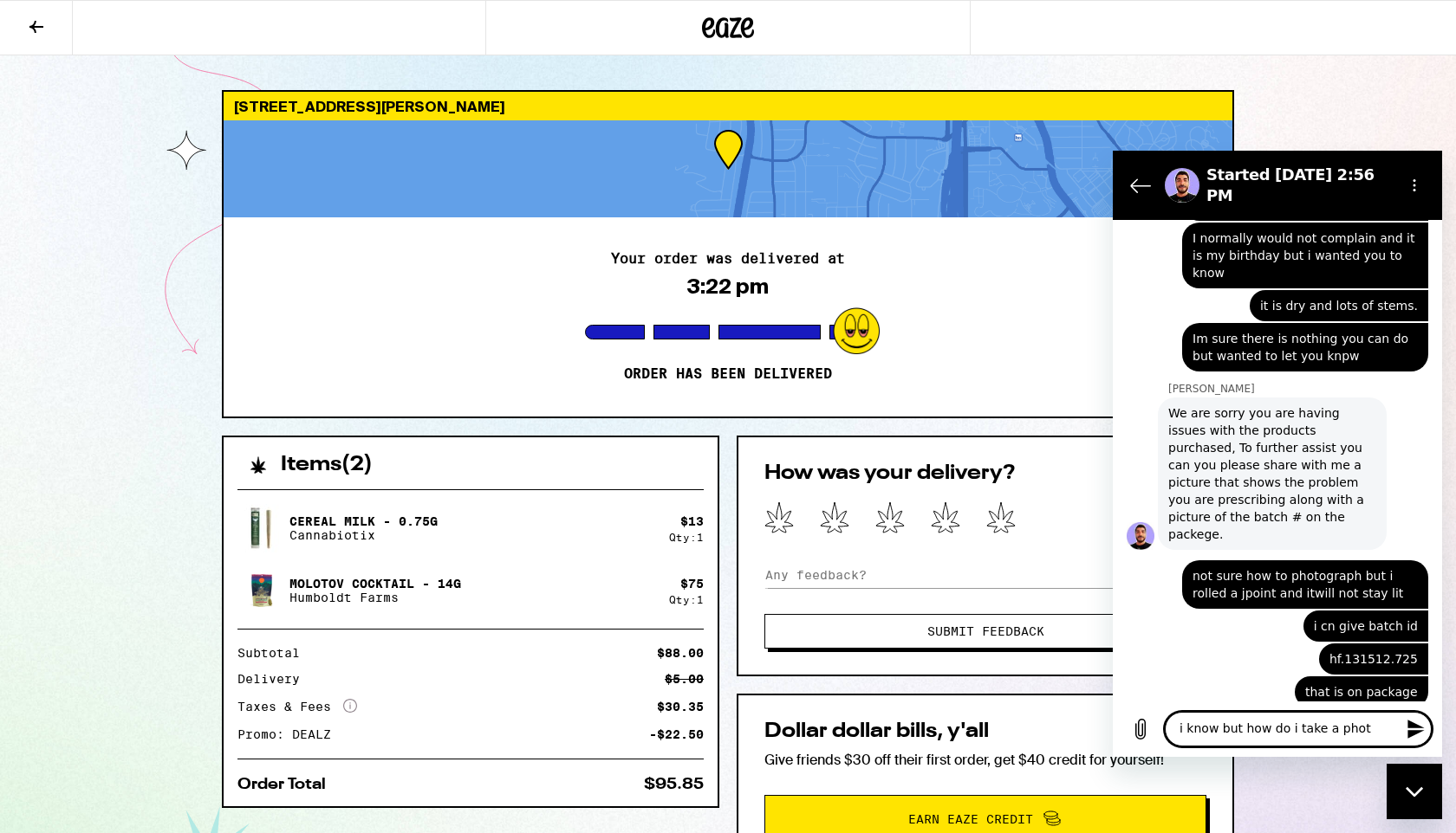
type textarea "i know but how do i take a photo"
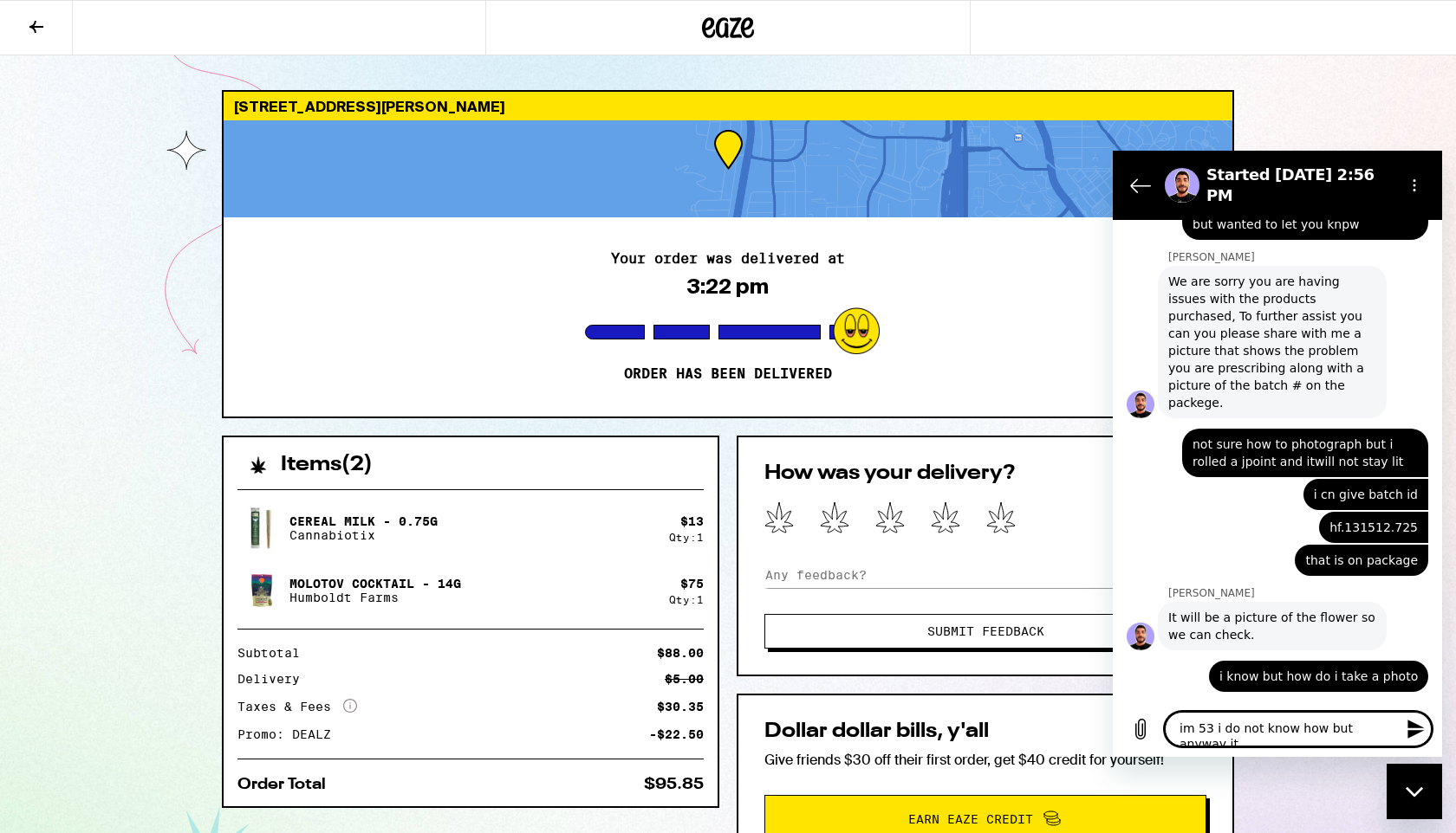
scroll to position [1254, 0]
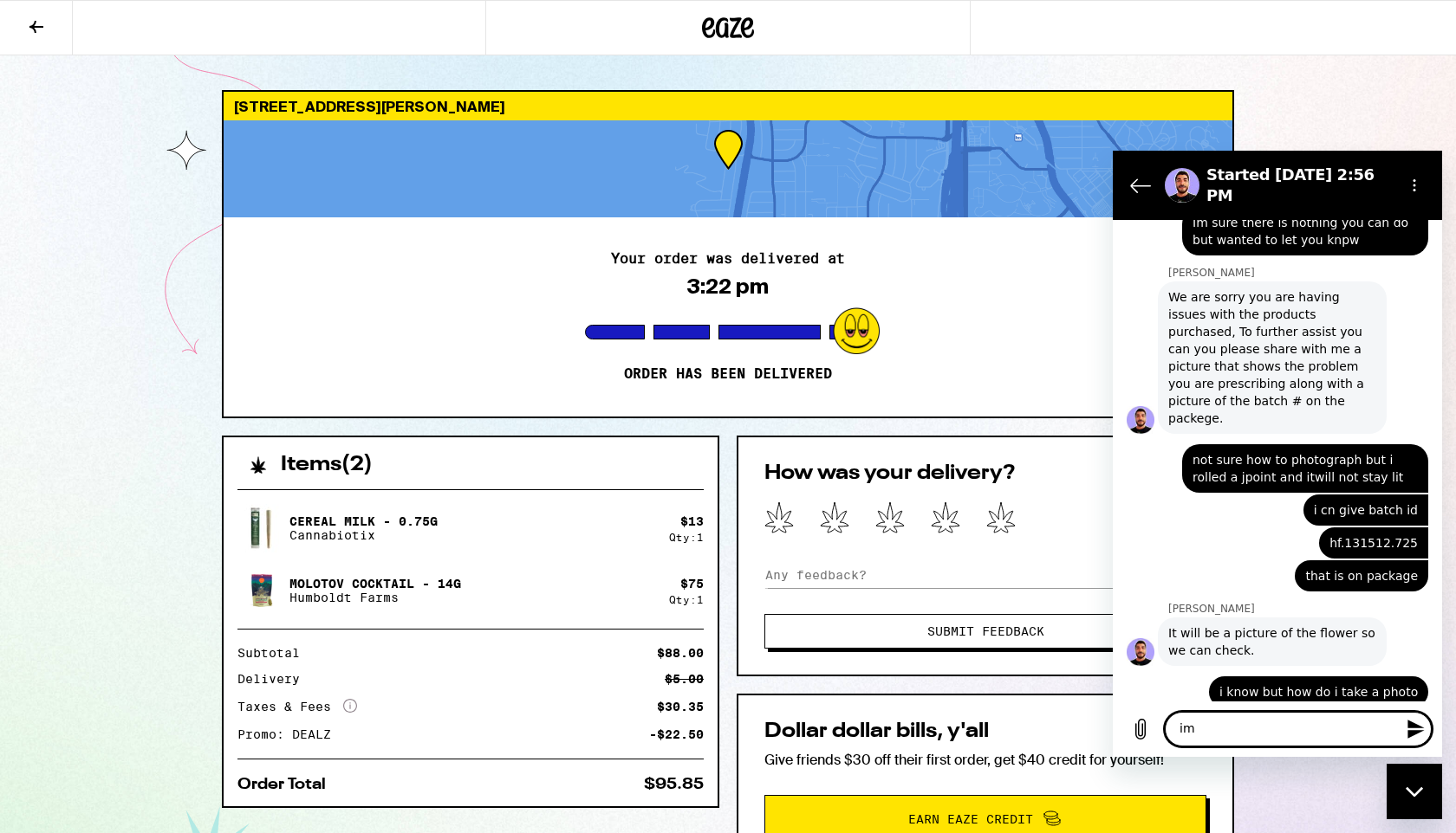
type textarea "i"
type textarea "and send it to what number"
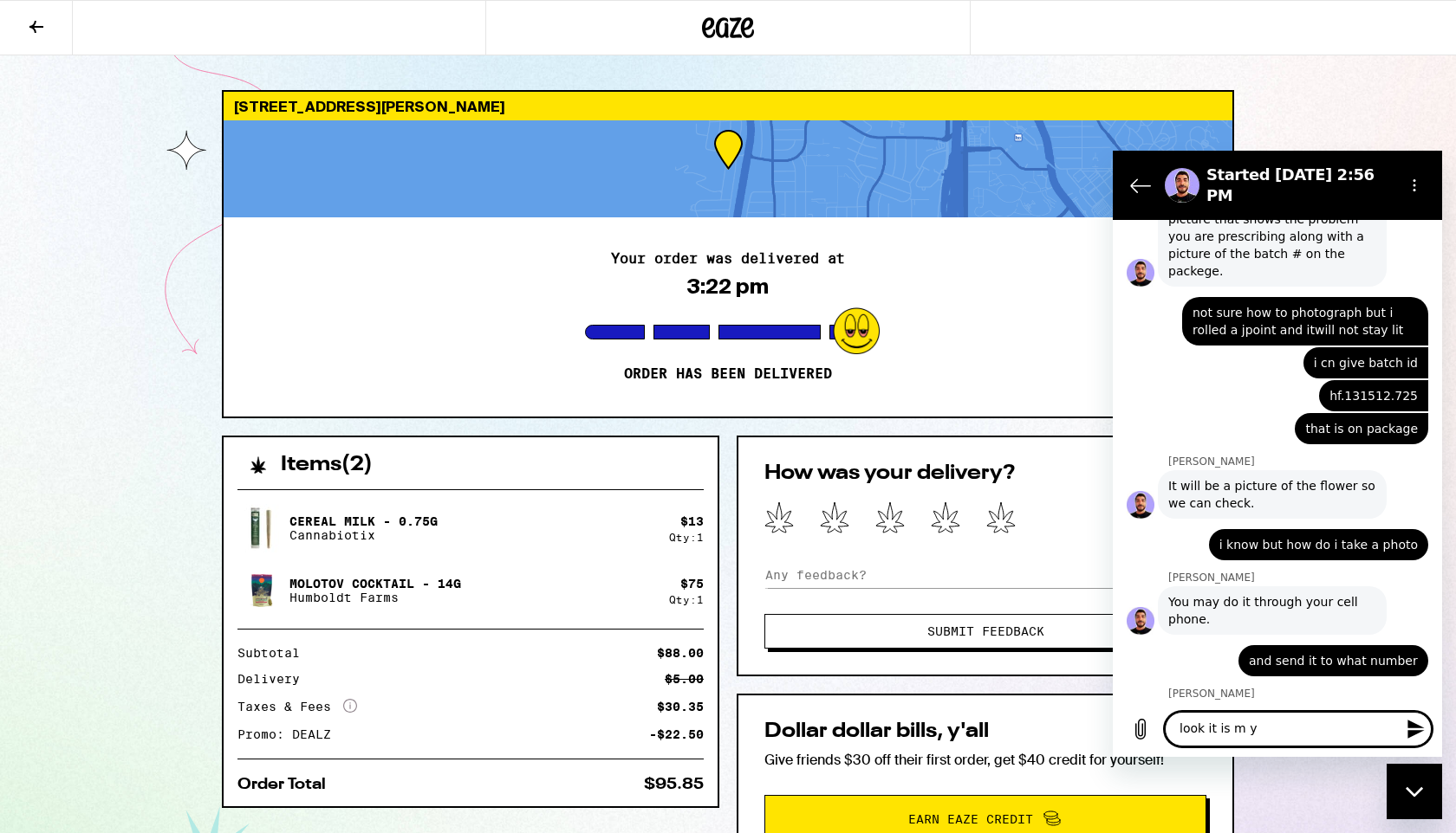
scroll to position [1405, 0]
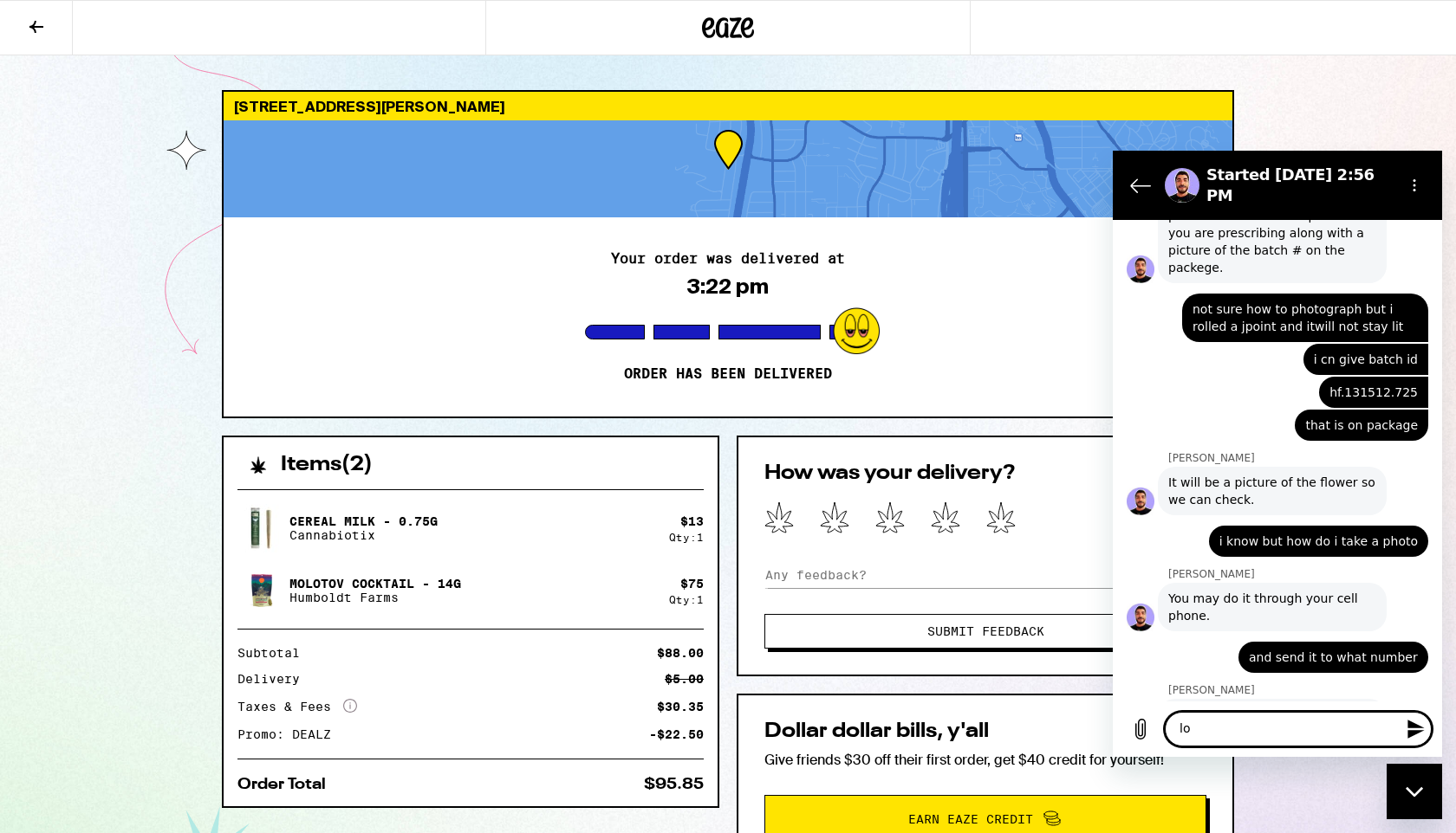
type textarea "l"
type textarea "sent the email do you ant it back"
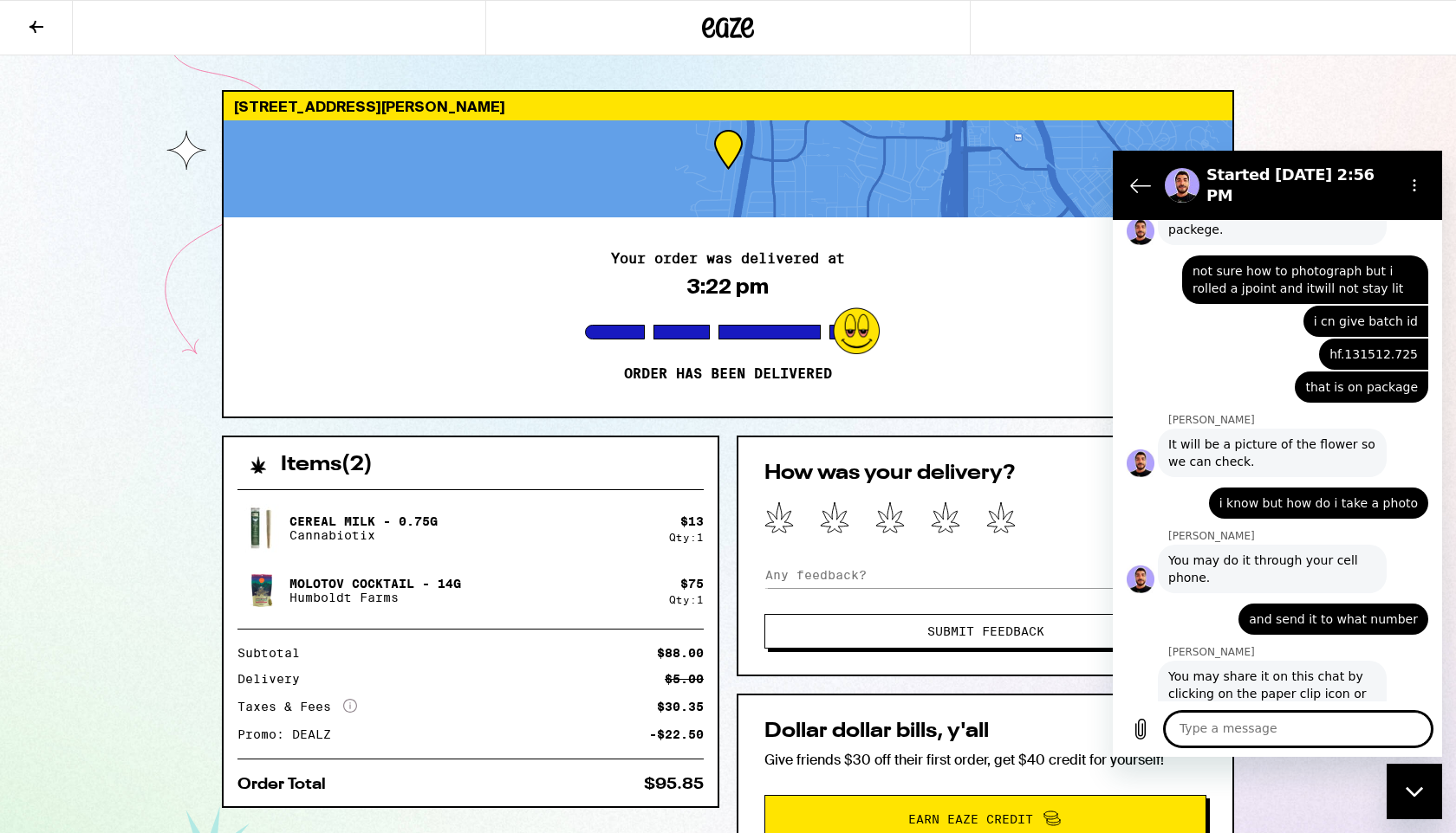
scroll to position [1447, 0]
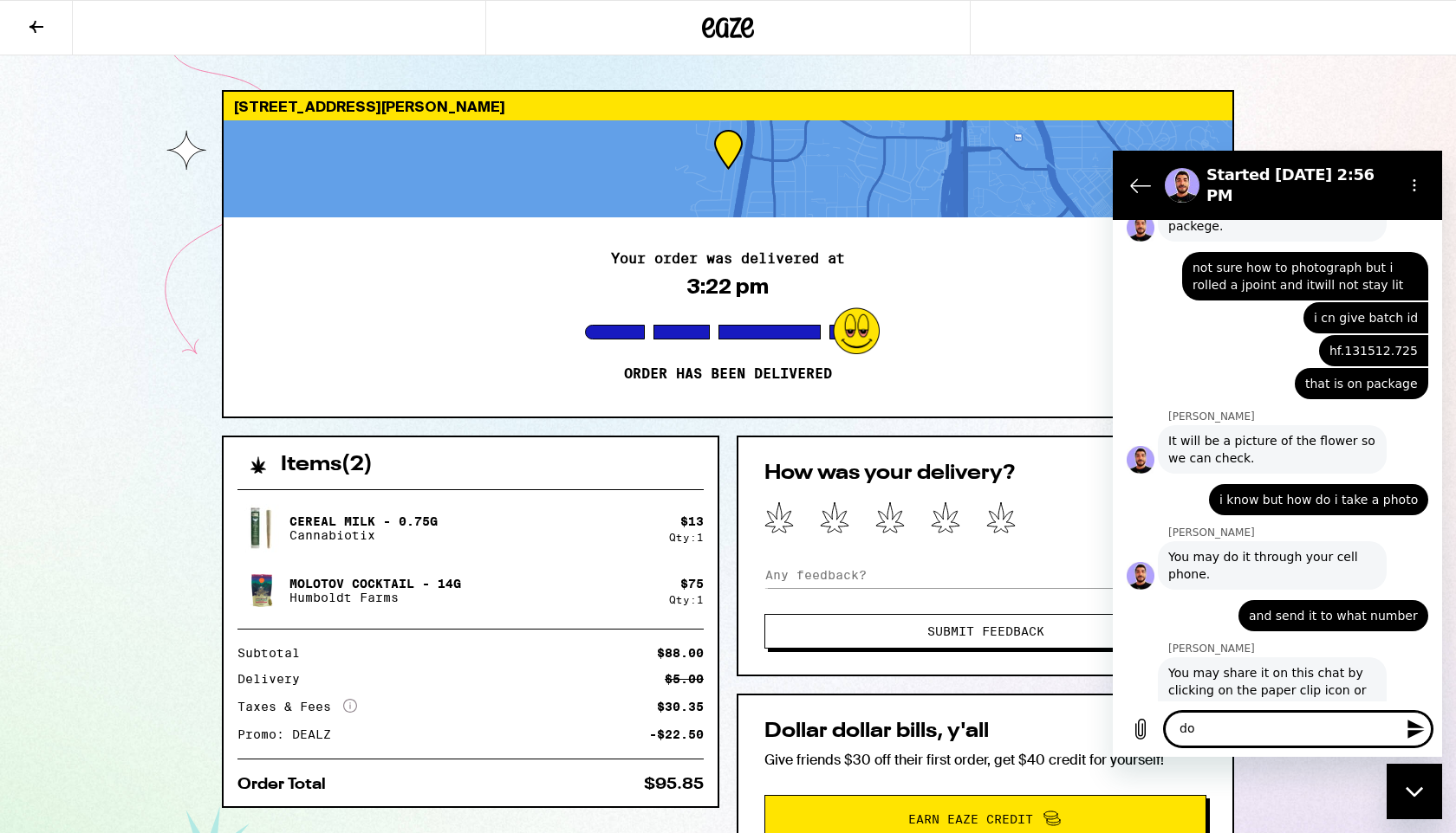
type textarea "d"
type textarea "it was 75 $ do you want the flower back"
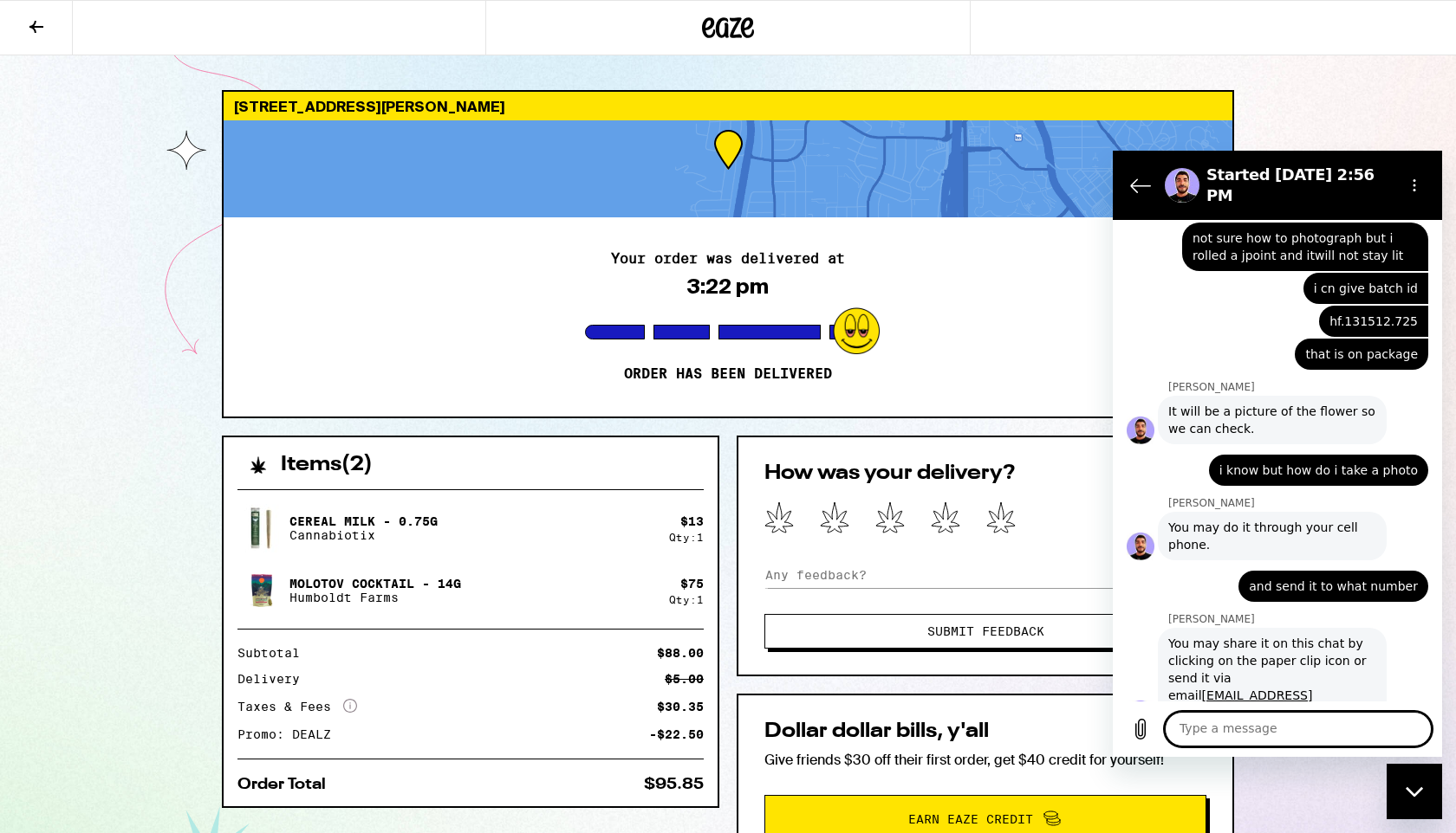
scroll to position [1480, 0]
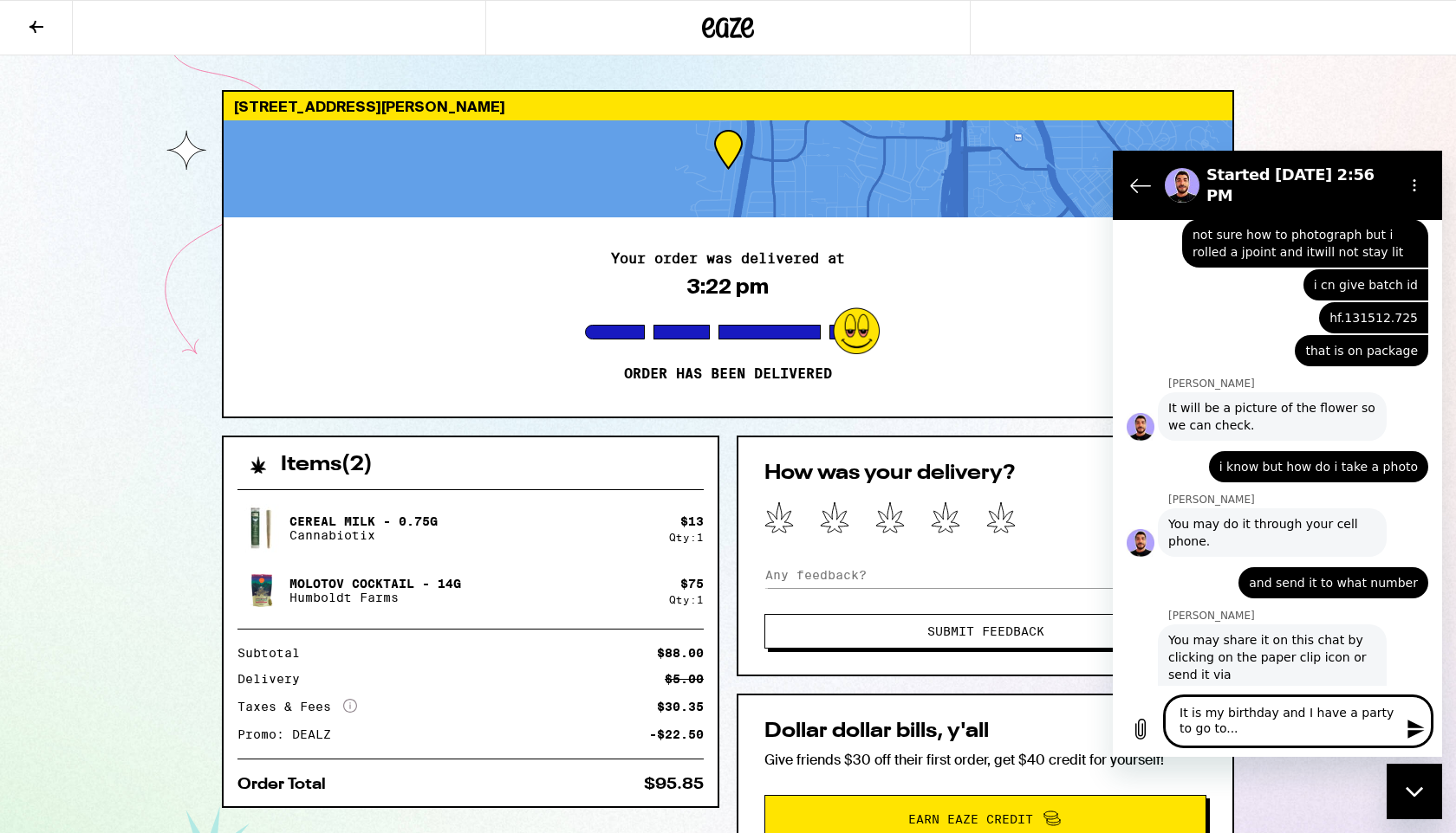
type textarea "It is my birthday and I have a party to go to..."
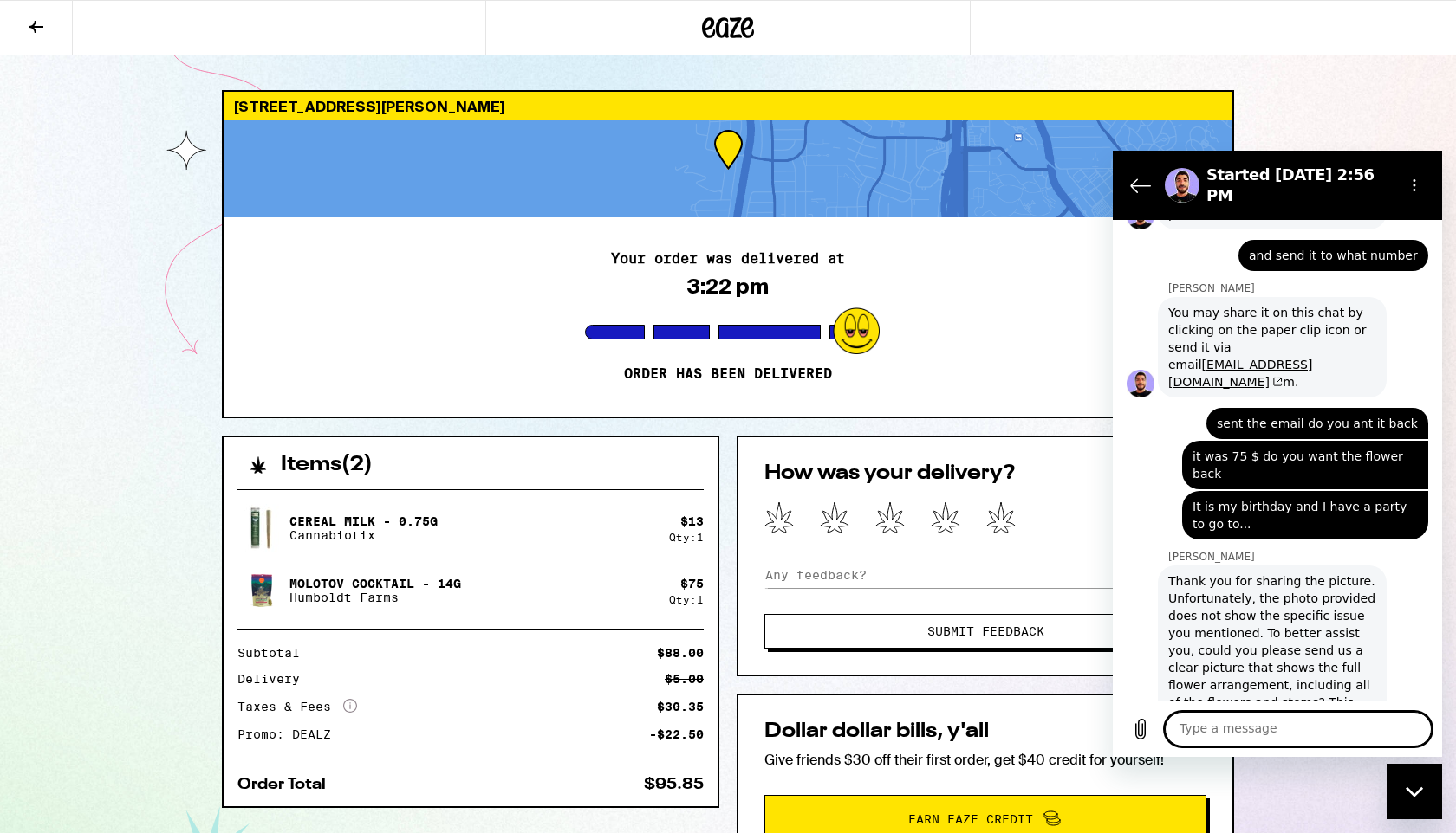
scroll to position [1810, 0]
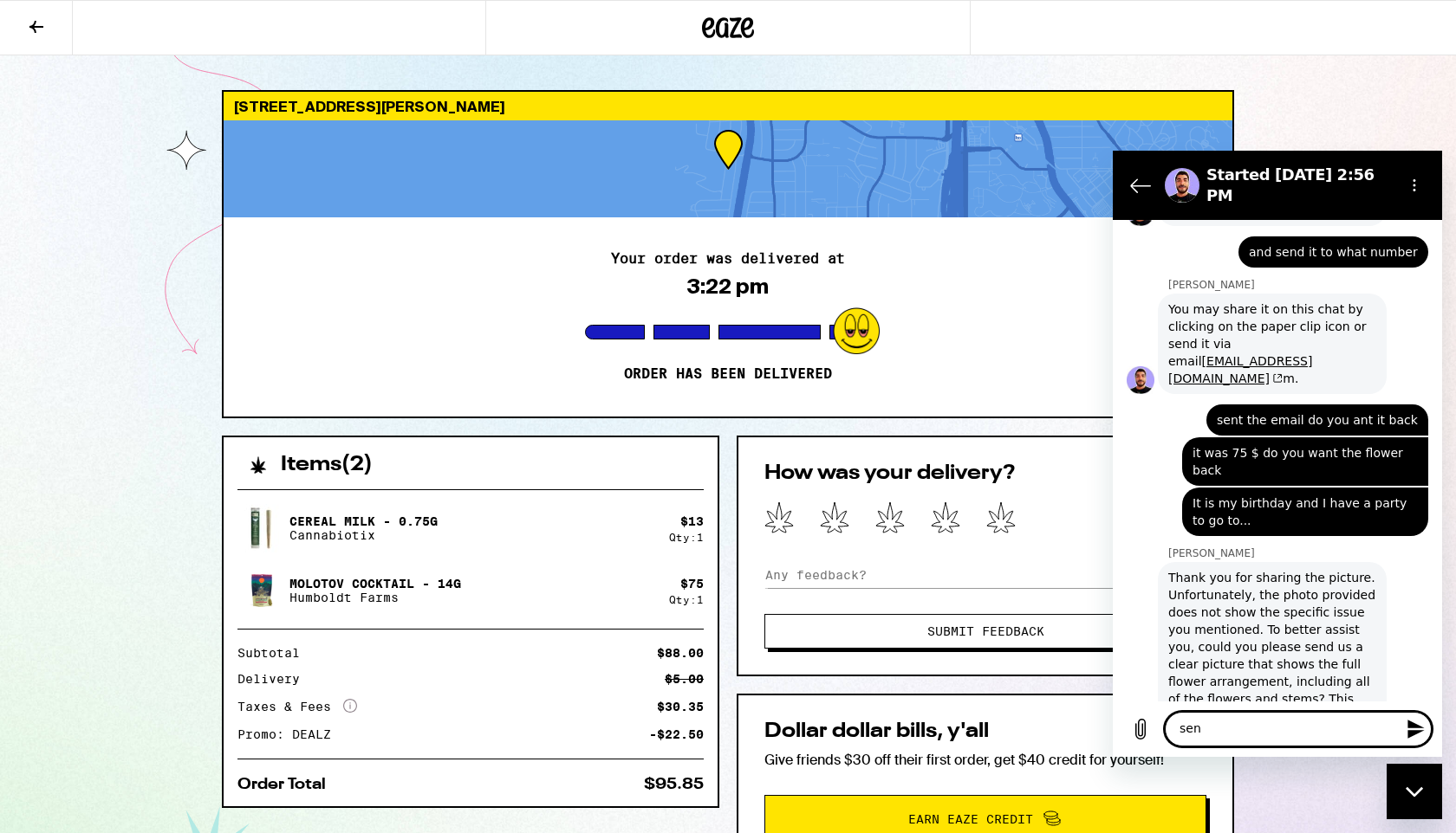
type textarea "sent"
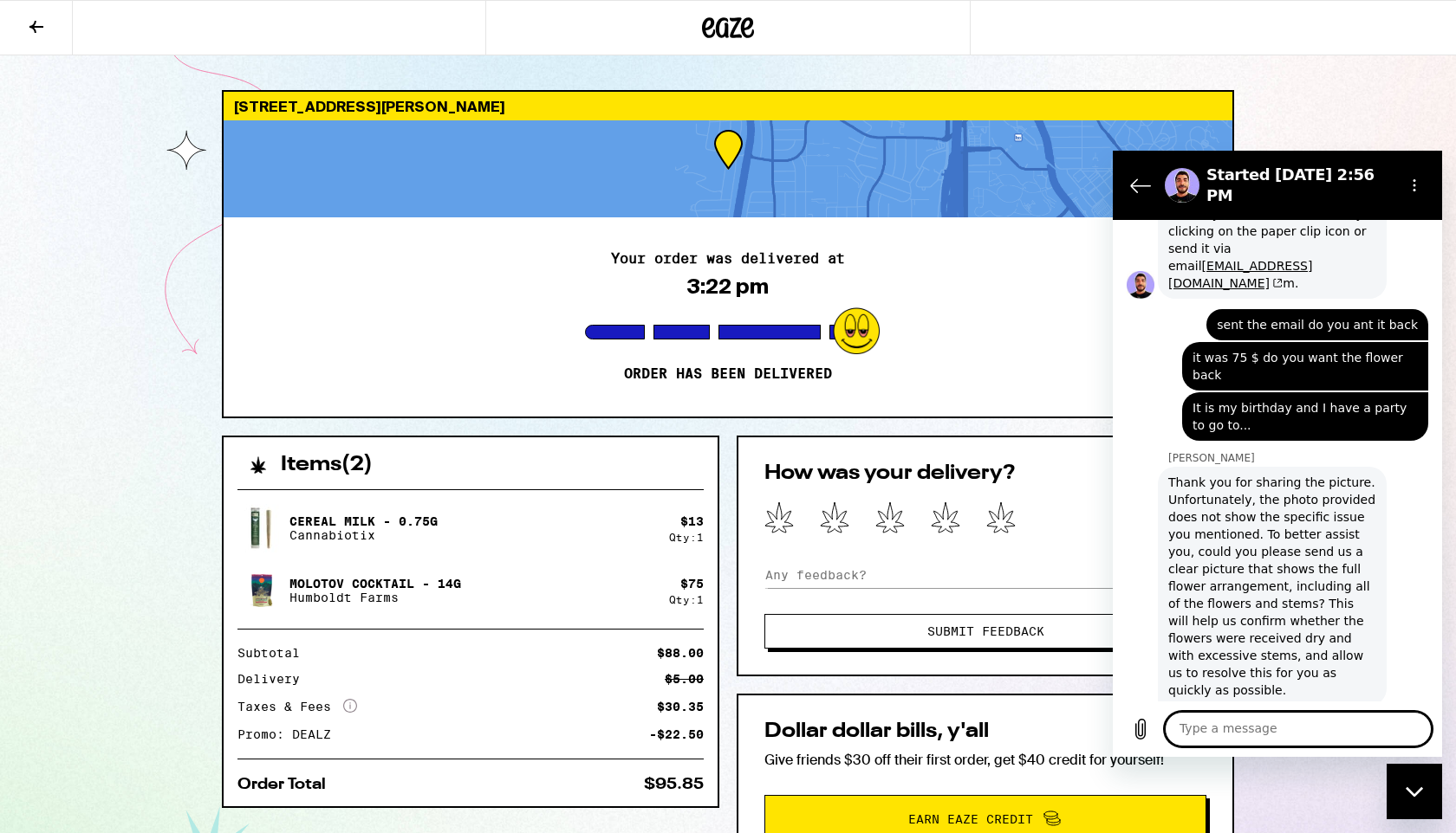
scroll to position [1909, 0]
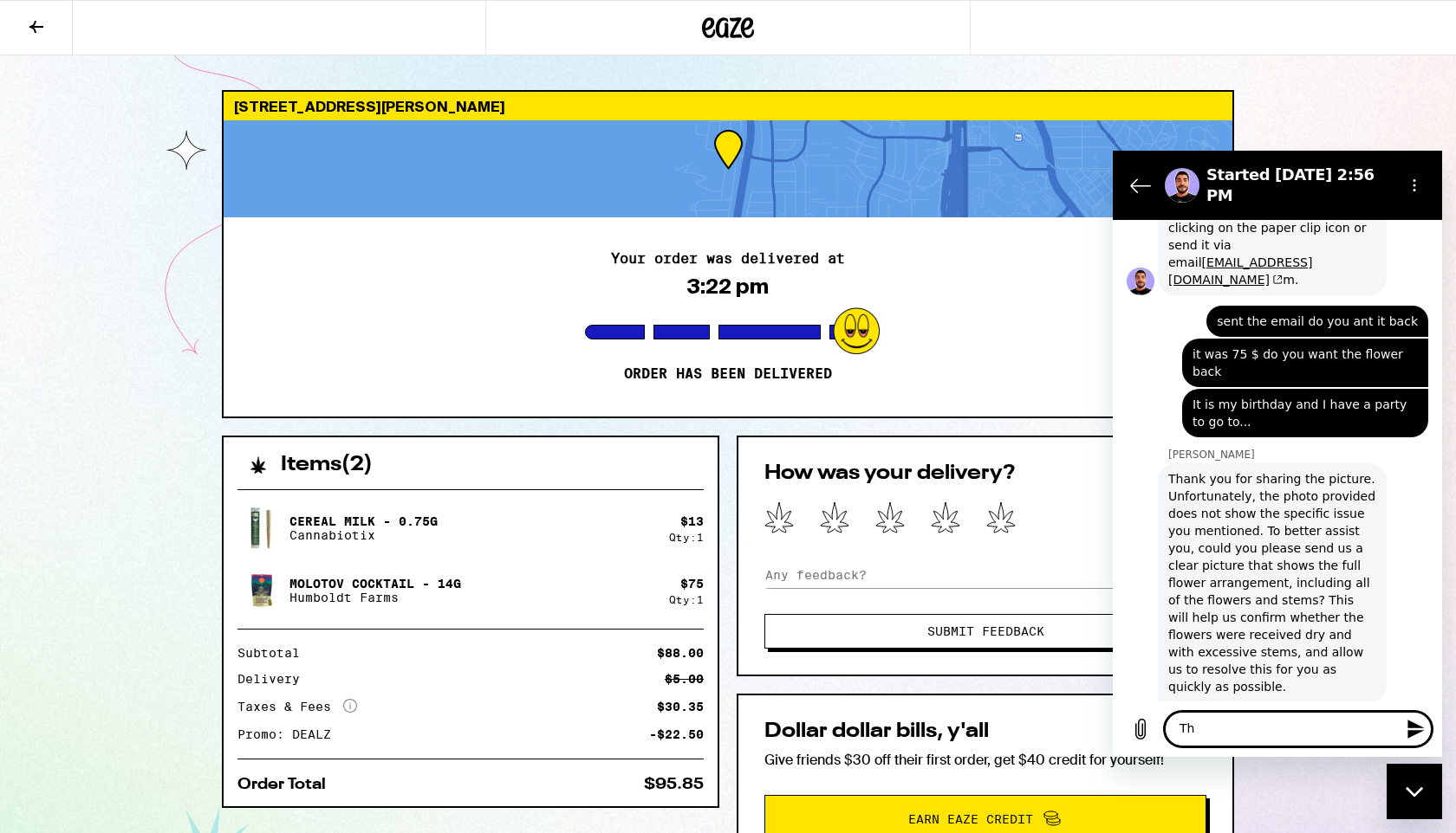
type textarea "T"
type textarea "To be fair there are a few ok but is dry and difficult to smoke not high quality"
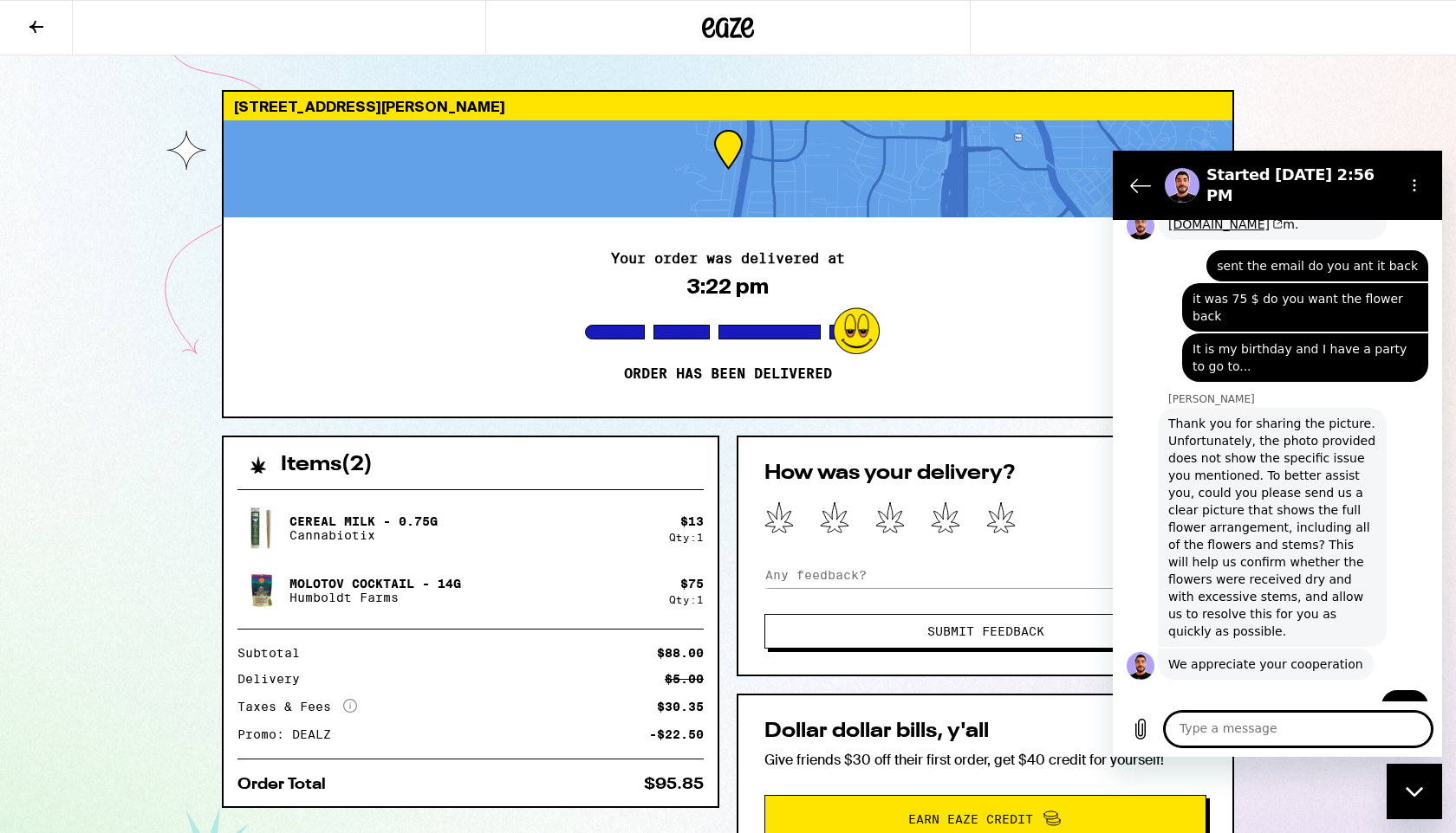
scroll to position [1968, 0]
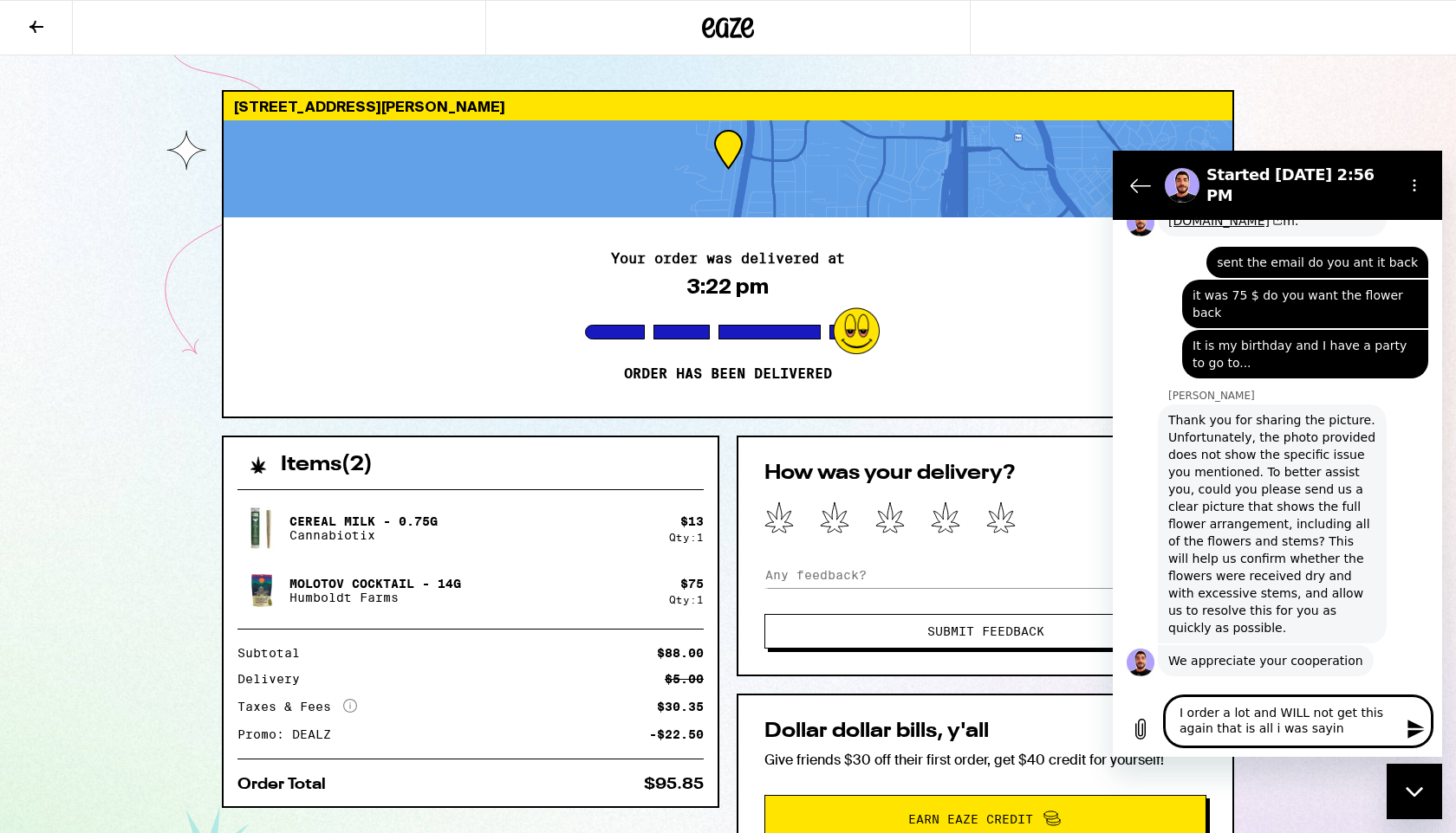
type textarea "I order a lot and WILL not get this again that is all i was saying"
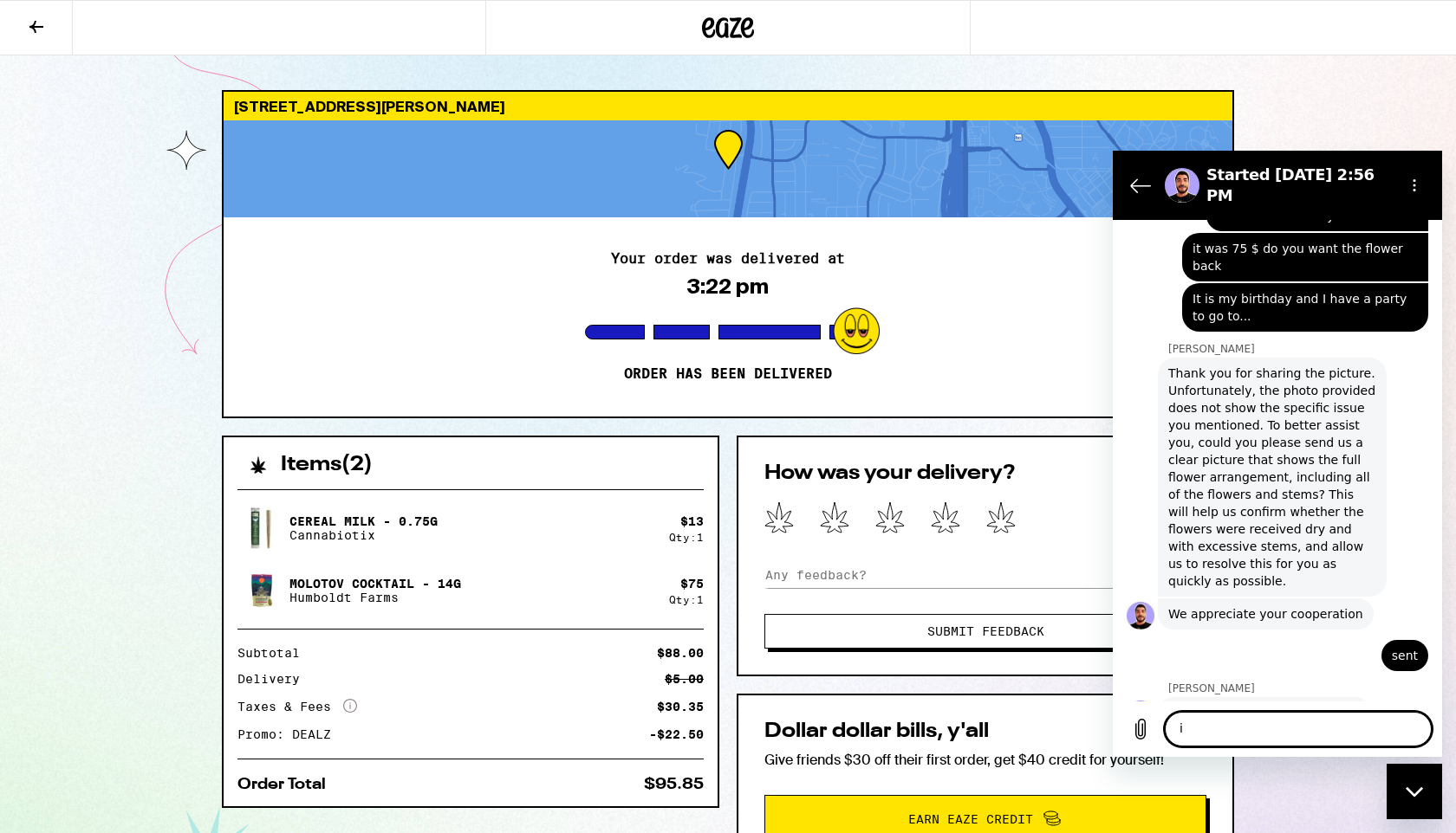
scroll to position [2018, 0]
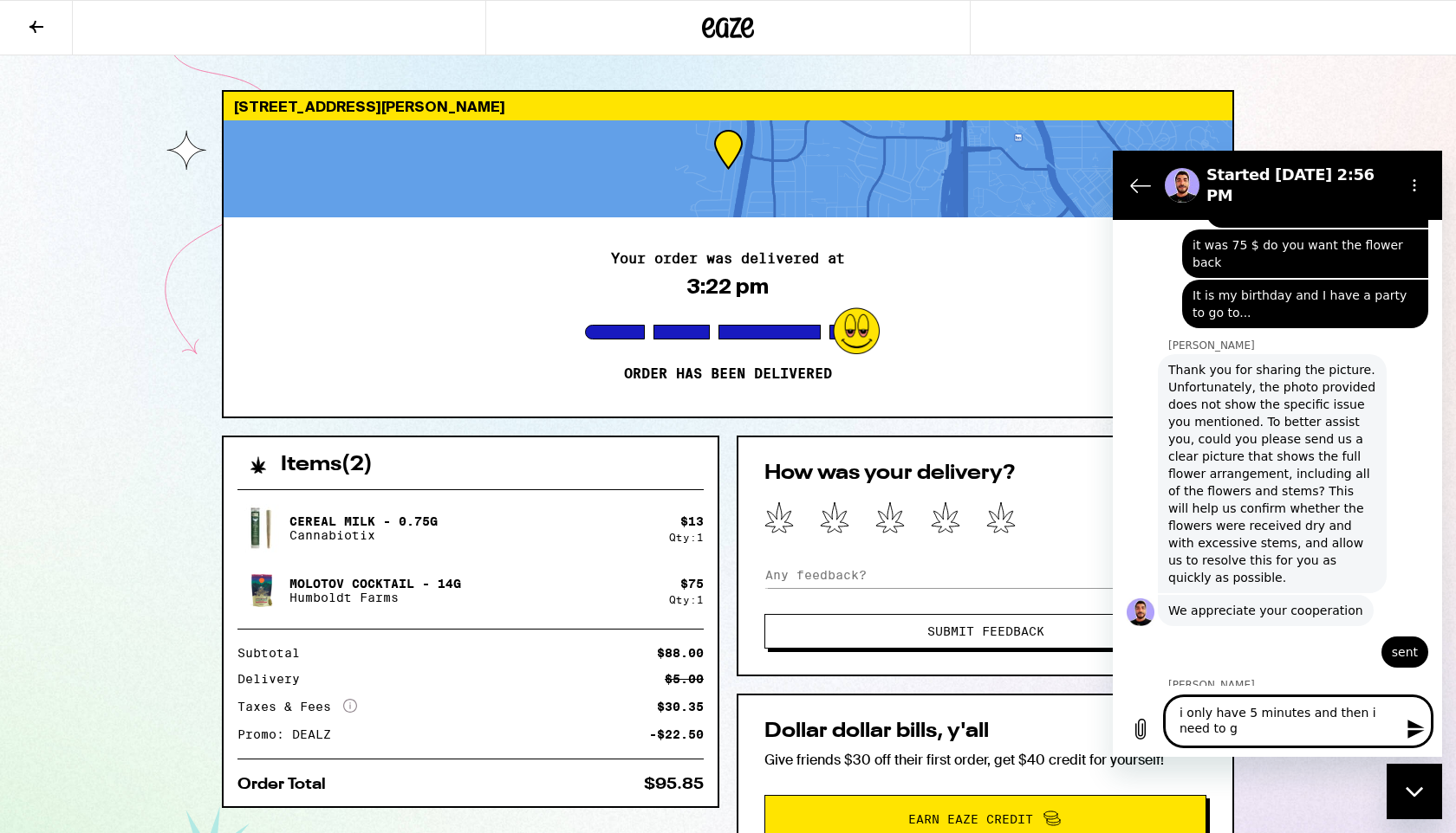
type textarea "i only have 5 minutes and then i need to go"
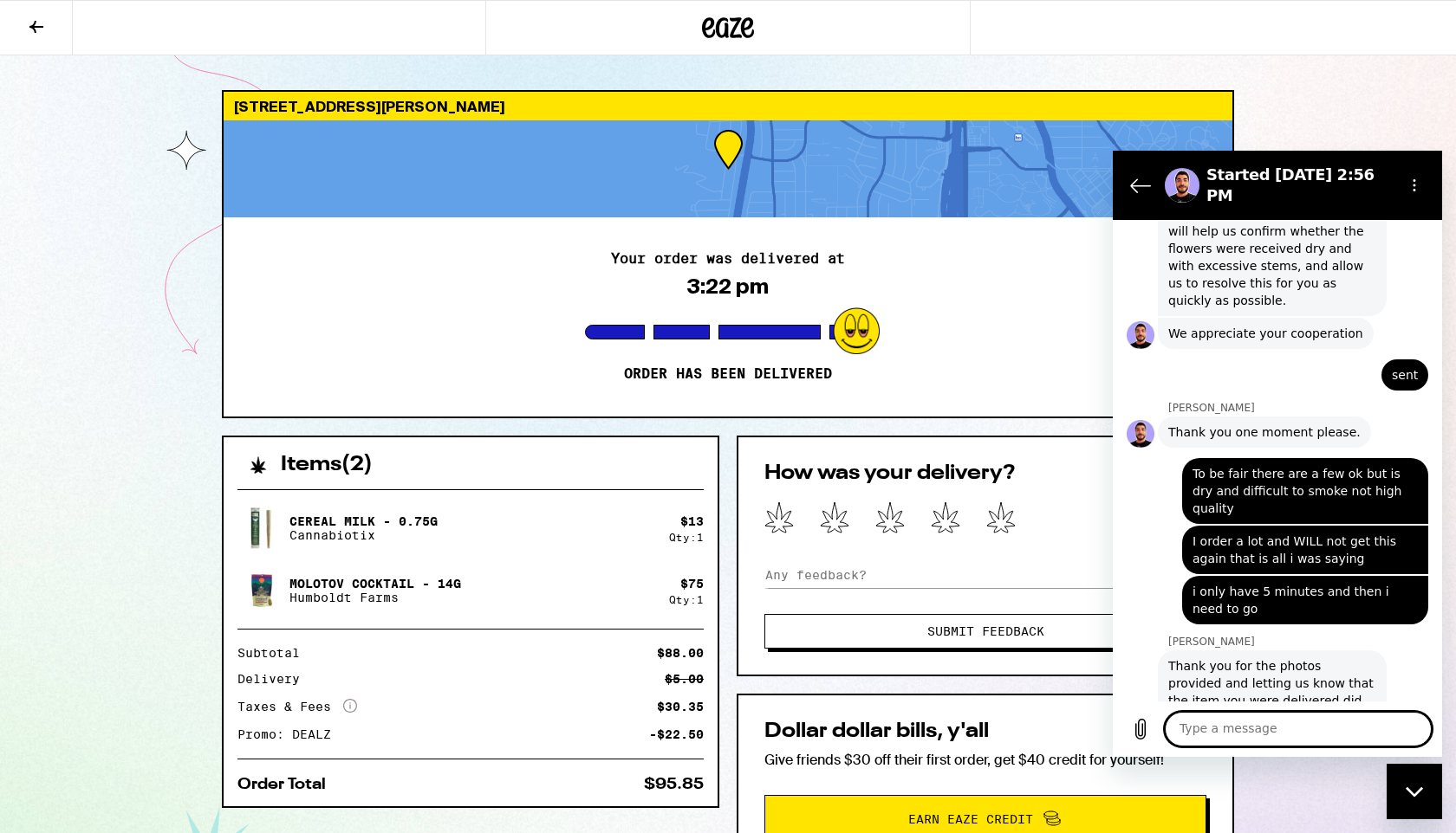
scroll to position [2298, 0]
